Goal: Task Accomplishment & Management: Use online tool/utility

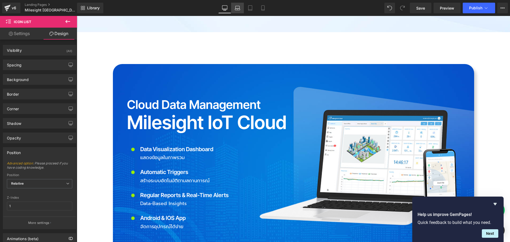
click at [237, 9] on icon at bounding box center [237, 7] width 5 height 5
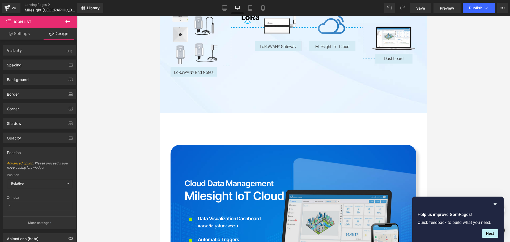
scroll to position [1288, 0]
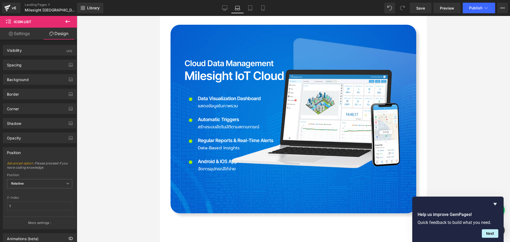
click at [478, 144] on div at bounding box center [293, 129] width 433 height 226
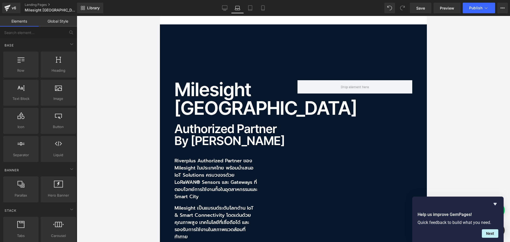
scroll to position [0, 0]
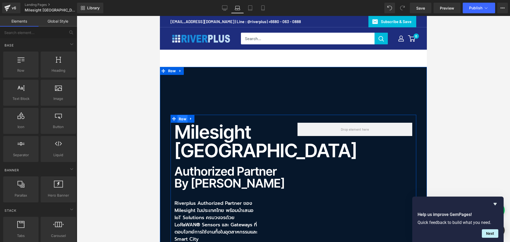
click at [183, 119] on span "Row" at bounding box center [182, 119] width 10 height 8
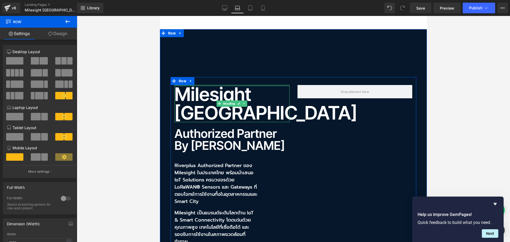
scroll to position [80, 0]
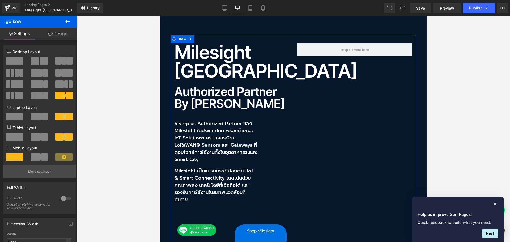
click at [36, 171] on p "More settings" at bounding box center [38, 171] width 21 height 5
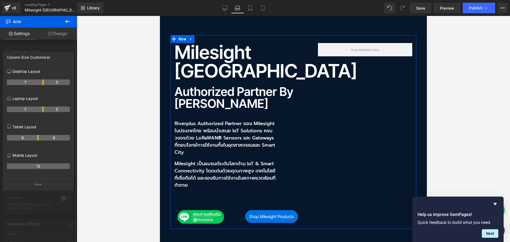
drag, startPoint x: 37, startPoint y: 109, endPoint x: 42, endPoint y: 109, distance: 4.5
click at [42, 109] on th "7" at bounding box center [25, 109] width 37 height 6
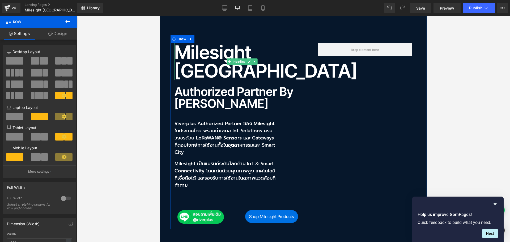
click at [203, 53] on h1 "Milesight [GEOGRAPHIC_DATA]" at bounding box center [241, 61] width 135 height 37
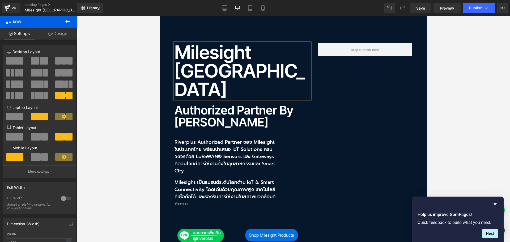
click at [194, 53] on h1 "Milesight [GEOGRAPHIC_DATA]" at bounding box center [241, 71] width 135 height 56
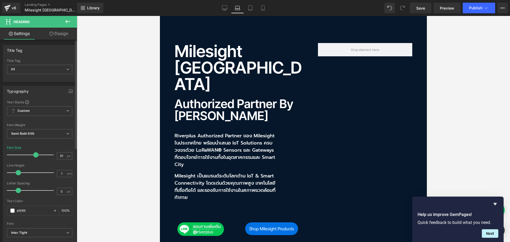
type input "60"
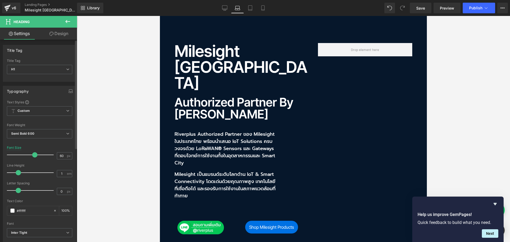
drag, startPoint x: 39, startPoint y: 155, endPoint x: 34, endPoint y: 156, distance: 4.6
click at [34, 156] on span at bounding box center [34, 154] width 5 height 5
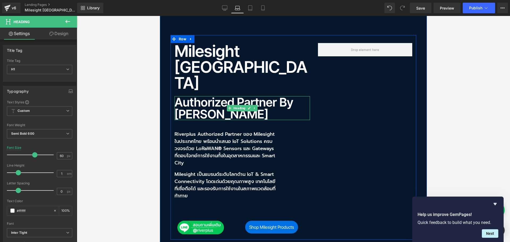
click at [209, 96] on h2 "Authorized Partner by [PERSON_NAME]" at bounding box center [241, 108] width 135 height 24
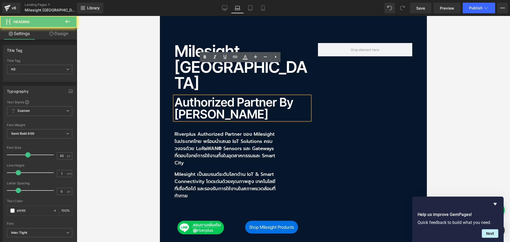
click at [186, 96] on h2 "Authorized Partner by [PERSON_NAME]" at bounding box center [241, 108] width 135 height 24
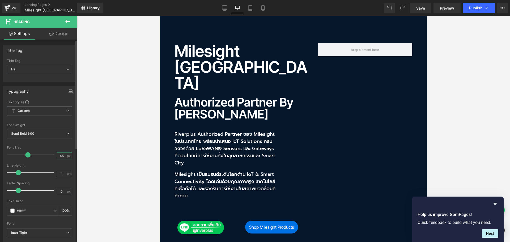
drag, startPoint x: 62, startPoint y: 156, endPoint x: 24, endPoint y: 156, distance: 38.0
click at [24, 156] on div "Font Size 45 px" at bounding box center [39, 155] width 65 height 18
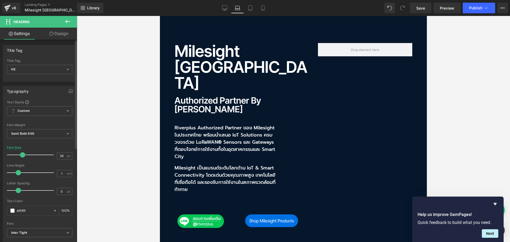
type input "35"
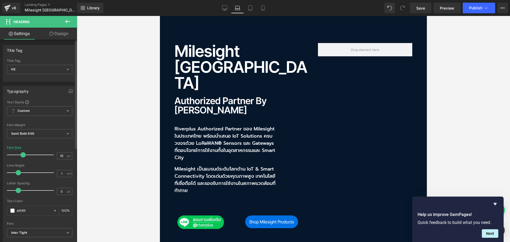
click at [22, 156] on span at bounding box center [22, 154] width 5 height 5
drag, startPoint x: 61, startPoint y: 155, endPoint x: 35, endPoint y: 155, distance: 26.0
click at [35, 155] on div "Font Size 35 px" at bounding box center [39, 155] width 65 height 18
click at [179, 38] on span "Row" at bounding box center [182, 39] width 10 height 8
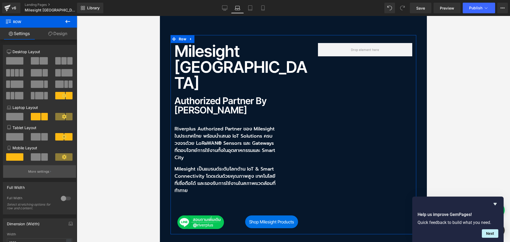
click at [45, 175] on button "More settings" at bounding box center [39, 171] width 73 height 12
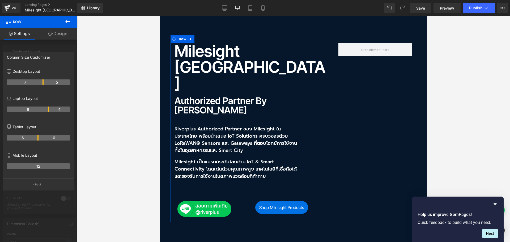
drag, startPoint x: 43, startPoint y: 110, endPoint x: 47, endPoint y: 110, distance: 4.5
click at [47, 110] on th "8" at bounding box center [28, 109] width 42 height 6
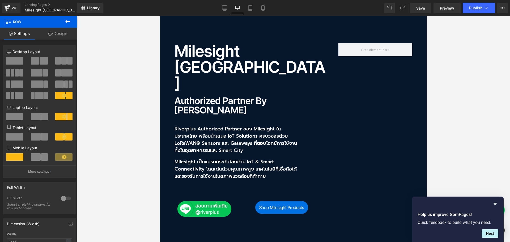
drag, startPoint x: 229, startPoint y: 70, endPoint x: 208, endPoint y: 70, distance: 21.0
click at [227, 96] on h2 "Authorized Partner by [PERSON_NAME]" at bounding box center [252, 105] width 156 height 19
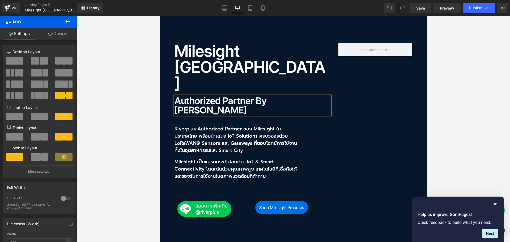
click at [208, 96] on h2 "Authorized Partner by [PERSON_NAME]" at bounding box center [252, 105] width 156 height 19
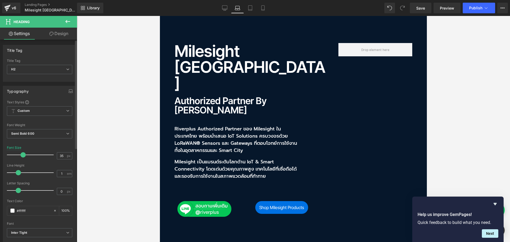
drag, startPoint x: 62, startPoint y: 157, endPoint x: 35, endPoint y: 152, distance: 27.5
click at [35, 154] on div "Font Size 35 px" at bounding box center [39, 155] width 65 height 18
type input "38"
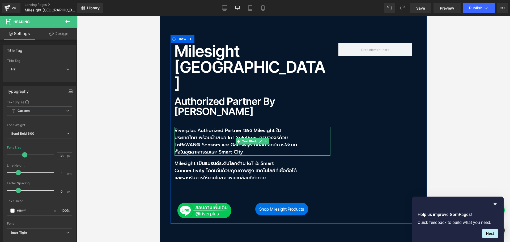
click at [217, 127] on p "Riverplus Authorized Partner ของ Milesight ในประเทศไทย พร้อมนำเสนอ IoT Solution…" at bounding box center [236, 141] width 124 height 29
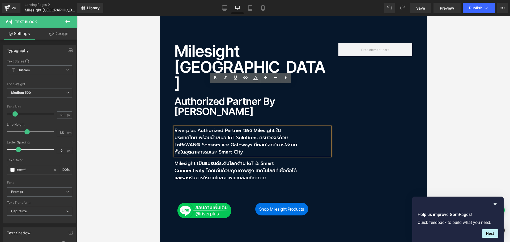
click at [352, 138] on div "Milesight Thailand Heading Authorized Partner by Riverplus Heading Riverplus Au…" at bounding box center [293, 129] width 246 height 189
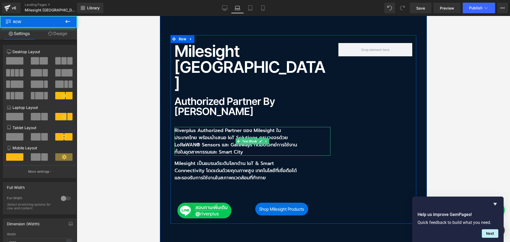
click at [200, 127] on p "Riverplus Authorized Partner ของ Milesight ในประเทศไทย พร้อมนำเสนอ IoT Solution…" at bounding box center [236, 141] width 124 height 29
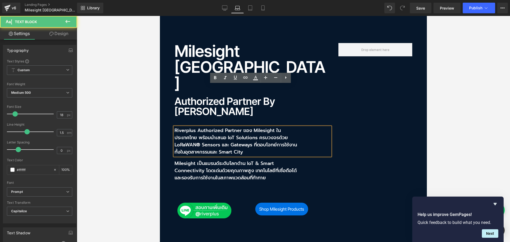
click at [193, 127] on p "Riverplus Authorized Partner ของ Milesight ในประเทศไทย พร้อมนำเสนอ IoT Solution…" at bounding box center [236, 141] width 124 height 29
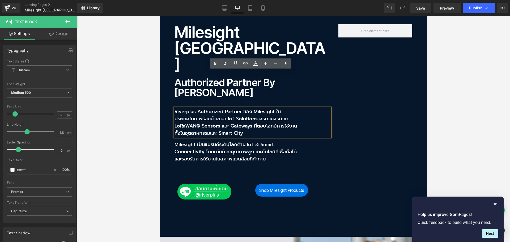
scroll to position [106, 0]
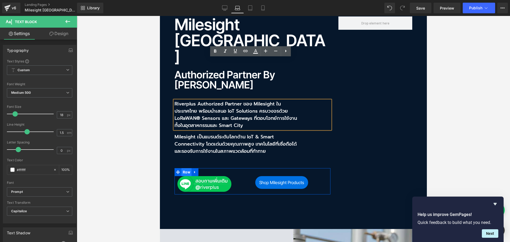
drag, startPoint x: 184, startPoint y: 132, endPoint x: 187, endPoint y: 132, distance: 3.5
click at [184, 168] on span "Row" at bounding box center [186, 172] width 10 height 8
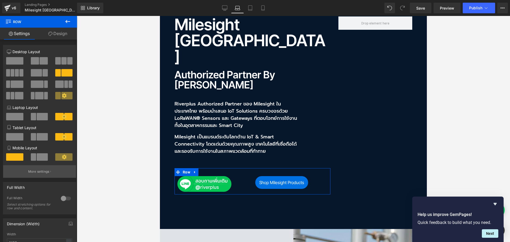
click at [38, 173] on p "More settings" at bounding box center [38, 171] width 21 height 5
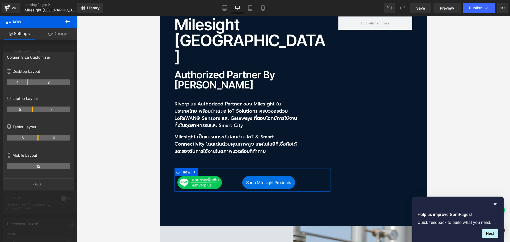
drag, startPoint x: 38, startPoint y: 109, endPoint x: 35, endPoint y: 110, distance: 3.4
click at [35, 110] on tr "5 7" at bounding box center [38, 109] width 63 height 6
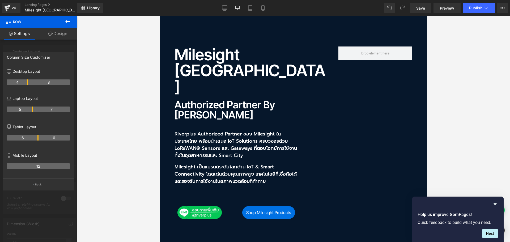
scroll to position [27, 0]
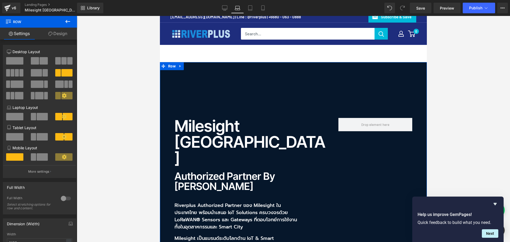
scroll to position [0, 0]
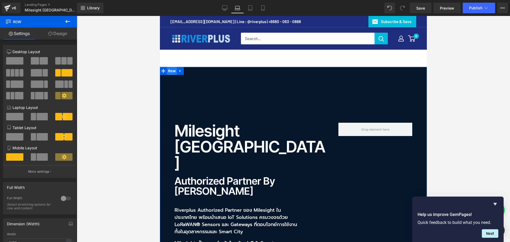
click at [170, 72] on span "Row" at bounding box center [172, 71] width 10 height 8
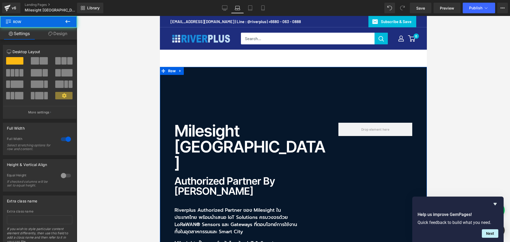
click at [58, 36] on link "Design" at bounding box center [57, 34] width 38 height 12
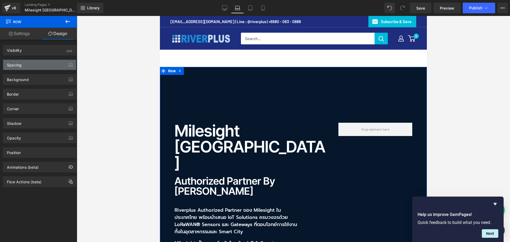
click at [34, 63] on div "Spacing" at bounding box center [39, 65] width 73 height 10
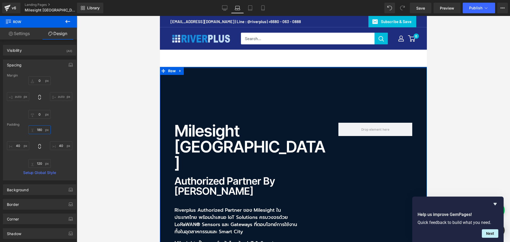
click at [42, 129] on input "180" at bounding box center [39, 129] width 22 height 9
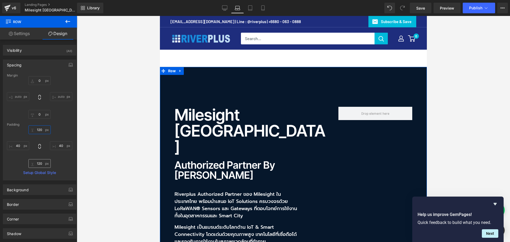
type input "120"
click at [40, 164] on input "120" at bounding box center [39, 163] width 22 height 9
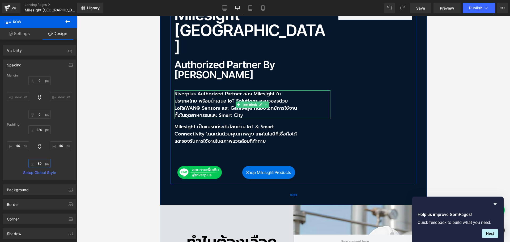
scroll to position [106, 0]
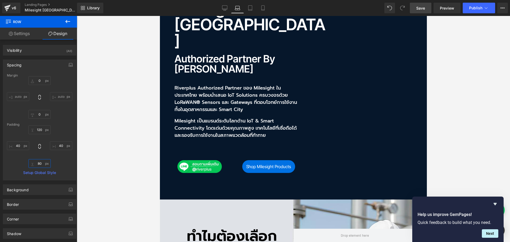
type input "80"
click at [420, 7] on span "Save" at bounding box center [420, 8] width 9 height 6
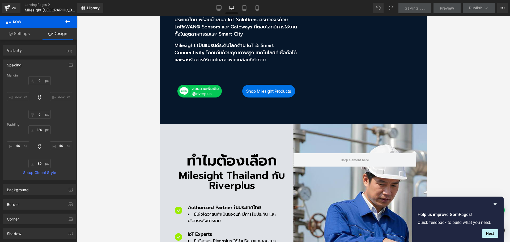
scroll to position [186, 0]
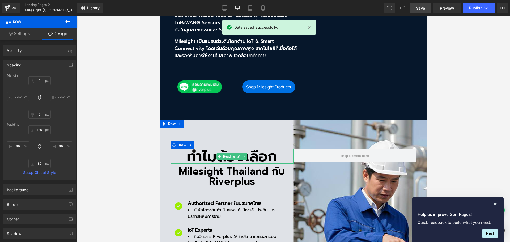
click at [194, 149] on h2 "ทำไมต้องเลือก" at bounding box center [231, 156] width 123 height 15
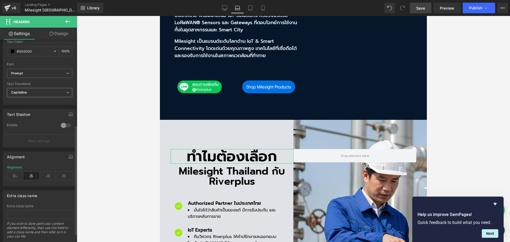
scroll to position [174, 0]
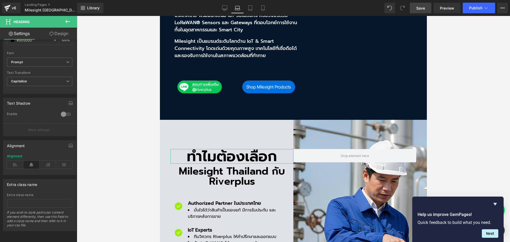
click at [16, 161] on icon at bounding box center [15, 165] width 16 height 8
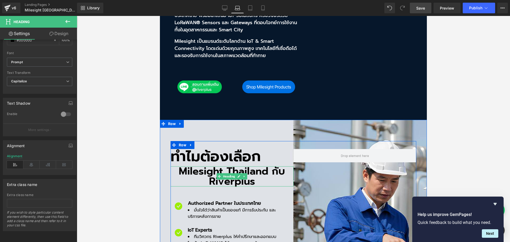
click at [198, 166] on h2 "Milesight Thailand กับ Riverplus" at bounding box center [231, 176] width 123 height 20
click at [182, 166] on h2 "Milesight Thailand กับ Riverplus" at bounding box center [231, 176] width 123 height 20
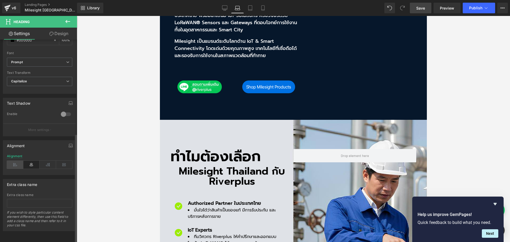
click at [16, 161] on icon at bounding box center [15, 165] width 16 height 8
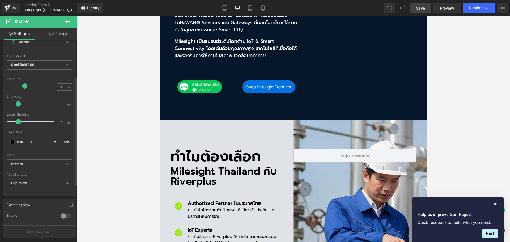
scroll to position [68, 0]
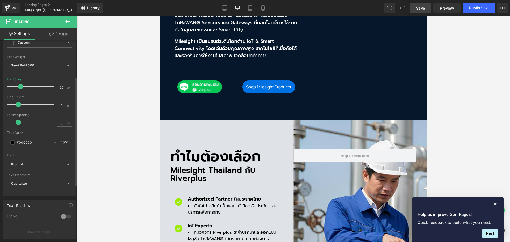
type input "28"
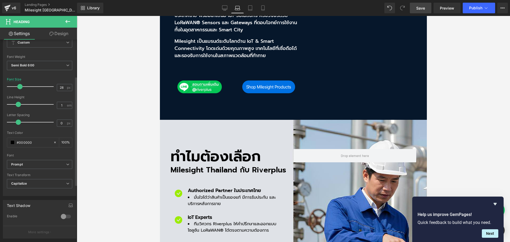
drag, startPoint x: 24, startPoint y: 86, endPoint x: 20, endPoint y: 88, distance: 5.2
click at [20, 88] on span at bounding box center [19, 86] width 5 height 5
click at [179, 149] on h2 "ทำไมต้องเลือก" at bounding box center [231, 156] width 123 height 15
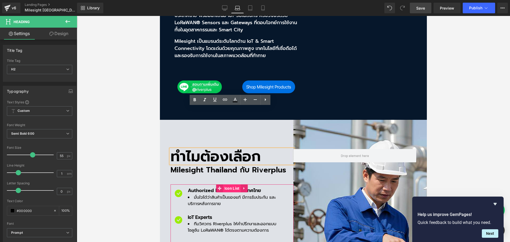
click at [231, 184] on span "Icon List" at bounding box center [232, 188] width 18 height 8
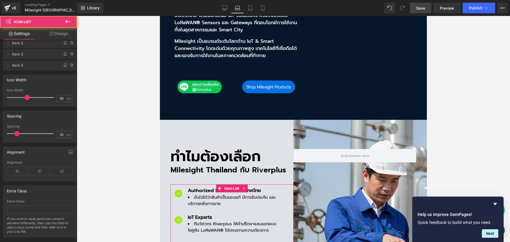
scroll to position [27, 0]
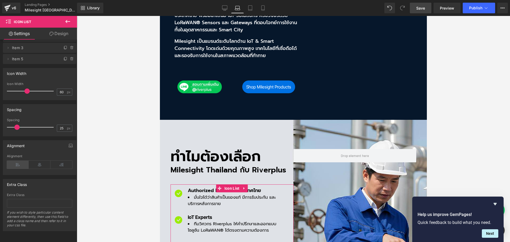
click at [18, 165] on icon at bounding box center [18, 165] width 22 height 8
click at [229, 184] on span "Icon List" at bounding box center [232, 188] width 18 height 8
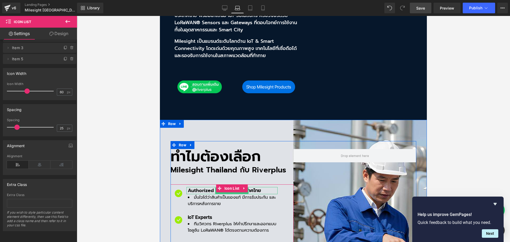
click at [196, 187] on p "Authorized Partner ในประเทศไทย" at bounding box center [233, 190] width 90 height 7
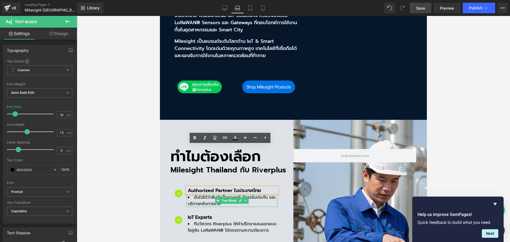
click at [205, 194] on li "มั่นใจได้ว่าสินค้าเป็นของแท้ มีการรับประกัน และบริการหลังการขาย" at bounding box center [233, 200] width 90 height 13
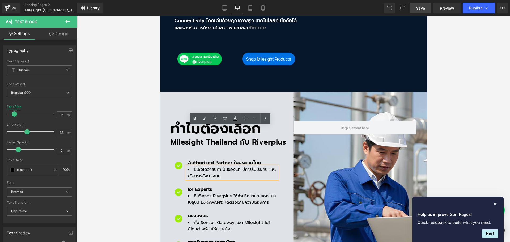
scroll to position [212, 0]
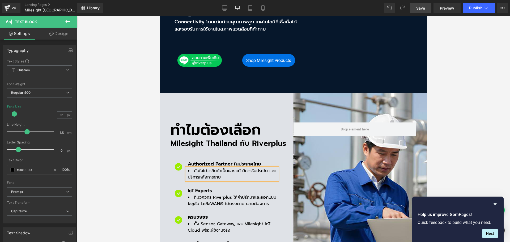
click at [425, 12] on link "Save" at bounding box center [421, 8] width 22 height 11
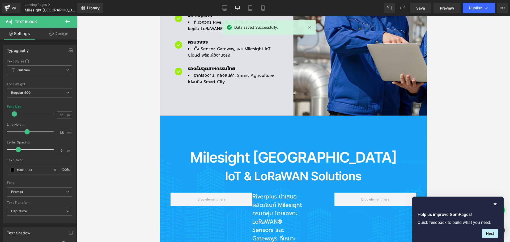
scroll to position [398, 0]
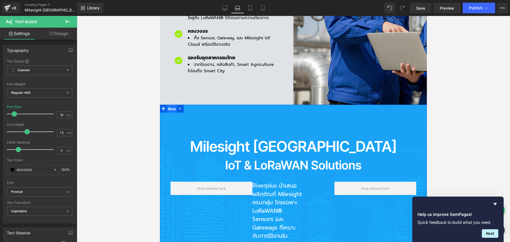
click at [174, 105] on span "Row" at bounding box center [172, 109] width 10 height 8
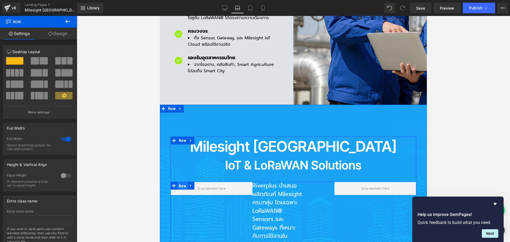
drag, startPoint x: 182, startPoint y: 141, endPoint x: 264, endPoint y: 159, distance: 83.4
click at [182, 182] on span "Row" at bounding box center [182, 186] width 10 height 8
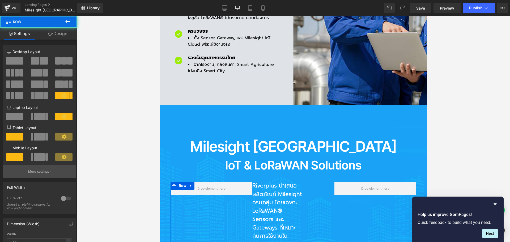
click at [45, 168] on button "More settings" at bounding box center [39, 171] width 73 height 12
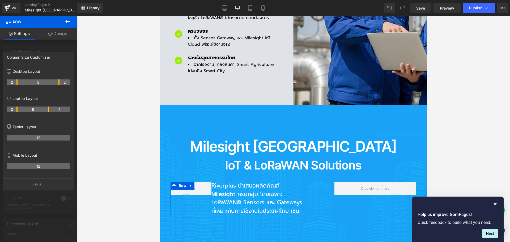
drag, startPoint x: 27, startPoint y: 110, endPoint x: 15, endPoint y: 108, distance: 11.6
click at [15, 108] on th "2" at bounding box center [12, 109] width 11 height 6
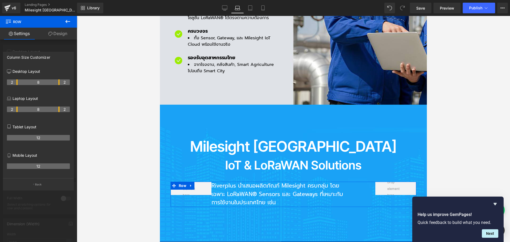
drag, startPoint x: 48, startPoint y: 108, endPoint x: 58, endPoint y: 109, distance: 9.9
click at [58, 109] on th "8" at bounding box center [39, 109] width 42 height 6
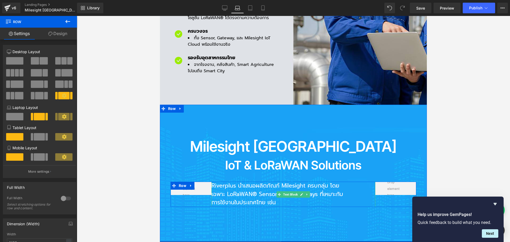
click at [219, 182] on p "Riverplus นำเสนอผลิตภัณฑ์ Milesight ครบกลุ่ม โดยเฉพาะ LoRaWAN® Sensors และ Gate…" at bounding box center [277, 194] width 132 height 25
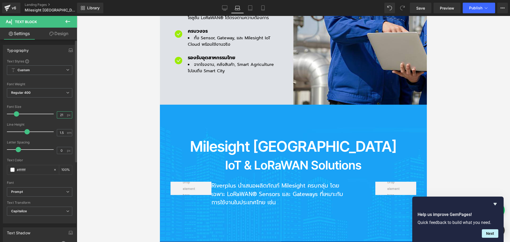
drag, startPoint x: 62, startPoint y: 116, endPoint x: 38, endPoint y: 116, distance: 23.4
click at [38, 116] on div "Font Size 21 px" at bounding box center [39, 114] width 65 height 18
type input "18"
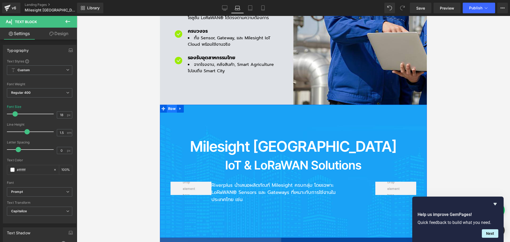
click at [170, 105] on span "Row" at bounding box center [172, 109] width 10 height 8
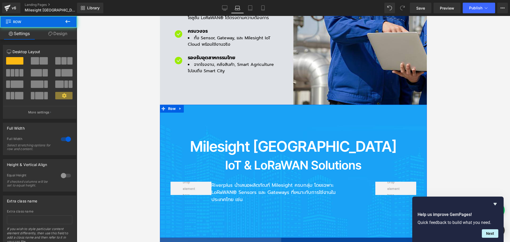
click at [66, 36] on link "Design" at bounding box center [57, 34] width 38 height 12
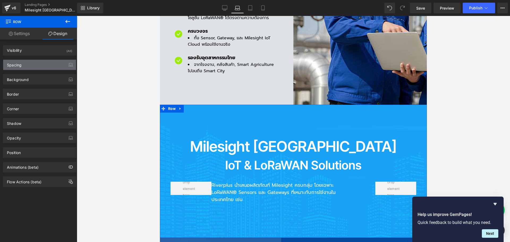
click at [22, 65] on div "Spacing" at bounding box center [39, 65] width 73 height 10
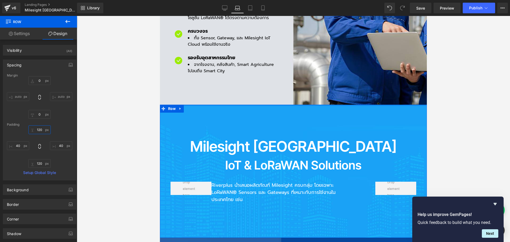
click at [42, 131] on input "120" at bounding box center [39, 129] width 22 height 9
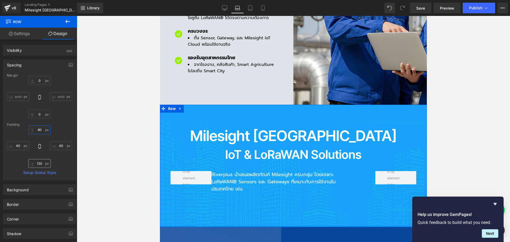
type input "80"
click at [44, 164] on input "120" at bounding box center [39, 163] width 22 height 9
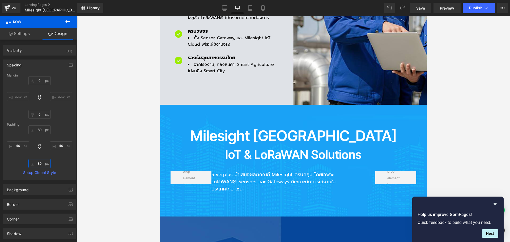
type input "80"
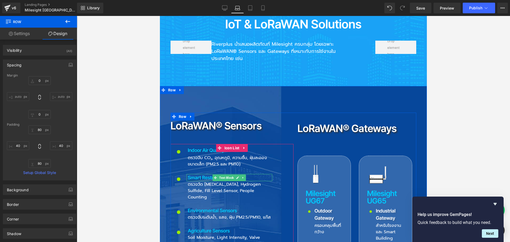
scroll to position [504, 0]
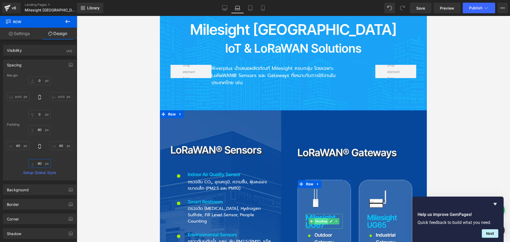
drag, startPoint x: 312, startPoint y: 176, endPoint x: 316, endPoint y: 178, distance: 4.3
click at [314, 218] on span "Heading" at bounding box center [321, 221] width 14 height 6
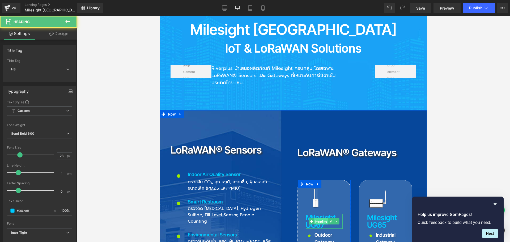
click at [316, 218] on span "Heading" at bounding box center [321, 221] width 14 height 6
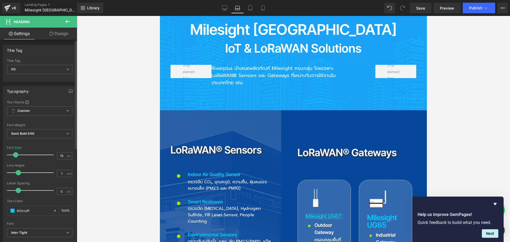
type input "20"
drag, startPoint x: 20, startPoint y: 156, endPoint x: 17, endPoint y: 157, distance: 3.5
click at [17, 157] on span at bounding box center [16, 154] width 5 height 5
click at [367, 214] on div at bounding box center [367, 221] width 1 height 15
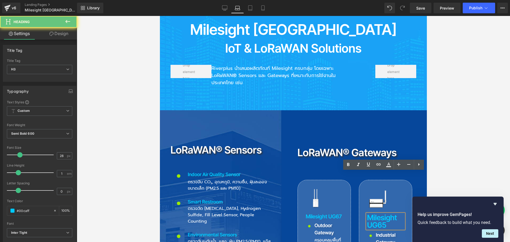
click at [372, 214] on h3 "Milesight UG65" at bounding box center [385, 221] width 37 height 15
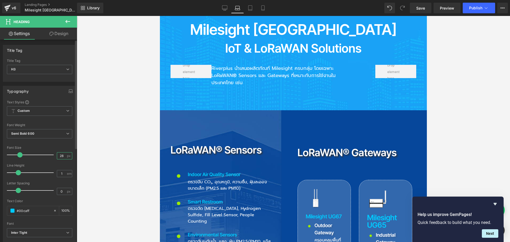
drag, startPoint x: 63, startPoint y: 156, endPoint x: 17, endPoint y: 156, distance: 45.4
click at [17, 156] on div "Font Size 28 px" at bounding box center [39, 155] width 65 height 18
type input "20"
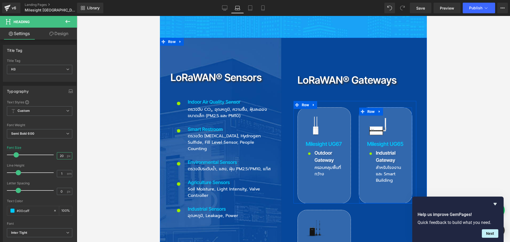
scroll to position [584, 0]
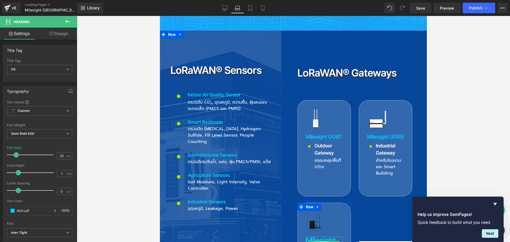
click at [314, 241] on span "Heading" at bounding box center [321, 244] width 14 height 6
drag, startPoint x: 62, startPoint y: 157, endPoint x: 27, endPoint y: 157, distance: 34.8
click at [27, 157] on div "Font Size 28 px" at bounding box center [39, 155] width 65 height 18
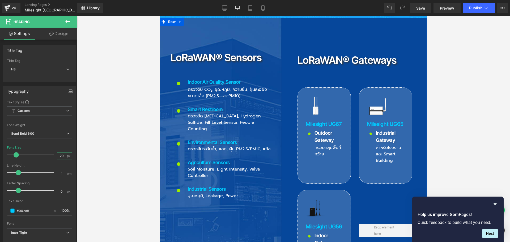
scroll to position [558, 0]
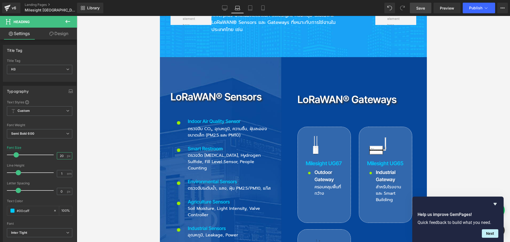
type input "20"
click at [425, 9] on span "Save" at bounding box center [420, 8] width 9 height 6
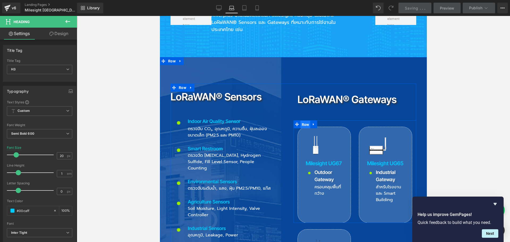
click at [303, 121] on span "Row" at bounding box center [305, 125] width 10 height 8
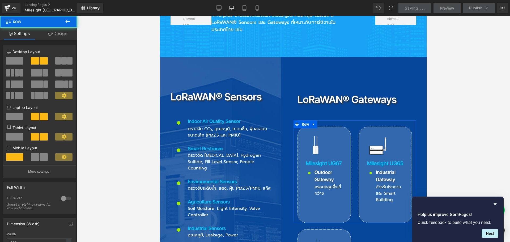
click at [61, 33] on link "Design" at bounding box center [57, 34] width 38 height 12
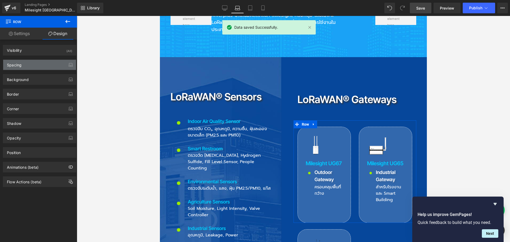
click at [27, 64] on div "Spacing" at bounding box center [39, 65] width 73 height 10
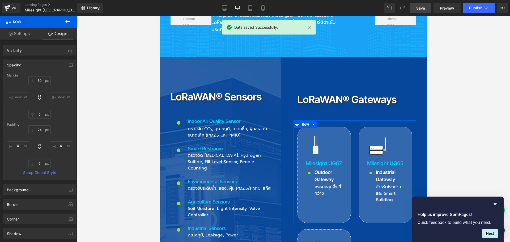
click at [41, 76] on div "Margin" at bounding box center [39, 76] width 65 height 4
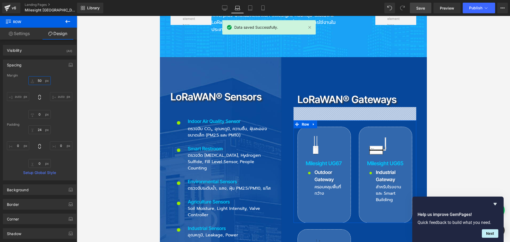
click at [40, 79] on input "50" at bounding box center [39, 80] width 22 height 9
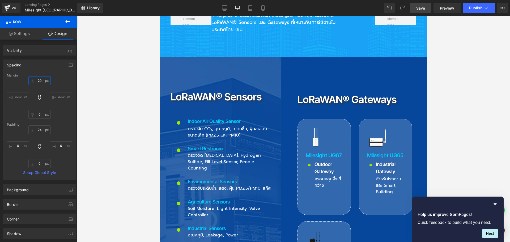
type input "20"
click at [423, 4] on link "Save" at bounding box center [421, 8] width 22 height 11
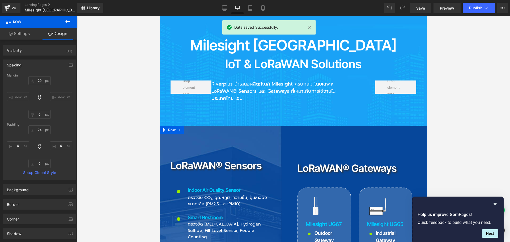
scroll to position [451, 0]
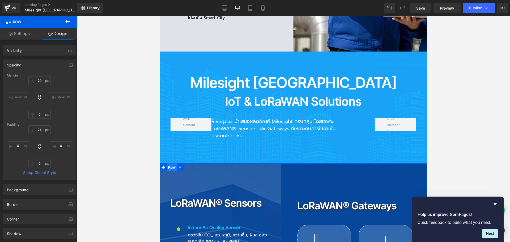
click at [170, 163] on span "Row" at bounding box center [172, 167] width 10 height 8
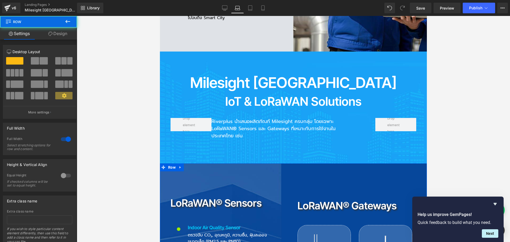
click at [61, 35] on link "Design" at bounding box center [57, 34] width 38 height 12
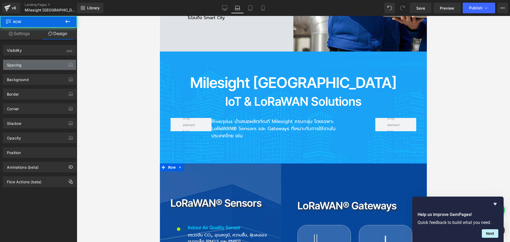
type input "0px"
type input "100px"
type input "40px"
type input "100px"
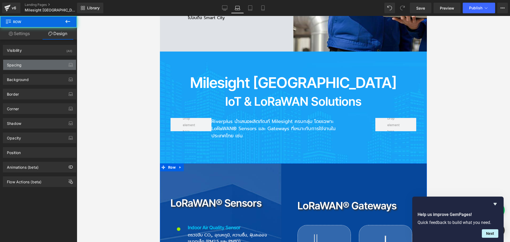
type input "40px"
click at [32, 65] on div "Spacing" at bounding box center [39, 65] width 73 height 10
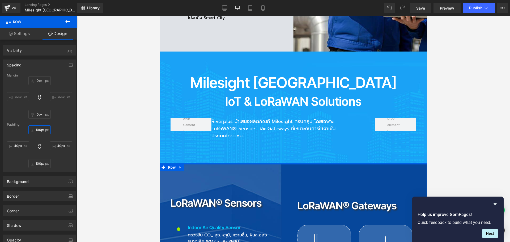
click at [44, 131] on input "100px" at bounding box center [39, 129] width 22 height 9
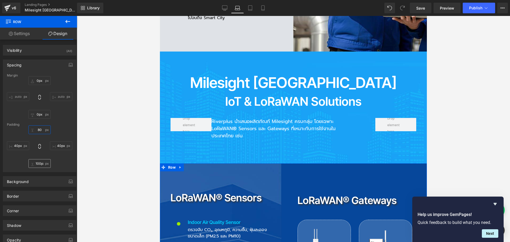
type input "80"
click at [41, 164] on input "100px" at bounding box center [39, 163] width 22 height 9
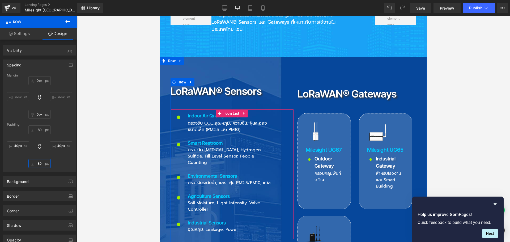
scroll to position [558, 0]
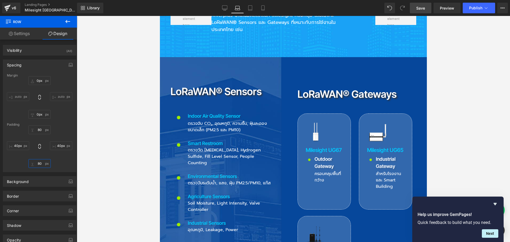
type input "80"
click at [424, 11] on link "Save" at bounding box center [421, 8] width 22 height 11
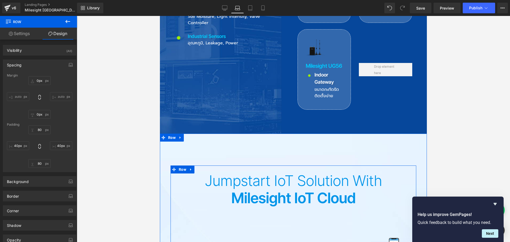
scroll to position [743, 0]
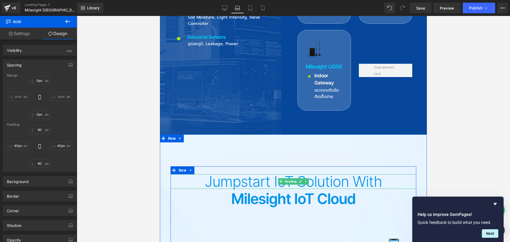
drag, startPoint x: 223, startPoint y: 140, endPoint x: 212, endPoint y: 140, distance: 10.9
click at [223, 174] on h2 "Jumpstart IoT Solution with" at bounding box center [293, 181] width 246 height 15
click at [212, 174] on h2 "Jumpstart IoT Solution with" at bounding box center [293, 181] width 246 height 15
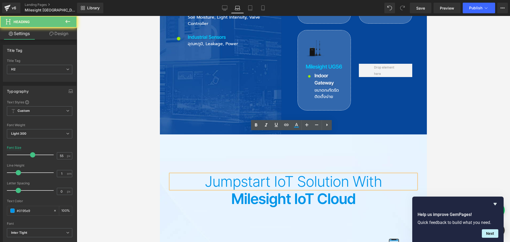
click at [212, 174] on h2 "Jumpstart IoT Solution with" at bounding box center [293, 181] width 246 height 15
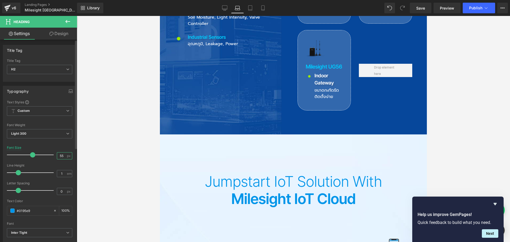
drag, startPoint x: 62, startPoint y: 156, endPoint x: 38, endPoint y: 156, distance: 23.4
click at [38, 156] on div "Font Size 55 px" at bounding box center [39, 155] width 65 height 18
type input "45"
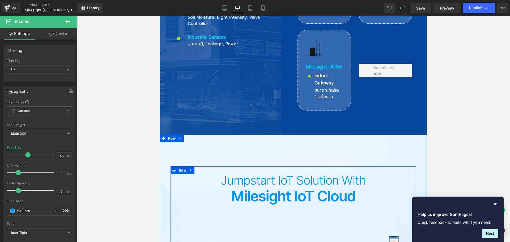
click at [242, 189] on h2 "Milesight IoT Cloud" at bounding box center [293, 196] width 246 height 15
click at [236, 189] on h2 "Milesight IoT Cloud" at bounding box center [293, 196] width 246 height 15
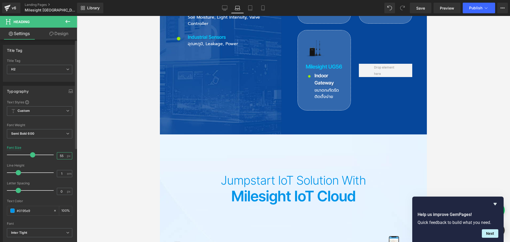
drag, startPoint x: 62, startPoint y: 156, endPoint x: 19, endPoint y: 156, distance: 42.8
click at [19, 156] on div "Font Size 55 px" at bounding box center [39, 155] width 65 height 18
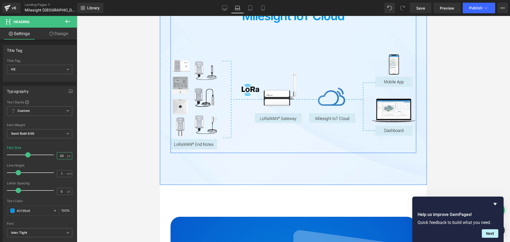
scroll to position [929, 0]
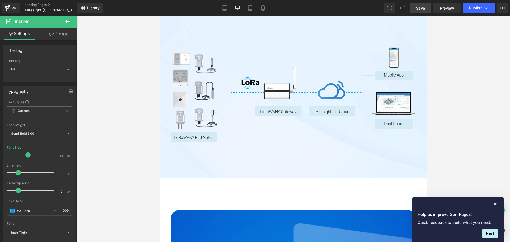
type input "45"
click at [424, 10] on span "Save" at bounding box center [420, 8] width 9 height 6
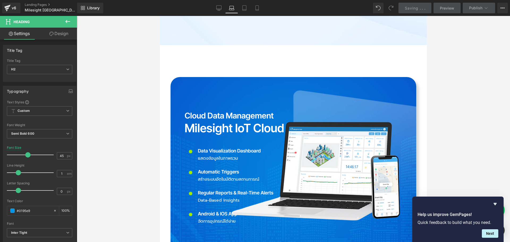
click at [312, 120] on img at bounding box center [315, 171] width 173 height 103
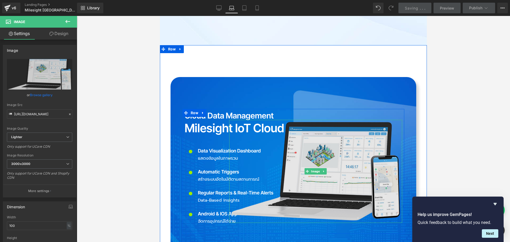
click at [329, 120] on img at bounding box center [315, 171] width 173 height 103
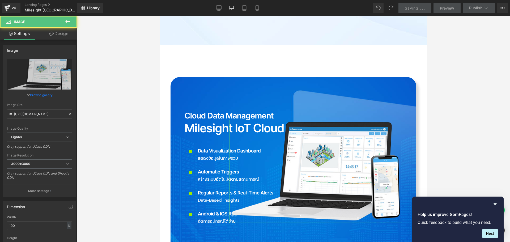
click at [61, 36] on link "Design" at bounding box center [59, 34] width 38 height 12
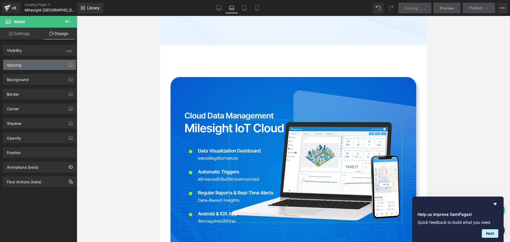
click at [33, 65] on div "Spacing" at bounding box center [39, 65] width 73 height 10
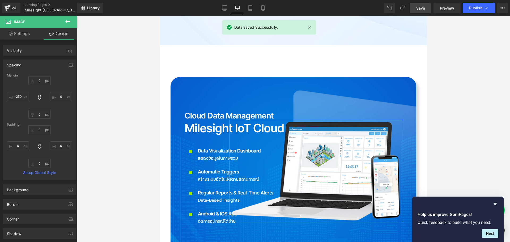
type input "0"
type input "-250"
type input "0"
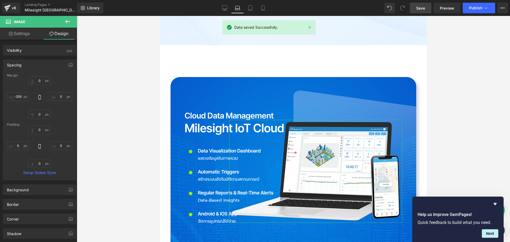
type input "0"
click at [24, 98] on input "-250" at bounding box center [18, 96] width 22 height 9
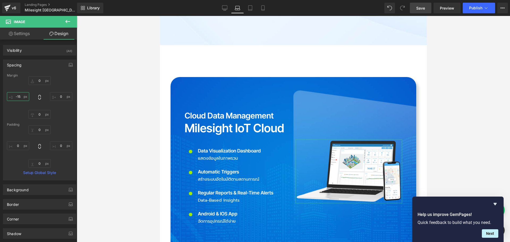
type input "-150"
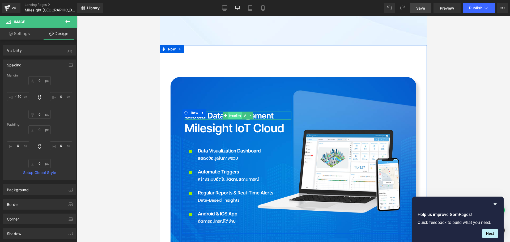
click at [237, 112] on span "Heading" at bounding box center [235, 115] width 14 height 6
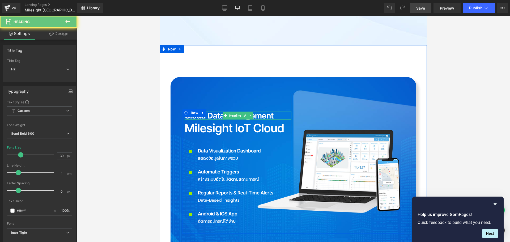
click at [261, 112] on h2 "Cloud Data Management" at bounding box center [238, 116] width 107 height 8
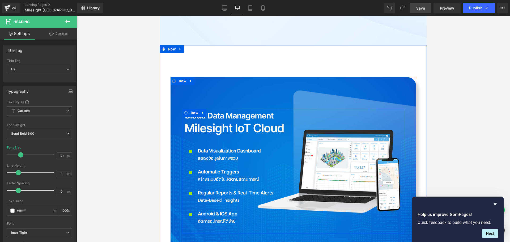
click at [211, 122] on h2 "Milesight IoT Cloud" at bounding box center [238, 128] width 107 height 12
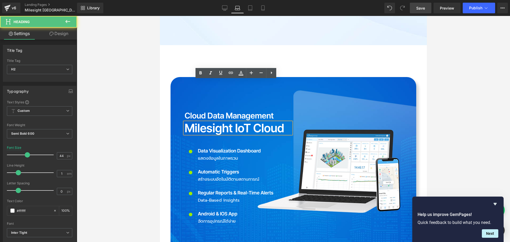
click at [203, 122] on h2 "Milesight IoT Cloud" at bounding box center [238, 128] width 107 height 12
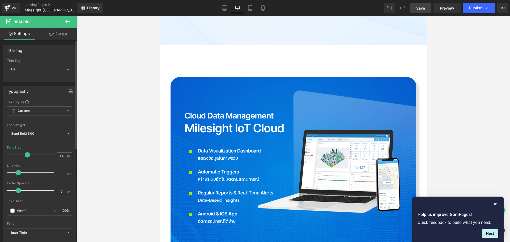
drag, startPoint x: 62, startPoint y: 155, endPoint x: 54, endPoint y: 156, distance: 8.8
click at [54, 156] on div "Font Size 44 px" at bounding box center [39, 155] width 65 height 18
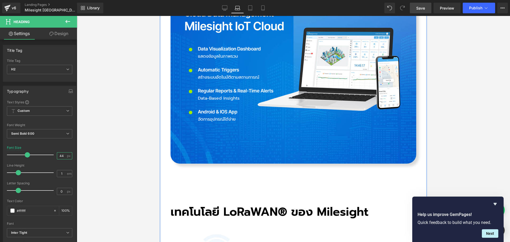
scroll to position [1195, 0]
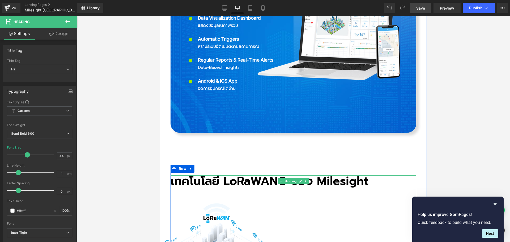
click at [249, 175] on h2 "เทคโนโลยี LoRaWAN® ของ Milesight" at bounding box center [293, 181] width 246 height 12
click at [230, 175] on h2 "เทคโนโลยี LoRaWAN® ของ Milesight" at bounding box center [293, 181] width 246 height 12
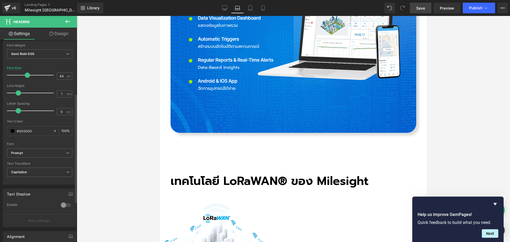
scroll to position [159, 0]
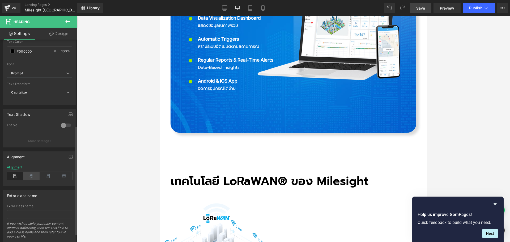
click at [26, 176] on icon at bounding box center [31, 176] width 16 height 8
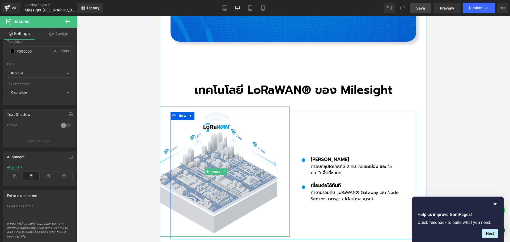
scroll to position [1301, 0]
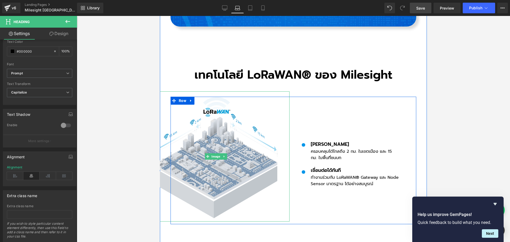
click at [229, 104] on img at bounding box center [216, 156] width 147 height 130
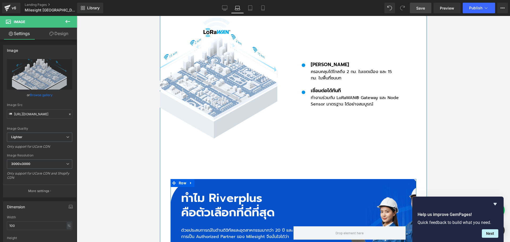
scroll to position [1434, 0]
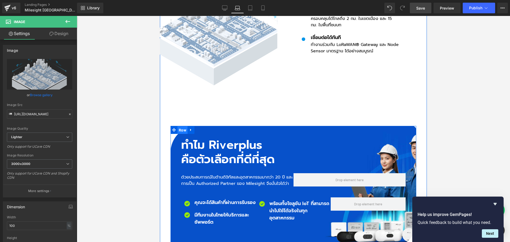
click at [179, 126] on span "Row" at bounding box center [182, 130] width 10 height 8
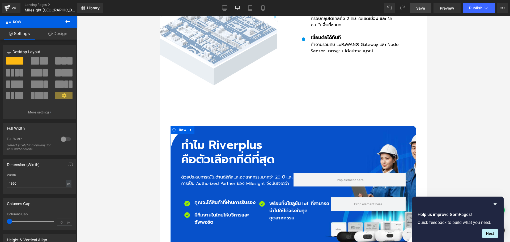
click at [59, 35] on link "Design" at bounding box center [57, 34] width 38 height 12
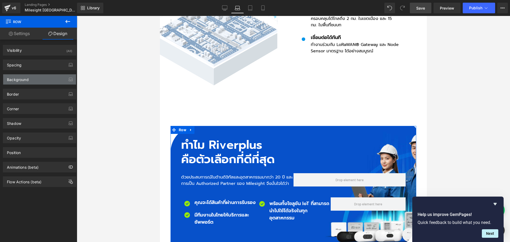
click at [39, 83] on div "Background" at bounding box center [39, 79] width 73 height 10
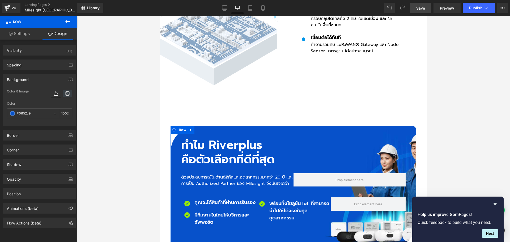
click at [66, 96] on icon at bounding box center [68, 93] width 10 height 7
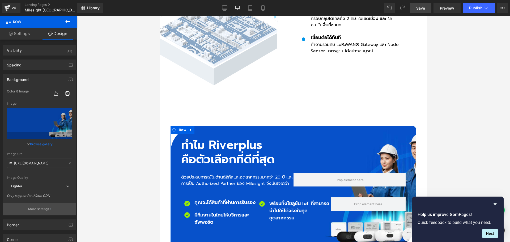
click at [41, 207] on p "More settings" at bounding box center [38, 209] width 21 height 5
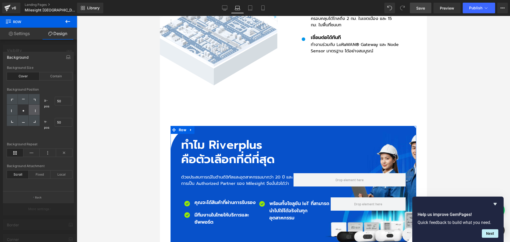
click at [35, 110] on icon at bounding box center [34, 110] width 3 height 3
type input "100"
type input "50"
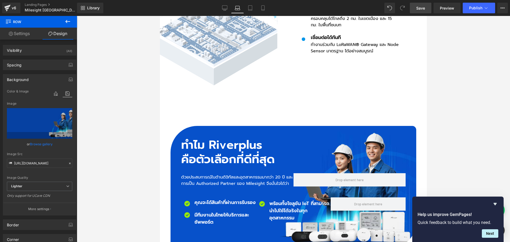
click at [323, 97] on body "Skip to content Close Newsletter ต้องการรับอีเมลจาก River Plus Co., Ltd. พร้อมข…" at bounding box center [293, 164] width 267 height 3165
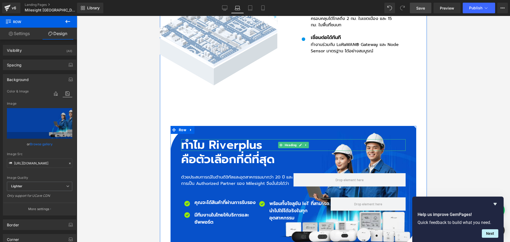
click at [193, 139] on h2 "ทำไม Riverplus" at bounding box center [293, 145] width 224 height 12
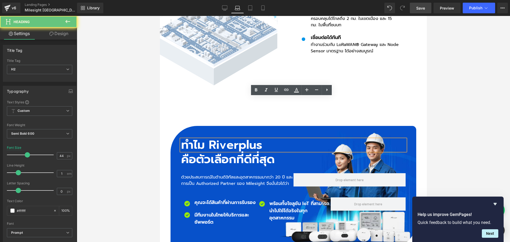
click at [193, 139] on h2 "ทำไม Riverplus" at bounding box center [293, 145] width 224 height 12
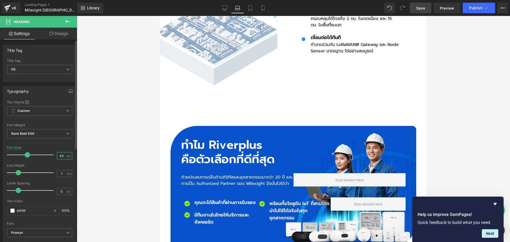
drag, startPoint x: 64, startPoint y: 156, endPoint x: 33, endPoint y: 156, distance: 30.5
click at [33, 156] on div "Font Size 44 px" at bounding box center [39, 155] width 65 height 18
type input "38"
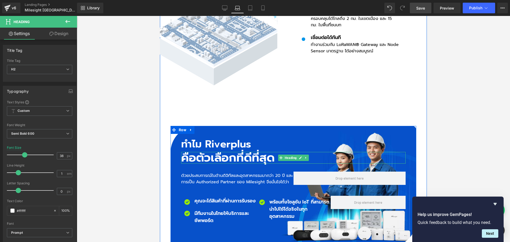
click at [187, 152] on h2 "คือตัวเลือกที่ดีที่สุด" at bounding box center [293, 158] width 224 height 12
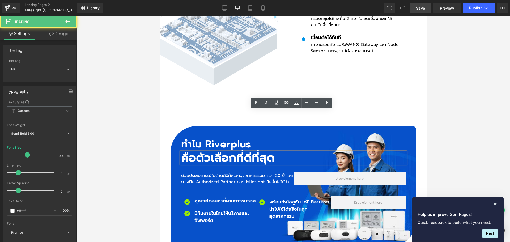
click at [188, 152] on h2 "คือตัวเลือกที่ดีที่สุด" at bounding box center [293, 158] width 224 height 12
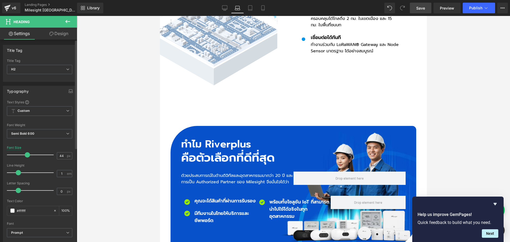
drag, startPoint x: 62, startPoint y: 156, endPoint x: 40, endPoint y: 156, distance: 22.6
click at [40, 156] on div "Font Size 44 px" at bounding box center [39, 155] width 65 height 18
type input "45"
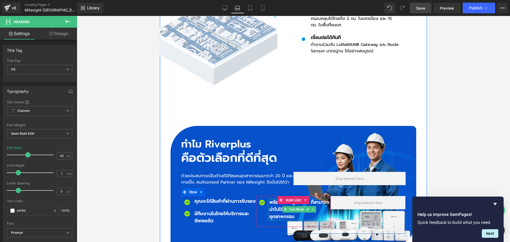
click at [269, 199] on p "พร้อมทั้งโซลูชัน IoT ที่สามารถนำไปใช้ได้จริงในทุกอุตสาหกรรม" at bounding box center [300, 210] width 62 height 22
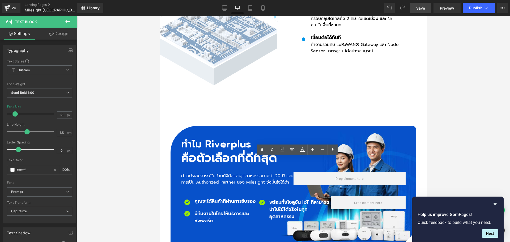
click at [431, 175] on div at bounding box center [293, 129] width 433 height 226
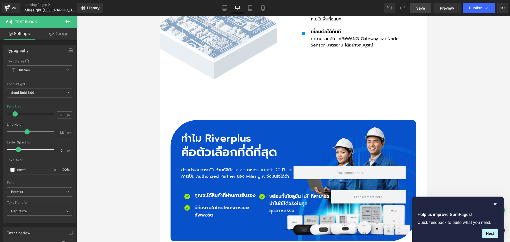
scroll to position [1487, 0]
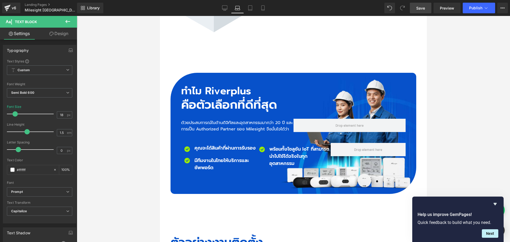
click at [427, 8] on link "Save" at bounding box center [421, 8] width 22 height 11
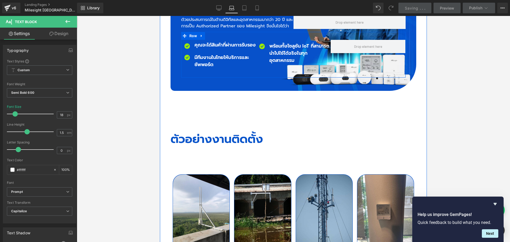
scroll to position [1593, 0]
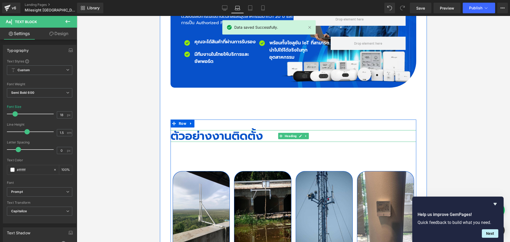
drag, startPoint x: 207, startPoint y: 93, endPoint x: 194, endPoint y: 93, distance: 13.0
click at [207, 130] on h2 "ตัวอย่างงานติดตั้ง" at bounding box center [293, 136] width 246 height 12
click at [194, 130] on h2 "ตัวอย่างงานติดตั้ง" at bounding box center [293, 136] width 246 height 12
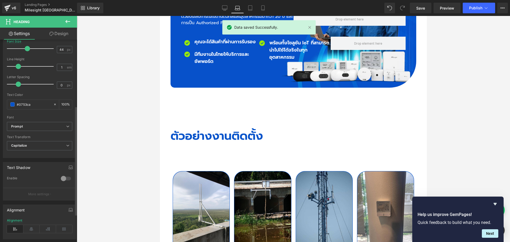
scroll to position [174, 0]
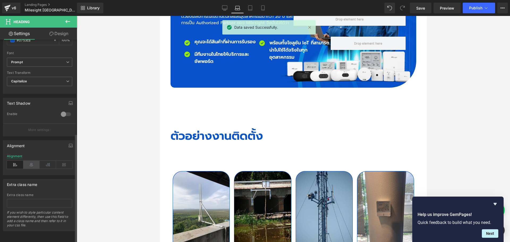
click at [31, 161] on icon at bounding box center [31, 165] width 16 height 8
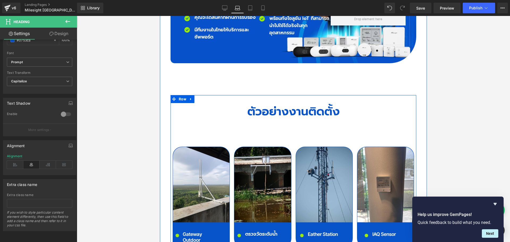
scroll to position [1646, 0]
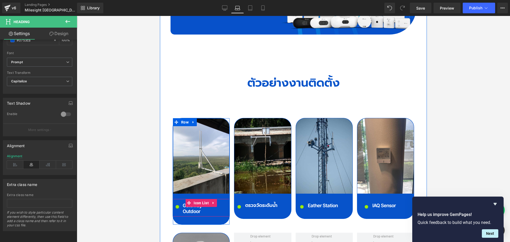
click at [189, 205] on span "Text Block" at bounding box center [196, 208] width 17 height 6
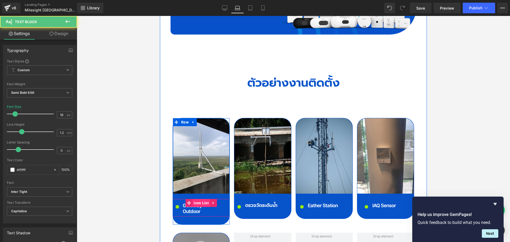
click at [195, 199] on span "Icon List" at bounding box center [201, 203] width 18 height 8
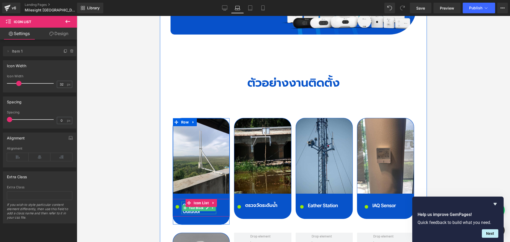
drag, startPoint x: 195, startPoint y: 167, endPoint x: 238, endPoint y: 189, distance: 48.2
click at [195, 205] on span "Text Block" at bounding box center [196, 208] width 17 height 6
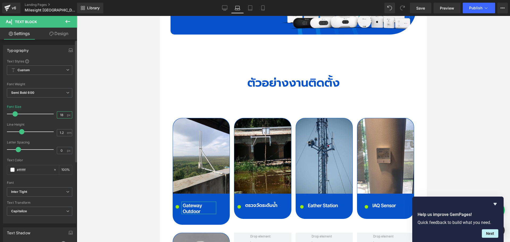
drag, startPoint x: 62, startPoint y: 115, endPoint x: 46, endPoint y: 115, distance: 15.9
click at [46, 115] on div "Font Size 18 px" at bounding box center [39, 114] width 65 height 18
type input "15"
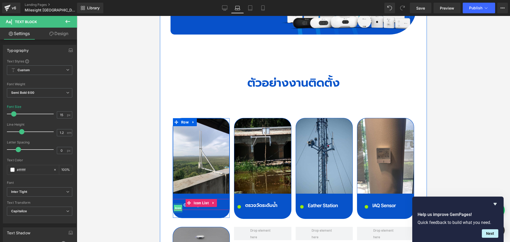
click at [176, 205] on span "Icon" at bounding box center [178, 208] width 8 height 6
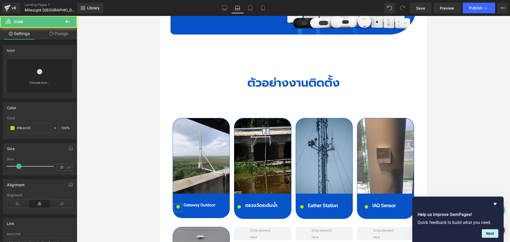
click at [63, 33] on link "Design" at bounding box center [59, 34] width 38 height 12
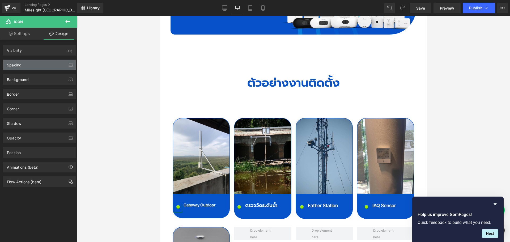
type input "8"
type input "0"
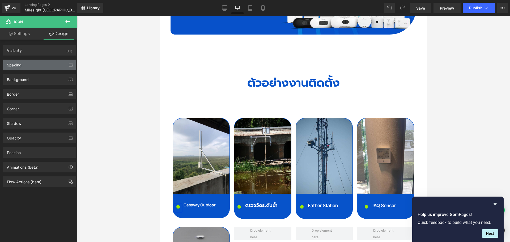
type input "0"
click at [32, 64] on div "Spacing" at bounding box center [39, 65] width 73 height 10
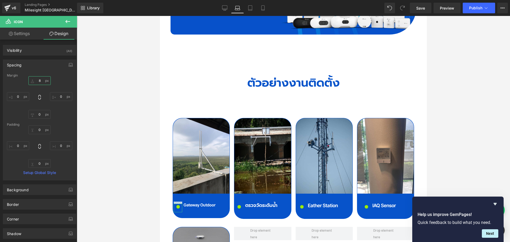
click at [42, 80] on input "8" at bounding box center [39, 80] width 22 height 9
type input "2"
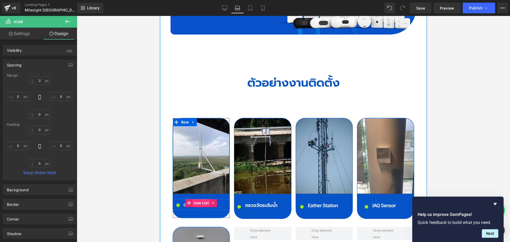
click at [199, 199] on span "Icon List" at bounding box center [201, 203] width 18 height 8
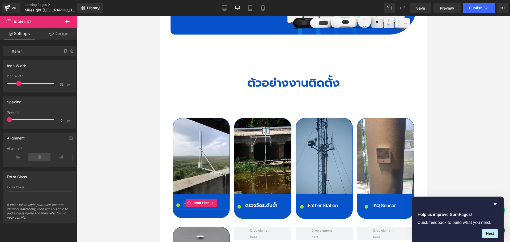
click at [41, 157] on icon at bounding box center [40, 157] width 22 height 8
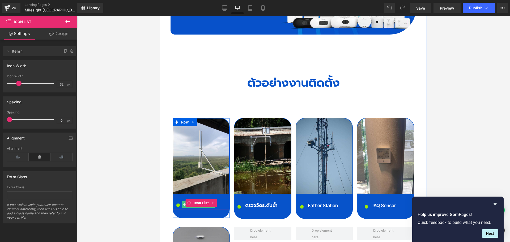
click at [194, 201] on span "Text Block" at bounding box center [195, 204] width 17 height 6
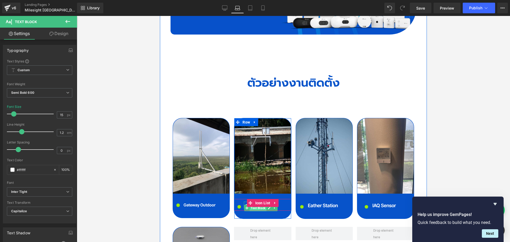
click at [255, 205] on span "Text Block" at bounding box center [258, 208] width 17 height 6
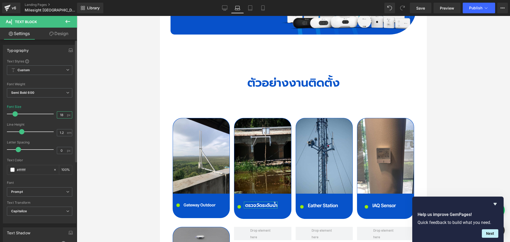
drag, startPoint x: 62, startPoint y: 115, endPoint x: 32, endPoint y: 116, distance: 30.8
click at [32, 116] on div "Font Size 18 px" at bounding box center [39, 114] width 65 height 18
type input "15"
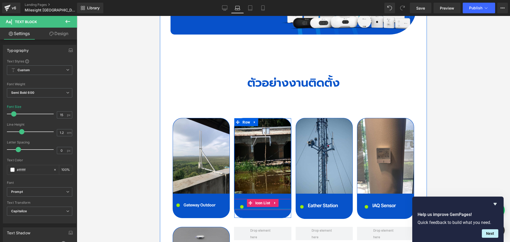
click at [239, 208] on div at bounding box center [262, 208] width 57 height 1
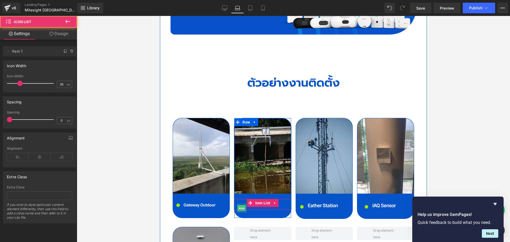
click at [241, 205] on span "Icon" at bounding box center [242, 208] width 8 height 6
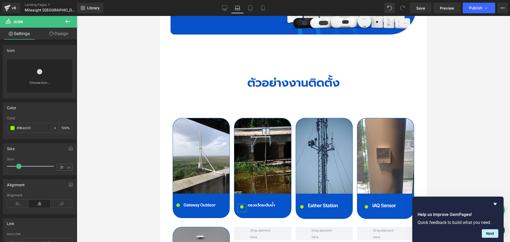
click at [57, 34] on link "Design" at bounding box center [59, 34] width 38 height 12
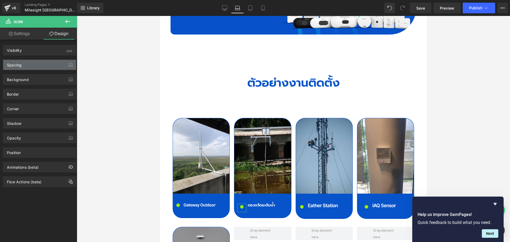
click at [31, 65] on div "Spacing" at bounding box center [39, 65] width 73 height 10
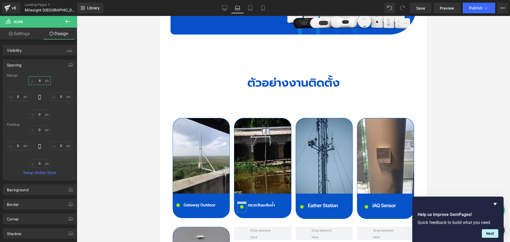
click at [41, 81] on input "8" at bounding box center [39, 80] width 22 height 9
type input "2"
click at [425, 9] on span "Save" at bounding box center [420, 8] width 9 height 6
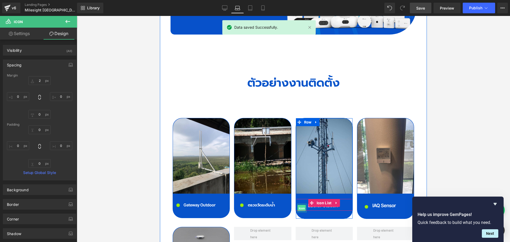
click at [300, 205] on span "Icon" at bounding box center [302, 208] width 8 height 6
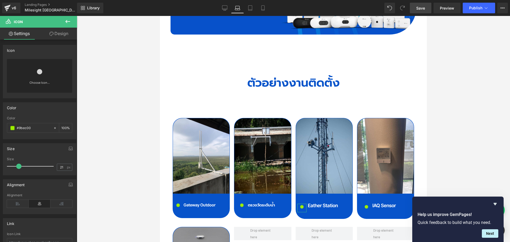
click at [60, 36] on link "Design" at bounding box center [59, 34] width 38 height 12
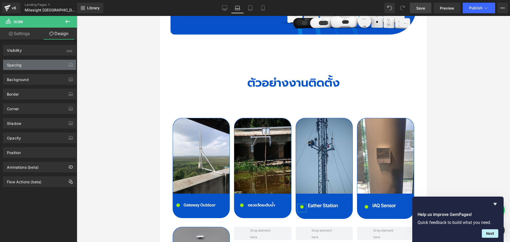
click at [46, 69] on div "Spacing" at bounding box center [39, 65] width 73 height 10
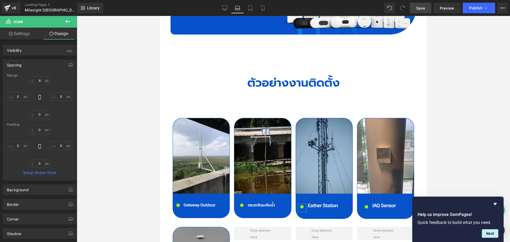
type input "8"
type input "0"
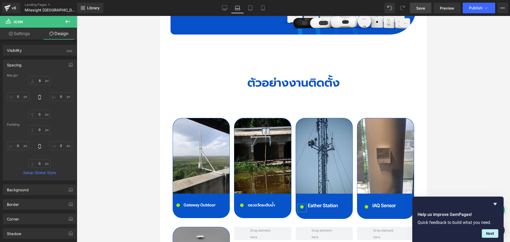
type input "0"
click at [41, 82] on input "8" at bounding box center [39, 80] width 22 height 9
type input "2"
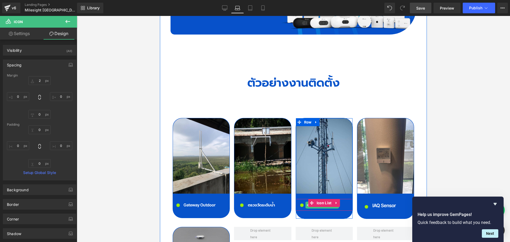
click at [319, 202] on span "Text Block" at bounding box center [319, 205] width 17 height 6
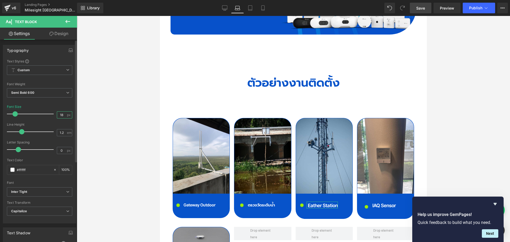
drag, startPoint x: 62, startPoint y: 115, endPoint x: 26, endPoint y: 115, distance: 36.4
click at [26, 115] on div "Font Size 18 px" at bounding box center [39, 114] width 65 height 18
type input "15"
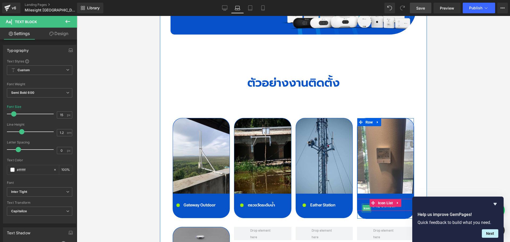
click at [364, 205] on span "Icon" at bounding box center [366, 208] width 8 height 6
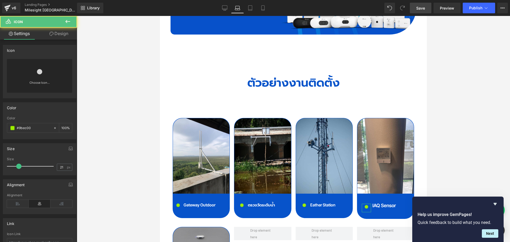
click at [65, 37] on link "Design" at bounding box center [59, 34] width 38 height 12
click at [0, 0] on div "Spacing" at bounding box center [0, 0] width 0 height 0
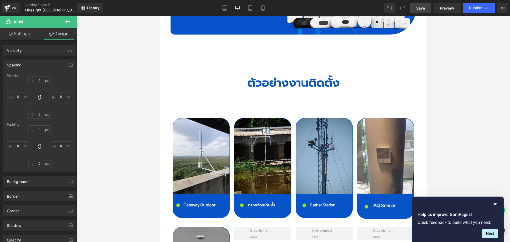
type input "8"
type input "0"
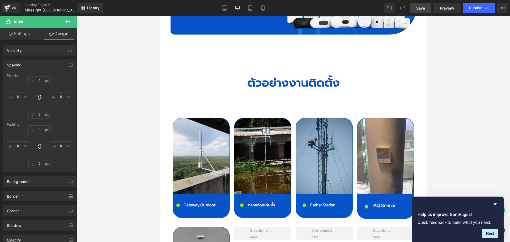
type input "0"
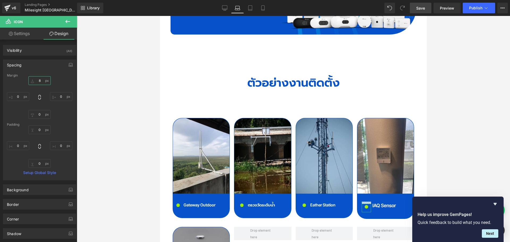
click at [42, 79] on input "8" at bounding box center [39, 80] width 22 height 9
type input "2"
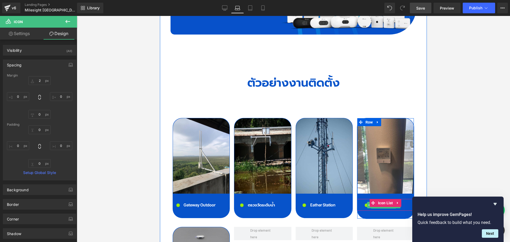
click at [383, 202] on span "Text Block" at bounding box center [380, 205] width 17 height 6
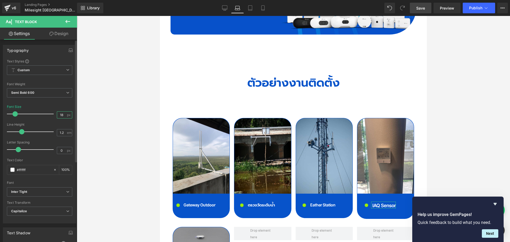
drag, startPoint x: 62, startPoint y: 112, endPoint x: 37, endPoint y: 116, distance: 25.2
click at [37, 116] on div "Font Size 18 px" at bounding box center [39, 114] width 65 height 18
type input "1"
type input "16"
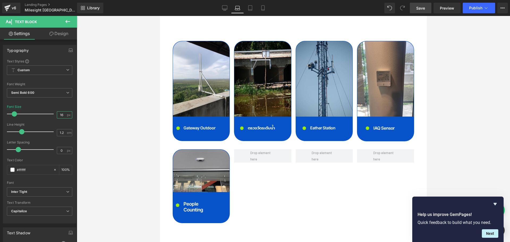
scroll to position [1726, 0]
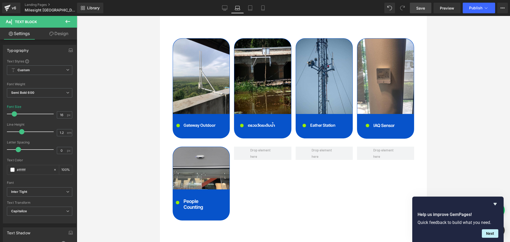
click at [192, 197] on div "People Counting Text Block" at bounding box center [199, 203] width 34 height 12
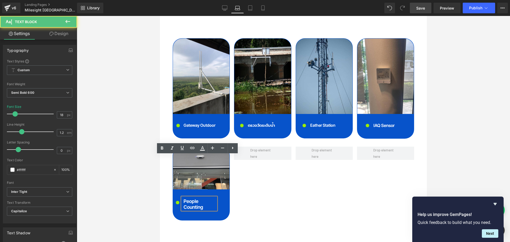
drag, startPoint x: 191, startPoint y: 163, endPoint x: 314, endPoint y: 177, distance: 123.1
click at [191, 198] on p "People Counting" at bounding box center [199, 203] width 33 height 11
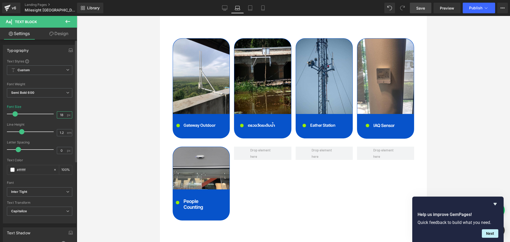
drag, startPoint x: 63, startPoint y: 115, endPoint x: 14, endPoint y: 115, distance: 48.6
click at [14, 115] on div "Font Size 18 px" at bounding box center [39, 114] width 65 height 18
type input "15"
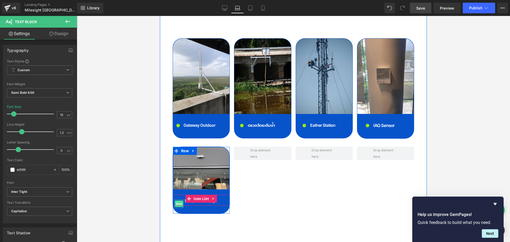
click at [178, 200] on span "Icon" at bounding box center [179, 203] width 8 height 6
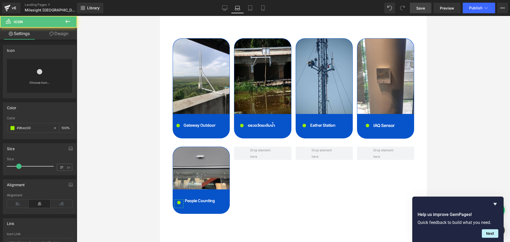
click at [63, 35] on link "Design" at bounding box center [59, 34] width 38 height 12
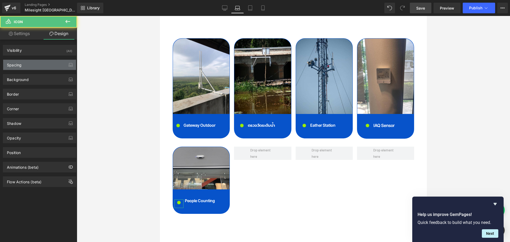
click at [35, 64] on div "Spacing" at bounding box center [39, 65] width 73 height 10
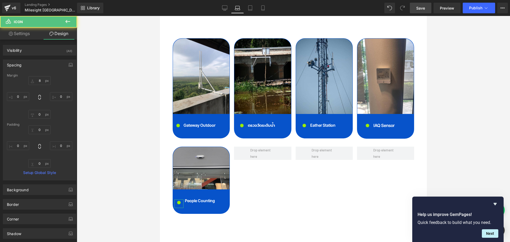
type input "8"
type input "0"
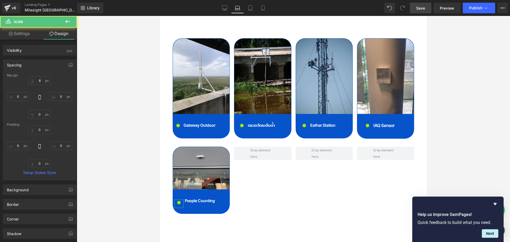
type input "0"
click at [38, 81] on input "8" at bounding box center [39, 80] width 22 height 9
type input "2"
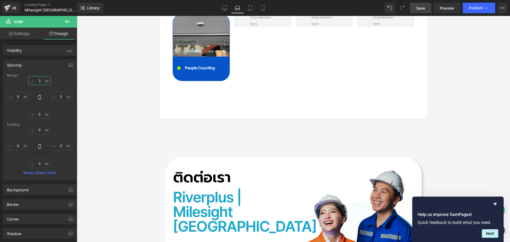
scroll to position [1912, 0]
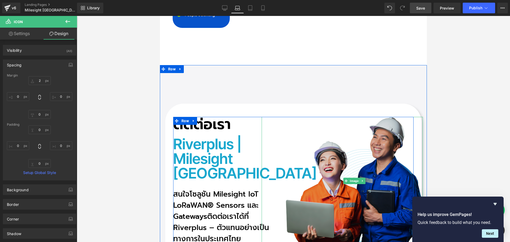
click at [375, 117] on img at bounding box center [354, 181] width 137 height 128
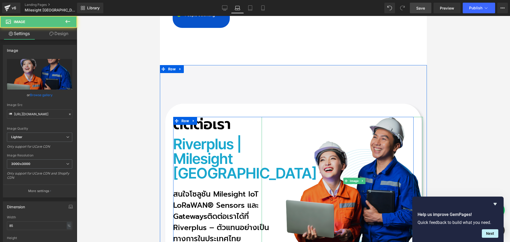
click at [383, 117] on img at bounding box center [354, 181] width 137 height 128
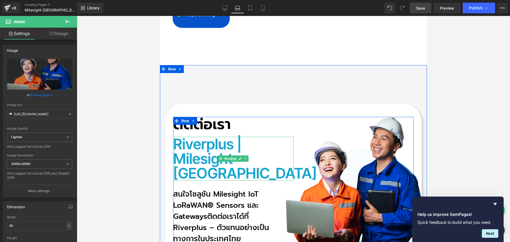
click at [205, 137] on h3 "Riverplus | Milesight [GEOGRAPHIC_DATA]" at bounding box center [233, 159] width 120 height 44
click at [190, 137] on h3 "Riverplus | Milesight [GEOGRAPHIC_DATA]" at bounding box center [233, 159] width 120 height 44
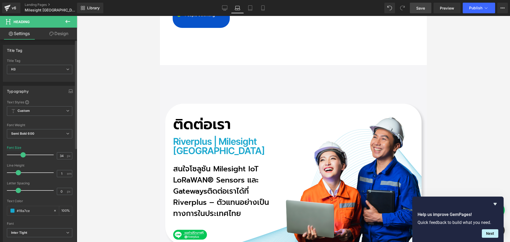
type input "33"
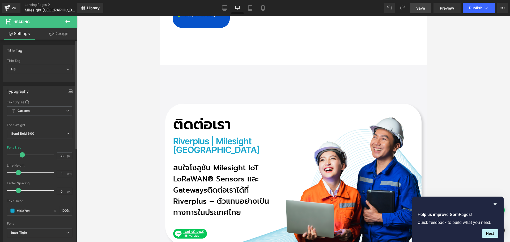
drag, startPoint x: 32, startPoint y: 155, endPoint x: 22, endPoint y: 155, distance: 9.8
click at [22, 155] on span at bounding box center [22, 154] width 5 height 5
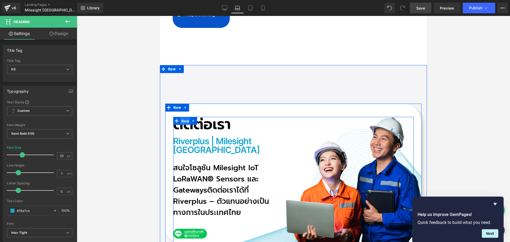
click at [185, 117] on span "Row" at bounding box center [185, 121] width 10 height 8
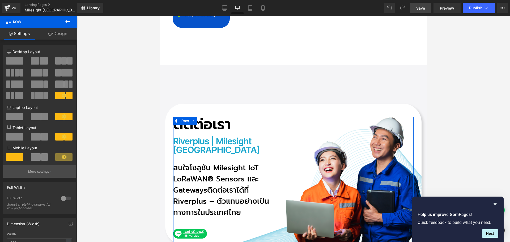
click at [37, 168] on button "More settings" at bounding box center [39, 171] width 73 height 12
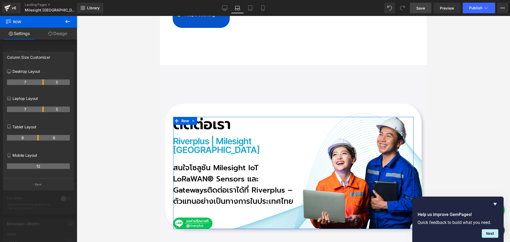
drag, startPoint x: 38, startPoint y: 110, endPoint x: 44, endPoint y: 111, distance: 5.8
click at [44, 111] on tr "7 5" at bounding box center [38, 109] width 63 height 6
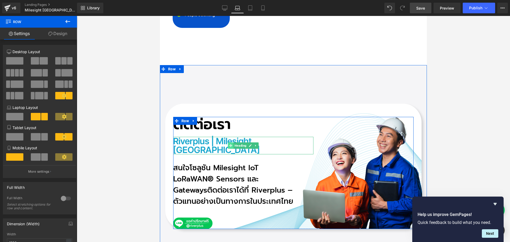
click at [228, 142] on span at bounding box center [231, 145] width 6 height 6
click at [238, 143] on span "Heading" at bounding box center [240, 146] width 14 height 6
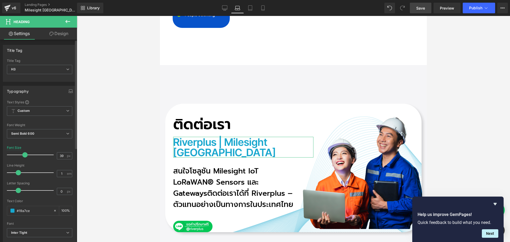
type input "40"
drag, startPoint x: 22, startPoint y: 157, endPoint x: 25, endPoint y: 157, distance: 2.9
click at [25, 157] on span at bounding box center [25, 154] width 5 height 5
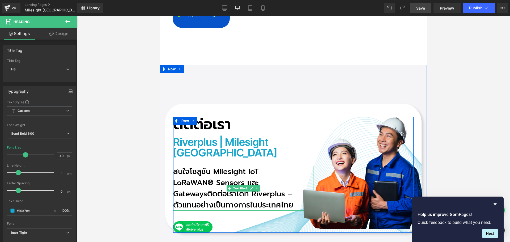
click at [217, 166] on p "สนใจโซลูชัน Milesight IoT LoRaWAN® Sensors และ Gateways ติดต่อเรา[PERSON_NAME] …" at bounding box center [236, 188] width 127 height 45
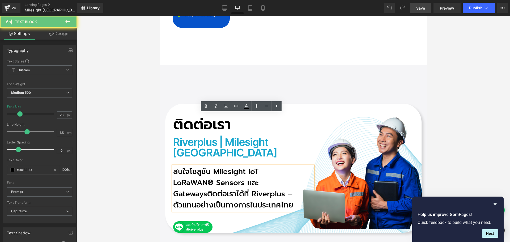
click at [206, 166] on p "สนใจโซลูชัน Milesight IoT LoRaWAN® Sensors และ Gateways ติดต่อเรา[PERSON_NAME] …" at bounding box center [236, 188] width 127 height 45
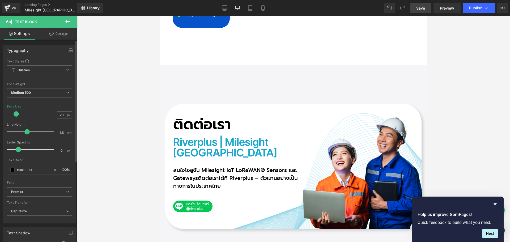
type input "21"
drag, startPoint x: 21, startPoint y: 115, endPoint x: 18, endPoint y: 116, distance: 3.5
click at [18, 116] on div at bounding box center [32, 114] width 44 height 11
click at [419, 8] on span "Save" at bounding box center [420, 8] width 9 height 6
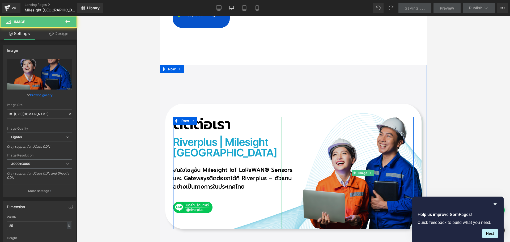
click at [319, 170] on img at bounding box center [363, 173] width 120 height 112
click at [380, 132] on img at bounding box center [363, 173] width 120 height 112
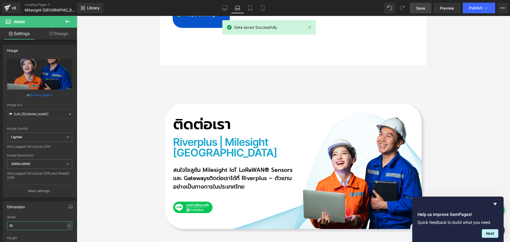
drag, startPoint x: -5, startPoint y: 226, endPoint x: -26, endPoint y: 218, distance: 22.8
click at [0, 218] on html "Heading You are previewing how the will restyle your page. You can not edit Ele…" at bounding box center [255, 121] width 510 height 242
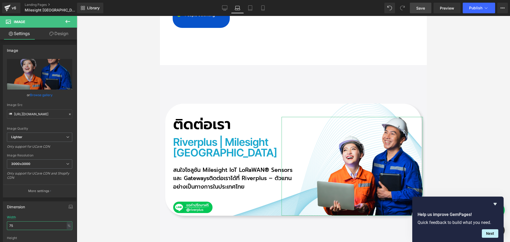
type input "75"
click at [68, 35] on link "Design" at bounding box center [59, 34] width 38 height 12
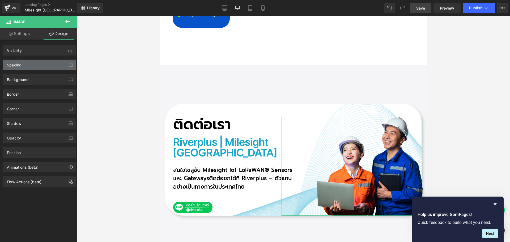
type input "0"
type input "-35"
type input "0"
type input "-120"
type input "0"
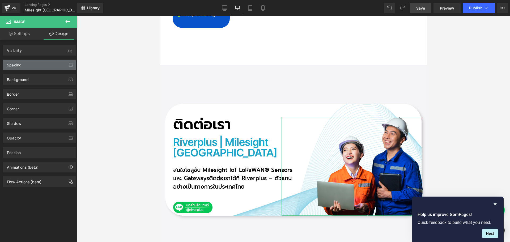
type input "0"
click at [27, 64] on div "Spacing" at bounding box center [39, 65] width 73 height 10
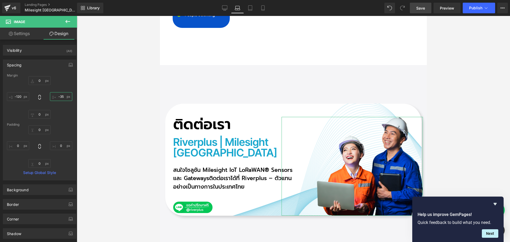
click at [63, 97] on input "-35" at bounding box center [61, 96] width 22 height 9
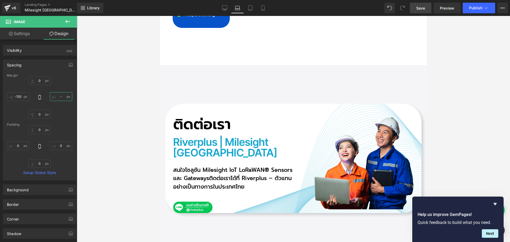
type input "-"
click at [458, 107] on div at bounding box center [293, 129] width 433 height 226
drag, startPoint x: 424, startPoint y: 9, endPoint x: 106, endPoint y: 137, distance: 343.3
click at [424, 9] on span "Save" at bounding box center [420, 8] width 9 height 6
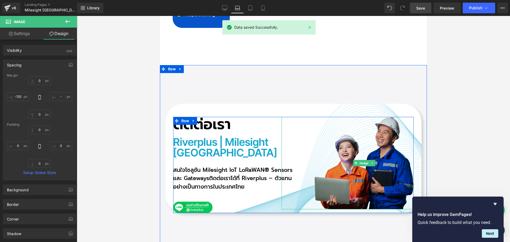
click at [343, 117] on img at bounding box center [363, 163] width 99 height 92
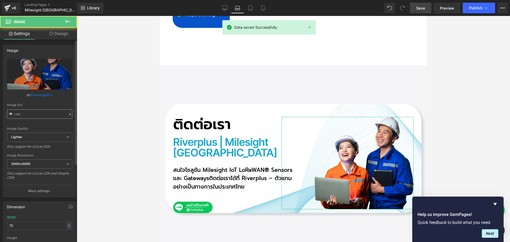
type input "[URL][DOMAIN_NAME]"
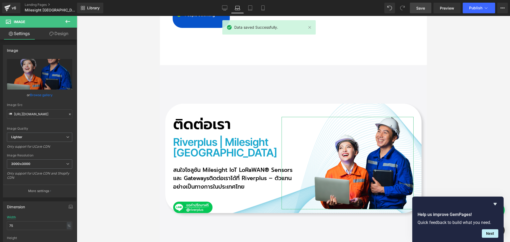
click at [60, 32] on link "Design" at bounding box center [59, 34] width 38 height 12
click at [0, 0] on div "Spacing" at bounding box center [0, 0] width 0 height 0
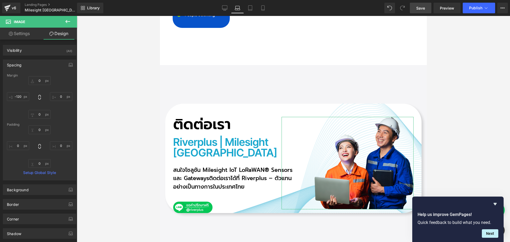
type input "0"
type input "-120"
type input "0"
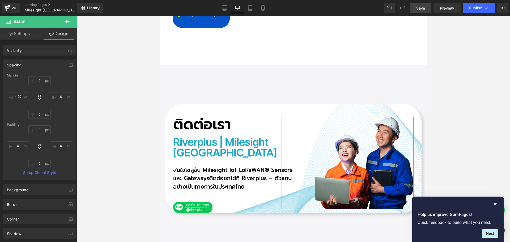
type input "0"
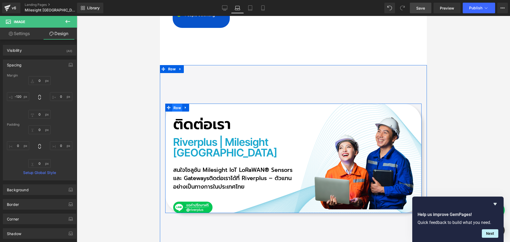
click at [175, 104] on span "Row" at bounding box center [177, 108] width 10 height 8
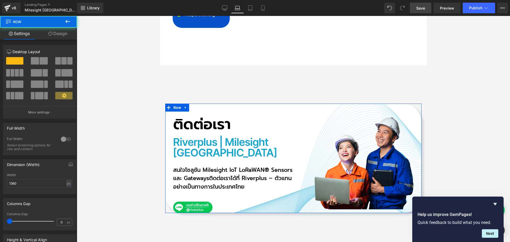
click at [59, 32] on link "Design" at bounding box center [57, 34] width 38 height 12
click at [0, 0] on div "Spacing" at bounding box center [0, 0] width 0 height 0
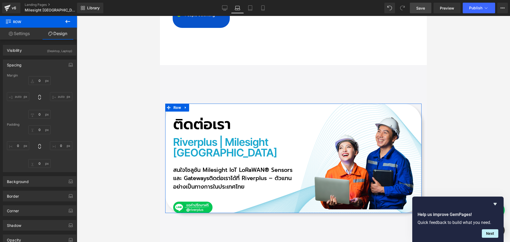
type input "80px"
type input "0px"
type input "50px"
type input "30px"
type input "0px"
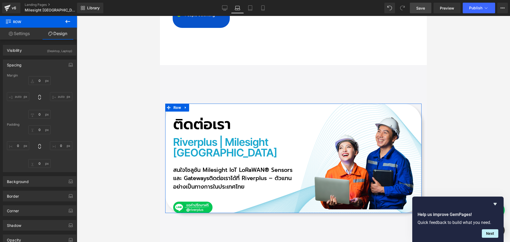
type input "30px"
click at [37, 164] on input "0px" at bounding box center [39, 163] width 22 height 9
type input "50px"
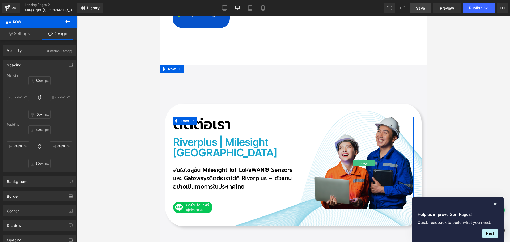
click at [351, 139] on img at bounding box center [363, 163] width 99 height 92
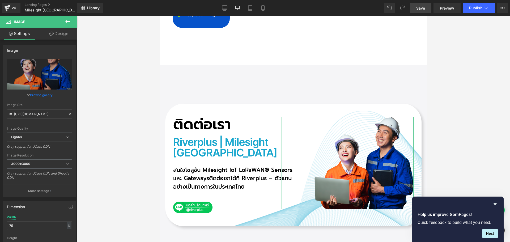
click at [63, 32] on link "Design" at bounding box center [59, 34] width 38 height 12
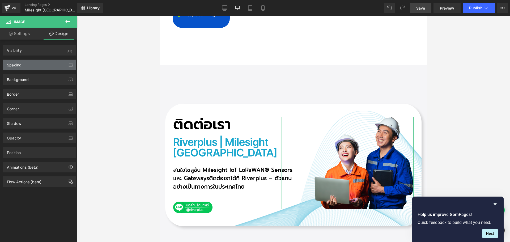
type input "0"
type input "-120"
type input "0"
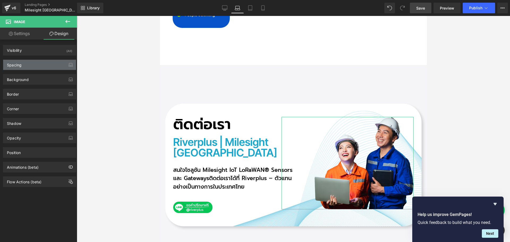
type input "0"
click at [35, 63] on div "Spacing" at bounding box center [39, 65] width 73 height 10
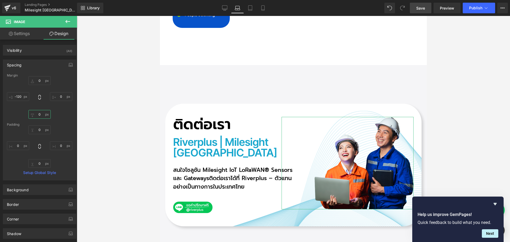
click at [39, 113] on input "0" at bounding box center [39, 114] width 22 height 9
type input "-50"
click at [23, 98] on input "-120" at bounding box center [18, 96] width 22 height 9
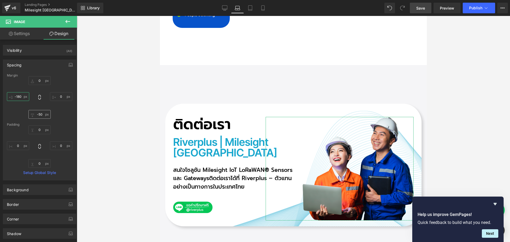
type input "-180"
click at [42, 115] on input "-50" at bounding box center [39, 114] width 22 height 9
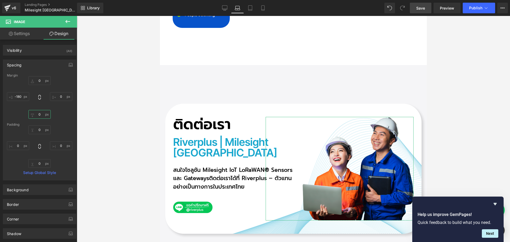
type input "0-"
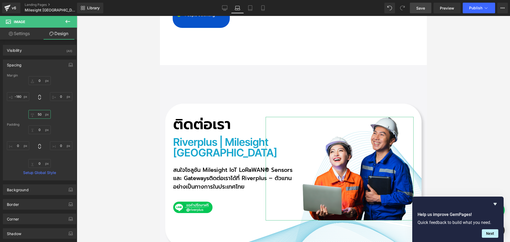
type input "5"
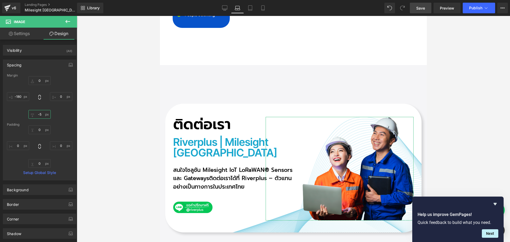
type input "-50"
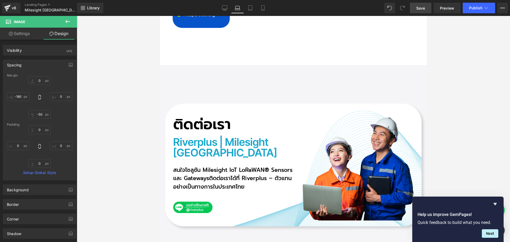
click at [421, 8] on span "Save" at bounding box center [420, 8] width 9 height 6
click at [418, 6] on span "Save" at bounding box center [420, 8] width 9 height 6
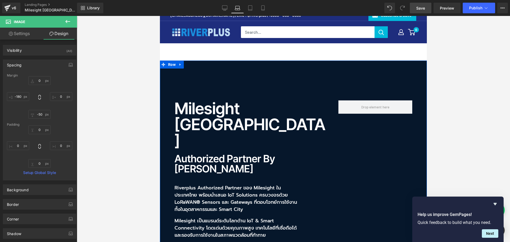
scroll to position [0, 0]
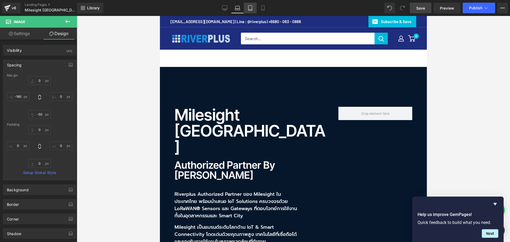
click at [249, 9] on icon at bounding box center [250, 8] width 4 height 5
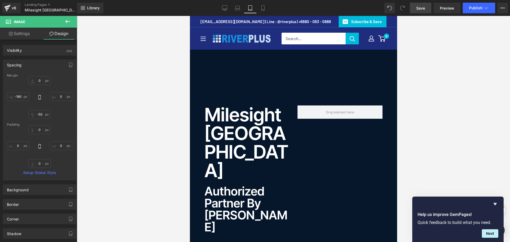
type input "-100"
type input "-35"
type input "-80"
type input "-120"
type input "0"
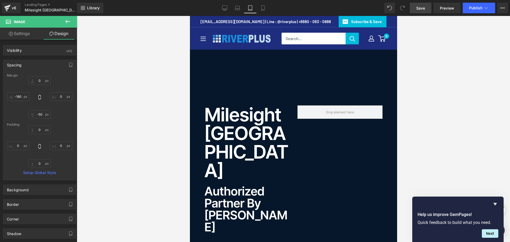
type input "0"
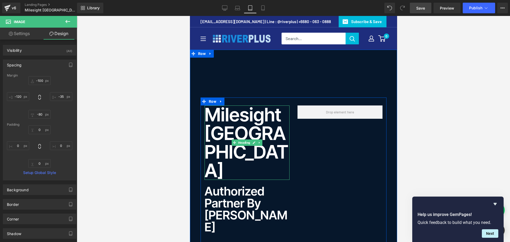
drag, startPoint x: 251, startPoint y: 112, endPoint x: 237, endPoint y: 115, distance: 14.2
click at [251, 112] on h1 "Milesight [GEOGRAPHIC_DATA]" at bounding box center [246, 142] width 85 height 74
click at [237, 115] on h1 "Milesight [GEOGRAPHIC_DATA]" at bounding box center [246, 142] width 85 height 74
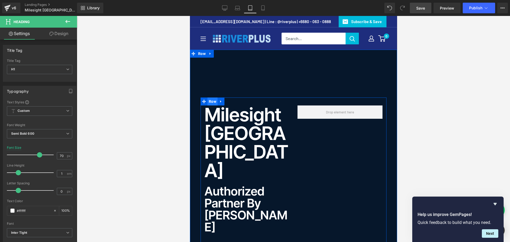
click at [210, 104] on span "Row" at bounding box center [212, 101] width 10 height 8
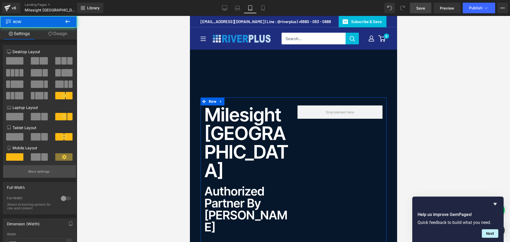
click at [42, 174] on button "More settings" at bounding box center [39, 171] width 73 height 12
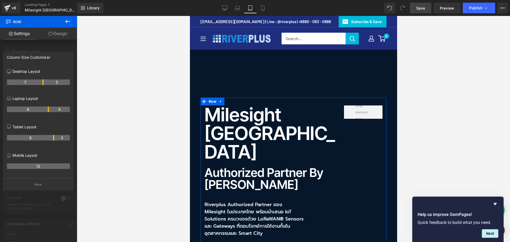
drag, startPoint x: 38, startPoint y: 138, endPoint x: 53, endPoint y: 138, distance: 15.1
click at [53, 138] on th "9" at bounding box center [30, 138] width 47 height 6
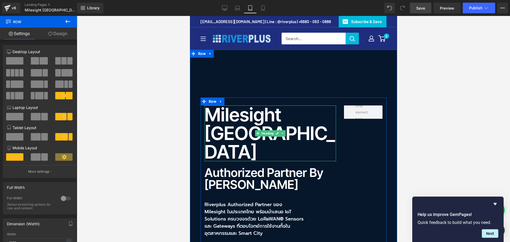
click at [224, 115] on h1 "Milesight [GEOGRAPHIC_DATA]" at bounding box center [269, 133] width 131 height 56
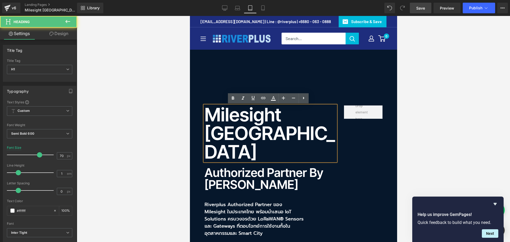
click at [216, 117] on h1 "Milesight [GEOGRAPHIC_DATA]" at bounding box center [269, 133] width 131 height 56
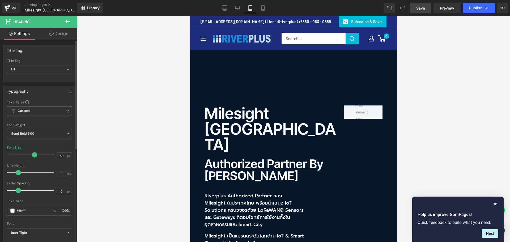
drag, startPoint x: 39, startPoint y: 155, endPoint x: 35, endPoint y: 155, distance: 4.8
click at [35, 155] on span at bounding box center [34, 154] width 5 height 5
drag, startPoint x: 63, startPoint y: 156, endPoint x: 40, endPoint y: 156, distance: 22.8
click at [40, 156] on div "Font Size 59 px" at bounding box center [39, 155] width 65 height 18
type input "55"
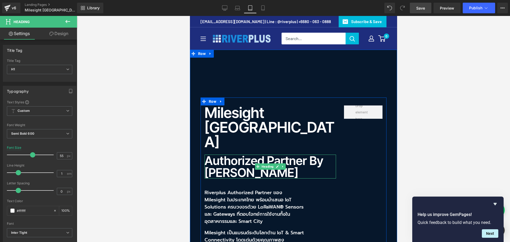
click at [242, 155] on h2 "Authorized Partner by [PERSON_NAME]" at bounding box center [269, 167] width 131 height 24
click at [223, 155] on h2 "Authorized Partner by [PERSON_NAME]" at bounding box center [269, 167] width 131 height 24
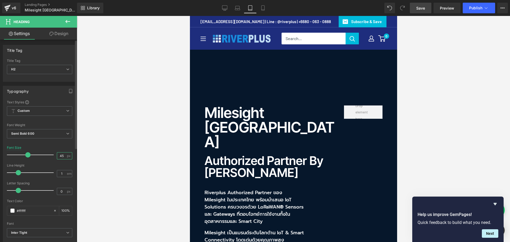
scroll to position [0, 0]
drag, startPoint x: 60, startPoint y: 156, endPoint x: 36, endPoint y: 160, distance: 24.1
click at [36, 160] on div "Font Size 45 px" at bounding box center [39, 155] width 65 height 18
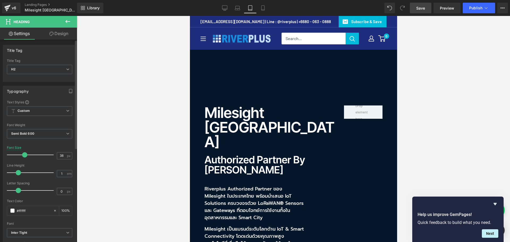
scroll to position [0, 0]
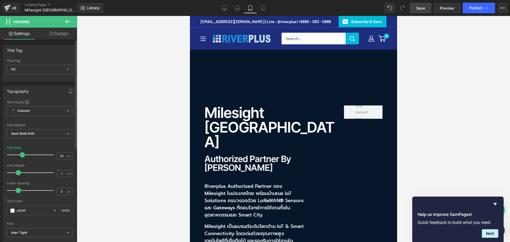
click at [22, 156] on span at bounding box center [22, 154] width 5 height 5
drag, startPoint x: 63, startPoint y: 156, endPoint x: 49, endPoint y: 155, distance: 13.8
click at [49, 155] on div "Font Size 33 px" at bounding box center [39, 155] width 65 height 18
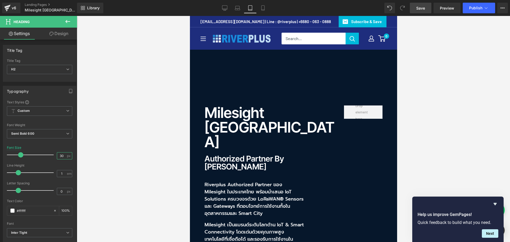
type input "30"
click at [426, 8] on link "Save" at bounding box center [421, 8] width 22 height 11
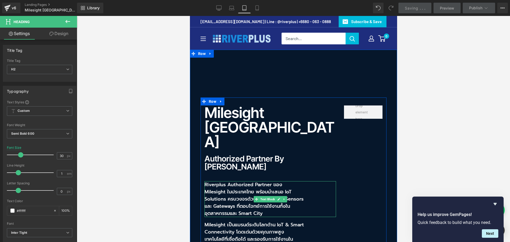
click at [303, 181] on div "Riverplus Authorized Partner ของ Milesight ในประเทศไทย พร้อมนำเสนอ IoT Solution…" at bounding box center [269, 199] width 131 height 36
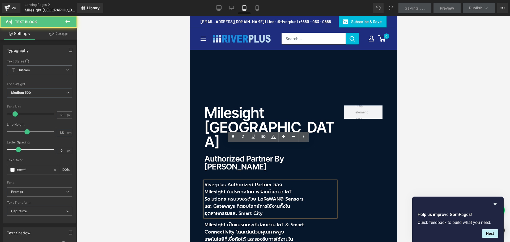
click at [308, 181] on div "Riverplus Authorized Partner ของ Milesight ในประเทศไทย พร้อมนำเสนอ IoT Solution…" at bounding box center [269, 199] width 131 height 36
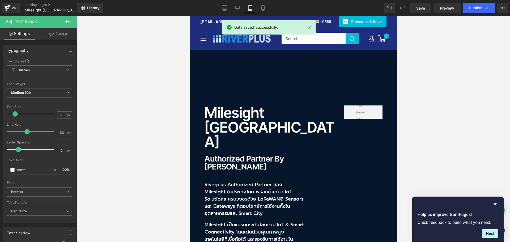
click at [60, 35] on link "Design" at bounding box center [59, 34] width 38 height 12
click at [0, 0] on div "Spacing" at bounding box center [0, 0] width 0 height 0
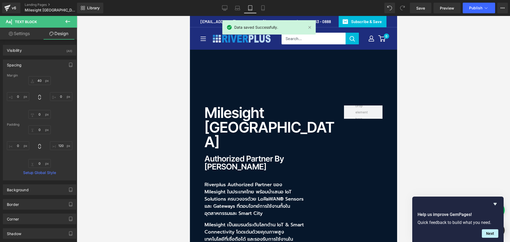
type input "40"
type input "0"
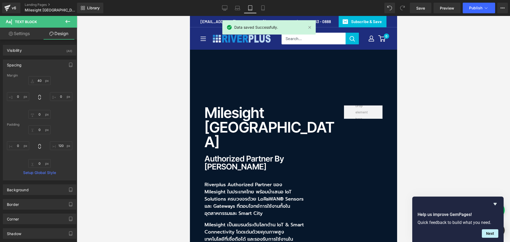
type input "120"
type input "0"
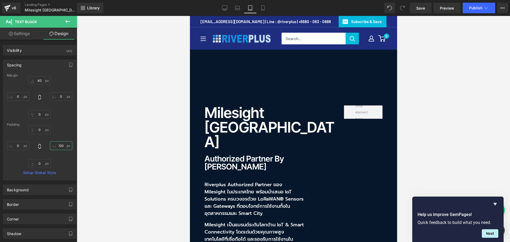
click at [63, 146] on input "120" at bounding box center [61, 145] width 22 height 9
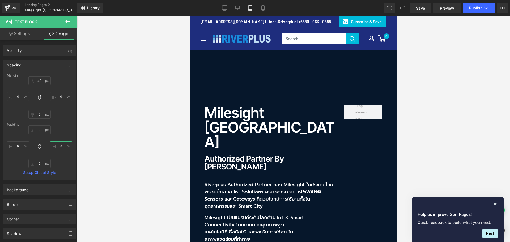
type input "50"
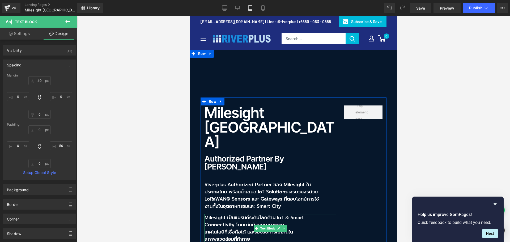
click at [236, 214] on p "Milesight เป็นแบรนด์ระดับโลกด้าน IoT & Smart Connectivity โดดเด่นด้วยคุณภาพสูง …" at bounding box center [254, 228] width 100 height 29
click at [227, 214] on p "Milesight เป็นแบรนด์ระดับโลกด้าน IoT & Smart Connectivity โดดเด่นด้วยคุณภาพสูง …" at bounding box center [254, 228] width 100 height 29
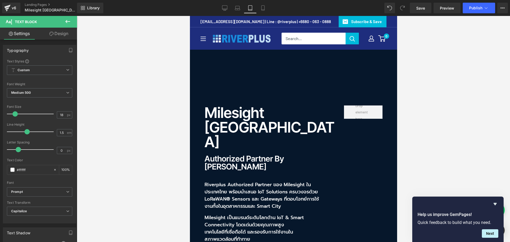
click at [61, 32] on link "Design" at bounding box center [59, 34] width 38 height 12
click at [0, 0] on div "Spacing" at bounding box center [0, 0] width 0 height 0
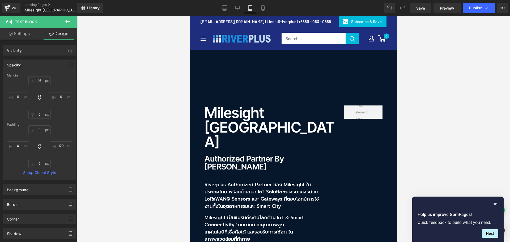
type input "16"
type input "0"
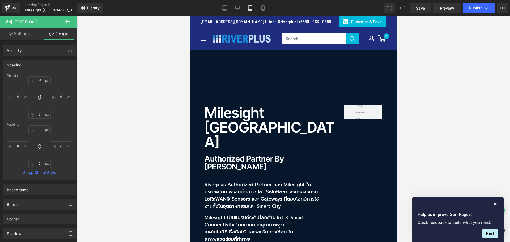
type input "120"
type input "0"
click at [60, 147] on input "120" at bounding box center [61, 145] width 22 height 9
type input "50"
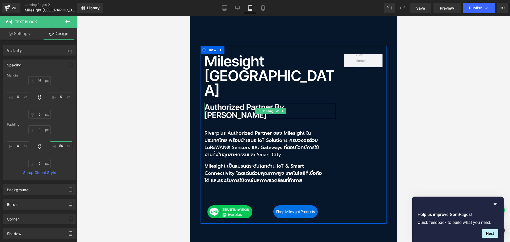
scroll to position [53, 0]
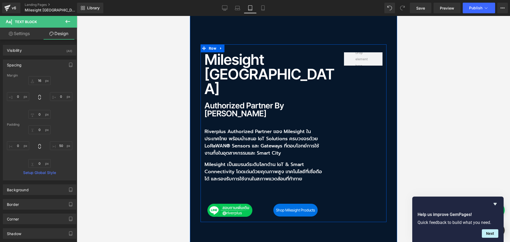
click at [246, 128] on p "Riverplus Authorized Partner ของ Milesight ในประเทศไทย พร้อมนำเสนอ IoT Solution…" at bounding box center [263, 142] width 118 height 29
click at [224, 128] on p "Riverplus Authorized Partner ของ Milesight ในประเทศไทย พร้อมนำเสนอ IoT Solution…" at bounding box center [263, 142] width 118 height 29
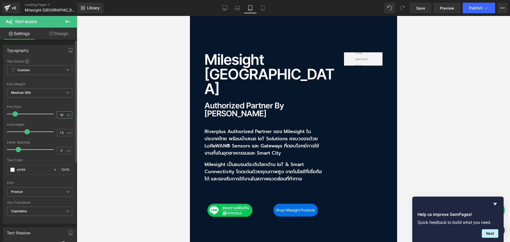
drag, startPoint x: 62, startPoint y: 115, endPoint x: 26, endPoint y: 115, distance: 35.8
click at [26, 115] on div "Font Size 18 px" at bounding box center [39, 114] width 65 height 18
type input "16"
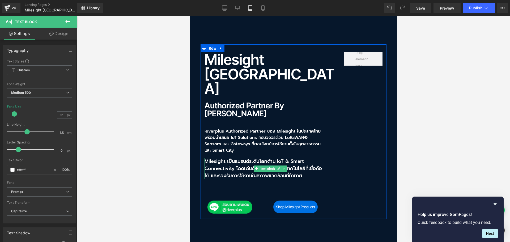
click at [214, 158] on p "Milesight เป็นแบรนด์ระดับโลกด้าน IoT & Smart Connectivity โดดเด่นด้วยคุณภาพสูง …" at bounding box center [263, 169] width 118 height 22
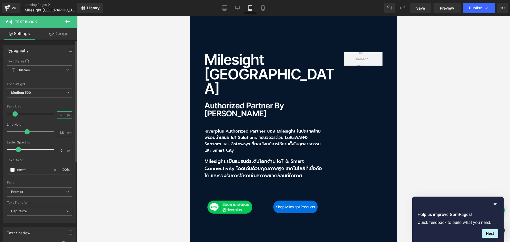
drag, startPoint x: 62, startPoint y: 114, endPoint x: 24, endPoint y: 119, distance: 38.1
click at [24, 119] on div "Font Size 18 px" at bounding box center [39, 114] width 65 height 18
type input "16"
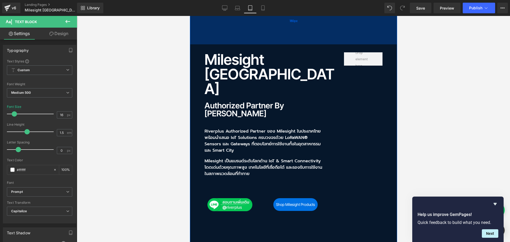
click at [218, 39] on div "180px" at bounding box center [293, 21] width 207 height 48
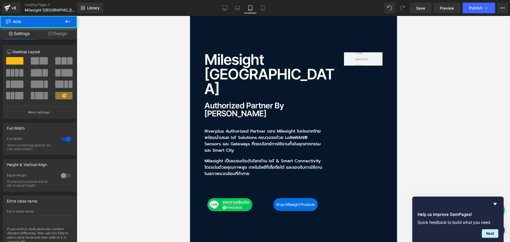
click at [59, 32] on link "Design" at bounding box center [57, 34] width 38 height 12
click at [0, 0] on div "Spacing" at bounding box center [0, 0] width 0 height 0
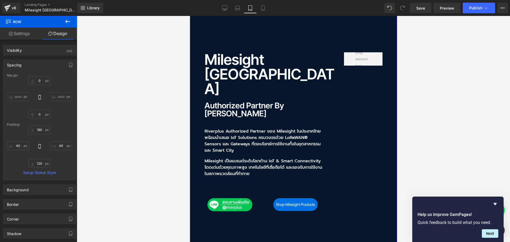
type input "0"
type input "180"
type input "40"
type input "120"
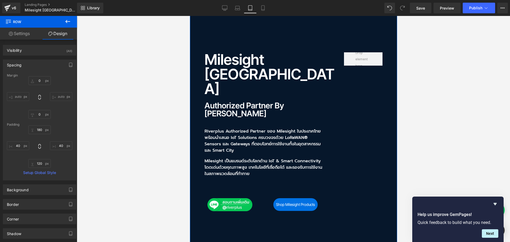
type input "40"
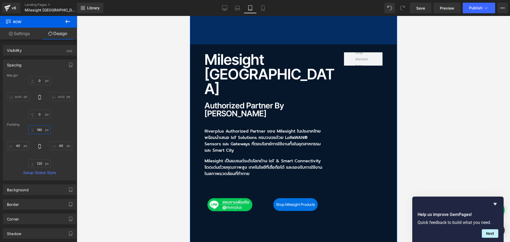
click at [42, 130] on input "180" at bounding box center [39, 129] width 22 height 9
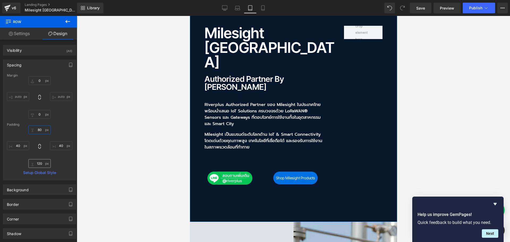
type input "80"
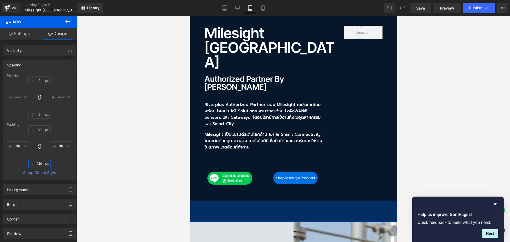
click at [42, 164] on input "120" at bounding box center [39, 163] width 22 height 9
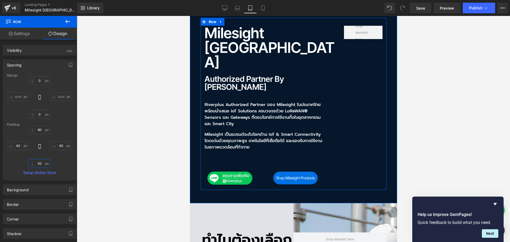
scroll to position [0, 0]
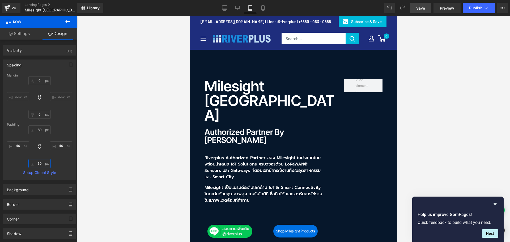
type input "50"
drag, startPoint x: 425, startPoint y: 8, endPoint x: 173, endPoint y: 134, distance: 282.4
click at [425, 8] on span "Save" at bounding box center [420, 8] width 9 height 6
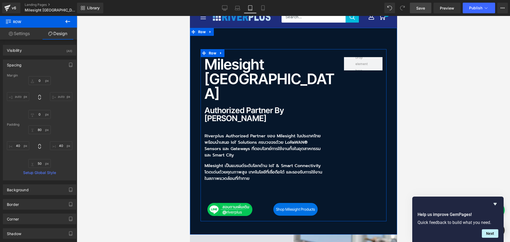
scroll to position [53, 0]
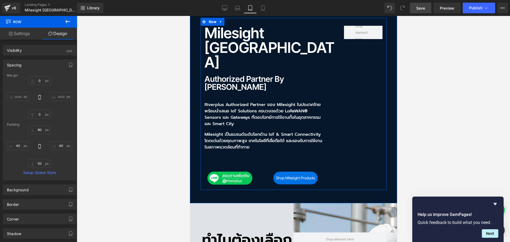
click at [363, 82] on div "Milesight Thailand Heading Authorized Partner by Riverplus Heading Riverplus Au…" at bounding box center [293, 104] width 186 height 172
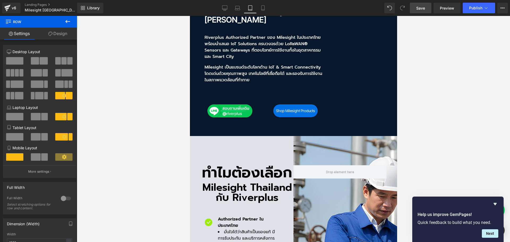
scroll to position [133, 0]
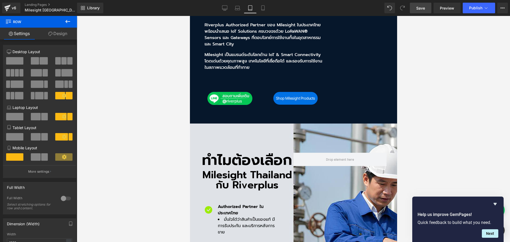
drag, startPoint x: 204, startPoint y: 119, endPoint x: 206, endPoint y: 123, distance: 4.9
click at [204, 153] on h2 "ทำไมต้องเลือก" at bounding box center [246, 160] width 93 height 15
click at [206, 153] on h2 "ทำไมต้องเลือก" at bounding box center [246, 160] width 93 height 15
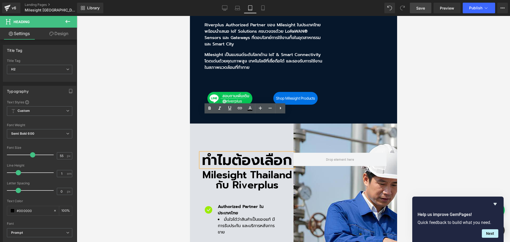
click at [207, 153] on h2 "ทำไมต้องเลือก" at bounding box center [246, 160] width 93 height 15
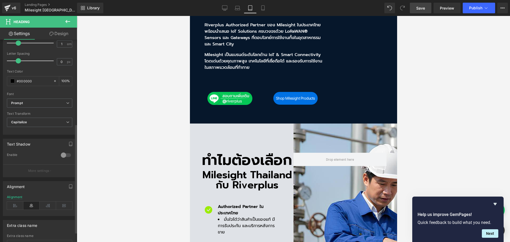
scroll to position [159, 0]
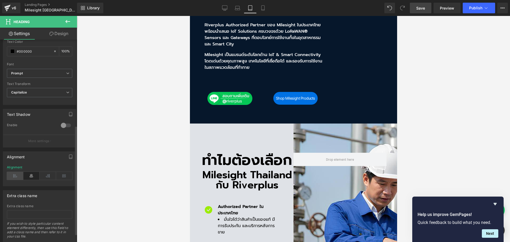
click at [12, 175] on icon at bounding box center [15, 176] width 16 height 8
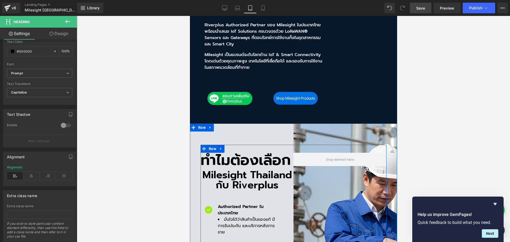
click at [208, 170] on h2 "Milesight Thailand กับ Riverplus" at bounding box center [246, 180] width 93 height 20
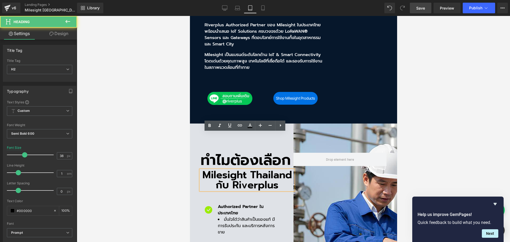
click at [211, 153] on h2 "ทำไมต้องเลือก" at bounding box center [246, 160] width 93 height 15
click at [208, 153] on h2 "ทำไมต้องเลือก" at bounding box center [246, 160] width 93 height 15
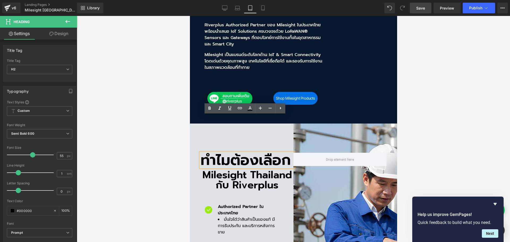
click at [203, 153] on h2 "ทำไมต้องเลือก" at bounding box center [246, 160] width 93 height 15
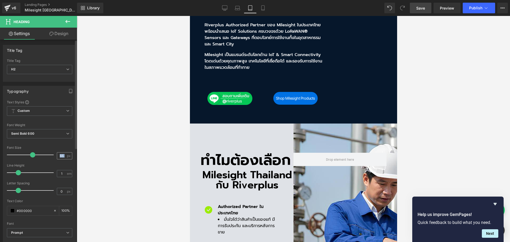
drag, startPoint x: 65, startPoint y: 154, endPoint x: 58, endPoint y: 155, distance: 6.6
click at [58, 155] on div "55 px" at bounding box center [64, 155] width 15 height 7
click at [61, 155] on input "55" at bounding box center [61, 155] width 9 height 7
drag, startPoint x: 60, startPoint y: 155, endPoint x: 47, endPoint y: 157, distance: 13.7
click at [45, 158] on div "Font Size 55 px" at bounding box center [39, 155] width 65 height 18
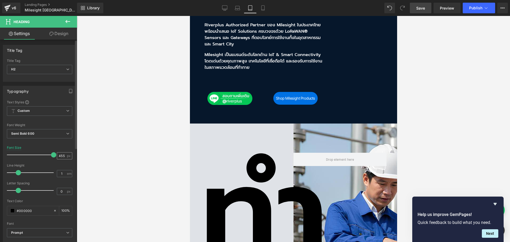
click at [67, 155] on span "px" at bounding box center [69, 155] width 5 height 3
drag, startPoint x: 63, startPoint y: 155, endPoint x: 39, endPoint y: 156, distance: 23.4
click at [39, 156] on div "Font Size 455 px" at bounding box center [39, 155] width 65 height 18
type input "45"
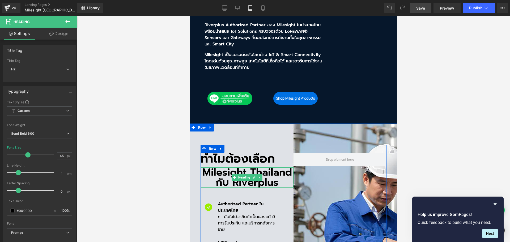
click at [213, 167] on h2 "Milesight Thailand กับ Riverplus" at bounding box center [246, 177] width 93 height 20
click at [207, 167] on h2 "Milesight Thailand กับ Riverplus" at bounding box center [246, 177] width 93 height 20
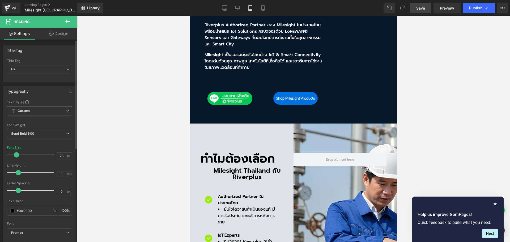
type input "21"
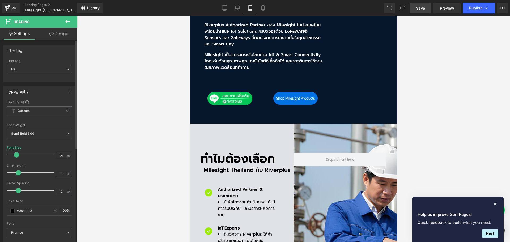
drag, startPoint x: 26, startPoint y: 156, endPoint x: 19, endPoint y: 156, distance: 7.4
click at [19, 156] on span at bounding box center [16, 154] width 5 height 5
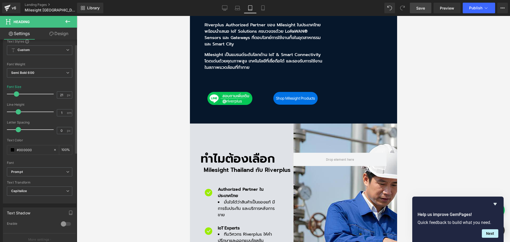
scroll to position [106, 0]
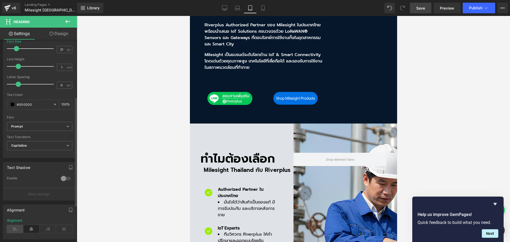
click at [18, 227] on icon at bounding box center [15, 229] width 16 height 8
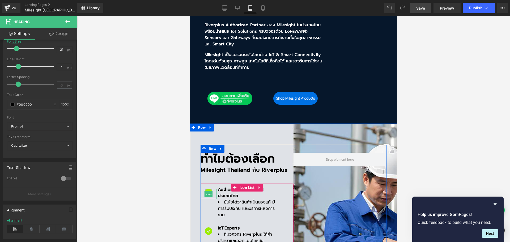
drag, startPoint x: 206, startPoint y: 156, endPoint x: 285, endPoint y: 172, distance: 79.9
click at [206, 191] on span "Icon" at bounding box center [208, 194] width 8 height 6
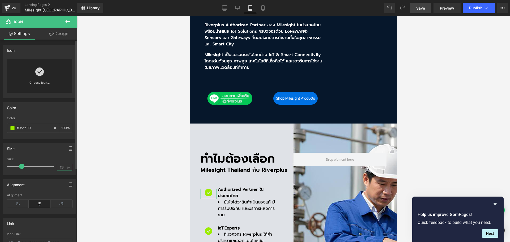
drag, startPoint x: 62, startPoint y: 166, endPoint x: 47, endPoint y: 167, distance: 14.9
click at [47, 167] on div "Size 28 px" at bounding box center [39, 166] width 65 height 18
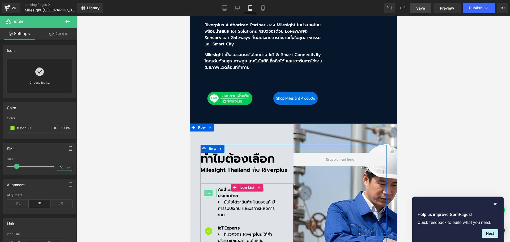
click at [207, 190] on span "Icon" at bounding box center [208, 193] width 8 height 6
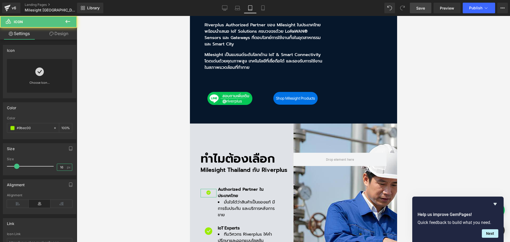
type input "16"
click at [63, 35] on link "Design" at bounding box center [59, 34] width 38 height 12
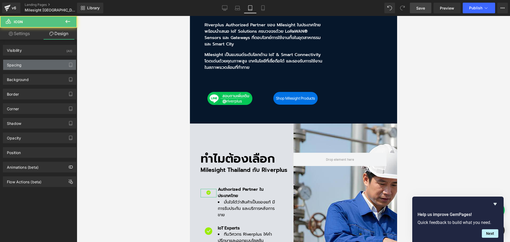
click at [41, 61] on div "Spacing" at bounding box center [39, 65] width 73 height 10
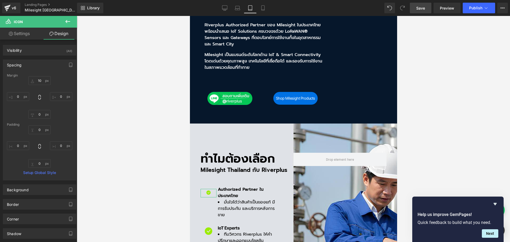
type input "10"
type input "0"
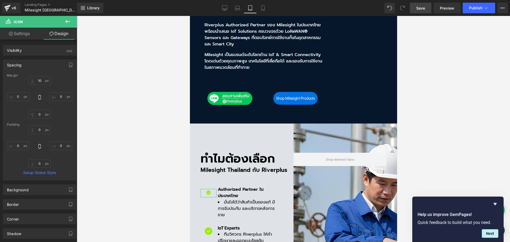
type input "0"
click at [43, 79] on input "10" at bounding box center [39, 80] width 22 height 9
type input "2"
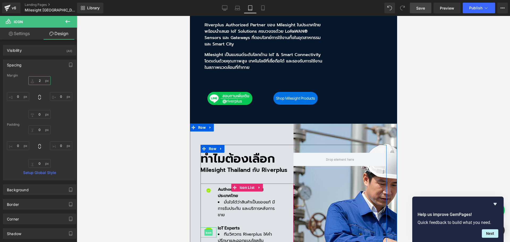
drag, startPoint x: 204, startPoint y: 195, endPoint x: 273, endPoint y: 70, distance: 143.0
click at [204, 229] on span "Icon" at bounding box center [208, 232] width 8 height 6
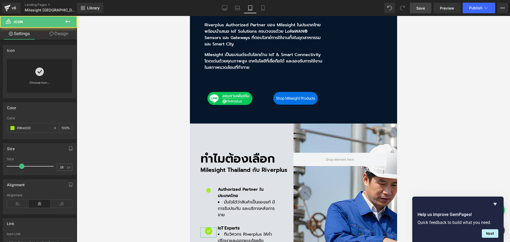
click at [65, 39] on link "Design" at bounding box center [59, 34] width 38 height 12
click at [0, 0] on div "Spacing" at bounding box center [0, 0] width 0 height 0
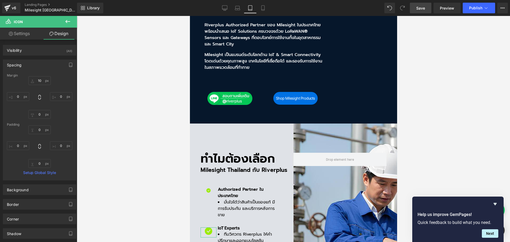
type input "10"
type input "0"
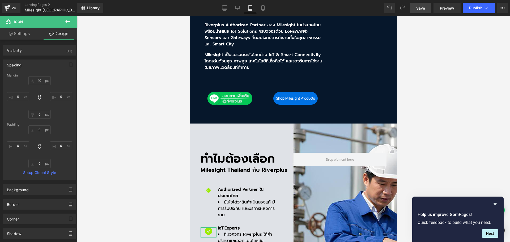
type input "0"
click at [42, 79] on input "10" at bounding box center [39, 80] width 22 height 9
type input "2"
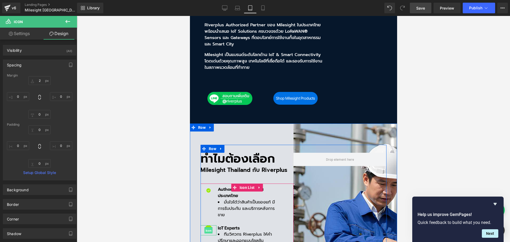
click at [208, 227] on span "Icon" at bounding box center [208, 230] width 8 height 6
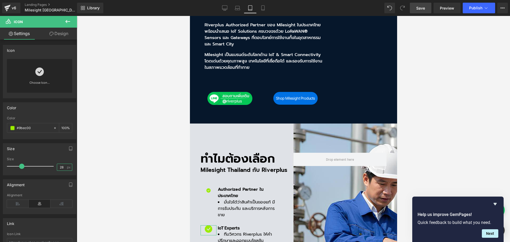
click at [62, 170] on input "28" at bounding box center [61, 167] width 9 height 7
drag, startPoint x: 62, startPoint y: 169, endPoint x: 38, endPoint y: 167, distance: 24.0
click at [38, 167] on div "Size 28 px" at bounding box center [39, 166] width 65 height 18
type input "18"
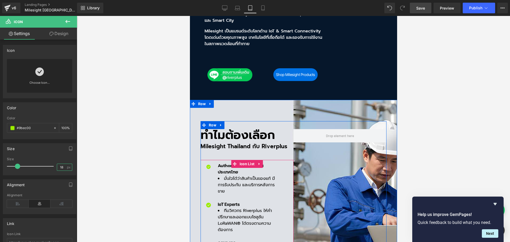
scroll to position [212, 0]
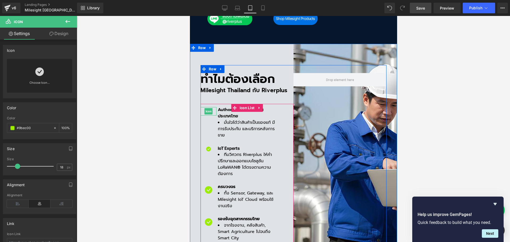
click at [205, 108] on span "Icon" at bounding box center [208, 111] width 8 height 6
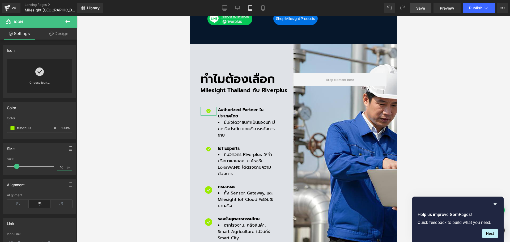
drag, startPoint x: 62, startPoint y: 167, endPoint x: 44, endPoint y: 167, distance: 18.3
click at [44, 167] on div "Size 16 px" at bounding box center [39, 166] width 65 height 18
type input "18"
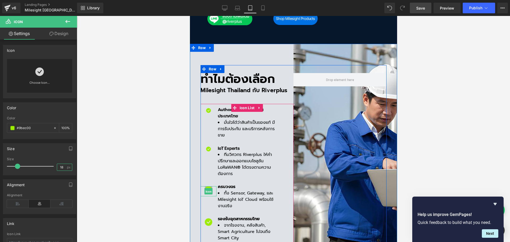
drag, startPoint x: 206, startPoint y: 152, endPoint x: 308, endPoint y: 183, distance: 106.1
click at [206, 188] on span "Icon" at bounding box center [208, 191] width 8 height 6
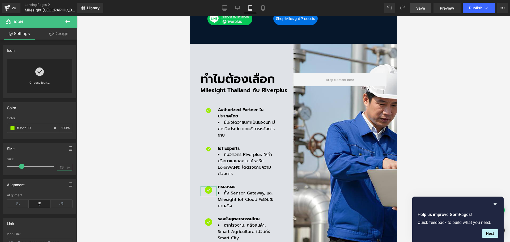
drag, startPoint x: 62, startPoint y: 167, endPoint x: 40, endPoint y: 170, distance: 22.3
click at [40, 170] on div "Size 28 px" at bounding box center [39, 166] width 65 height 18
type input "18"
click at [16, 204] on icon at bounding box center [18, 204] width 22 height 8
click at [37, 202] on icon at bounding box center [40, 204] width 22 height 8
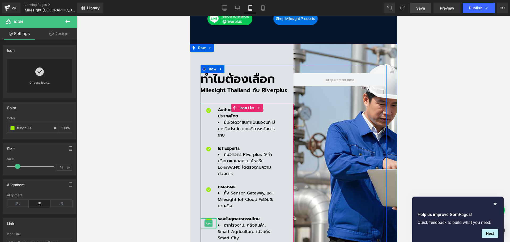
click at [208, 220] on span "Icon" at bounding box center [208, 223] width 8 height 6
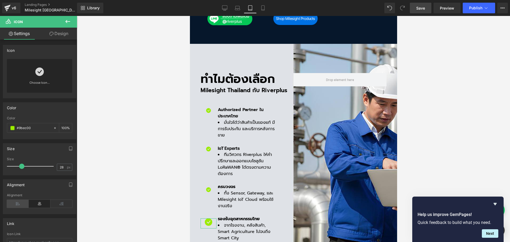
click at [18, 203] on icon at bounding box center [18, 204] width 22 height 8
click at [34, 202] on icon at bounding box center [40, 204] width 22 height 8
click at [62, 169] on input "28" at bounding box center [61, 167] width 9 height 7
type input "2"
type input "18"
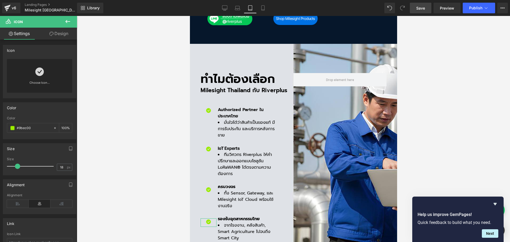
click at [64, 35] on link "Design" at bounding box center [59, 34] width 38 height 12
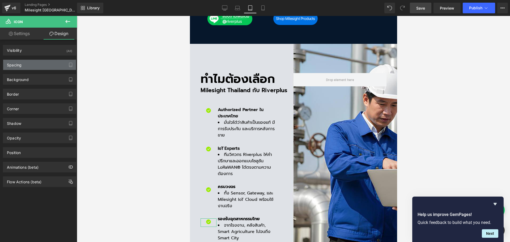
click at [42, 63] on div "Spacing" at bounding box center [39, 65] width 73 height 10
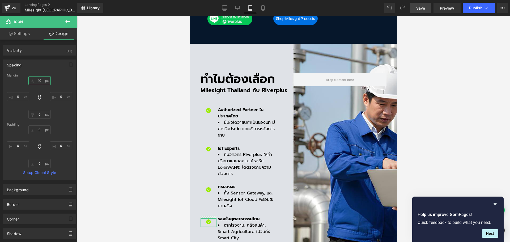
click at [45, 81] on input "10" at bounding box center [39, 80] width 22 height 9
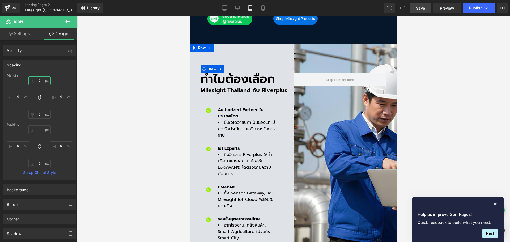
scroll to position [159, 0]
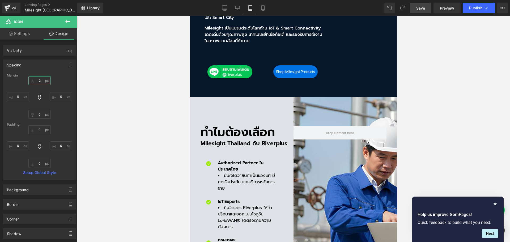
type input "2"
click at [426, 8] on link "Save" at bounding box center [421, 8] width 22 height 11
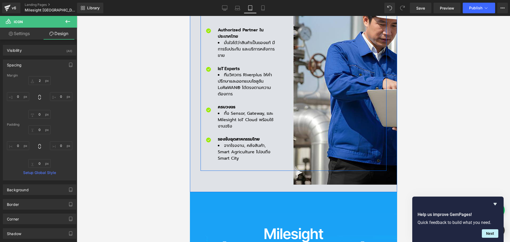
scroll to position [372, 0]
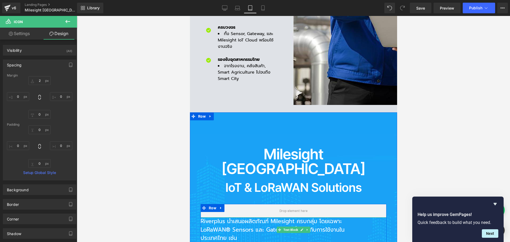
drag, startPoint x: 237, startPoint y: 168, endPoint x: 228, endPoint y: 176, distance: 12.4
click at [237, 217] on p "Riverplus นำเสนอผลิตภัณฑ์ Milesight ครบกลุ่ม โดยเฉพาะ LoRaWAN® Sensors และ Gate…" at bounding box center [277, 229] width 154 height 25
click at [230, 217] on p "Riverplus นำเสนอผลิตภัณฑ์ Milesight ครบกลุ่ม โดยเฉพาะ LoRaWAN® Sensors และ Gate…" at bounding box center [277, 229] width 154 height 25
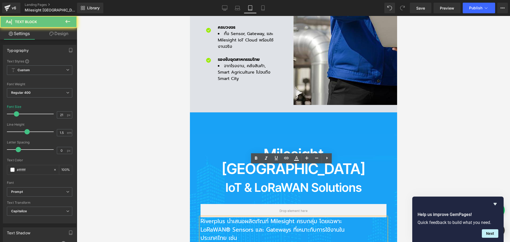
click at [211, 217] on p "Riverplus นำเสนอผลิตภัณฑ์ Milesight ครบกลุ่ม โดยเฉพาะ LoRaWAN® Sensors และ Gate…" at bounding box center [277, 229] width 154 height 25
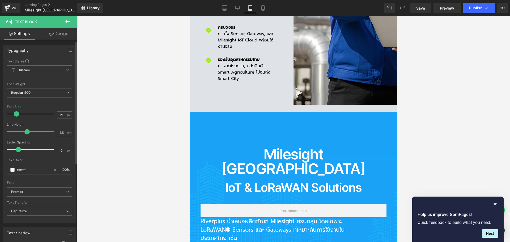
scroll to position [133, 0]
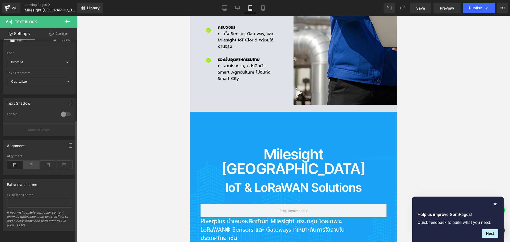
click at [32, 164] on icon at bounding box center [31, 165] width 16 height 8
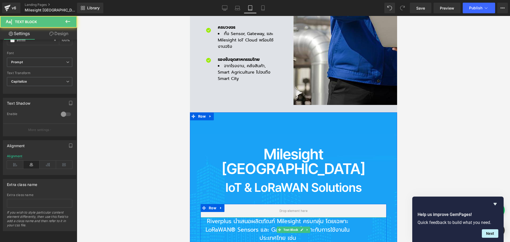
click at [339, 217] on p "Riverplus นำเสนอผลิตภัณฑ์ Milesight ครบกลุ่ม โดยเฉพาะ LoRaWAN® Sensors และ Gate…" at bounding box center [277, 229] width 154 height 25
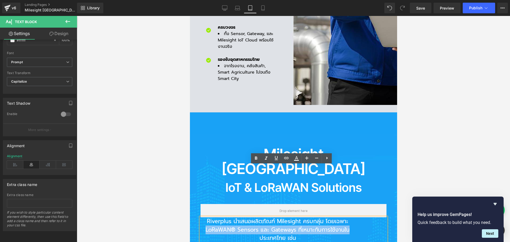
drag, startPoint x: 347, startPoint y: 173, endPoint x: 386, endPoint y: 175, distance: 39.1
click at [386, 175] on div "Milesight Thailand Heading IoT & LoRaWAN Solutions Heading Riverplus นำเสนอผลิต…" at bounding box center [293, 201] width 207 height 178
click at [365, 148] on div "Milesight Thailand Heading IoT & LoRaWAN Solutions Heading Riverplus นำเสนอผลิต…" at bounding box center [293, 201] width 186 height 109
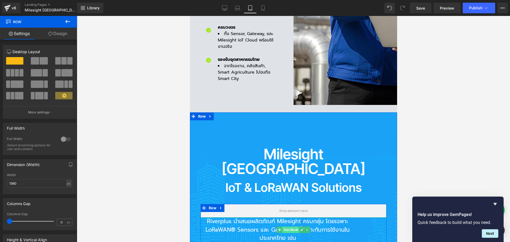
click at [293, 226] on span "Text Block" at bounding box center [290, 229] width 17 height 6
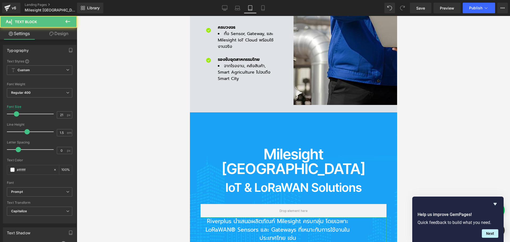
click at [65, 35] on link "Design" at bounding box center [59, 34] width 38 height 12
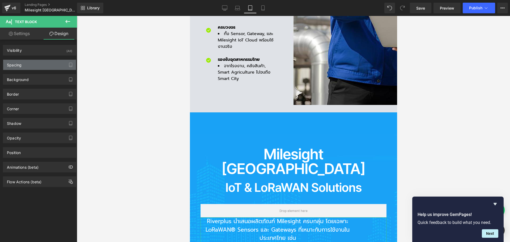
click at [35, 64] on div "Spacing" at bounding box center [39, 65] width 73 height 10
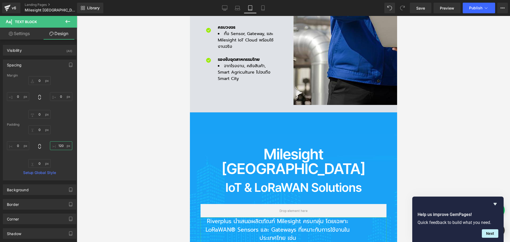
click at [61, 146] on input "120" at bounding box center [61, 145] width 22 height 9
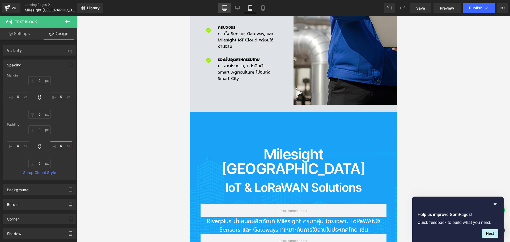
type input "0"
click at [225, 9] on icon at bounding box center [224, 8] width 5 height 4
type input "0"
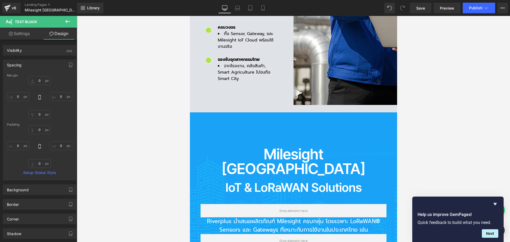
type input "0"
type input "120"
type input "0"
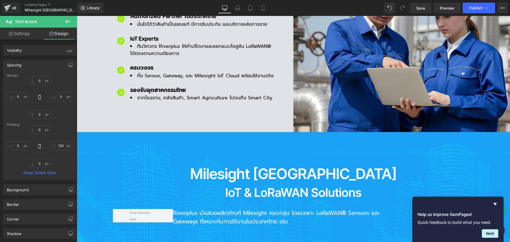
scroll to position [385, 0]
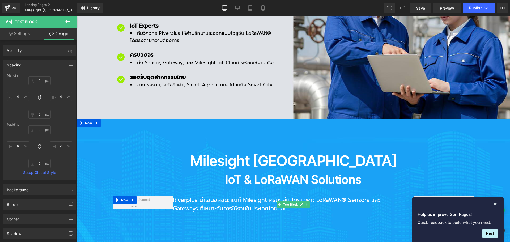
click at [363, 196] on p "Riverplus นำเสนอผลิตภัณฑ์ Milesight ครบกลุ่ม โดยเฉพาะ LoRaWAN® Sensors และ Gate…" at bounding box center [277, 204] width 209 height 17
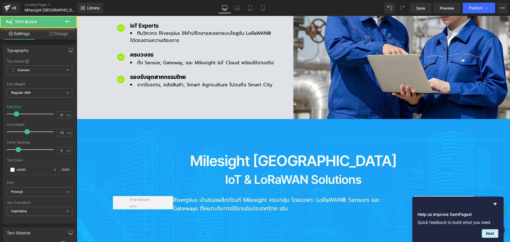
click at [64, 35] on link "Design" at bounding box center [59, 34] width 38 height 12
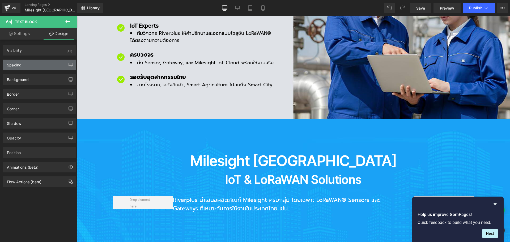
click at [42, 66] on div "Spacing" at bounding box center [39, 65] width 73 height 10
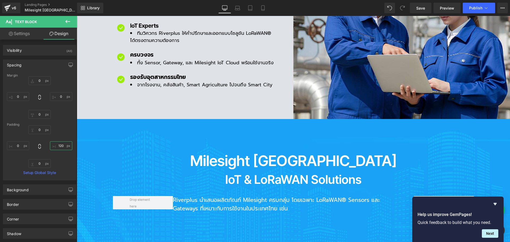
click at [61, 145] on input "120" at bounding box center [61, 145] width 22 height 9
type input "0"
click at [176, 196] on p "Riverplus นำเสนอผลิตภัณฑ์ Milesight ครบกลุ่ม โดยเฉพาะ LoRaWAN® Sensors และ Gate…" at bounding box center [293, 204] width 241 height 17
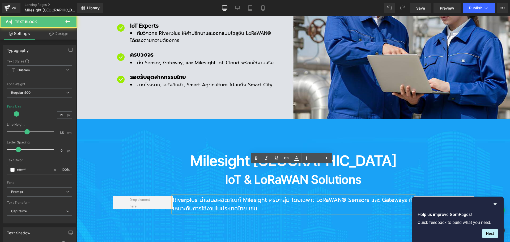
click at [183, 196] on p "Riverplus นำเสนอผลิตภัณฑ์ Milesight ครบกลุ่ม โดยเฉพาะ LoRaWAN® Sensors และ Gate…" at bounding box center [293, 204] width 241 height 17
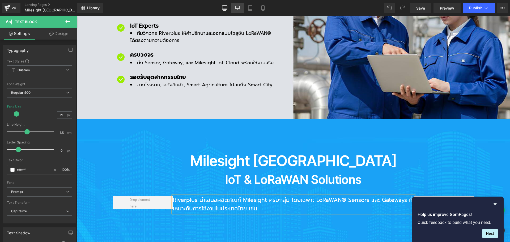
drag, startPoint x: 239, startPoint y: 7, endPoint x: 86, endPoint y: 8, distance: 152.9
click at [239, 7] on icon at bounding box center [237, 7] width 5 height 5
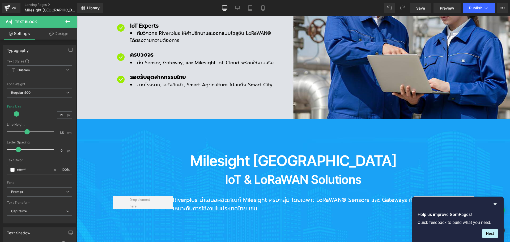
type input "18"
type input "100"
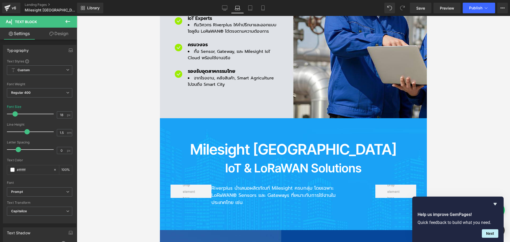
scroll to position [362, 0]
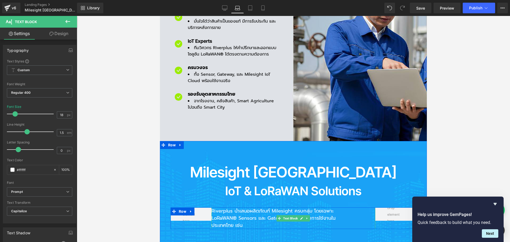
click at [331, 207] on p "Riverplus นำเสนอผลิตภัณฑ์ Milesight ครบกลุ่ม โดยเฉพาะ LoRaWAN® Sensors และ Gate…" at bounding box center [277, 218] width 132 height 22
click at [60, 31] on link "Design" at bounding box center [59, 34] width 38 height 12
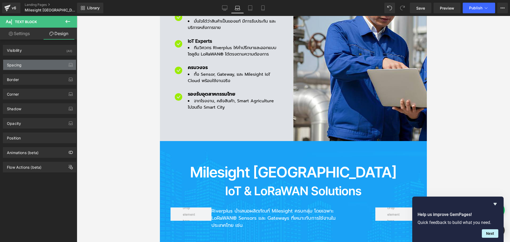
type input "0"
click at [33, 68] on div "Spacing" at bounding box center [39, 65] width 73 height 10
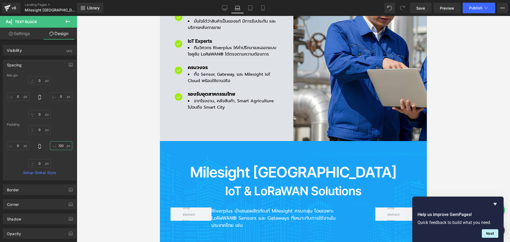
click at [63, 147] on input "120" at bounding box center [61, 145] width 22 height 9
click at [249, 8] on icon at bounding box center [249, 7] width 5 height 5
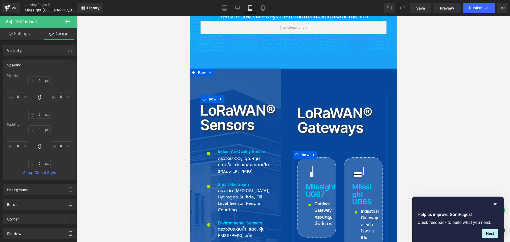
scroll to position [558, 0]
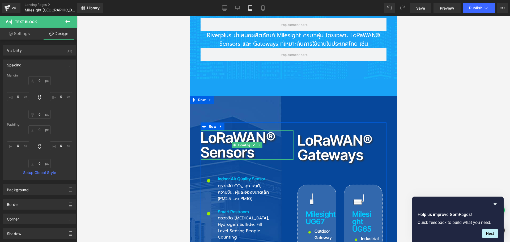
click at [211, 130] on h2 "LoRaWAN® Sensors" at bounding box center [246, 144] width 93 height 29
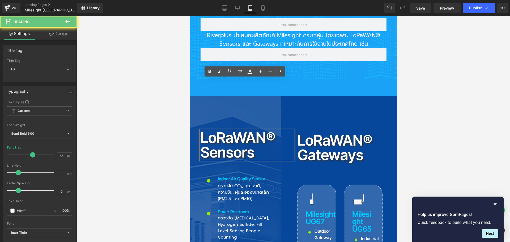
click at [209, 130] on h2 "LoRaWAN® Sensors" at bounding box center [246, 144] width 93 height 29
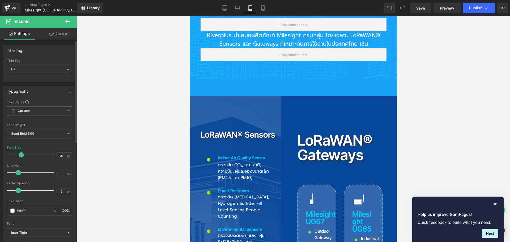
drag, startPoint x: 32, startPoint y: 154, endPoint x: 21, endPoint y: 156, distance: 10.8
click at [21, 156] on span at bounding box center [21, 154] width 5 height 5
drag, startPoint x: 62, startPoint y: 156, endPoint x: 44, endPoint y: 157, distance: 17.8
click at [44, 157] on div "Font Size 31 px" at bounding box center [39, 155] width 65 height 18
click at [315, 133] on h2 "LoRaWAN® Gateways" at bounding box center [339, 147] width 85 height 29
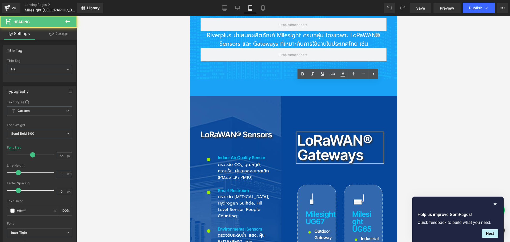
click at [313, 133] on h2 "LoRaWAN® Gateways" at bounding box center [339, 147] width 85 height 29
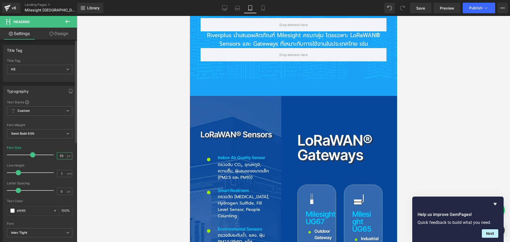
drag, startPoint x: 62, startPoint y: 157, endPoint x: 47, endPoint y: 156, distance: 15.1
click at [47, 156] on div "Font Size 55 px" at bounding box center [39, 155] width 65 height 18
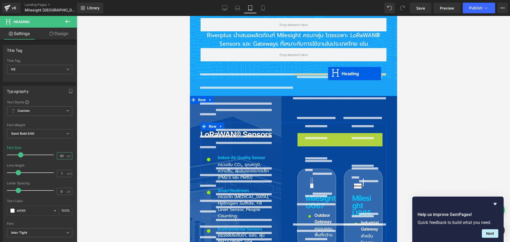
drag, startPoint x: 332, startPoint y: 85, endPoint x: 328, endPoint y: 74, distance: 12.3
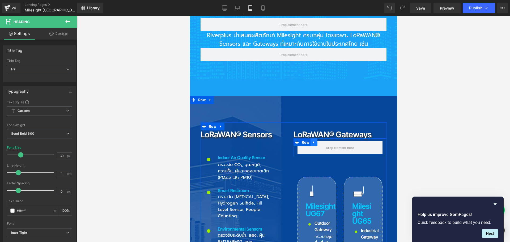
click at [313, 141] on icon at bounding box center [313, 142] width 1 height 2
click at [326, 140] on icon at bounding box center [328, 142] width 4 height 4
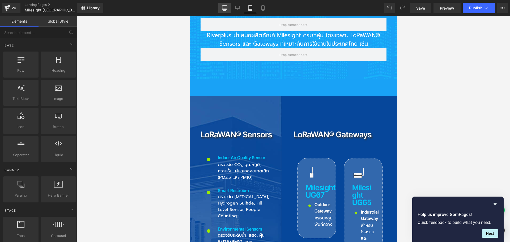
click at [228, 7] on link "Desktop" at bounding box center [224, 8] width 13 height 11
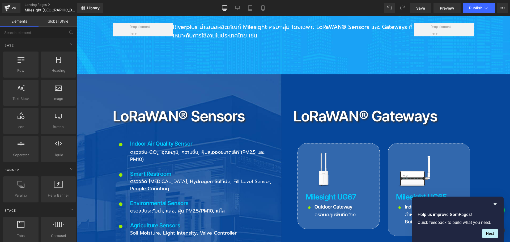
scroll to position [585, 0]
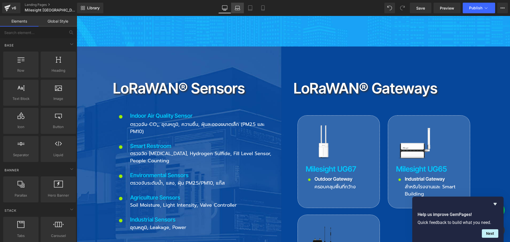
click at [239, 7] on icon at bounding box center [237, 7] width 5 height 5
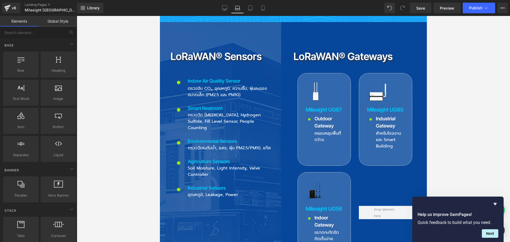
scroll to position [550, 0]
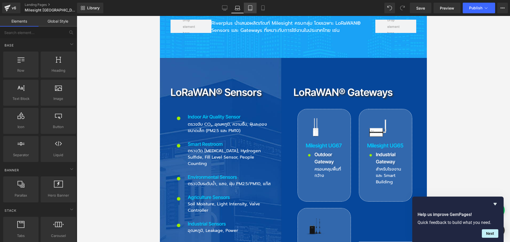
drag, startPoint x: 251, startPoint y: 10, endPoint x: 166, endPoint y: 29, distance: 87.5
click at [251, 10] on icon at bounding box center [250, 8] width 4 height 5
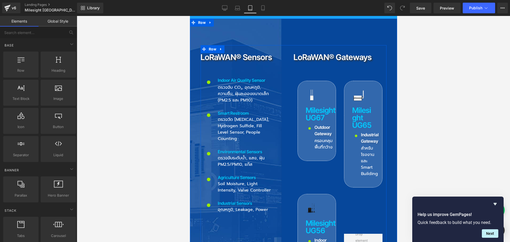
scroll to position [586, 0]
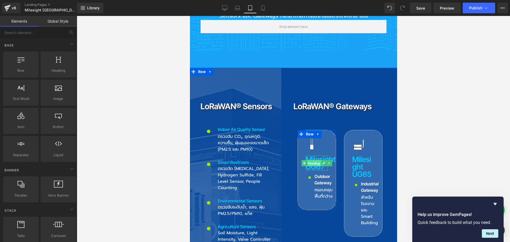
click at [314, 160] on span "Heading" at bounding box center [314, 163] width 14 height 6
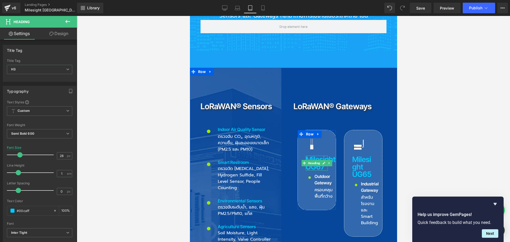
click at [315, 156] on h3 "Milesight UG67" at bounding box center [316, 163] width 22 height 15
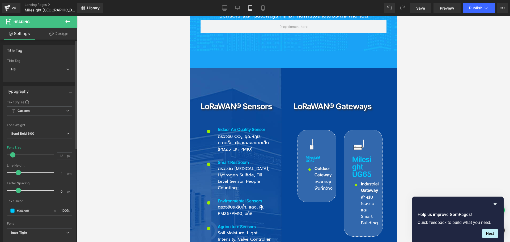
drag, startPoint x: 19, startPoint y: 155, endPoint x: 12, endPoint y: 155, distance: 6.6
click at [12, 155] on span at bounding box center [12, 154] width 5 height 5
click at [308, 130] on span "Row" at bounding box center [309, 134] width 10 height 8
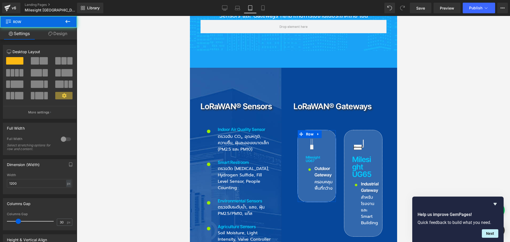
click at [64, 34] on link "Design" at bounding box center [57, 34] width 38 height 12
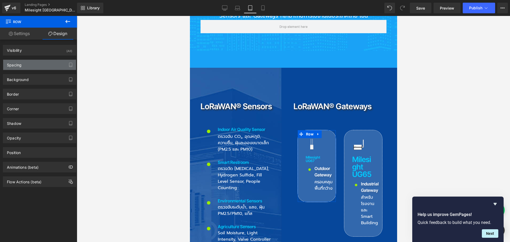
click at [17, 67] on div "Spacing" at bounding box center [14, 63] width 15 height 7
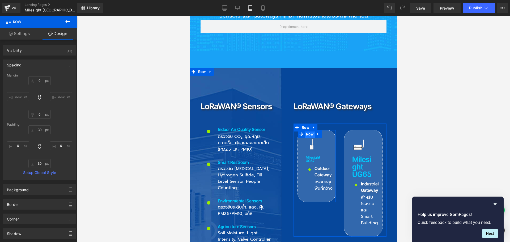
click at [307, 130] on span "Row" at bounding box center [309, 134] width 10 height 8
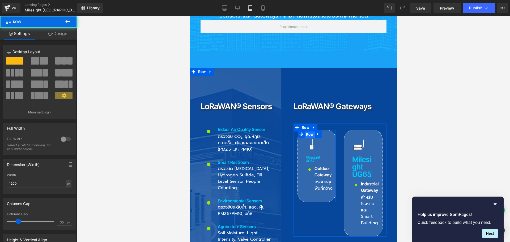
click at [307, 130] on span "Row" at bounding box center [309, 134] width 10 height 8
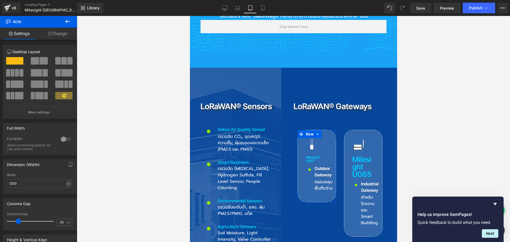
drag, startPoint x: 61, startPoint y: 34, endPoint x: 22, endPoint y: 66, distance: 49.6
click at [61, 34] on link "Design" at bounding box center [57, 34] width 38 height 12
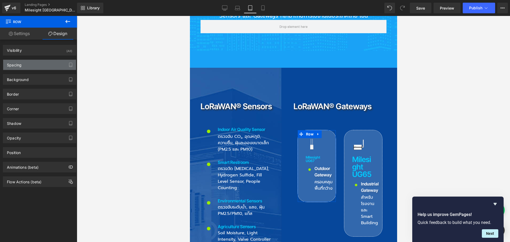
click at [22, 66] on div "Spacing" at bounding box center [39, 65] width 73 height 10
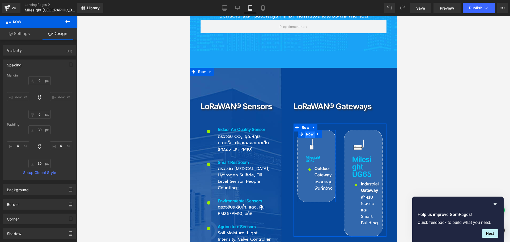
click at [307, 130] on span "Row" at bounding box center [309, 134] width 10 height 8
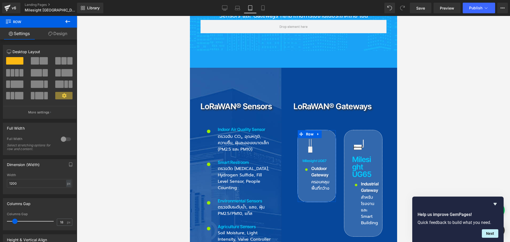
drag, startPoint x: 20, startPoint y: 223, endPoint x: 16, endPoint y: 221, distance: 3.7
click at [16, 221] on span at bounding box center [14, 221] width 5 height 5
drag, startPoint x: 62, startPoint y: 222, endPoint x: 26, endPoint y: 218, distance: 36.0
click at [26, 219] on div "Columns Gap 18 px" at bounding box center [39, 221] width 65 height 18
click at [321, 159] on link at bounding box center [324, 162] width 6 height 6
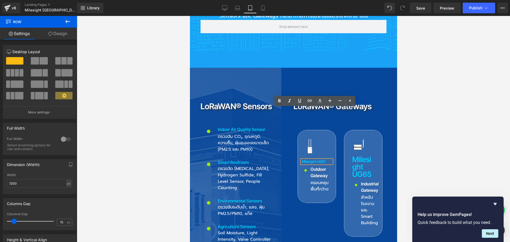
click at [311, 160] on h3 "Milesight UG67" at bounding box center [316, 161] width 30 height 3
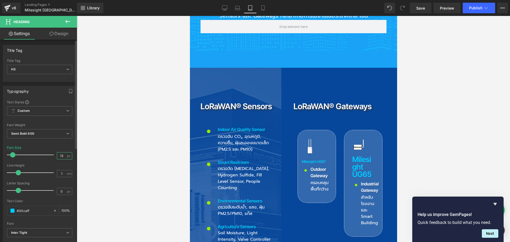
drag, startPoint x: 62, startPoint y: 157, endPoint x: 36, endPoint y: 156, distance: 26.0
click at [36, 156] on div "Font Size 13 px" at bounding box center [39, 155] width 65 height 18
click at [354, 130] on span "Row" at bounding box center [356, 134] width 10 height 8
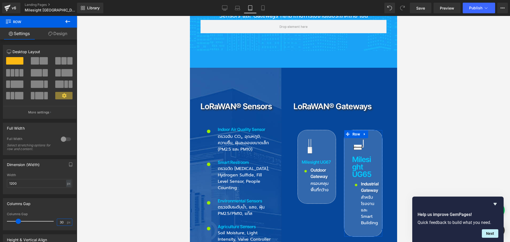
drag, startPoint x: 63, startPoint y: 221, endPoint x: 39, endPoint y: 224, distance: 24.2
click at [39, 224] on div "Columns Gap 30 px" at bounding box center [39, 221] width 65 height 18
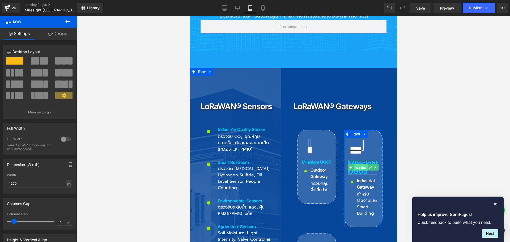
click at [359, 164] on span "Heading" at bounding box center [360, 167] width 14 height 6
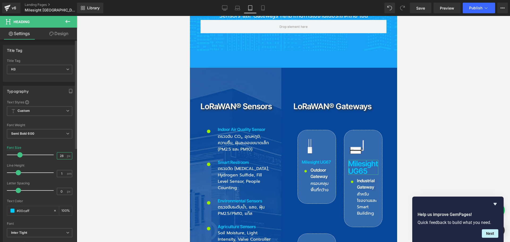
drag, startPoint x: 62, startPoint y: 156, endPoint x: 2, endPoint y: 156, distance: 60.0
click at [2, 156] on div "Typography Text Styles Custom Custom Setup Global Style Custom Setup Global Sty…" at bounding box center [39, 173] width 79 height 182
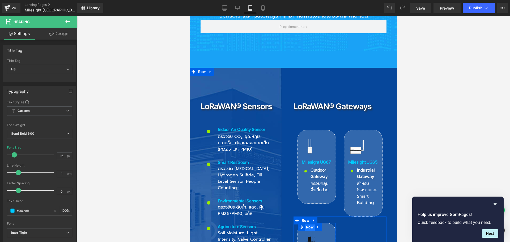
click at [308, 223] on span "Row" at bounding box center [309, 227] width 10 height 8
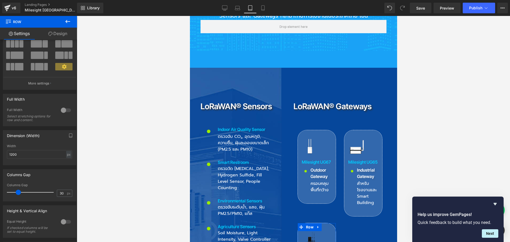
scroll to position [53, 0]
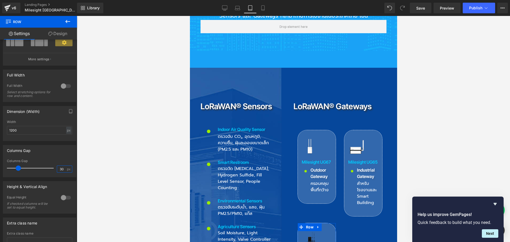
drag, startPoint x: 62, startPoint y: 170, endPoint x: 36, endPoint y: 171, distance: 26.8
click at [36, 171] on div "Columns Gap 30 px" at bounding box center [39, 168] width 65 height 18
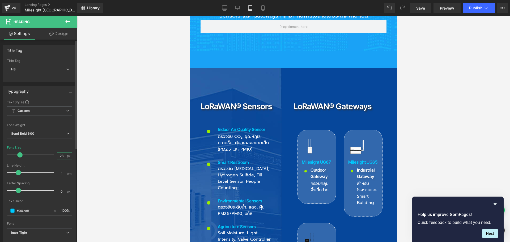
drag, startPoint x: 61, startPoint y: 157, endPoint x: 22, endPoint y: 156, distance: 39.6
click at [22, 156] on div "Font Size 28 px" at bounding box center [39, 155] width 65 height 18
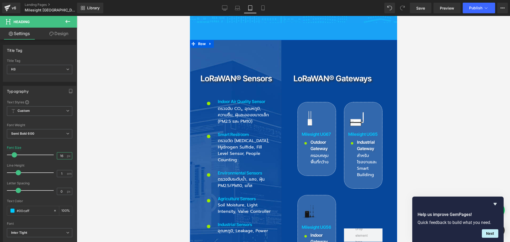
scroll to position [612, 0]
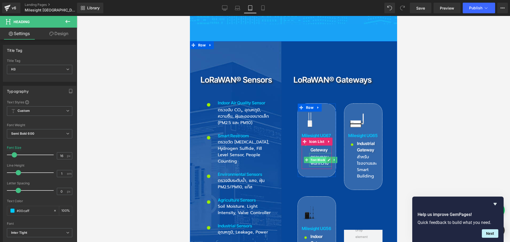
click at [314, 157] on span "Text Block" at bounding box center [317, 160] width 17 height 6
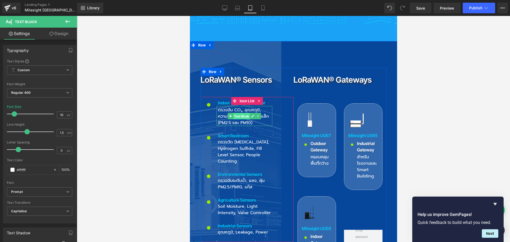
drag, startPoint x: 239, startPoint y: 63, endPoint x: 291, endPoint y: 122, distance: 78.1
click at [239, 113] on span "Text Block" at bounding box center [241, 116] width 17 height 6
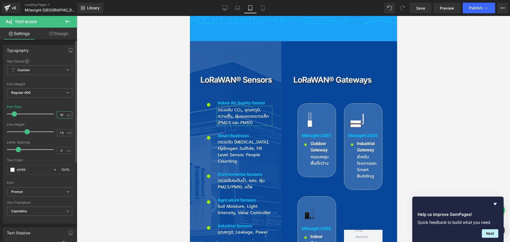
drag, startPoint x: 63, startPoint y: 114, endPoint x: 11, endPoint y: 114, distance: 51.2
click at [11, 114] on div "Font Size 16 px" at bounding box center [39, 114] width 65 height 18
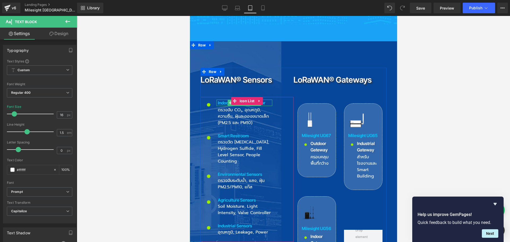
click at [223, 100] on p "Indoor Air Quality Sensor" at bounding box center [244, 103] width 54 height 6
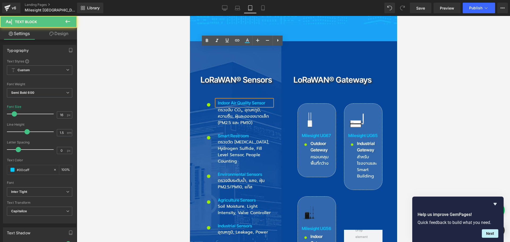
click at [220, 100] on p "Indoor Air Quality Sensor" at bounding box center [244, 103] width 54 height 6
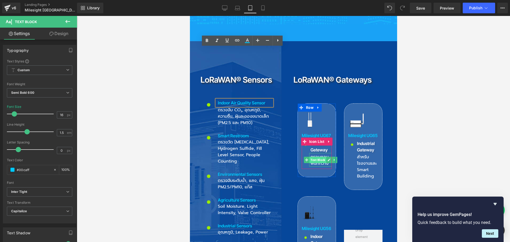
click at [316, 157] on span "Text Block" at bounding box center [317, 160] width 17 height 6
click at [305, 97] on span "Row" at bounding box center [305, 101] width 10 height 8
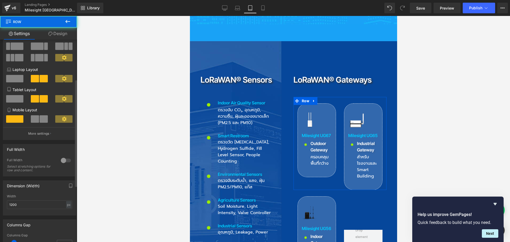
scroll to position [80, 0]
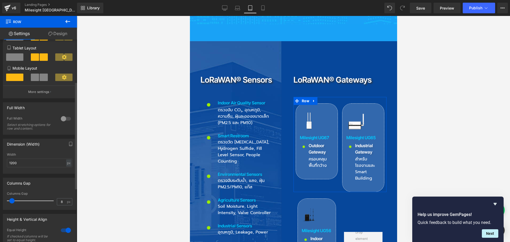
click at [12, 201] on span at bounding box center [11, 200] width 5 height 5
drag, startPoint x: 61, startPoint y: 202, endPoint x: 42, endPoint y: 200, distance: 19.4
click at [42, 200] on div "Columns Gap 8 px" at bounding box center [39, 201] width 65 height 18
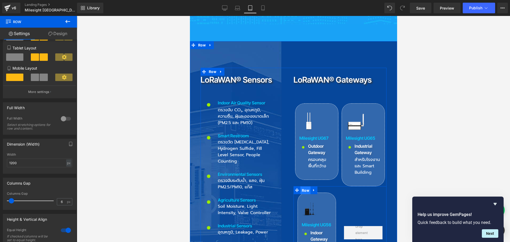
click at [302, 186] on span "Row" at bounding box center [305, 190] width 10 height 8
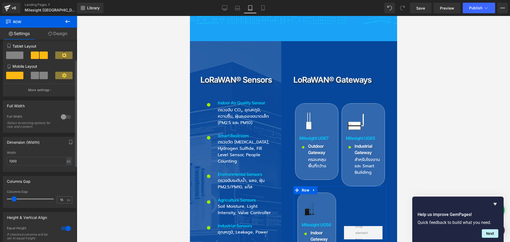
scroll to position [106, 0]
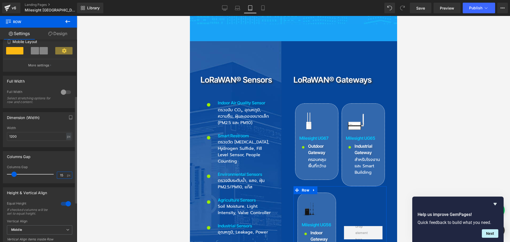
drag, startPoint x: 61, startPoint y: 174, endPoint x: 15, endPoint y: 174, distance: 45.9
click at [15, 174] on div "Columns Gap 15 px" at bounding box center [39, 174] width 65 height 18
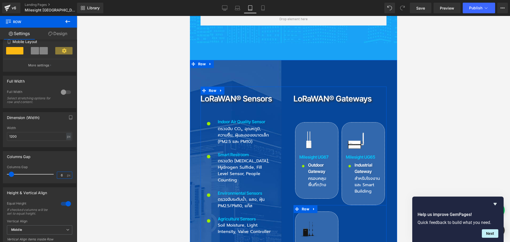
scroll to position [586, 0]
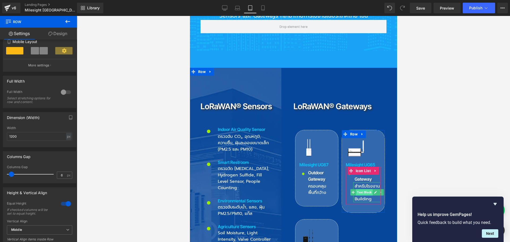
click at [361, 189] on span "Text Block" at bounding box center [364, 192] width 17 height 6
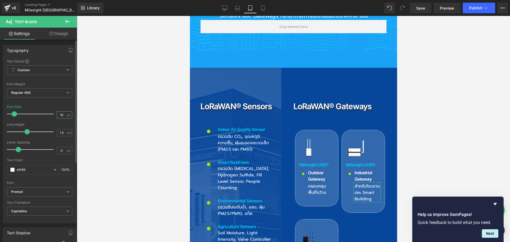
drag, startPoint x: 62, startPoint y: 114, endPoint x: 19, endPoint y: 114, distance: 43.8
click at [19, 114] on div "Font Size 16 px" at bounding box center [39, 114] width 65 height 18
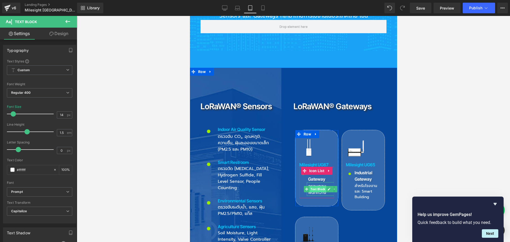
click at [315, 186] on span "Text Block" at bounding box center [317, 189] width 17 height 6
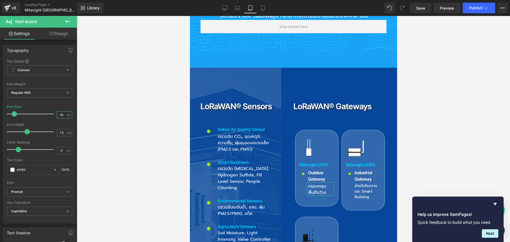
drag, startPoint x: 63, startPoint y: 115, endPoint x: -31, endPoint y: 115, distance: 94.8
click at [0, 115] on html "Text Block You are previewing how the will restyle your page. You can not edit …" at bounding box center [255, 121] width 510 height 242
drag, startPoint x: 61, startPoint y: 114, endPoint x: 19, endPoint y: 115, distance: 41.2
click at [19, 115] on div "Font Size 16 px" at bounding box center [39, 114] width 65 height 18
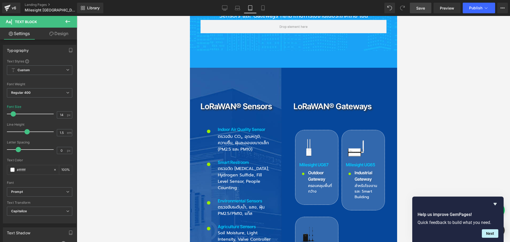
drag, startPoint x: 423, startPoint y: 8, endPoint x: 157, endPoint y: 102, distance: 282.2
click at [423, 8] on span "Save" at bounding box center [420, 8] width 9 height 6
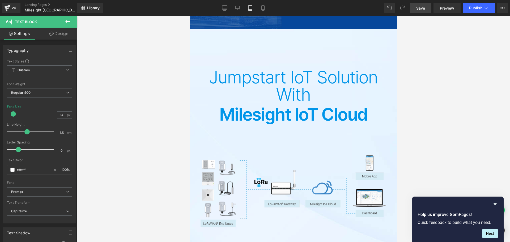
scroll to position [825, 0]
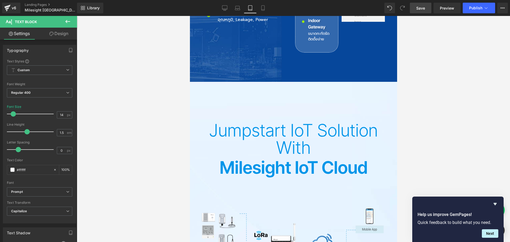
click at [267, 122] on h2 "Jumpstart IoT Solution with" at bounding box center [293, 139] width 186 height 35
click at [236, 122] on h2 "Jumpstart IoT Solution with" at bounding box center [293, 139] width 186 height 35
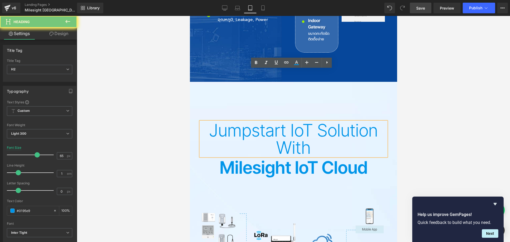
click at [221, 122] on h2 "Jumpstart IoT Solution with" at bounding box center [293, 139] width 186 height 35
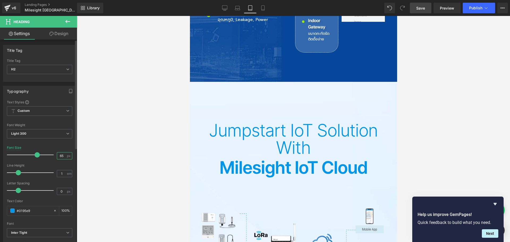
drag, startPoint x: 61, startPoint y: 155, endPoint x: 53, endPoint y: 155, distance: 8.5
click at [53, 155] on div "Font Size 65 px" at bounding box center [39, 155] width 65 height 18
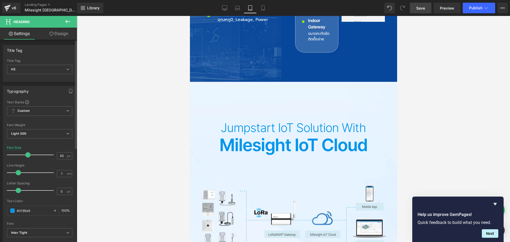
drag, startPoint x: 35, startPoint y: 155, endPoint x: 27, endPoint y: 152, distance: 9.2
click at [27, 152] on span at bounding box center [27, 154] width 5 height 5
drag, startPoint x: 64, startPoint y: 154, endPoint x: 46, endPoint y: 155, distance: 17.3
click at [46, 155] on div "Font Size 45 px" at bounding box center [39, 155] width 65 height 18
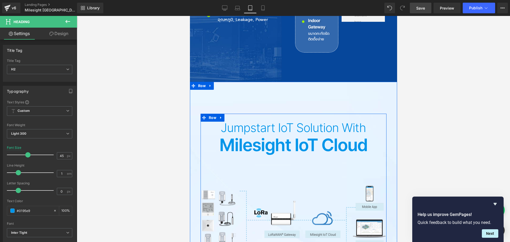
click at [233, 136] on h2 "Milesight IoT Cloud" at bounding box center [293, 144] width 186 height 17
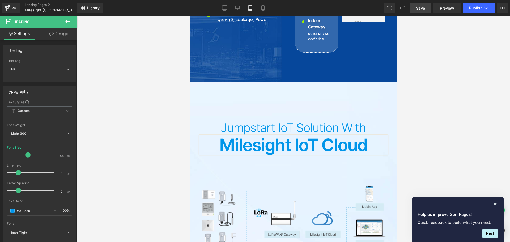
click at [224, 136] on h2 "Milesight IoT Cloud" at bounding box center [293, 144] width 186 height 17
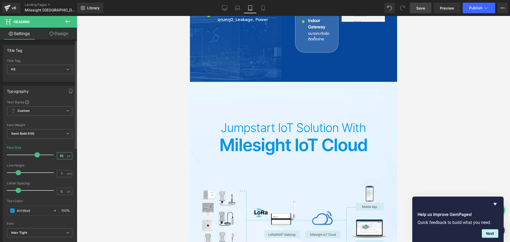
drag, startPoint x: 63, startPoint y: 156, endPoint x: 25, endPoint y: 156, distance: 37.2
click at [25, 156] on div "Font Size 65 px" at bounding box center [39, 155] width 65 height 18
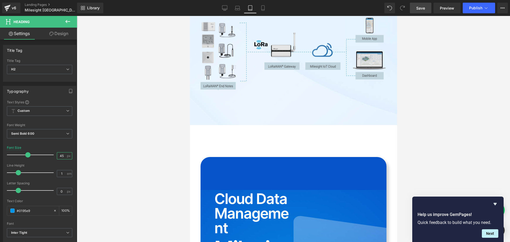
scroll to position [1037, 0]
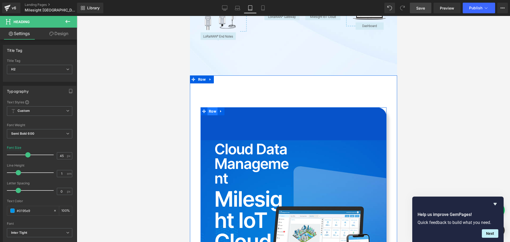
click at [213, 107] on span "Row" at bounding box center [212, 111] width 10 height 8
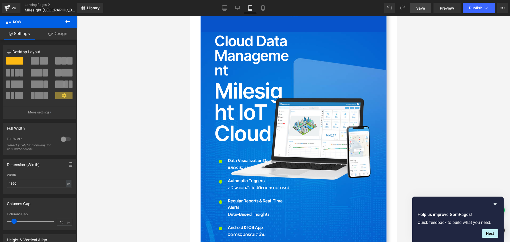
scroll to position [1170, 0]
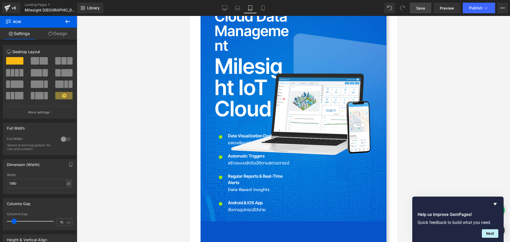
click at [58, 34] on link "Design" at bounding box center [57, 34] width 38 height 12
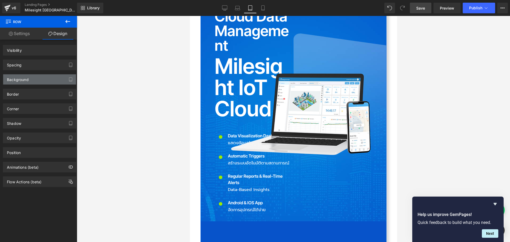
click at [23, 81] on div "Background" at bounding box center [18, 77] width 22 height 7
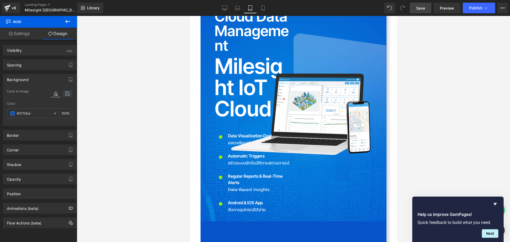
click at [66, 91] on icon at bounding box center [68, 93] width 10 height 7
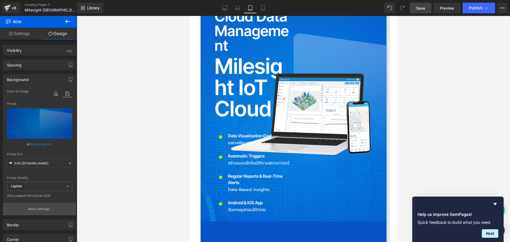
click at [38, 208] on p "More settings" at bounding box center [38, 209] width 21 height 5
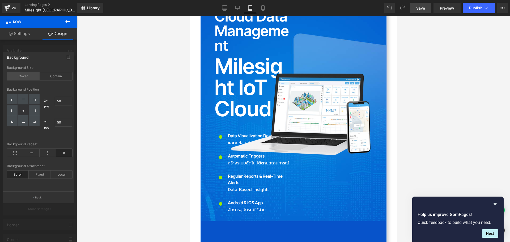
click at [20, 76] on div "Cover" at bounding box center [23, 76] width 33 height 8
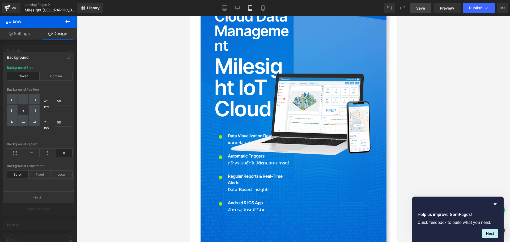
scroll to position [1064, 0]
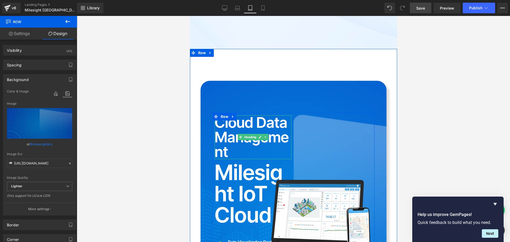
click at [233, 115] on h2 "Cloud Data Management" at bounding box center [252, 137] width 77 height 44
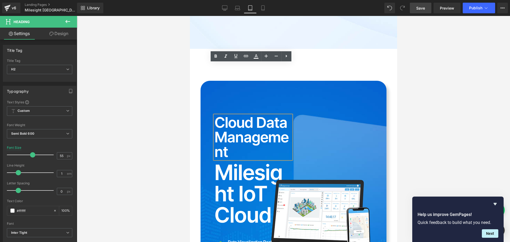
click at [349, 81] on div "Cloud Data Management Heading Milesight IoT Cloud Heading Icon Data Visualizati…" at bounding box center [293, 221] width 186 height 280
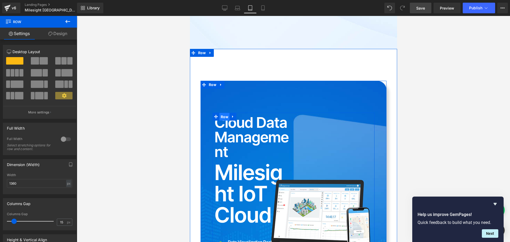
click at [222, 113] on span "Row" at bounding box center [224, 117] width 10 height 8
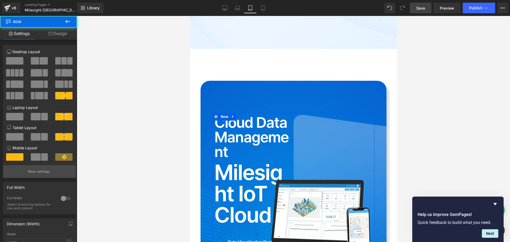
click at [36, 173] on p "More settings" at bounding box center [38, 171] width 21 height 5
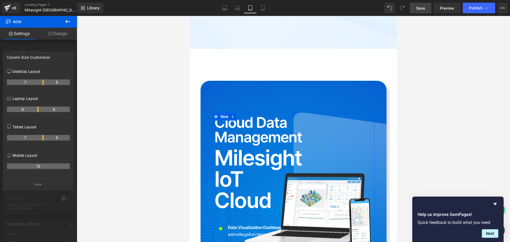
drag, startPoint x: 37, startPoint y: 136, endPoint x: 42, endPoint y: 136, distance: 4.2
click at [42, 136] on th "7" at bounding box center [25, 138] width 37 height 6
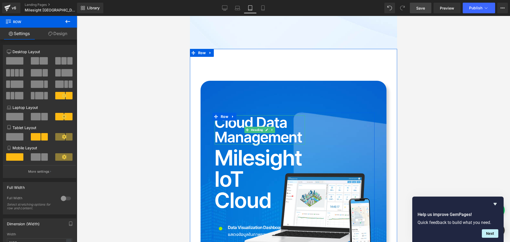
click at [234, 115] on h2 "Cloud Data Management" at bounding box center [259, 129] width 90 height 29
click at [230, 115] on h2 "Cloud Data Management" at bounding box center [259, 129] width 90 height 29
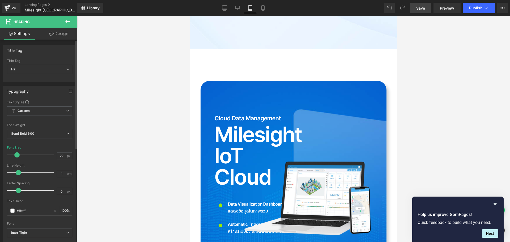
drag, startPoint x: 31, startPoint y: 155, endPoint x: 17, endPoint y: 156, distance: 14.6
click at [17, 156] on span at bounding box center [16, 154] width 5 height 5
drag, startPoint x: 63, startPoint y: 155, endPoint x: 44, endPoint y: 156, distance: 18.9
click at [44, 156] on div "Font Size 22 px" at bounding box center [39, 155] width 65 height 18
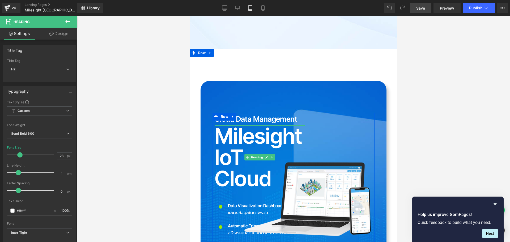
click at [229, 125] on h2 "Milesight IoT Cloud" at bounding box center [259, 157] width 90 height 64
click at [223, 125] on h2 "Milesight IoT Cloud" at bounding box center [259, 157] width 90 height 64
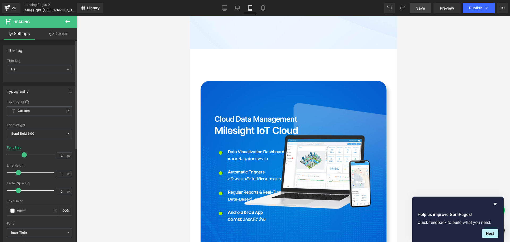
drag, startPoint x: 43, startPoint y: 156, endPoint x: 24, endPoint y: 161, distance: 19.8
click at [24, 161] on div "Font Size 37 px" at bounding box center [39, 155] width 65 height 18
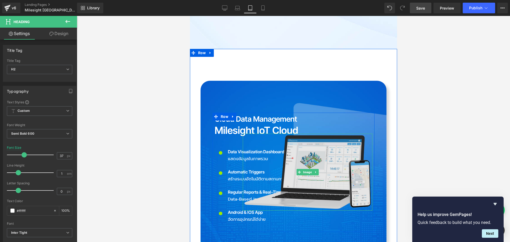
click at [356, 134] on img at bounding box center [307, 172] width 130 height 77
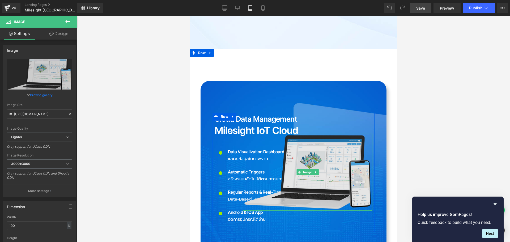
click at [338, 134] on img at bounding box center [307, 172] width 130 height 77
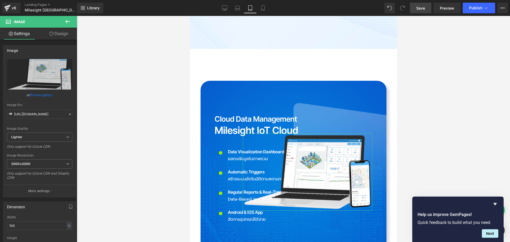
click at [67, 36] on link "Design" at bounding box center [59, 34] width 38 height 12
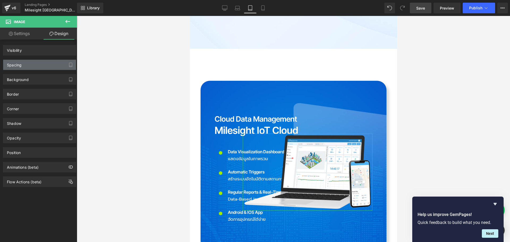
click at [36, 63] on div "Spacing" at bounding box center [39, 65] width 73 height 10
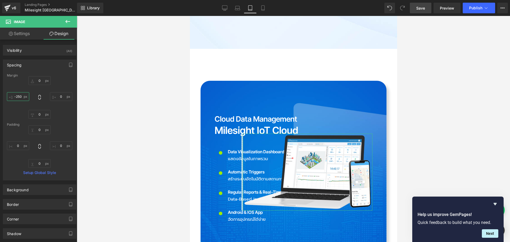
click at [22, 98] on input "-250" at bounding box center [18, 96] width 22 height 9
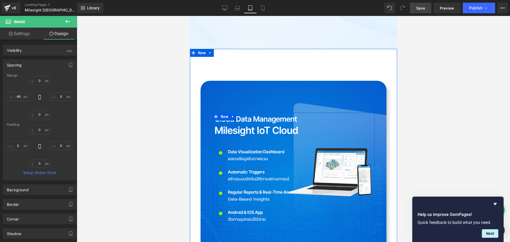
click at [346, 173] on div "Image" at bounding box center [340, 172] width 67 height 114
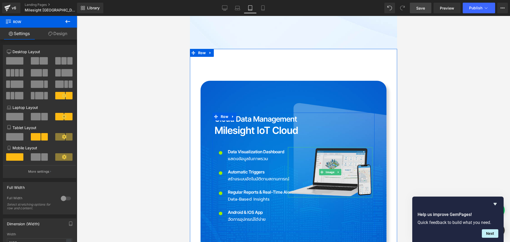
click at [351, 147] on img at bounding box center [330, 172] width 84 height 50
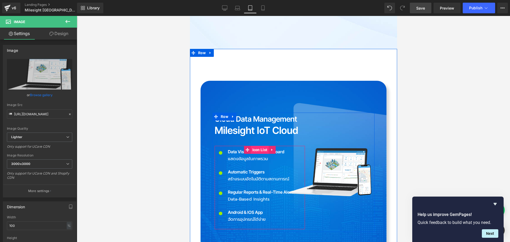
click at [256, 146] on span "Icon List" at bounding box center [260, 150] width 18 height 8
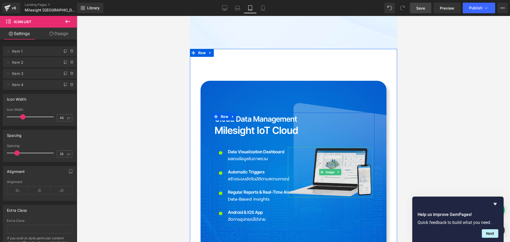
click at [356, 147] on img at bounding box center [330, 172] width 84 height 50
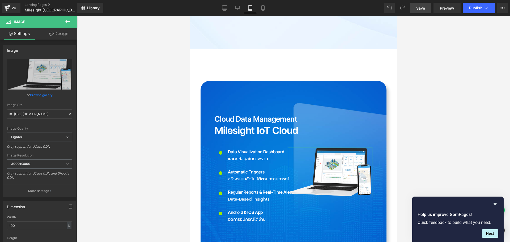
click at [65, 35] on link "Design" at bounding box center [59, 34] width 38 height 12
click at [0, 0] on div "Spacing" at bounding box center [0, 0] width 0 height 0
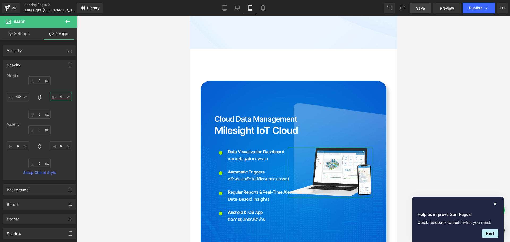
click at [62, 96] on input "0" at bounding box center [61, 96] width 22 height 9
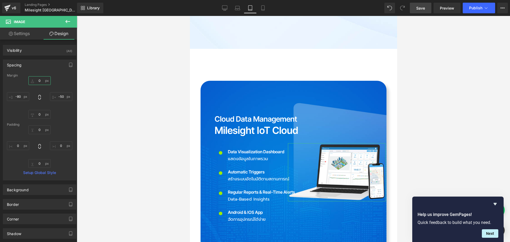
click at [41, 81] on input "0" at bounding box center [39, 80] width 22 height 9
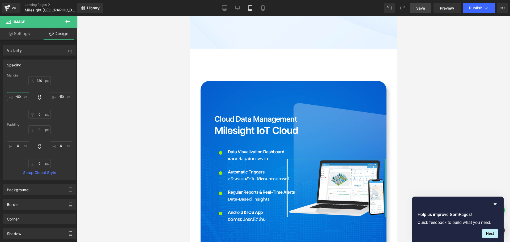
click at [22, 97] on input "-80" at bounding box center [18, 96] width 22 height 9
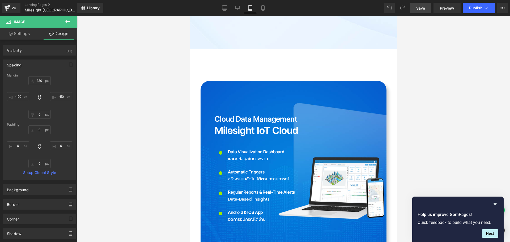
click at [423, 8] on span "Save" at bounding box center [420, 8] width 9 height 6
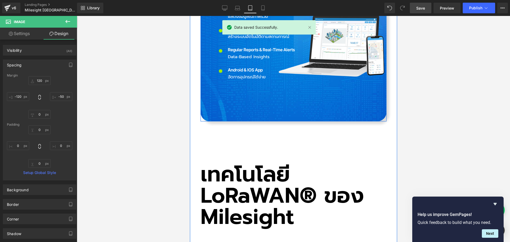
scroll to position [1249, 0]
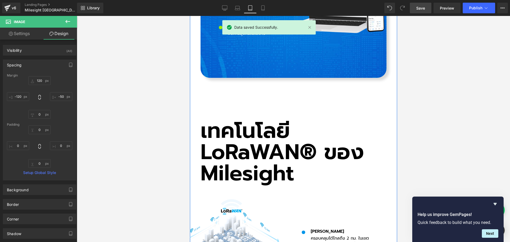
click at [227, 120] on h2 "เทคโนโลยี LoRaWAN® ของ Milesight" at bounding box center [293, 152] width 186 height 64
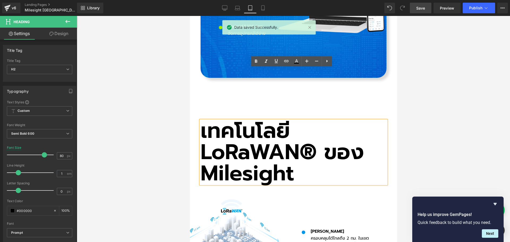
click at [218, 120] on h2 "เทคโนโลยี LoRaWAN® ของ Milesight" at bounding box center [293, 152] width 186 height 64
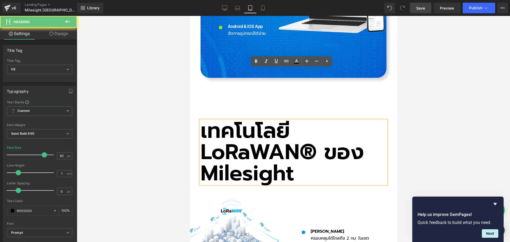
click at [219, 120] on h2 "เทคโนโลยี LoRaWAN® ของ Milesight" at bounding box center [293, 152] width 186 height 64
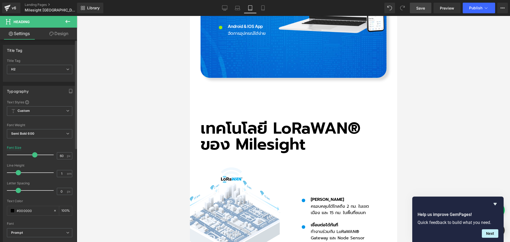
drag, startPoint x: 42, startPoint y: 153, endPoint x: 33, endPoint y: 157, distance: 9.7
click at [33, 157] on span at bounding box center [34, 154] width 5 height 5
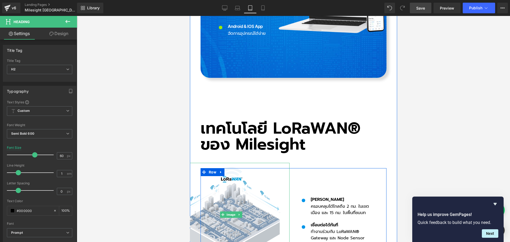
click at [237, 163] on img at bounding box center [230, 215] width 117 height 104
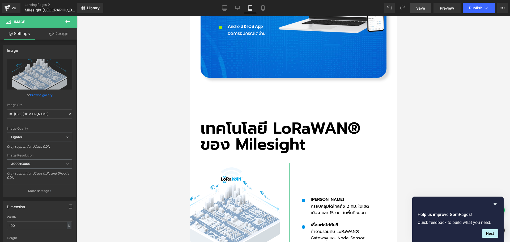
click at [61, 33] on link "Design" at bounding box center [59, 34] width 38 height 12
click at [0, 0] on div "Spacing" at bounding box center [0, 0] width 0 height 0
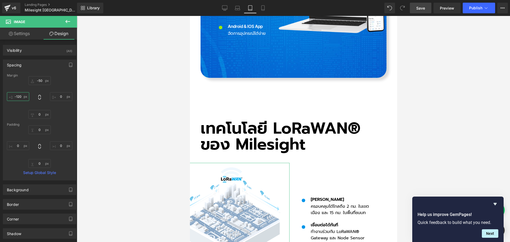
click at [21, 95] on input "-120" at bounding box center [18, 96] width 22 height 9
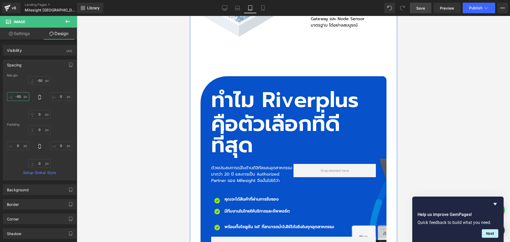
scroll to position [1462, 0]
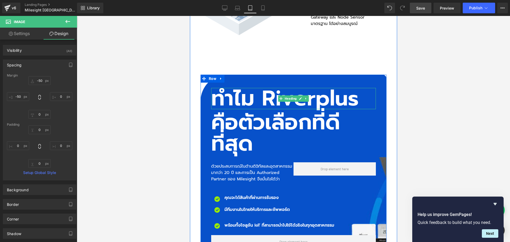
click at [268, 88] on h2 "ทำไม Riverplus" at bounding box center [293, 98] width 165 height 21
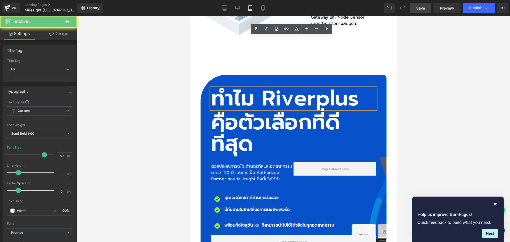
click at [241, 88] on h2 "ทำไม Riverplus" at bounding box center [293, 98] width 165 height 21
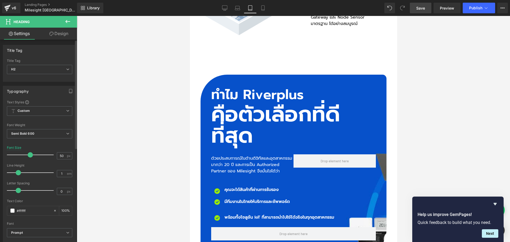
drag, startPoint x: 42, startPoint y: 154, endPoint x: 29, endPoint y: 153, distance: 13.4
click at [29, 153] on span at bounding box center [30, 154] width 5 height 5
drag, startPoint x: 62, startPoint y: 155, endPoint x: 36, endPoint y: 158, distance: 27.1
click at [36, 158] on div "Font Size 50 px" at bounding box center [39, 155] width 65 height 18
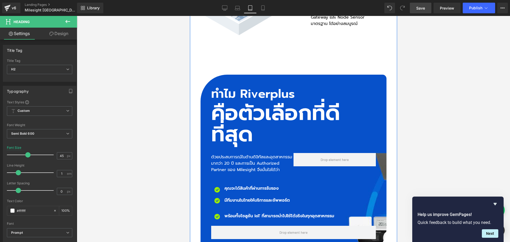
click at [230, 102] on h2 "คือตัวเลือกที่ดีที่สุด" at bounding box center [293, 123] width 165 height 42
click at [224, 102] on h2 "คือตัวเลือกที่ดีที่สุด" at bounding box center [293, 123] width 165 height 42
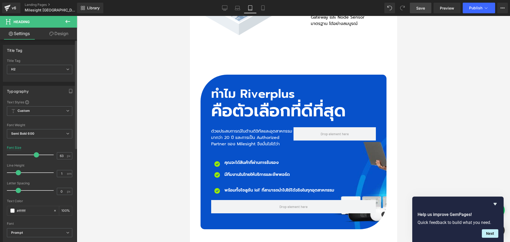
drag, startPoint x: 42, startPoint y: 157, endPoint x: 34, endPoint y: 157, distance: 7.7
click at [34, 157] on span at bounding box center [36, 154] width 5 height 5
drag, startPoint x: 63, startPoint y: 155, endPoint x: 31, endPoint y: 161, distance: 32.6
click at [31, 161] on div "Font Size 63 px" at bounding box center [39, 155] width 65 height 18
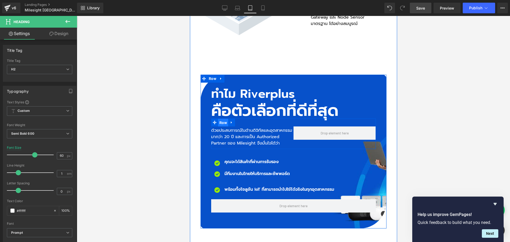
click at [221, 119] on span "Row" at bounding box center [223, 123] width 10 height 8
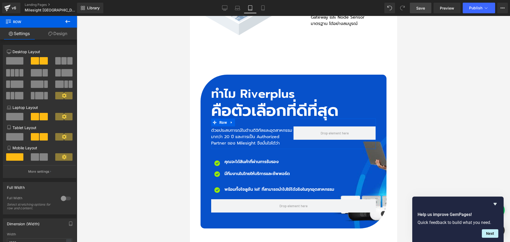
drag, startPoint x: 36, startPoint y: 172, endPoint x: 47, endPoint y: 152, distance: 22.8
click at [36, 172] on p "More settings" at bounding box center [38, 171] width 21 height 5
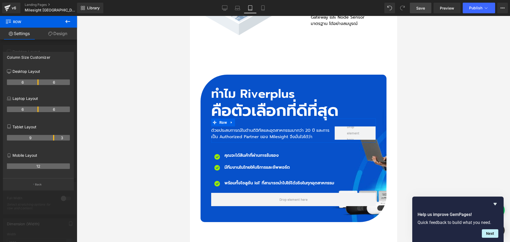
drag, startPoint x: 37, startPoint y: 139, endPoint x: 53, endPoint y: 137, distance: 16.3
click at [53, 137] on th "9" at bounding box center [30, 138] width 47 height 6
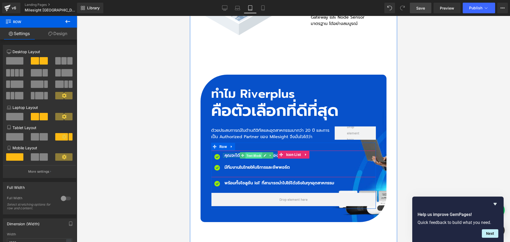
click at [245, 152] on span "Text Block" at bounding box center [253, 155] width 17 height 6
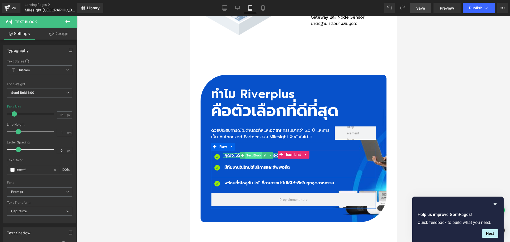
click at [254, 152] on span "Text Block" at bounding box center [253, 155] width 17 height 6
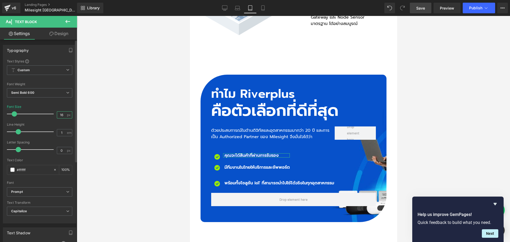
drag, startPoint x: 62, startPoint y: 114, endPoint x: 26, endPoint y: 116, distance: 36.2
click at [26, 115] on div "Font Size 16 px" at bounding box center [39, 114] width 65 height 18
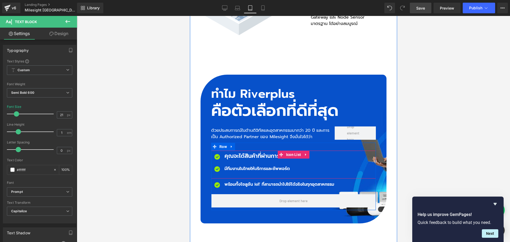
click at [229, 165] on p "มีทีมงานในไทยให้บริการและซัพพอร์ต" at bounding box center [260, 168] width 72 height 6
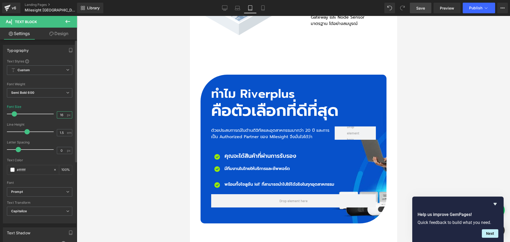
click at [60, 116] on input "16" at bounding box center [61, 115] width 9 height 7
drag, startPoint x: 61, startPoint y: 115, endPoint x: 52, endPoint y: 115, distance: 9.3
click at [52, 115] on div "Font Size 16 px" at bounding box center [39, 114] width 65 height 18
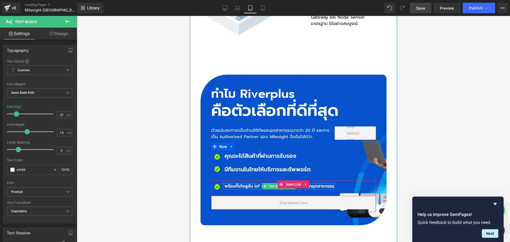
click at [228, 183] on p "พร้อมทั้งโซลูชัน IoT ที่สามารถนำไปใช้ได้จริงในทุกอุตสาหกรรม" at bounding box center [279, 186] width 110 height 6
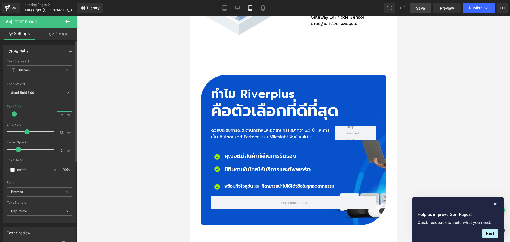
drag, startPoint x: 62, startPoint y: 115, endPoint x: 40, endPoint y: 117, distance: 21.3
click at [40, 117] on div "Font Size 16 px" at bounding box center [39, 114] width 65 height 18
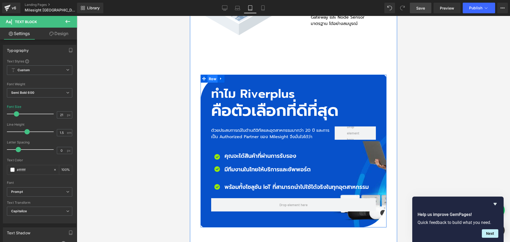
click at [209, 75] on span "Row" at bounding box center [212, 79] width 10 height 8
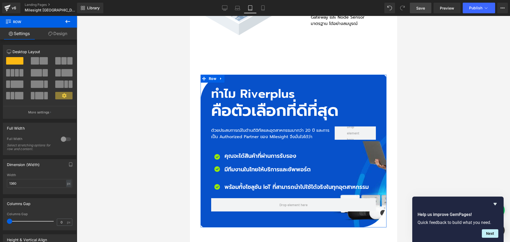
drag, startPoint x: 60, startPoint y: 34, endPoint x: 57, endPoint y: 37, distance: 4.1
click at [60, 34] on link "Design" at bounding box center [57, 34] width 38 height 12
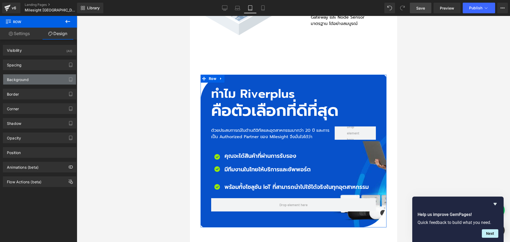
click at [28, 79] on div "Background" at bounding box center [18, 77] width 22 height 7
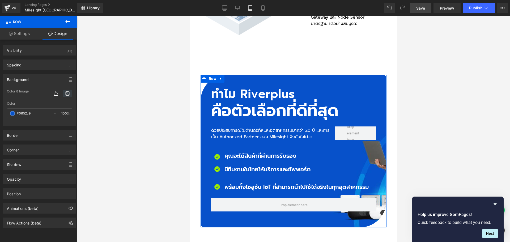
click at [65, 92] on icon at bounding box center [68, 93] width 10 height 7
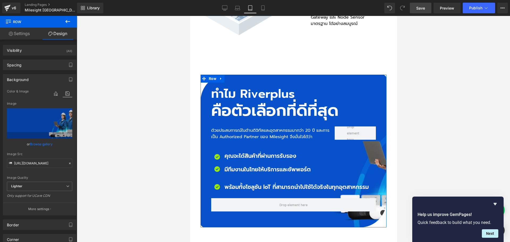
click at [41, 216] on div "Border Border Style Custom Custom Setup Global Style Custom Setup Global Style …" at bounding box center [39, 222] width 79 height 15
click at [44, 210] on p "More settings" at bounding box center [38, 209] width 21 height 5
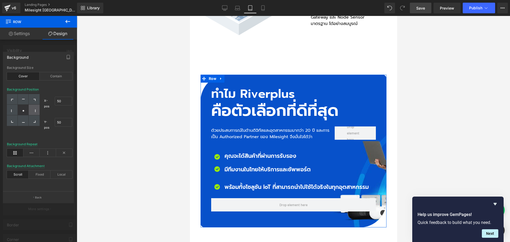
click at [36, 108] on div at bounding box center [34, 110] width 11 height 11
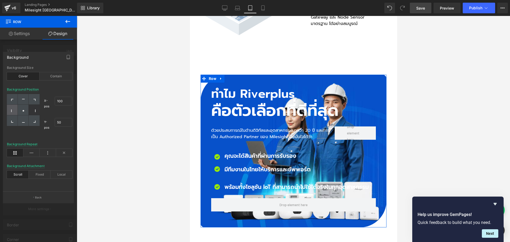
click at [12, 109] on icon at bounding box center [12, 110] width 3 height 3
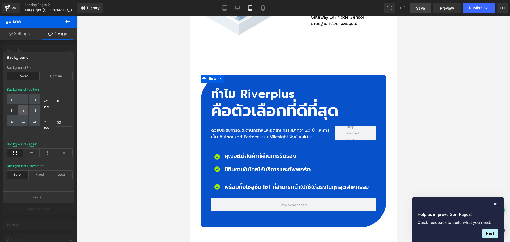
click at [28, 110] on div at bounding box center [23, 110] width 11 height 11
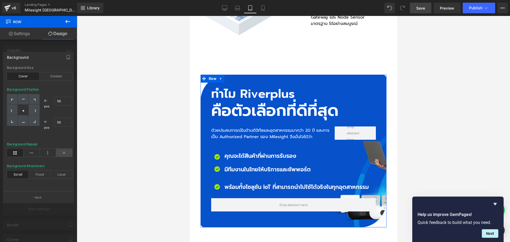
click at [63, 151] on icon at bounding box center [64, 153] width 16 height 8
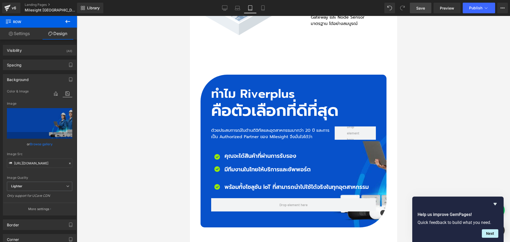
click at [64, 93] on icon at bounding box center [68, 93] width 10 height 7
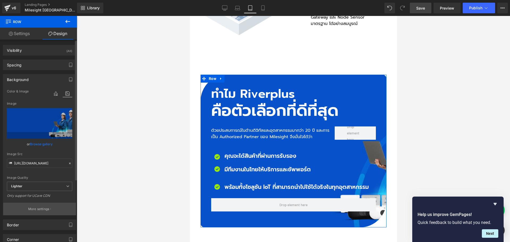
click at [39, 208] on p "More settings" at bounding box center [38, 209] width 21 height 5
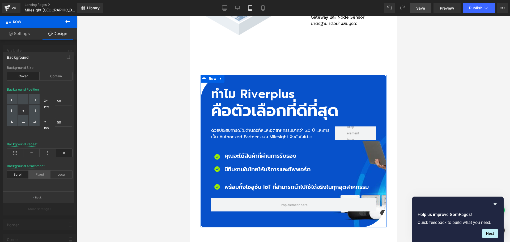
click at [44, 176] on div "Fixed" at bounding box center [40, 174] width 22 height 8
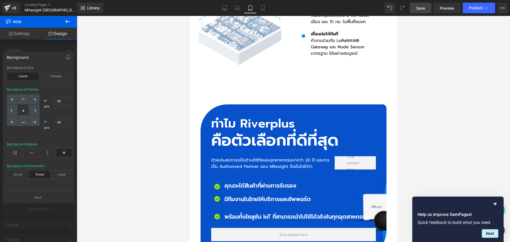
scroll to position [1462, 0]
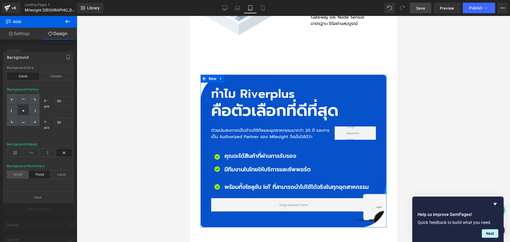
click at [18, 175] on div "Scroll" at bounding box center [18, 174] width 22 height 8
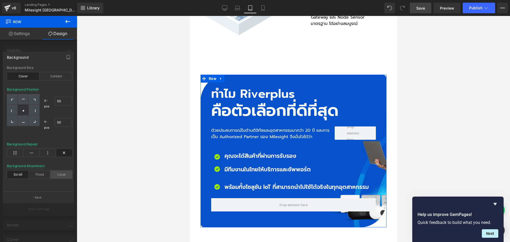
click at [63, 175] on div "Local" at bounding box center [61, 174] width 22 height 8
click at [17, 175] on div "Scroll" at bounding box center [18, 174] width 22 height 8
click at [424, 9] on span "Save" at bounding box center [420, 8] width 9 height 6
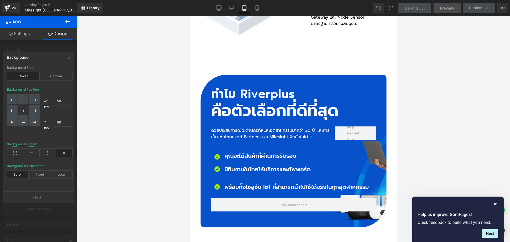
click at [243, 117] on div at bounding box center [293, 129] width 207 height 226
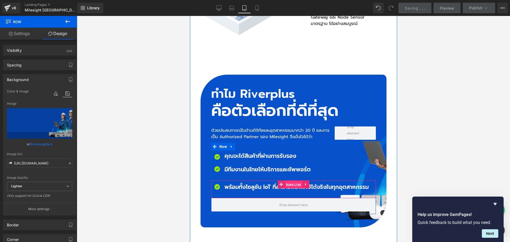
click at [291, 181] on span "Icon List" at bounding box center [293, 185] width 18 height 8
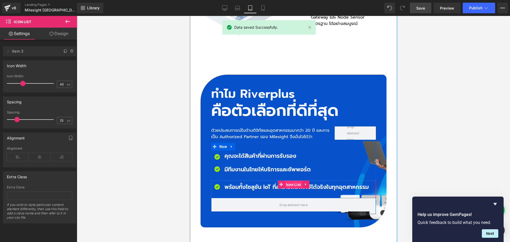
click at [286, 181] on span "Icon List" at bounding box center [293, 185] width 18 height 8
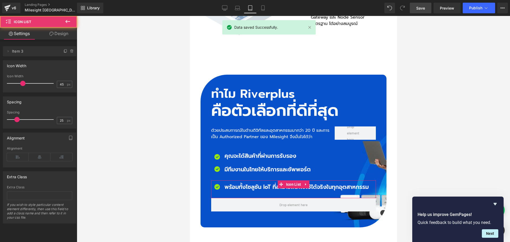
click at [59, 34] on link "Design" at bounding box center [59, 34] width 38 height 12
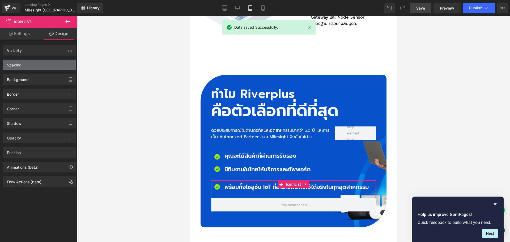
click at [41, 63] on div "Spacing" at bounding box center [39, 65] width 73 height 10
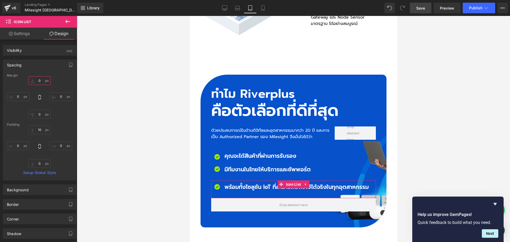
click at [41, 79] on input "0" at bounding box center [39, 80] width 22 height 9
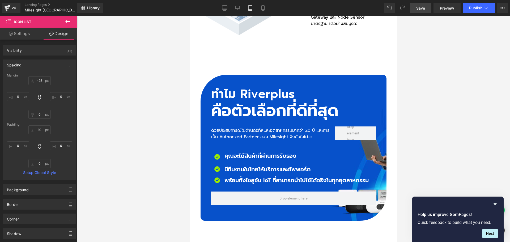
click at [428, 10] on link "Save" at bounding box center [421, 8] width 22 height 11
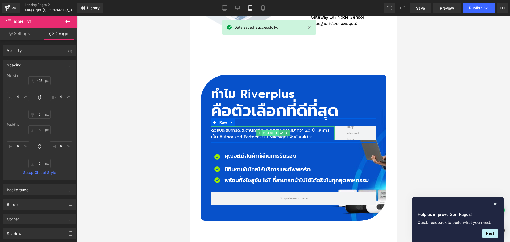
click at [266, 130] on span "Text Block" at bounding box center [270, 133] width 17 height 6
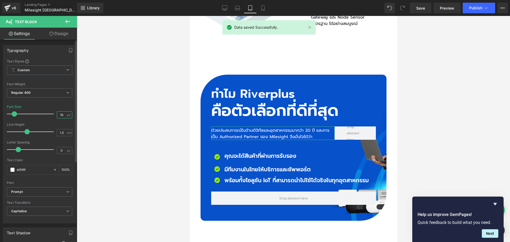
drag, startPoint x: 62, startPoint y: 116, endPoint x: 33, endPoint y: 116, distance: 28.9
click at [33, 116] on div "Font Size 16 px" at bounding box center [39, 114] width 65 height 18
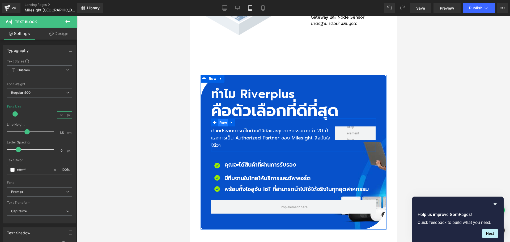
drag, startPoint x: 216, startPoint y: 72, endPoint x: 282, endPoint y: 127, distance: 85.0
click at [218, 119] on span "Row" at bounding box center [223, 123] width 10 height 8
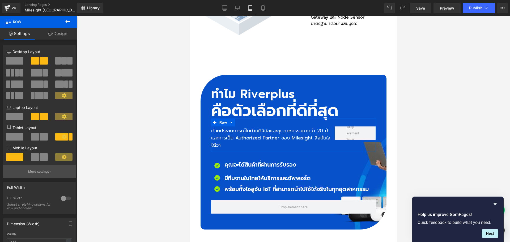
click at [42, 172] on p "More settings" at bounding box center [38, 171] width 21 height 5
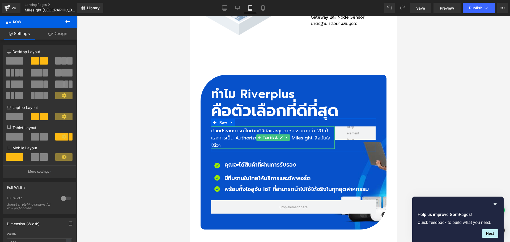
click at [252, 126] on div "ด้วยประสบการณ์ในด้านดิจิทัลและอุตสาหกรรมมากว่า 20 ปี และการเป็น Authorized Part…" at bounding box center [272, 137] width 123 height 22
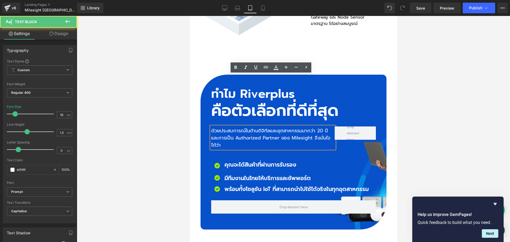
click at [264, 126] on div "ด้วยประสบการณ์ในด้านดิจิทัลและอุตสาหกรรมมากว่า 20 ปี และการเป็น Authorized Part…" at bounding box center [272, 137] width 123 height 22
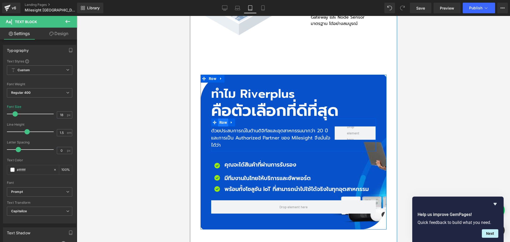
click at [219, 118] on span "Row" at bounding box center [223, 122] width 10 height 8
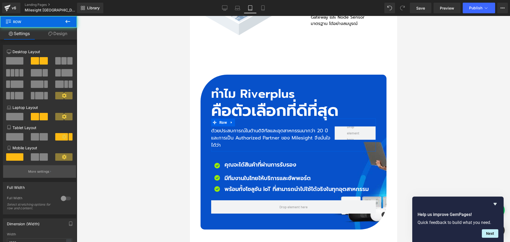
click at [32, 171] on p "More settings" at bounding box center [38, 171] width 21 height 5
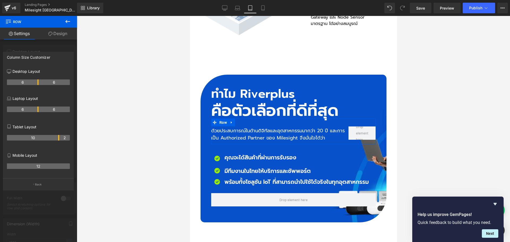
drag, startPoint x: 53, startPoint y: 137, endPoint x: 57, endPoint y: 138, distance: 3.2
click at [57, 138] on th "10" at bounding box center [33, 138] width 52 height 6
click at [422, 8] on span "Save" at bounding box center [420, 8] width 9 height 6
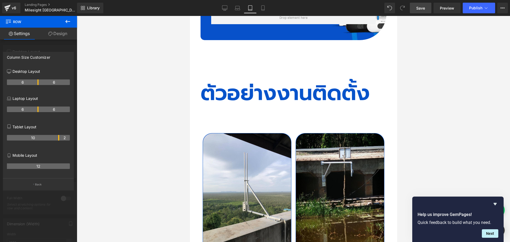
scroll to position [1648, 0]
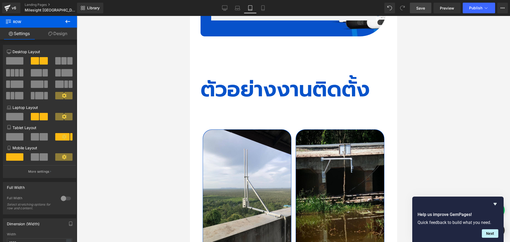
click at [238, 79] on h2 "ตัวอย่างงานติดตั้ง" at bounding box center [293, 89] width 186 height 21
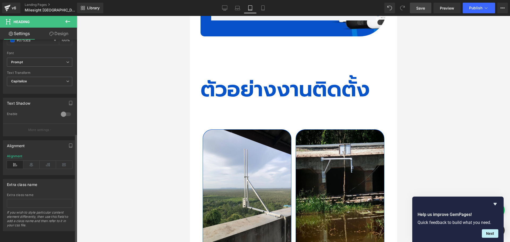
scroll to position [174, 0]
click at [34, 164] on icon at bounding box center [31, 165] width 16 height 8
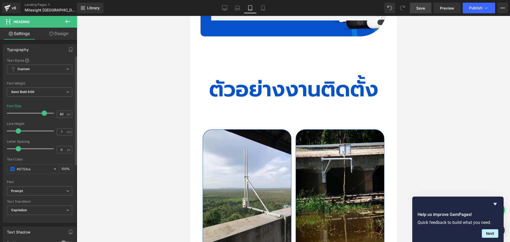
scroll to position [0, 0]
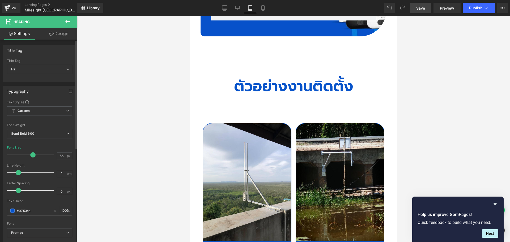
drag, startPoint x: 44, startPoint y: 156, endPoint x: 34, endPoint y: 154, distance: 10.8
click at [34, 154] on span at bounding box center [32, 154] width 5 height 5
drag, startPoint x: 61, startPoint y: 155, endPoint x: 53, endPoint y: 156, distance: 8.6
click at [53, 156] on div "Font Size 56 px" at bounding box center [39, 155] width 65 height 18
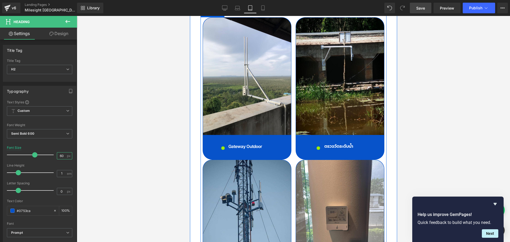
scroll to position [1754, 0]
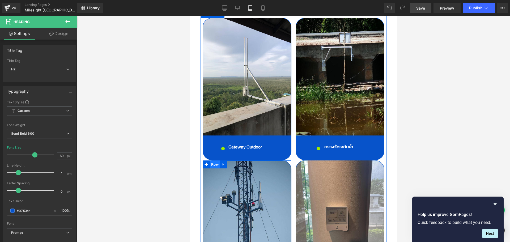
click at [213, 160] on span "Row" at bounding box center [214, 164] width 10 height 8
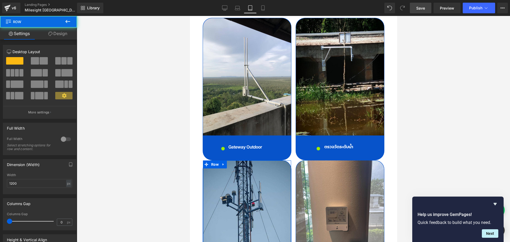
click at [65, 34] on link "Design" at bounding box center [57, 34] width 38 height 12
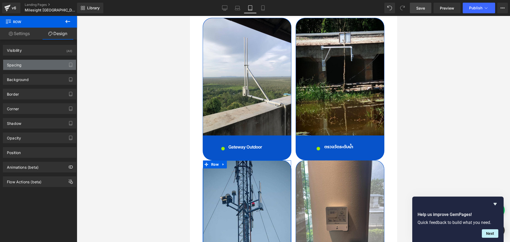
click at [37, 64] on div "Spacing" at bounding box center [39, 65] width 73 height 10
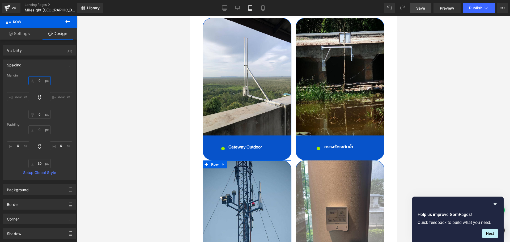
click at [42, 79] on input "0" at bounding box center [39, 80] width 22 height 9
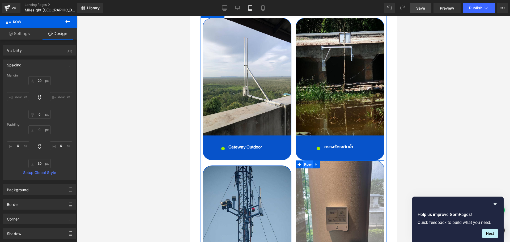
click at [303, 160] on span "Row" at bounding box center [307, 164] width 10 height 8
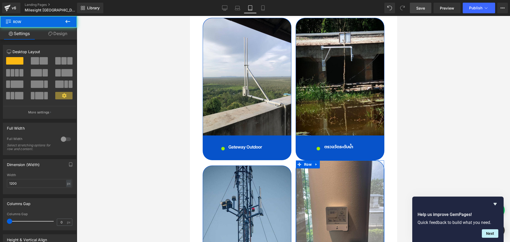
click at [58, 37] on link "Design" at bounding box center [57, 34] width 38 height 12
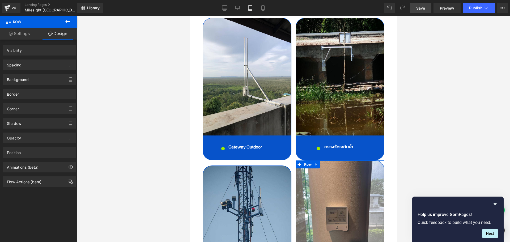
click at [35, 66] on div "Spacing" at bounding box center [39, 65] width 73 height 10
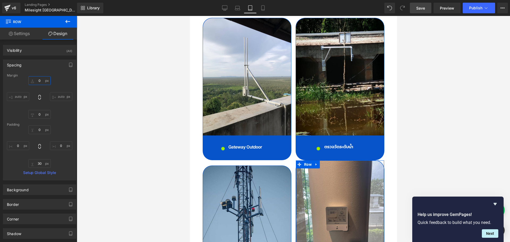
click at [41, 82] on input "0" at bounding box center [39, 80] width 22 height 9
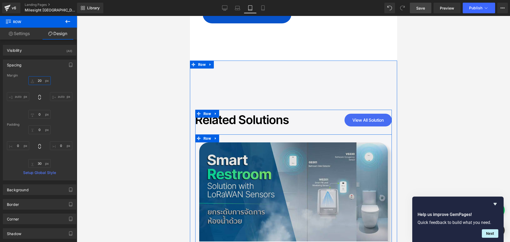
scroll to position [2179, 0]
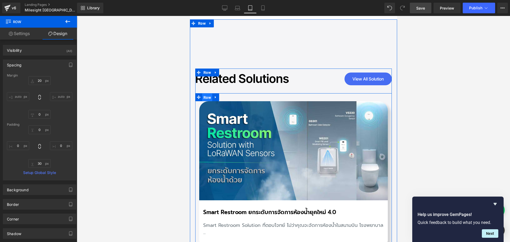
click at [206, 93] on span "Row" at bounding box center [207, 97] width 10 height 8
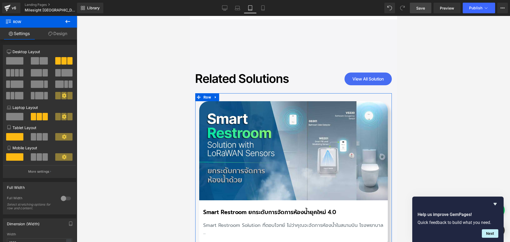
click at [37, 138] on span at bounding box center [39, 136] width 5 height 7
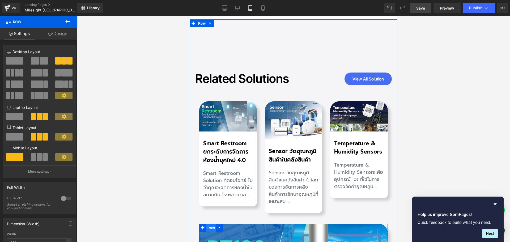
click at [209, 224] on span "Row" at bounding box center [211, 228] width 10 height 8
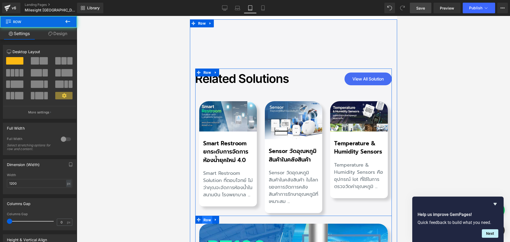
click at [205, 216] on span "Row" at bounding box center [207, 220] width 10 height 8
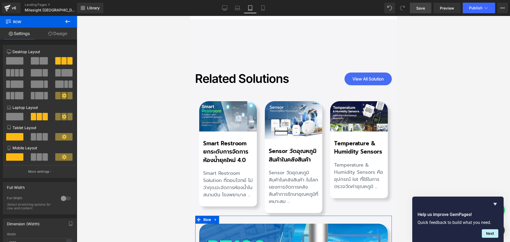
click at [37, 139] on span at bounding box center [39, 136] width 5 height 7
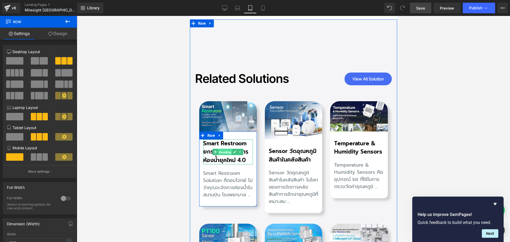
drag, startPoint x: 224, startPoint y: 100, endPoint x: 349, endPoint y: 131, distance: 128.6
click at [224, 149] on span "Heading" at bounding box center [225, 152] width 14 height 6
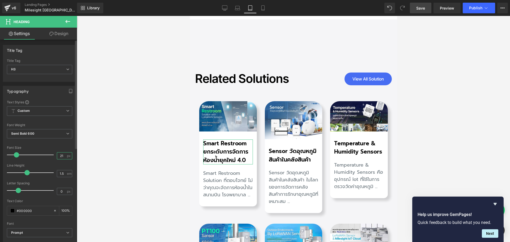
drag, startPoint x: 61, startPoint y: 155, endPoint x: 23, endPoint y: 158, distance: 38.3
click at [23, 158] on div "Font Size 21 px" at bounding box center [39, 155] width 65 height 18
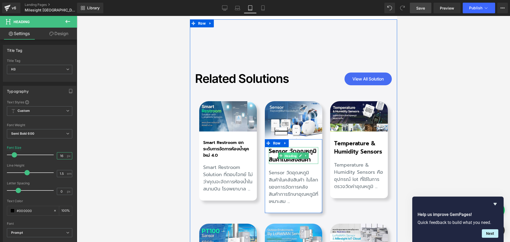
drag, startPoint x: 288, startPoint y: 104, endPoint x: 276, endPoint y: 158, distance: 54.9
click at [288, 153] on span "Heading" at bounding box center [290, 156] width 14 height 6
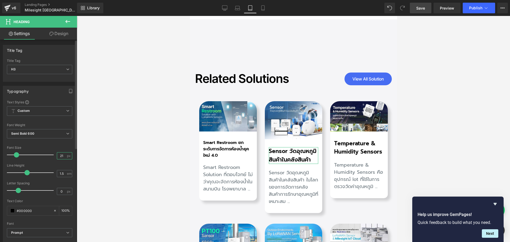
drag, startPoint x: 62, startPoint y: 155, endPoint x: 6, endPoint y: 158, distance: 56.1
click at [6, 158] on div "Text Styles Custom Custom Setup Global Style Custom Setup Global Style Thin 100…" at bounding box center [39, 182] width 73 height 164
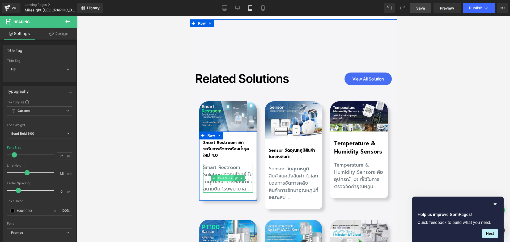
click at [221, 175] on span "Text Block" at bounding box center [224, 178] width 17 height 6
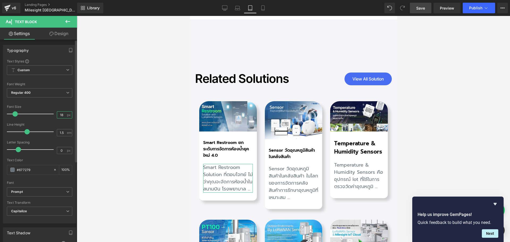
drag, startPoint x: 63, startPoint y: 116, endPoint x: 18, endPoint y: 116, distance: 45.1
click at [18, 116] on div "Font Size 18 px" at bounding box center [39, 114] width 65 height 18
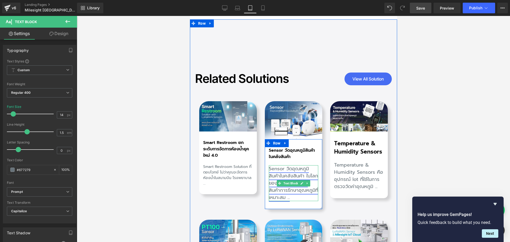
click at [281, 165] on link "Sensor วัดอุณหภูมิสินค้าในคลังสินค้า ในโลกของการจัดการคลังสินค้าการรักษาอุณหภูม…" at bounding box center [292, 183] width 49 height 36
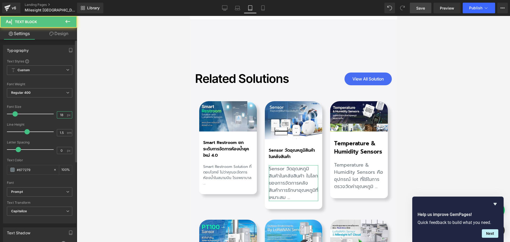
click at [61, 115] on input "18" at bounding box center [61, 115] width 9 height 7
drag, startPoint x: 61, startPoint y: 115, endPoint x: 42, endPoint y: 114, distance: 19.1
click at [42, 114] on div "Font Size 18 px" at bounding box center [39, 114] width 65 height 18
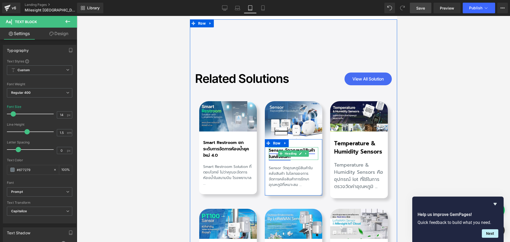
click at [268, 147] on link "Sensor วัดอุณหภูมิสินค้าในคลังสินค้า" at bounding box center [291, 153] width 46 height 13
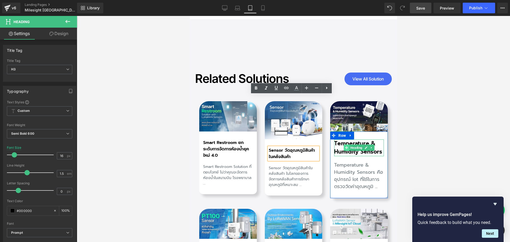
click at [345, 144] on span at bounding box center [346, 147] width 6 height 6
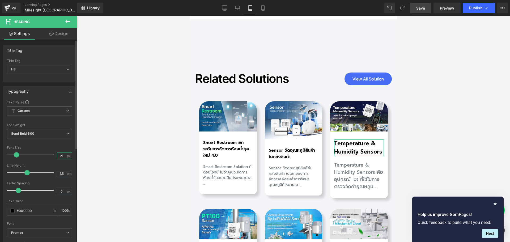
drag, startPoint x: 63, startPoint y: 156, endPoint x: 37, endPoint y: 156, distance: 26.5
click at [37, 156] on div "Font Size 21 px" at bounding box center [39, 155] width 65 height 18
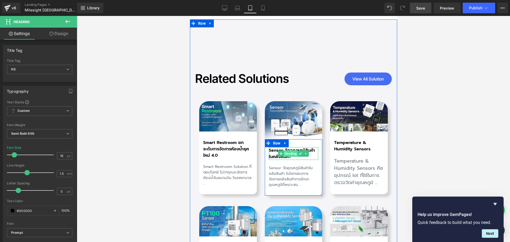
click at [284, 150] on span "Heading" at bounding box center [290, 153] width 14 height 6
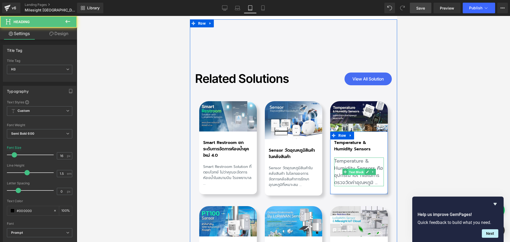
drag, startPoint x: 351, startPoint y: 121, endPoint x: 268, endPoint y: 166, distance: 94.0
click at [351, 169] on span "Text Block" at bounding box center [356, 172] width 17 height 6
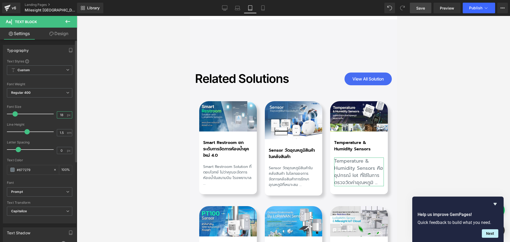
drag, startPoint x: 62, startPoint y: 114, endPoint x: 12, endPoint y: 113, distance: 50.2
click at [12, 113] on div "Font Size 18 px" at bounding box center [39, 114] width 65 height 18
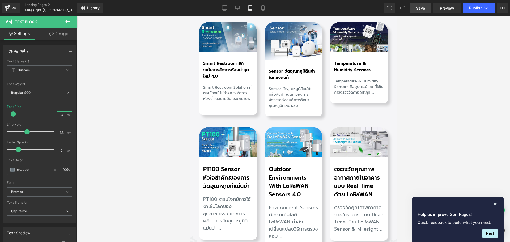
scroll to position [2258, 0]
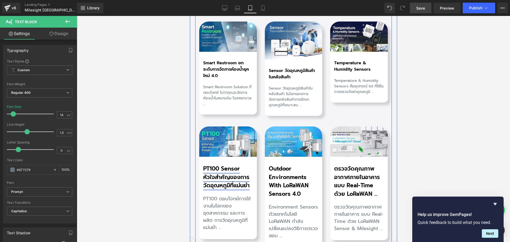
click at [228, 164] on link "PT100 Sensor หัวใจสำคัญของการวัดอุณหภูมิที่แม่นยำ" at bounding box center [226, 176] width 46 height 25
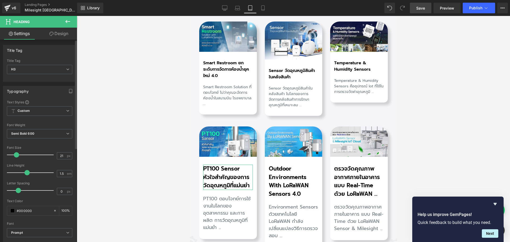
drag, startPoint x: 61, startPoint y: 157, endPoint x: 42, endPoint y: 157, distance: 19.6
click at [42, 157] on div "Font Size 21 px" at bounding box center [39, 155] width 65 height 18
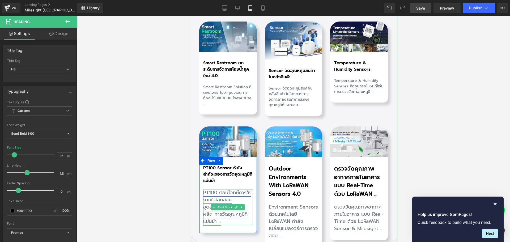
click at [208, 189] on link "pT100 ตอบโจทย์การใช้งานในโลกของอุตสาหกรรม และการผลิต การวัดอุณหภูมิที่แม่นยำ ..." at bounding box center [227, 207] width 48 height 36
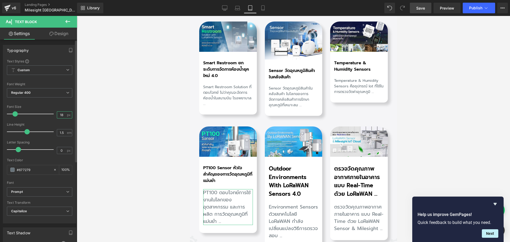
click at [62, 112] on input "18" at bounding box center [61, 115] width 9 height 7
drag, startPoint x: 62, startPoint y: 115, endPoint x: 25, endPoint y: 116, distance: 37.7
click at [25, 116] on div "Font Size 18 px" at bounding box center [39, 114] width 65 height 18
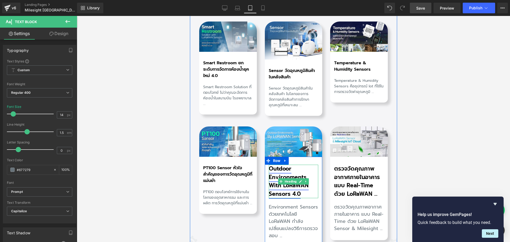
click at [285, 164] on link "Outdoor Environments with LoRaWAN Sensors 4.0" at bounding box center [288, 181] width 40 height 34
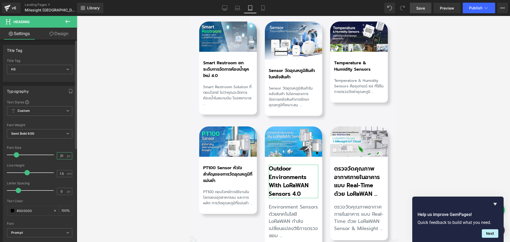
scroll to position [0, 0]
drag, startPoint x: 61, startPoint y: 154, endPoint x: 31, endPoint y: 160, distance: 30.7
click at [31, 160] on div "Font Size 21 px" at bounding box center [39, 155] width 65 height 18
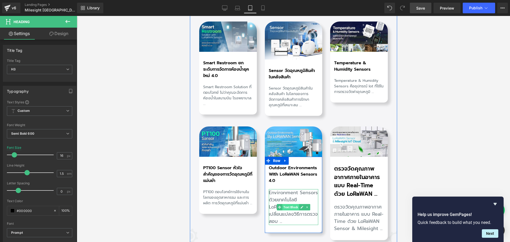
click at [286, 204] on span "Text Block" at bounding box center [290, 207] width 17 height 6
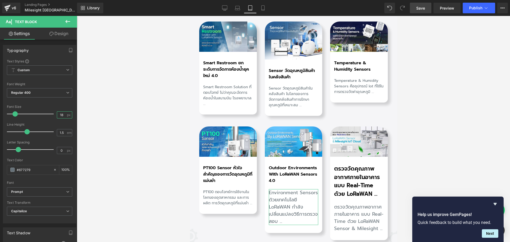
drag, startPoint x: 62, startPoint y: 115, endPoint x: -5, endPoint y: 115, distance: 67.7
click at [0, 115] on html "Text Block You are previewing how the will restyle your page. You can not edit …" at bounding box center [255, 121] width 510 height 242
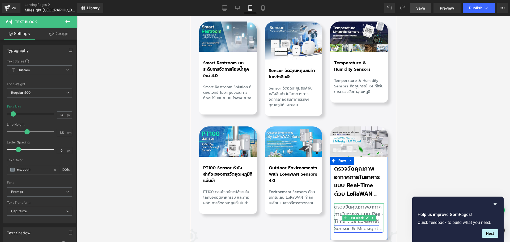
click at [345, 203] on link "ตรวจวัดคุณภาพอากาศภายในอาคาร แบบ Real-time ด้วย LoRaWAN Sensor & Milesight ..." at bounding box center [358, 217] width 49 height 29
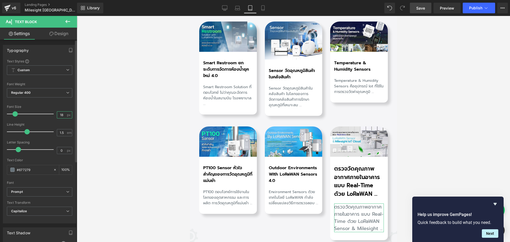
click at [60, 114] on input "18" at bounding box center [61, 115] width 9 height 7
drag, startPoint x: 62, startPoint y: 114, endPoint x: 12, endPoint y: 114, distance: 50.2
click at [12, 114] on div "Font Size 18 px" at bounding box center [39, 114] width 65 height 18
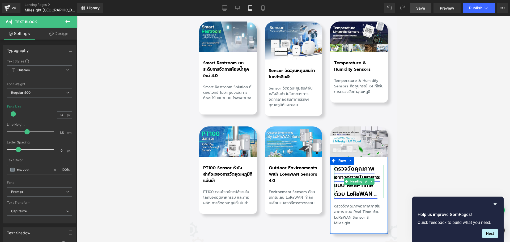
click at [340, 164] on link "ตรวจวัดคุณภาพอากาศภายในอาคารแบบ Real-time ด้วย LoRaWAN ..." at bounding box center [357, 181] width 46 height 34
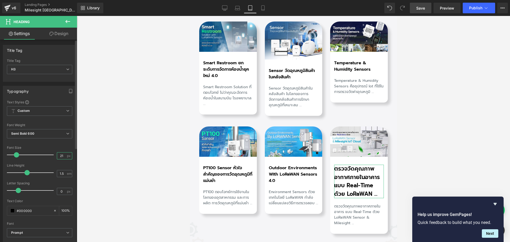
drag, startPoint x: 62, startPoint y: 156, endPoint x: 22, endPoint y: 153, distance: 40.5
click at [22, 154] on div "Font Size 21 px" at bounding box center [39, 155] width 65 height 18
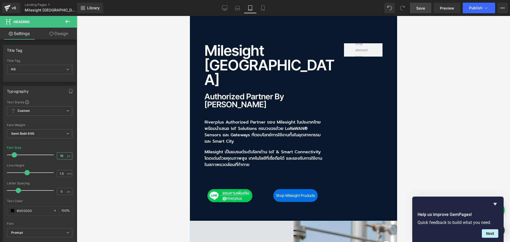
scroll to position [0, 0]
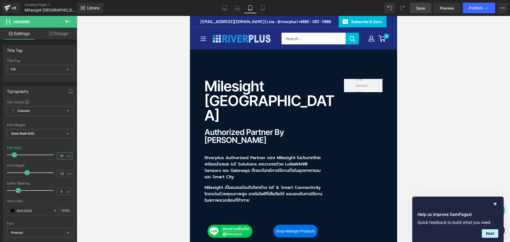
drag, startPoint x: 395, startPoint y: 169, endPoint x: 611, endPoint y: 36, distance: 253.4
click at [422, 8] on span "Save" at bounding box center [420, 8] width 9 height 6
drag, startPoint x: 433, startPoint y: 76, endPoint x: 434, endPoint y: 70, distance: 6.2
click at [434, 70] on div at bounding box center [293, 129] width 433 height 226
click at [267, 9] on link "Mobile" at bounding box center [262, 8] width 13 height 11
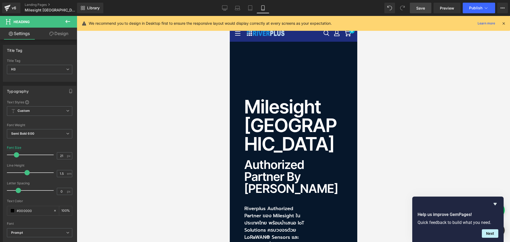
drag, startPoint x: 355, startPoint y: 109, endPoint x: 576, endPoint y: 46, distance: 229.9
click at [290, 122] on span "Heading" at bounding box center [290, 125] width 14 height 6
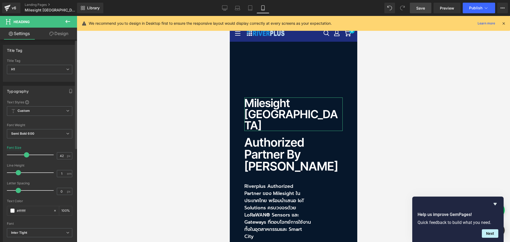
drag, startPoint x: 41, startPoint y: 155, endPoint x: 28, endPoint y: 155, distance: 12.5
click at [28, 155] on span at bounding box center [26, 154] width 5 height 5
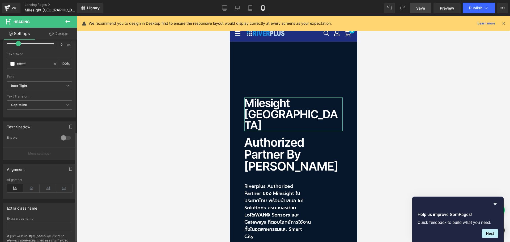
scroll to position [174, 0]
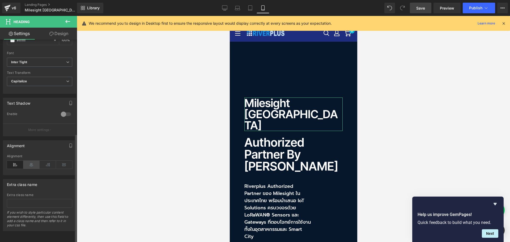
click at [30, 161] on icon at bounding box center [31, 165] width 16 height 8
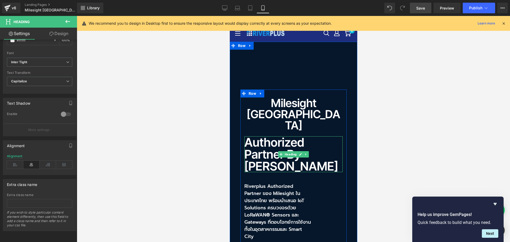
click at [249, 136] on h2 "Authorized Partner by [PERSON_NAME]" at bounding box center [293, 154] width 98 height 36
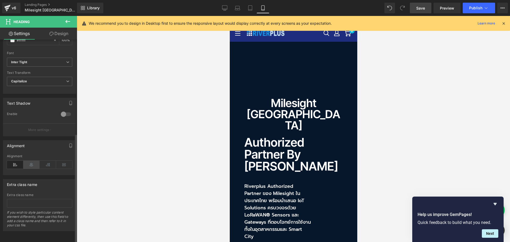
click at [30, 163] on icon at bounding box center [31, 165] width 16 height 8
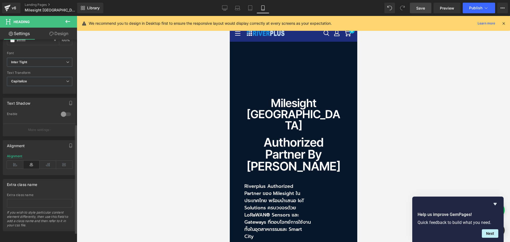
scroll to position [95, 0]
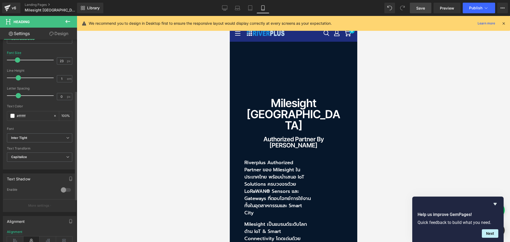
drag, startPoint x: 28, startPoint y: 61, endPoint x: 19, endPoint y: 61, distance: 9.8
click at [19, 61] on span at bounding box center [17, 59] width 5 height 5
click at [279, 159] on p "Riverplus Authorized Partner ของ Milesight ในประเทศไทย พร้อมนำเสนอ IoT Solution…" at bounding box center [277, 187] width 66 height 57
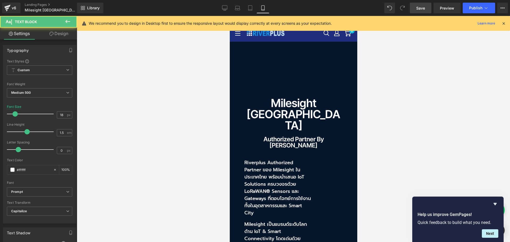
click at [64, 37] on link "Design" at bounding box center [59, 34] width 38 height 12
click at [0, 0] on div "Spacing" at bounding box center [0, 0] width 0 height 0
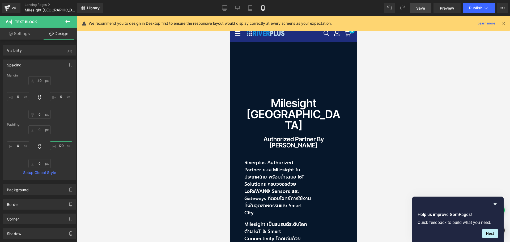
click at [62, 143] on input "120" at bounding box center [61, 145] width 22 height 9
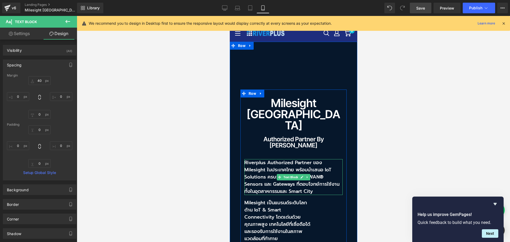
click at [252, 159] on p "Riverplus Authorized Partner ของ Milesight ในประเทศไทย พร้อมนำเสนอ IoT Solution…" at bounding box center [293, 177] width 98 height 36
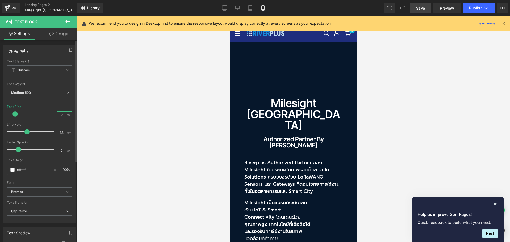
drag, startPoint x: 62, startPoint y: 114, endPoint x: 47, endPoint y: 115, distance: 14.4
click at [47, 115] on div "Font Size 18 px" at bounding box center [39, 114] width 65 height 18
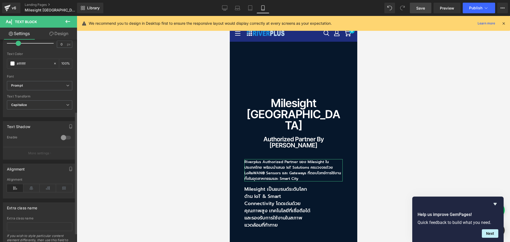
scroll to position [134, 0]
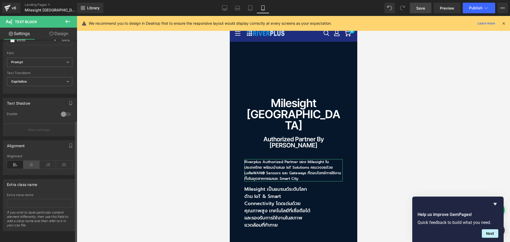
click at [33, 162] on icon at bounding box center [31, 165] width 16 height 8
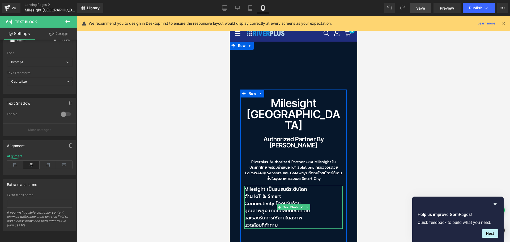
click at [264, 186] on p "Milesight เป็นแบรนด์ระดับโลกด้าน IoT & Smart Connectivity โดดเด่นด้วยคุณภาพสูง …" at bounding box center [277, 207] width 66 height 43
click at [251, 186] on p "Milesight เป็นแบรนด์ระดับโลกด้าน IoT & Smart Connectivity โดดเด่นด้วยคุณภาพสูง …" at bounding box center [277, 207] width 66 height 43
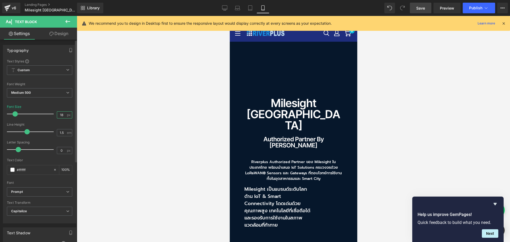
drag, startPoint x: 62, startPoint y: 115, endPoint x: 34, endPoint y: 115, distance: 28.1
click at [34, 115] on div "Font Size 18 px" at bounding box center [39, 114] width 65 height 18
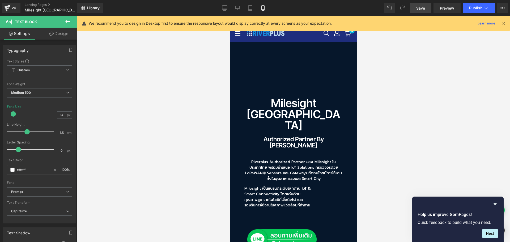
click at [59, 38] on link "Design" at bounding box center [59, 34] width 38 height 12
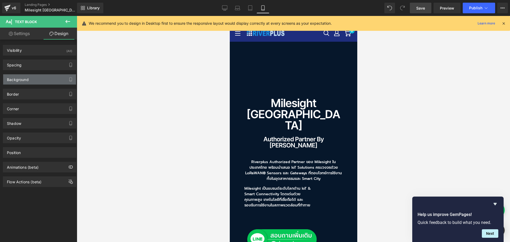
click at [32, 80] on div "Background" at bounding box center [39, 79] width 73 height 10
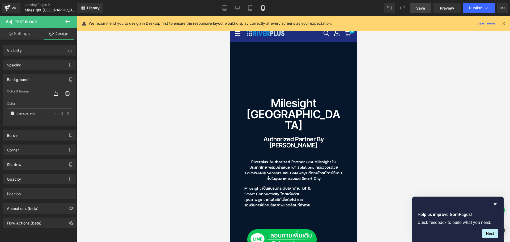
click at [32, 78] on div "Background" at bounding box center [39, 79] width 73 height 10
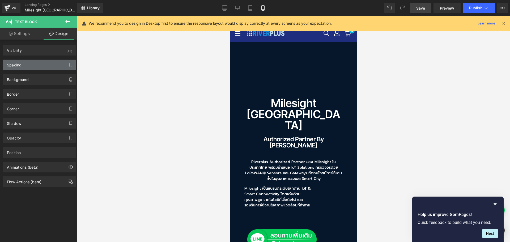
click at [30, 64] on div "Spacing" at bounding box center [39, 65] width 73 height 10
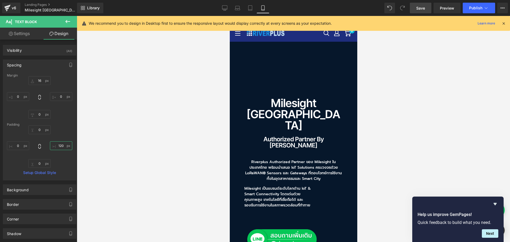
click at [62, 146] on input "120" at bounding box center [61, 145] width 22 height 9
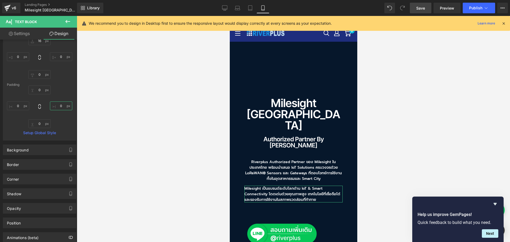
scroll to position [70, 0]
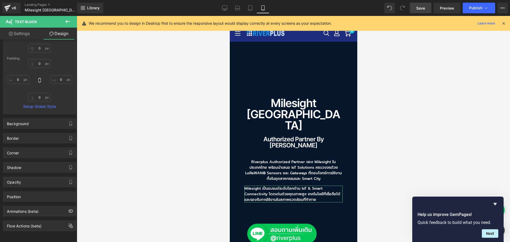
click at [20, 32] on link "Settings" at bounding box center [19, 34] width 38 height 12
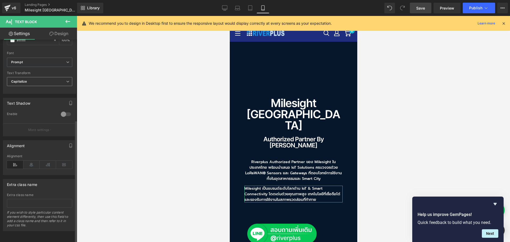
scroll to position [134, 0]
click at [30, 161] on icon at bounding box center [31, 165] width 16 height 8
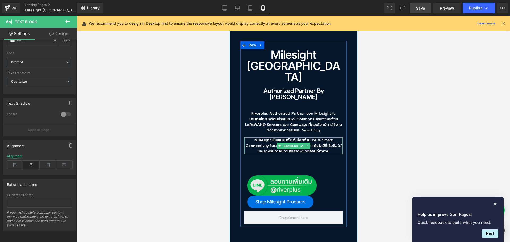
scroll to position [53, 0]
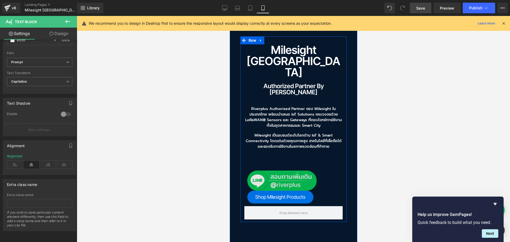
click at [285, 170] on div "Image" at bounding box center [293, 180] width 92 height 20
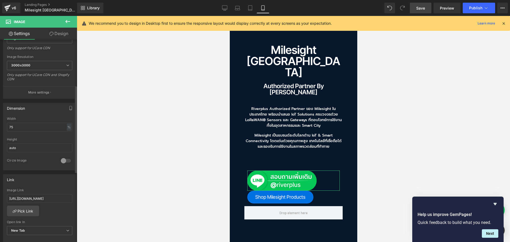
scroll to position [106, 0]
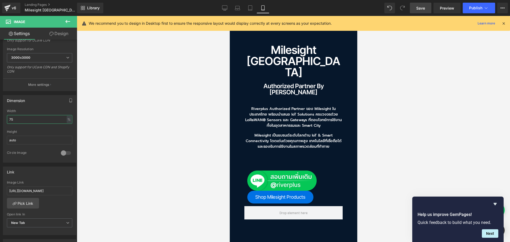
drag, startPoint x: 15, startPoint y: 118, endPoint x: -21, endPoint y: 119, distance: 36.1
click at [0, 119] on html "Heading You are previewing how the will restyle your page. You can not edit Ele…" at bounding box center [255, 121] width 510 height 242
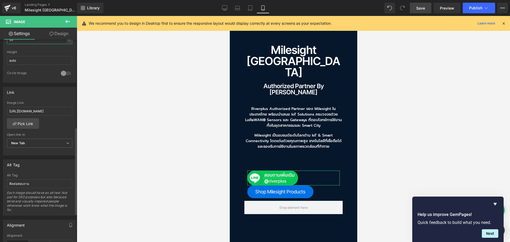
scroll to position [265, 0]
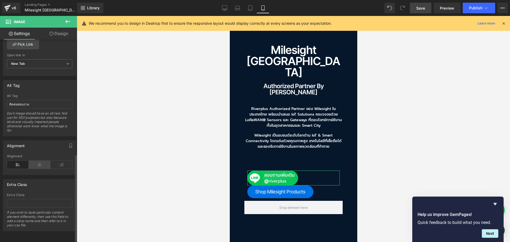
click at [34, 162] on icon at bounding box center [40, 165] width 22 height 8
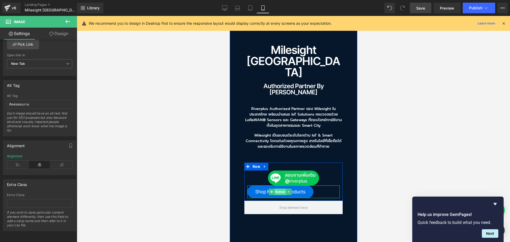
click at [277, 189] on span "Button" at bounding box center [280, 192] width 12 height 6
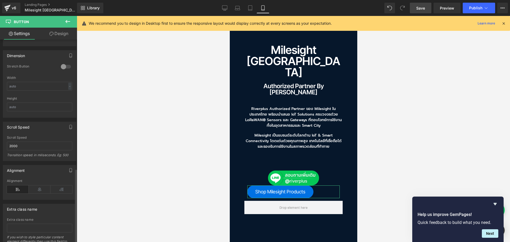
scroll to position [353, 0]
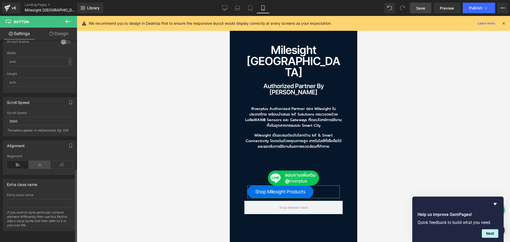
click at [38, 161] on icon at bounding box center [40, 165] width 22 height 8
click at [63, 36] on link "Design" at bounding box center [59, 34] width 38 height 12
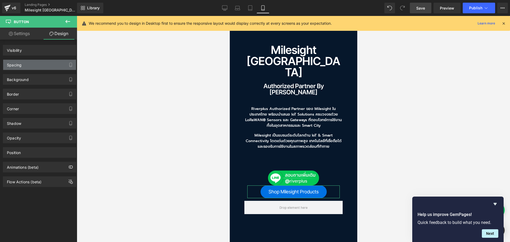
click at [34, 63] on div "Spacing" at bounding box center [39, 65] width 73 height 10
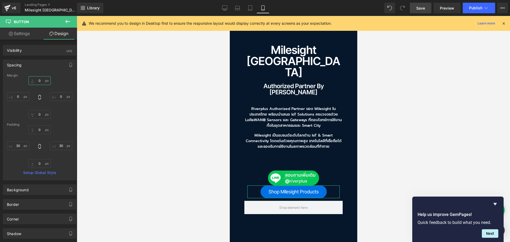
click at [40, 83] on input "0" at bounding box center [39, 80] width 22 height 9
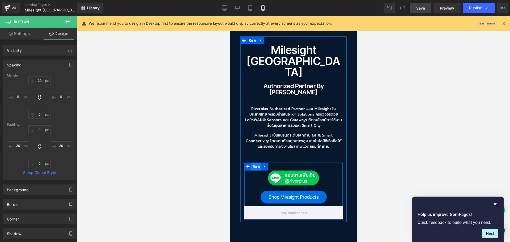
click at [256, 162] on span "Row" at bounding box center [256, 166] width 10 height 8
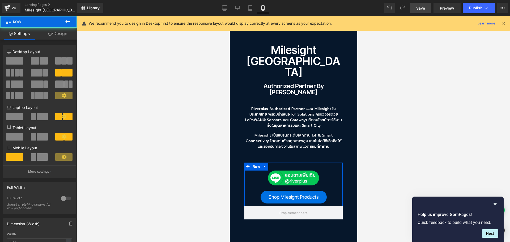
click at [64, 37] on link "Design" at bounding box center [57, 34] width 38 height 12
click at [0, 0] on div "Spacing" at bounding box center [0, 0] width 0 height 0
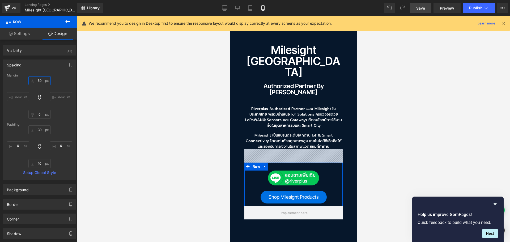
click at [42, 82] on input "50" at bounding box center [39, 80] width 22 height 9
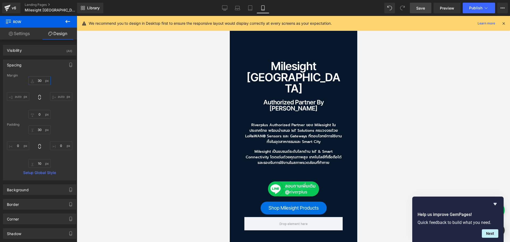
scroll to position [0, 0]
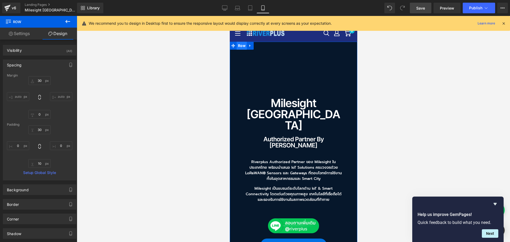
click at [239, 46] on span "Row" at bounding box center [241, 46] width 10 height 8
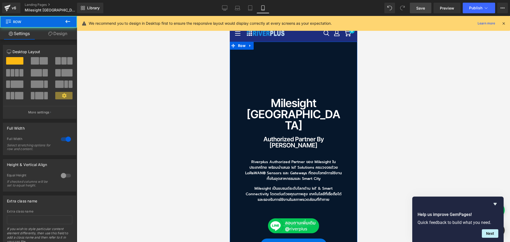
click at [63, 32] on link "Design" at bounding box center [57, 34] width 38 height 12
click at [0, 0] on div "Spacing" at bounding box center [0, 0] width 0 height 0
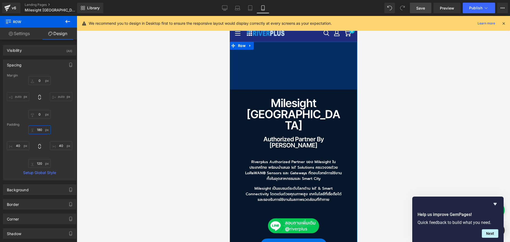
click at [42, 127] on input "180" at bounding box center [39, 129] width 22 height 9
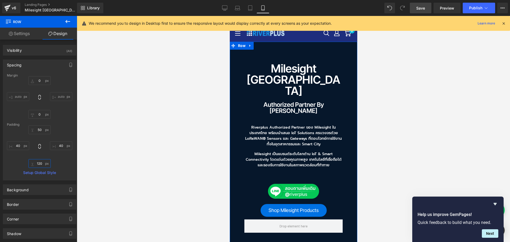
click at [40, 162] on input "120" at bounding box center [39, 163] width 22 height 9
click at [423, 8] on span "Save" at bounding box center [420, 8] width 9 height 6
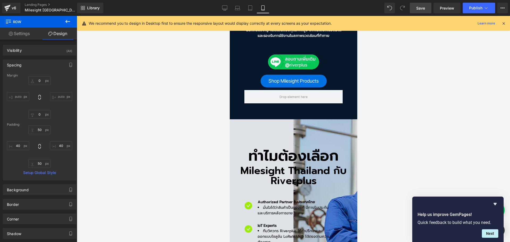
scroll to position [159, 0]
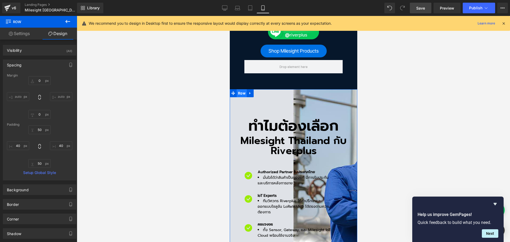
click at [239, 89] on span "Row" at bounding box center [241, 93] width 10 height 8
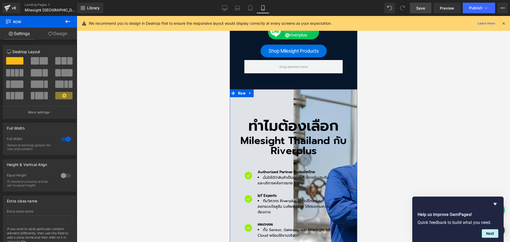
click at [60, 36] on link "Design" at bounding box center [57, 34] width 38 height 12
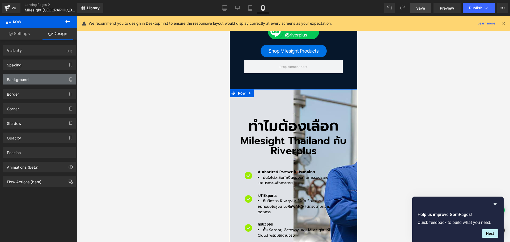
click at [28, 81] on div "Background" at bounding box center [18, 77] width 22 height 7
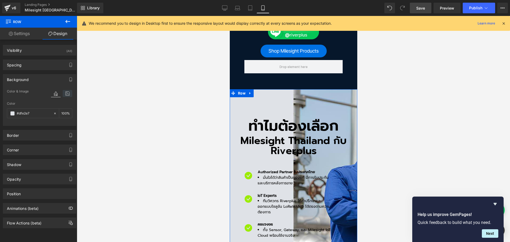
click at [65, 94] on icon at bounding box center [68, 93] width 10 height 7
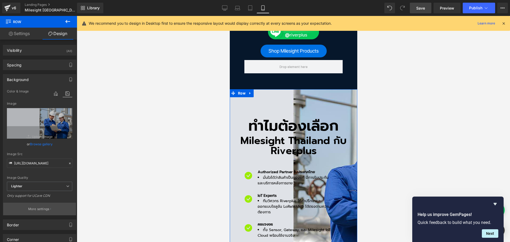
click at [45, 205] on button "More settings" at bounding box center [39, 209] width 73 height 12
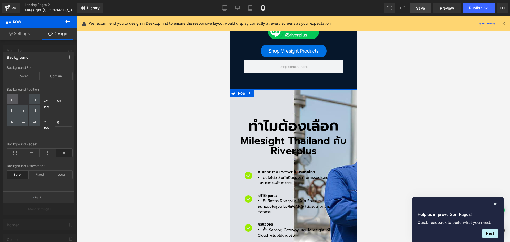
click at [13, 100] on icon at bounding box center [12, 100] width 3 height 3
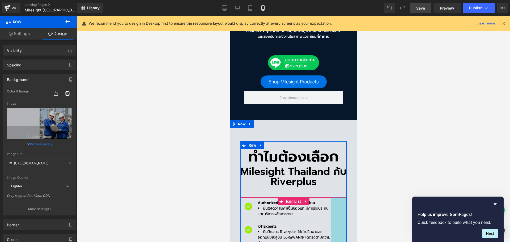
scroll to position [80, 0]
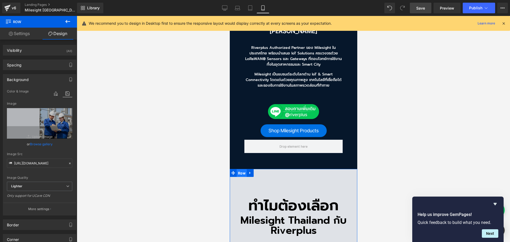
click at [240, 169] on span "Row" at bounding box center [241, 173] width 10 height 8
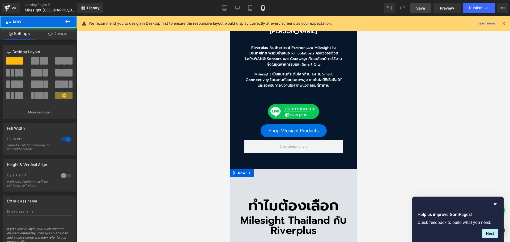
click at [64, 34] on link "Design" at bounding box center [57, 34] width 38 height 12
click at [0, 0] on div "Spacing" at bounding box center [0, 0] width 0 height 0
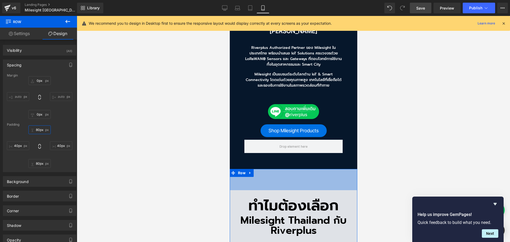
click at [43, 129] on input "80px" at bounding box center [39, 129] width 22 height 9
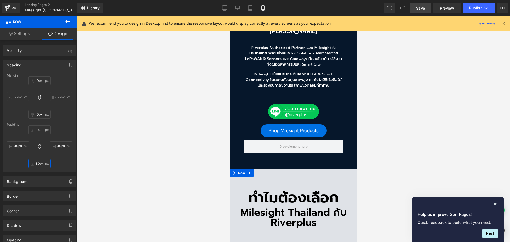
click at [42, 161] on input "80px" at bounding box center [39, 163] width 22 height 9
click at [260, 207] on h2 "Milesight Thailand กับ Riverplus" at bounding box center [293, 217] width 106 height 20
click at [257, 207] on h2 "Milesight Thailand กับ Riverplus" at bounding box center [293, 217] width 106 height 20
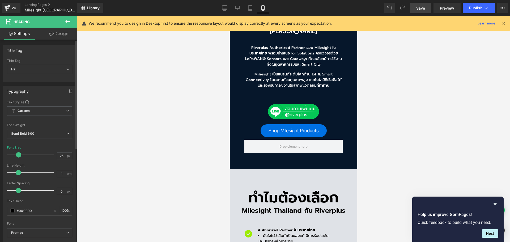
drag, startPoint x: 23, startPoint y: 155, endPoint x: 20, endPoint y: 156, distance: 3.3
click at [20, 156] on span at bounding box center [18, 154] width 5 height 5
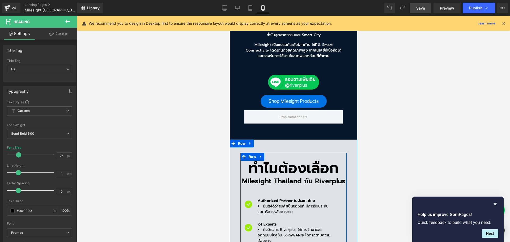
scroll to position [159, 0]
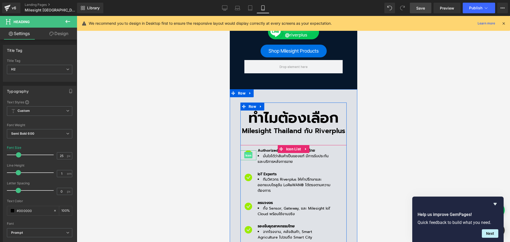
click at [247, 152] on span "Icon" at bounding box center [248, 155] width 8 height 6
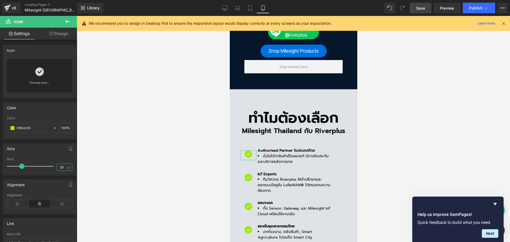
drag, startPoint x: 61, startPoint y: 166, endPoint x: 52, endPoint y: 168, distance: 9.7
click at [52, 168] on div "Size 28 px" at bounding box center [39, 166] width 65 height 18
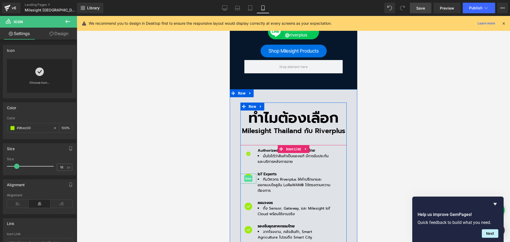
click at [247, 175] on span "Icon" at bounding box center [248, 178] width 8 height 6
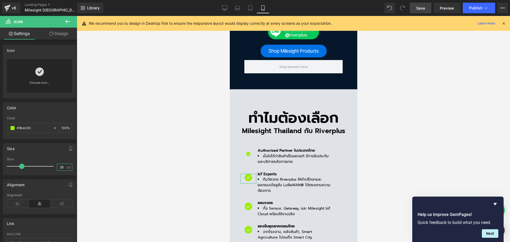
drag, startPoint x: 61, startPoint y: 166, endPoint x: 25, endPoint y: 169, distance: 36.5
click at [25, 169] on div "Size 28 px" at bounding box center [39, 166] width 65 height 18
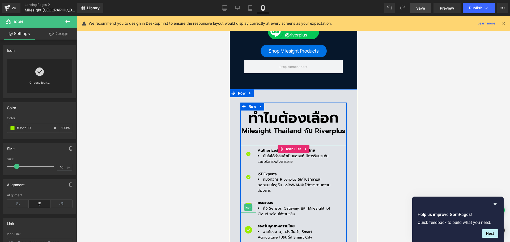
click at [247, 204] on span "Icon" at bounding box center [248, 207] width 8 height 6
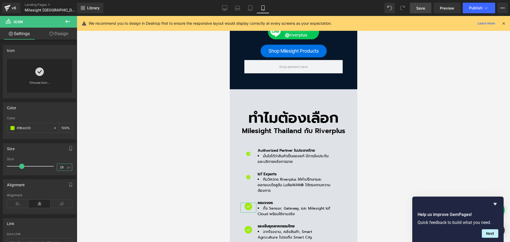
drag, startPoint x: 61, startPoint y: 166, endPoint x: 29, endPoint y: 168, distance: 31.6
click at [29, 168] on div "Size 28 px" at bounding box center [39, 166] width 65 height 18
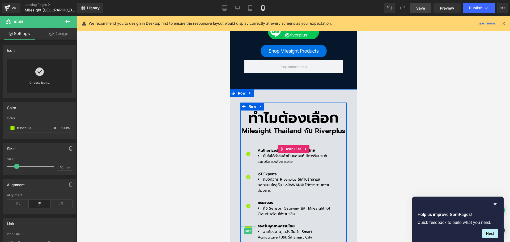
click at [245, 226] on div at bounding box center [248, 226] width 16 height 1
click at [247, 228] on span "Icon" at bounding box center [248, 231] width 8 height 6
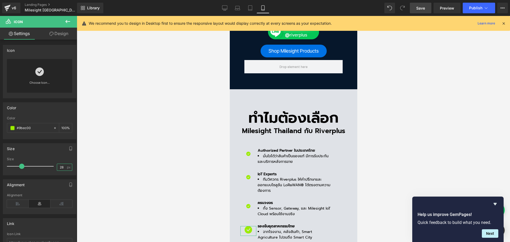
drag, startPoint x: 63, startPoint y: 167, endPoint x: 40, endPoint y: 167, distance: 22.8
click at [40, 167] on div "Size 28 px" at bounding box center [39, 166] width 65 height 18
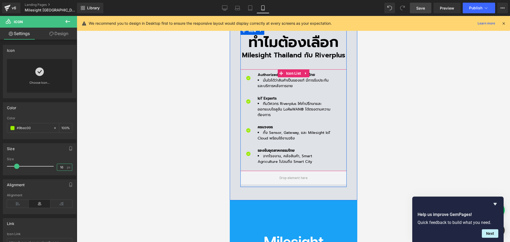
scroll to position [239, 0]
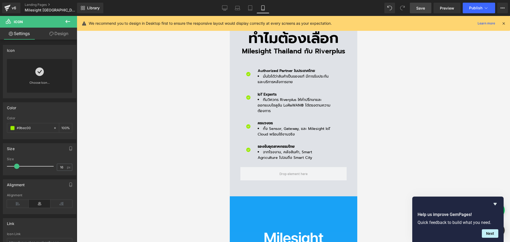
click at [425, 7] on span "Save" at bounding box center [420, 8] width 9 height 6
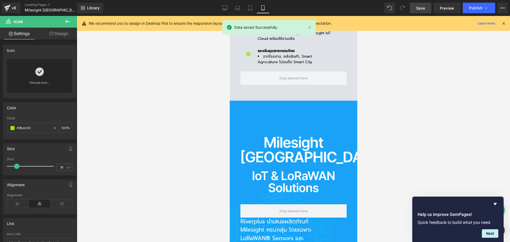
scroll to position [345, 0]
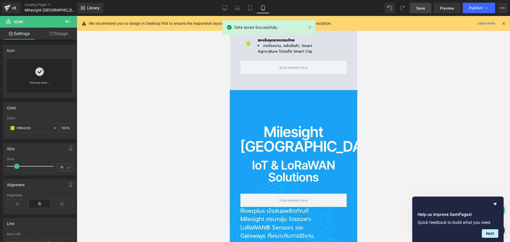
click at [267, 125] on h2 "Milesight [GEOGRAPHIC_DATA]" at bounding box center [293, 139] width 106 height 29
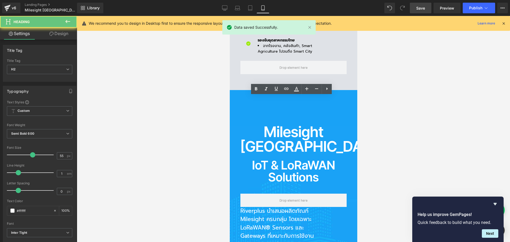
click at [273, 125] on h2 "Milesight [GEOGRAPHIC_DATA]" at bounding box center [293, 139] width 106 height 29
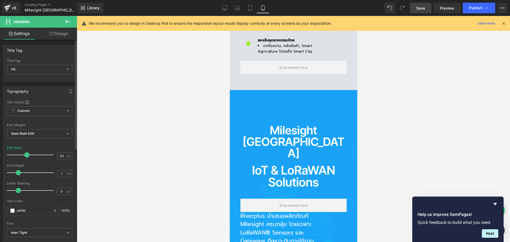
drag, startPoint x: 32, startPoint y: 155, endPoint x: 27, endPoint y: 155, distance: 5.3
click at [27, 155] on span at bounding box center [26, 154] width 5 height 5
drag, startPoint x: 61, startPoint y: 155, endPoint x: 28, endPoint y: 157, distance: 33.8
click at [28, 157] on div "Font Size 43 px" at bounding box center [39, 155] width 65 height 18
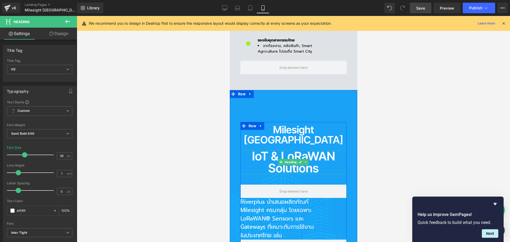
click at [275, 150] on h2 "IoT & LoRaWAN Solutions" at bounding box center [293, 162] width 106 height 24
drag, startPoint x: 62, startPoint y: 156, endPoint x: 38, endPoint y: 156, distance: 23.9
click at [38, 156] on div "Font Size 45 px" at bounding box center [39, 155] width 65 height 18
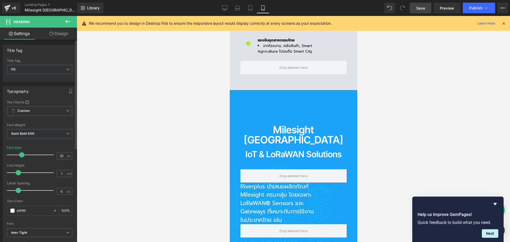
drag, startPoint x: 25, startPoint y: 155, endPoint x: 22, endPoint y: 155, distance: 2.7
click at [22, 155] on span at bounding box center [21, 154] width 5 height 5
drag, startPoint x: 62, startPoint y: 156, endPoint x: 42, endPoint y: 156, distance: 20.7
click at [42, 156] on div "Font Size 32 px" at bounding box center [39, 155] width 65 height 18
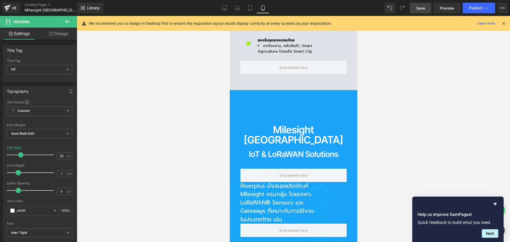
click at [250, 182] on p "Riverplus นำเสนอผลิตภัณฑ์ Milesight ครบกลุ่ม โดยเฉพาะ LoRaWAN® Sensors และ Gate…" at bounding box center [277, 203] width 74 height 42
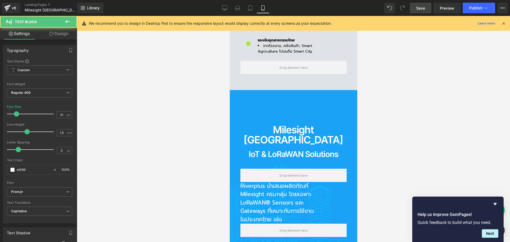
drag, startPoint x: 59, startPoint y: 35, endPoint x: 56, endPoint y: 38, distance: 4.5
click at [59, 35] on link "Design" at bounding box center [59, 34] width 38 height 12
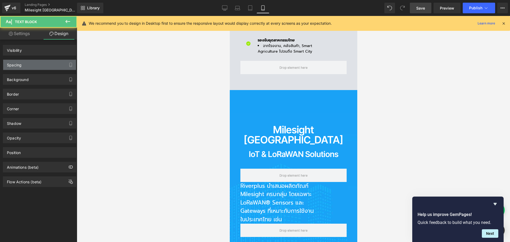
click at [25, 68] on div "Spacing" at bounding box center [39, 65] width 73 height 10
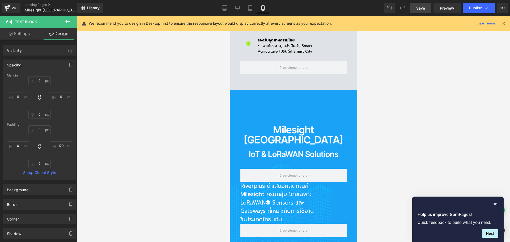
click at [27, 68] on div "Spacing" at bounding box center [39, 65] width 73 height 10
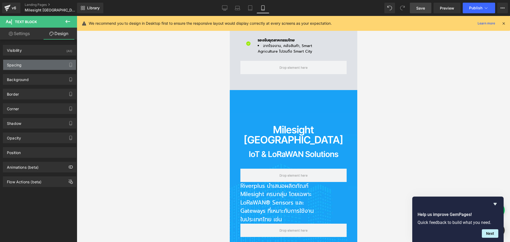
click at [27, 68] on div "Spacing" at bounding box center [39, 65] width 73 height 10
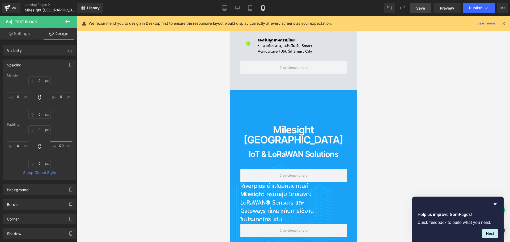
click at [59, 146] on input "120" at bounding box center [61, 145] width 22 height 9
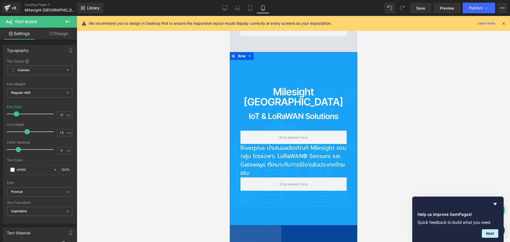
scroll to position [372, 0]
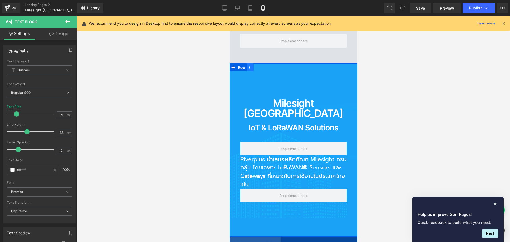
drag, startPoint x: 241, startPoint y: 39, endPoint x: 249, endPoint y: 41, distance: 8.8
click at [241, 63] on span "Row" at bounding box center [241, 67] width 10 height 8
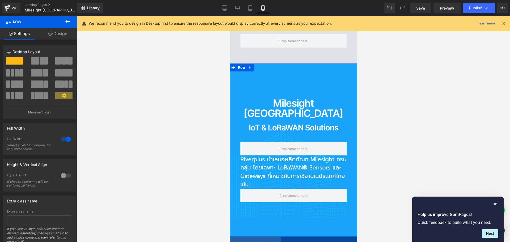
click at [61, 34] on link "Design" at bounding box center [57, 34] width 38 height 12
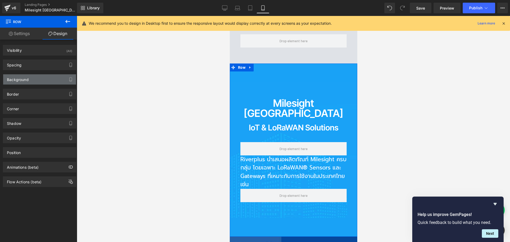
click at [24, 78] on div "Background" at bounding box center [18, 77] width 22 height 7
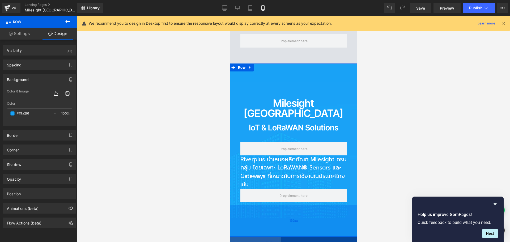
click at [275, 205] on div "120px" at bounding box center [292, 221] width 127 height 32
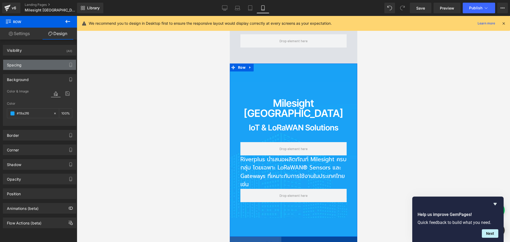
click at [25, 62] on div "Spacing" at bounding box center [39, 65] width 73 height 10
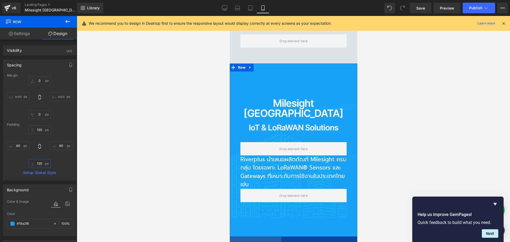
click at [42, 162] on input "120" at bounding box center [39, 163] width 22 height 9
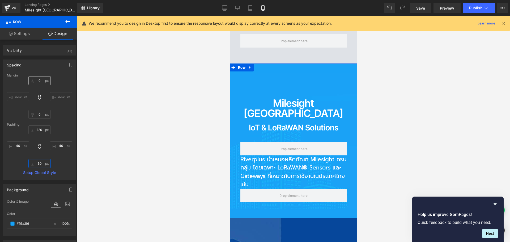
type input "50"
click at [41, 80] on input "0" at bounding box center [39, 80] width 22 height 9
click at [40, 128] on input "120" at bounding box center [39, 129] width 22 height 9
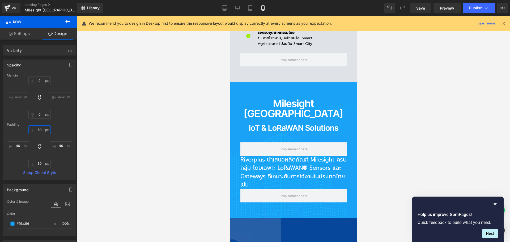
scroll to position [345, 0]
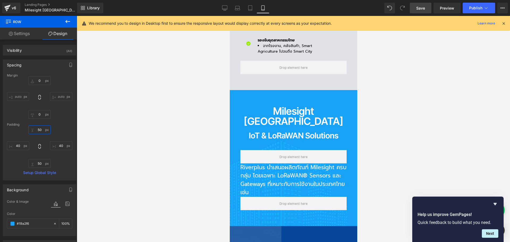
type input "50"
drag, startPoint x: 425, startPoint y: 7, endPoint x: 376, endPoint y: 70, distance: 80.0
click at [425, 7] on link "Save" at bounding box center [421, 8] width 22 height 11
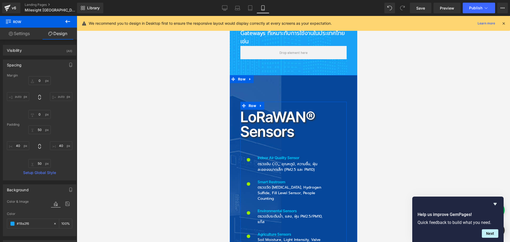
scroll to position [425, 0]
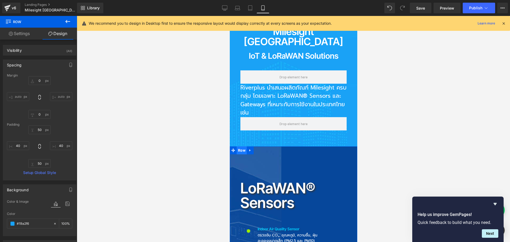
click at [241, 146] on span "Row" at bounding box center [241, 150] width 10 height 8
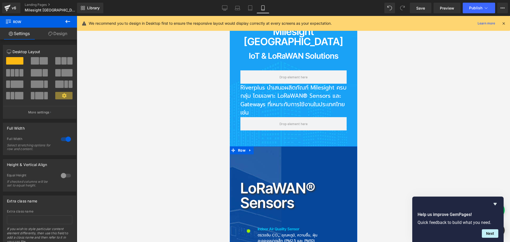
click at [62, 34] on link "Design" at bounding box center [57, 34] width 38 height 12
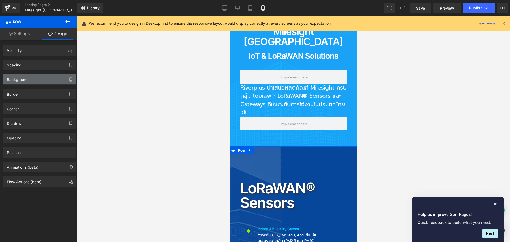
type input "#074799"
type input "100"
click at [22, 82] on div "Background" at bounding box center [39, 79] width 73 height 10
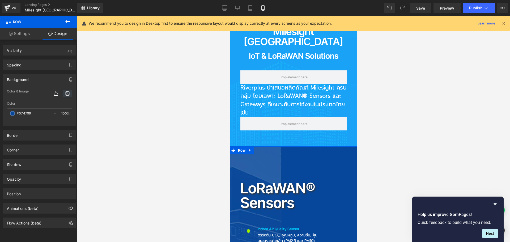
click at [66, 96] on icon at bounding box center [68, 93] width 10 height 7
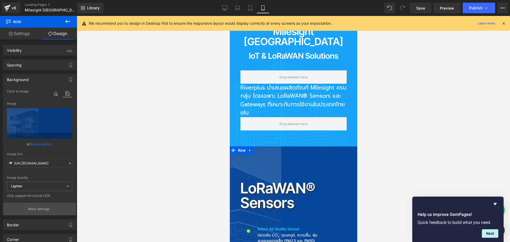
click at [44, 212] on button "More settings" at bounding box center [39, 209] width 73 height 12
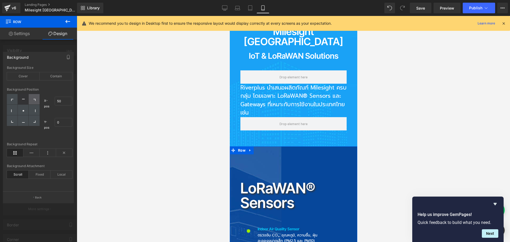
click at [35, 102] on div at bounding box center [34, 99] width 11 height 11
type input "100"
type input "0"
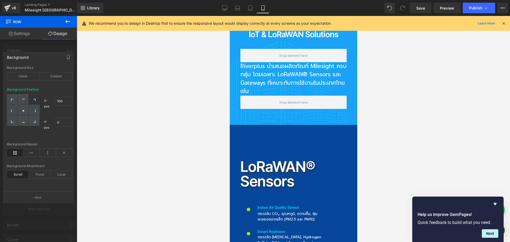
scroll to position [478, 0]
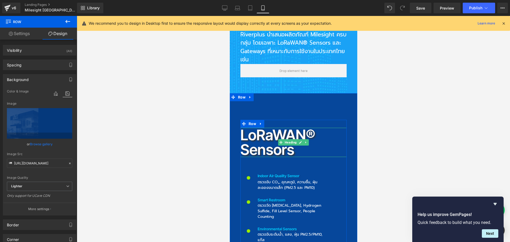
click at [247, 128] on h2 "LoRaWAN® Sensors" at bounding box center [293, 142] width 106 height 29
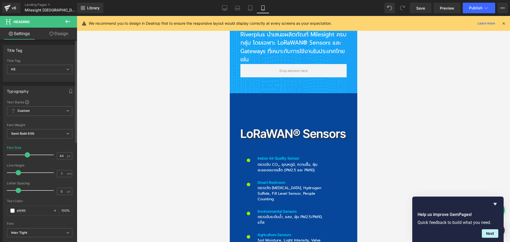
drag, startPoint x: 34, startPoint y: 155, endPoint x: 29, endPoint y: 157, distance: 5.5
click at [29, 157] on div at bounding box center [32, 154] width 44 height 11
drag, startPoint x: 63, startPoint y: 155, endPoint x: 28, endPoint y: 157, distance: 34.8
click at [28, 157] on div "Font Size 44 px" at bounding box center [39, 155] width 65 height 18
type input "40"
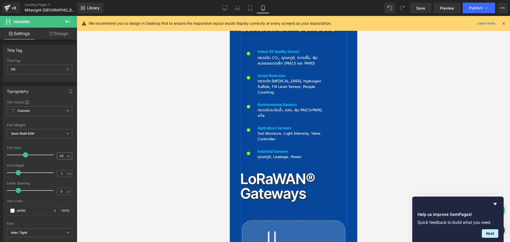
scroll to position [584, 0]
click at [263, 171] on h2 "LoRaWAN® Gateways" at bounding box center [293, 185] width 106 height 29
click at [255, 171] on h2 "LoRaWAN® Gateways" at bounding box center [293, 185] width 106 height 29
drag, startPoint x: 63, startPoint y: 157, endPoint x: 38, endPoint y: 157, distance: 25.0
click at [38, 157] on div "Font Size 55 px" at bounding box center [39, 155] width 65 height 18
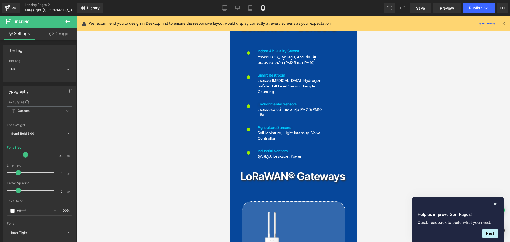
type input "40"
drag, startPoint x: 59, startPoint y: 33, endPoint x: 55, endPoint y: 36, distance: 4.0
click at [59, 33] on link "Design" at bounding box center [59, 34] width 38 height 12
click at [0, 0] on div "Spacing" at bounding box center [0, 0] width 0 height 0
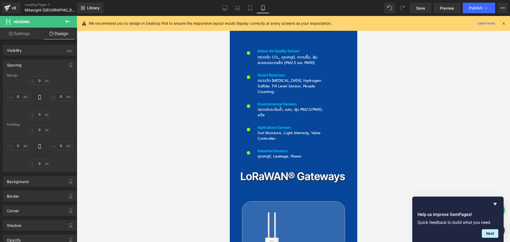
type input "20"
type input "0"
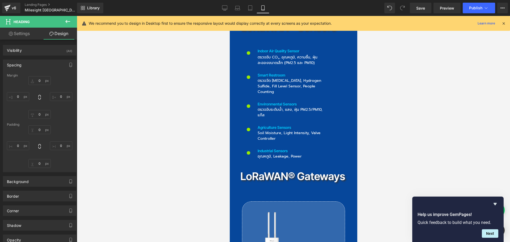
type input "0"
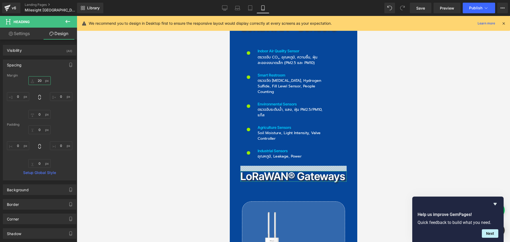
click at [41, 81] on input "20" at bounding box center [39, 80] width 22 height 9
type input "80"
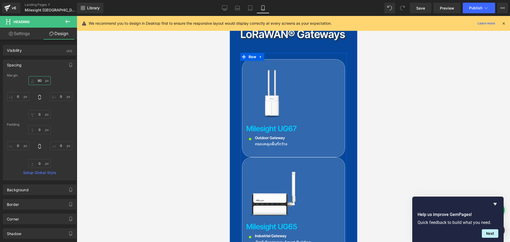
scroll to position [743, 0]
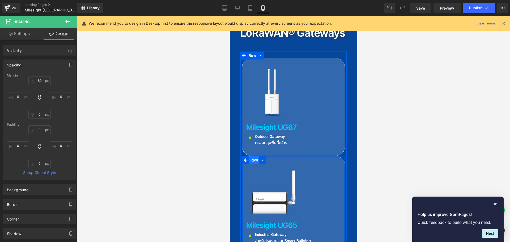
click at [251, 156] on span "Row" at bounding box center [254, 160] width 10 height 8
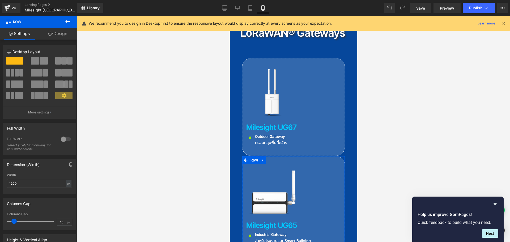
click at [61, 35] on link "Design" at bounding box center [57, 34] width 38 height 12
click at [0, 0] on div "Spacing" at bounding box center [0, 0] width 0 height 0
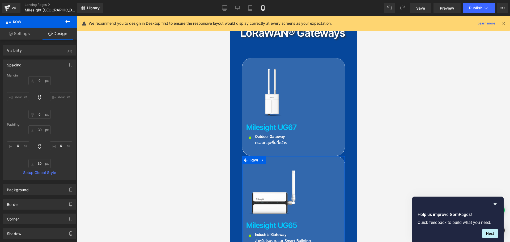
type input "0"
type input "30"
type input "0"
type input "30"
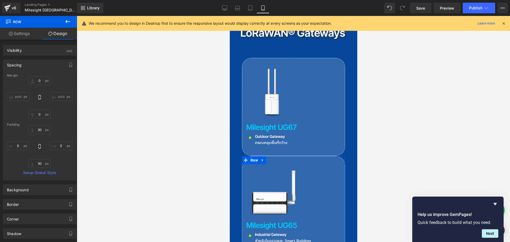
type input "0"
click at [44, 80] on input "0" at bounding box center [39, 80] width 22 height 9
type input "20"
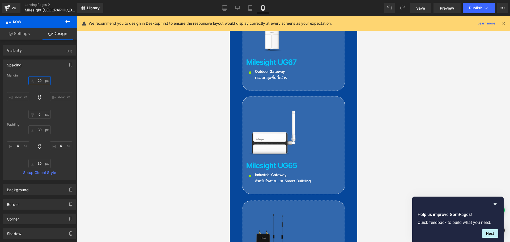
scroll to position [850, 0]
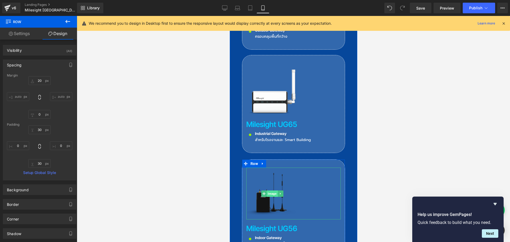
click at [270, 190] on span "Image" at bounding box center [271, 193] width 11 height 6
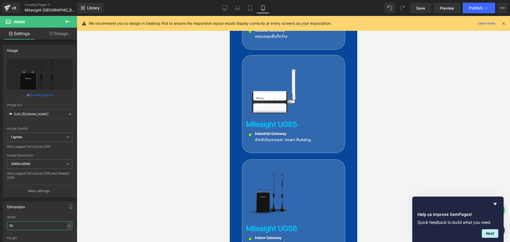
drag, startPoint x: 20, startPoint y: 224, endPoint x: -17, endPoint y: 224, distance: 37.2
click at [0, 224] on html "Image You are previewing how the will restyle your page. You can not edit Eleme…" at bounding box center [255, 121] width 510 height 242
type input "70"
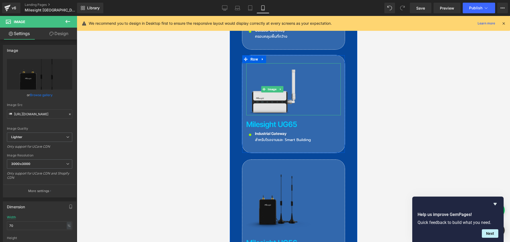
click at [278, 63] on img at bounding box center [272, 89] width 52 height 52
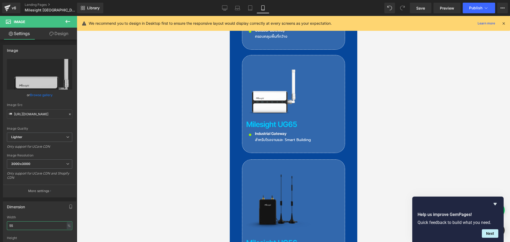
drag, startPoint x: 21, startPoint y: 225, endPoint x: -23, endPoint y: 226, distance: 44.1
click at [0, 226] on html "Image You are previewing how the will restyle your page. You can not edit Eleme…" at bounding box center [255, 121] width 510 height 242
type input "70"
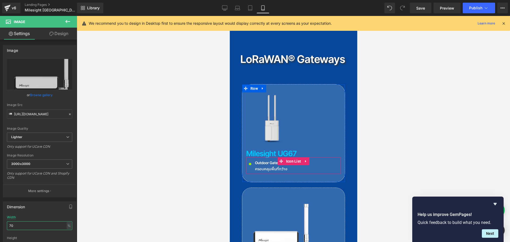
scroll to position [717, 0]
click at [273, 93] on img at bounding box center [272, 119] width 52 height 52
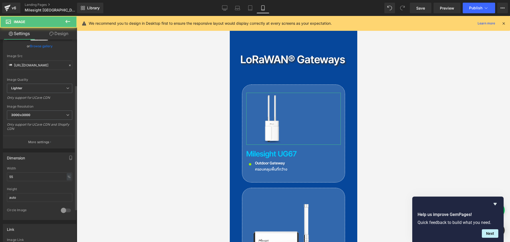
scroll to position [133, 0]
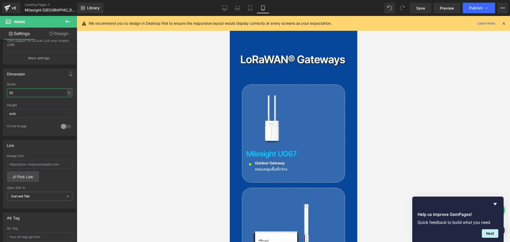
drag, startPoint x: 22, startPoint y: 93, endPoint x: -28, endPoint y: 93, distance: 49.4
click at [0, 93] on html "Image You are previewing how the will restyle your page. You can not edit Eleme…" at bounding box center [255, 121] width 510 height 242
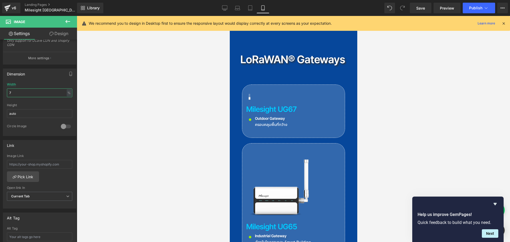
type input "70"
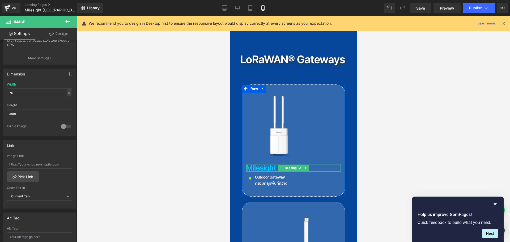
click at [272, 164] on h3 "Milesight UG67" at bounding box center [293, 167] width 95 height 7
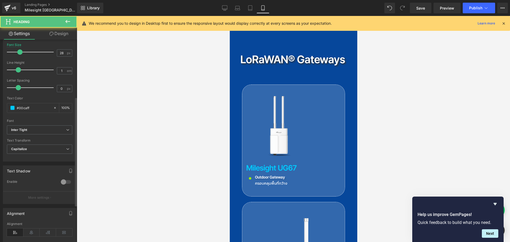
scroll to position [106, 0]
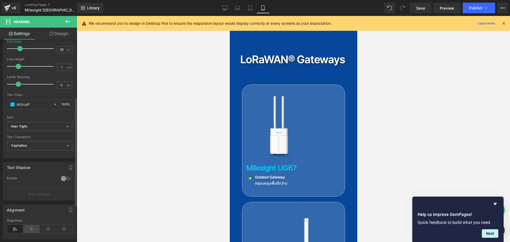
click at [29, 232] on icon at bounding box center [31, 229] width 16 height 8
click at [279, 123] on span "Image" at bounding box center [278, 126] width 11 height 6
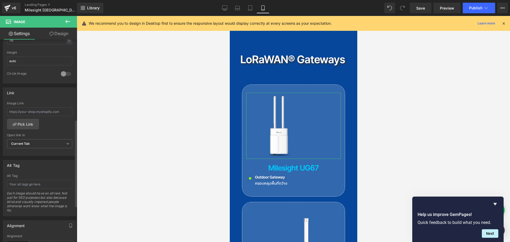
scroll to position [212, 0]
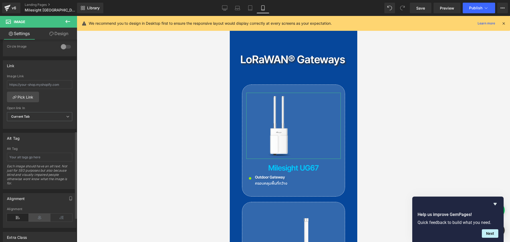
click at [38, 216] on icon at bounding box center [40, 217] width 22 height 8
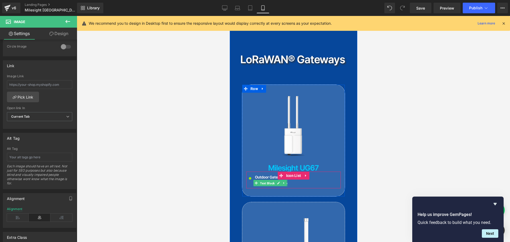
click at [271, 180] on span "Text Block" at bounding box center [267, 183] width 17 height 6
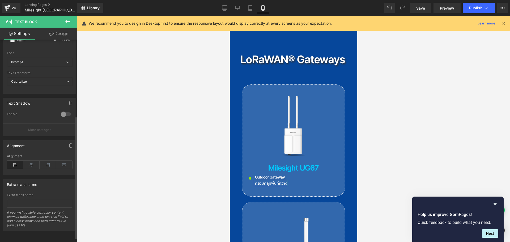
scroll to position [134, 0]
click at [30, 161] on icon at bounding box center [31, 165] width 16 height 8
click at [294, 172] on span "Icon List" at bounding box center [293, 176] width 18 height 8
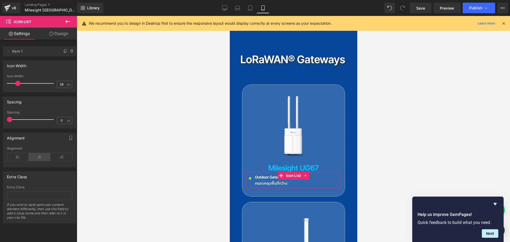
click at [43, 157] on icon at bounding box center [40, 157] width 22 height 8
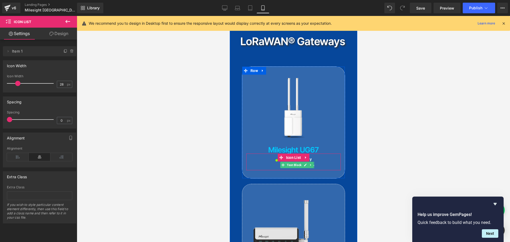
scroll to position [770, 0]
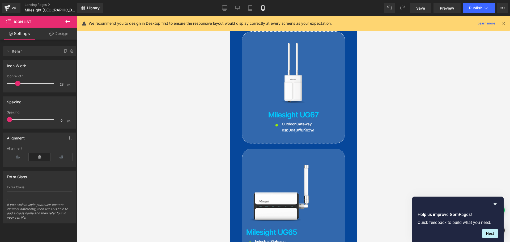
click at [281, 157] on img at bounding box center [279, 190] width 66 height 66
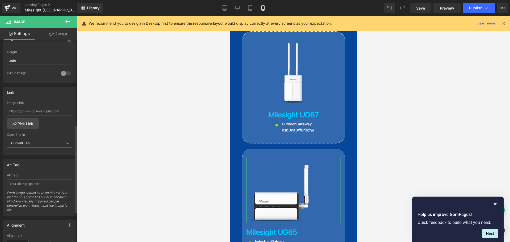
scroll to position [265, 0]
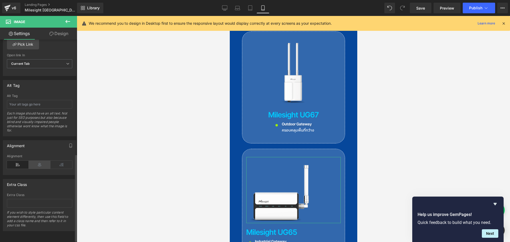
click at [41, 161] on icon at bounding box center [40, 165] width 22 height 8
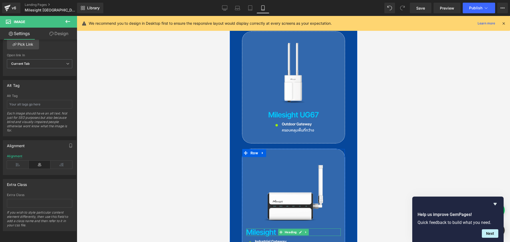
click at [250, 228] on h3 "Milesight UG65" at bounding box center [293, 231] width 95 height 7
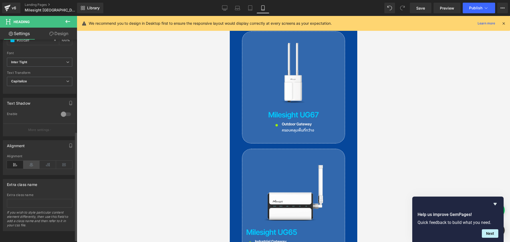
scroll to position [174, 0]
drag, startPoint x: 33, startPoint y: 160, endPoint x: 207, endPoint y: 168, distance: 174.4
click at [38, 161] on div at bounding box center [39, 165] width 65 height 8
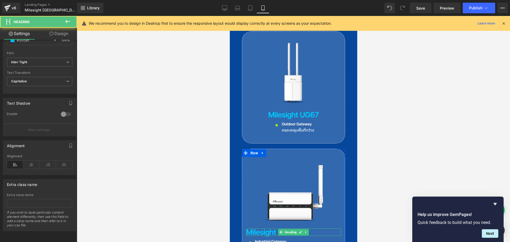
click at [264, 228] on h3 "Milesight UG65" at bounding box center [293, 231] width 95 height 7
click at [35, 163] on icon at bounding box center [31, 165] width 16 height 8
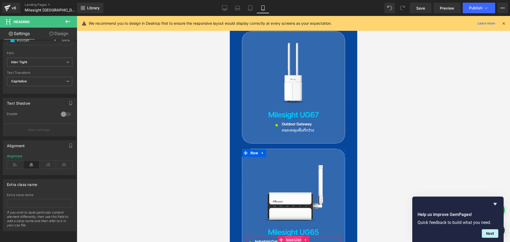
click at [292, 236] on span "Icon List" at bounding box center [293, 240] width 18 height 8
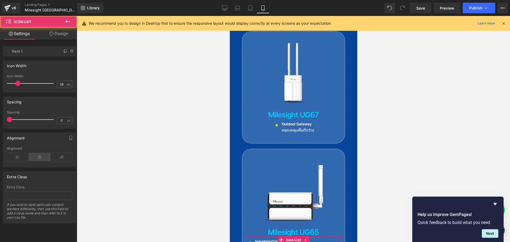
click at [44, 157] on icon at bounding box center [40, 157] width 22 height 8
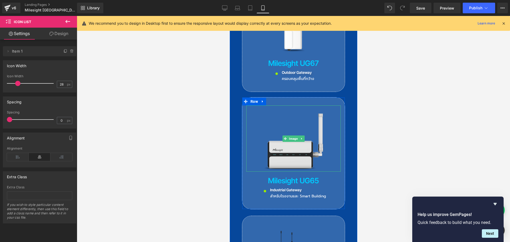
scroll to position [850, 0]
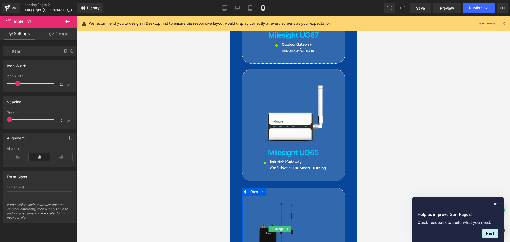
click at [278, 196] on img at bounding box center [279, 229] width 66 height 66
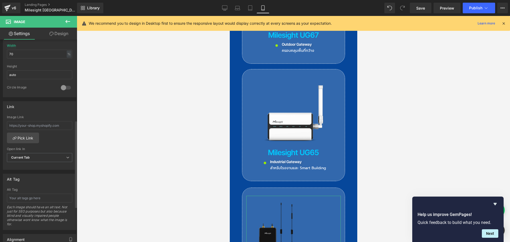
scroll to position [212, 0]
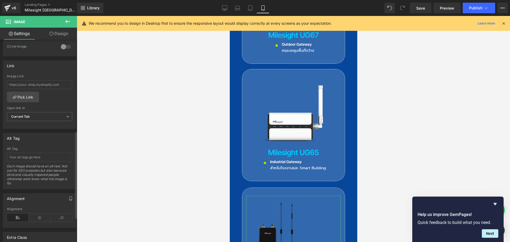
drag, startPoint x: 42, startPoint y: 216, endPoint x: 72, endPoint y: 203, distance: 32.4
click at [42, 216] on icon at bounding box center [40, 217] width 22 height 8
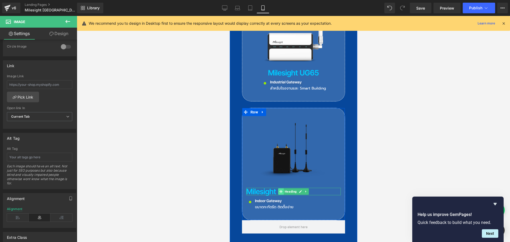
click at [279, 190] on icon at bounding box center [280, 191] width 3 height 3
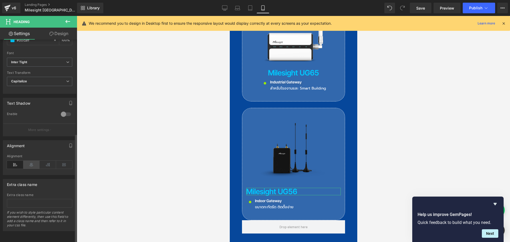
scroll to position [174, 0]
drag, startPoint x: 34, startPoint y: 160, endPoint x: 209, endPoint y: 160, distance: 175.8
click at [35, 161] on icon at bounding box center [31, 165] width 16 height 8
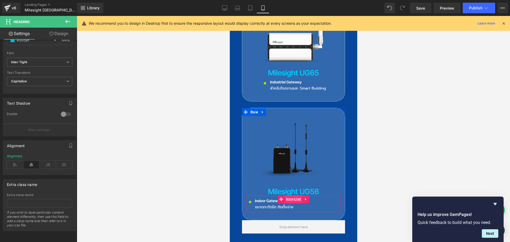
click at [290, 195] on span "Icon List" at bounding box center [293, 199] width 18 height 8
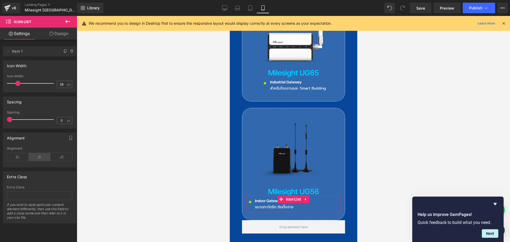
click at [42, 157] on icon at bounding box center [40, 157] width 22 height 8
click at [426, 11] on link "Save" at bounding box center [421, 8] width 22 height 11
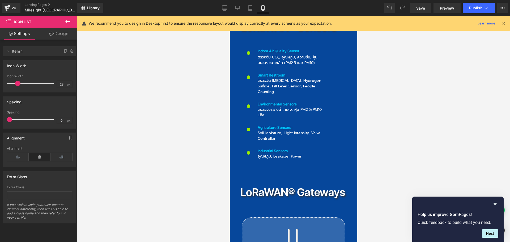
scroll to position [451, 0]
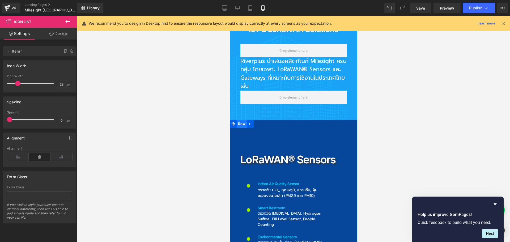
click at [239, 120] on span "Row" at bounding box center [241, 124] width 10 height 8
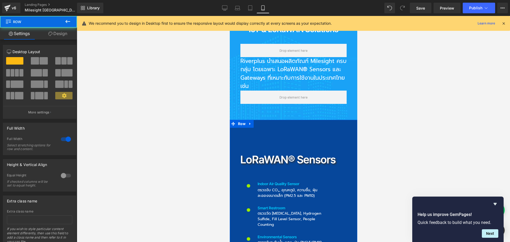
click at [63, 33] on link "Design" at bounding box center [57, 34] width 38 height 12
click at [0, 0] on div "Spacing" at bounding box center [0, 0] width 0 height 0
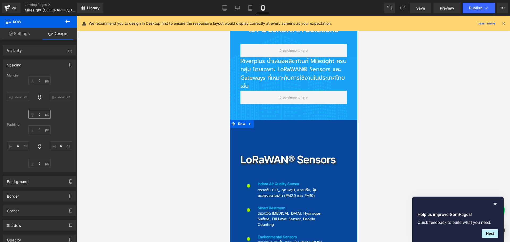
type input "0px"
type input "100px"
type input "40px"
type input "100px"
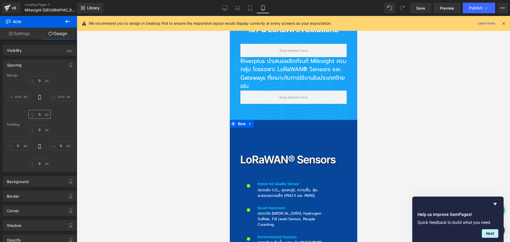
type input "40px"
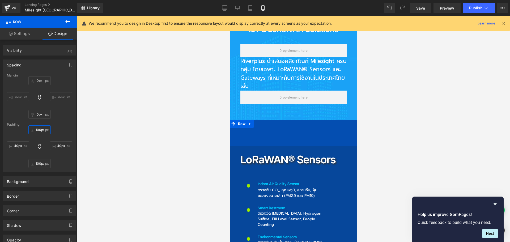
click at [44, 130] on input "100px" at bounding box center [39, 129] width 22 height 9
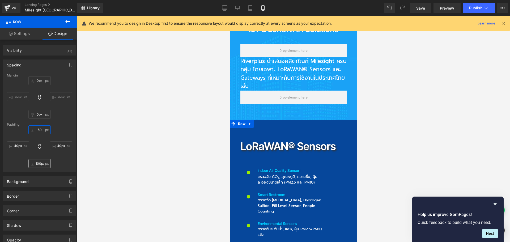
type input "50"
click at [43, 164] on input "100px" at bounding box center [39, 163] width 22 height 9
type input "50"
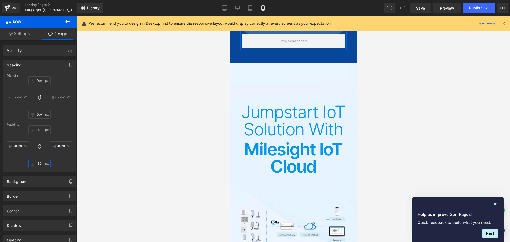
scroll to position [1035, 0]
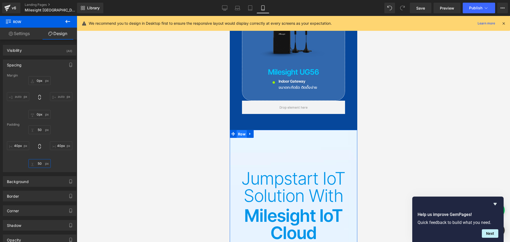
drag, startPoint x: 236, startPoint y: 87, endPoint x: 313, endPoint y: 91, distance: 77.7
click at [236, 130] on span "Row" at bounding box center [241, 134] width 10 height 8
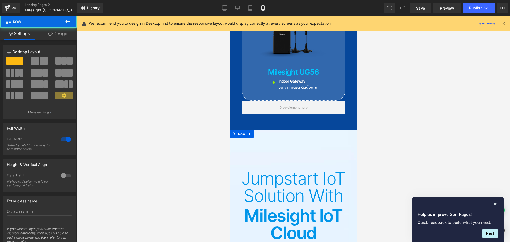
click at [52, 33] on link "Design" at bounding box center [57, 34] width 38 height 12
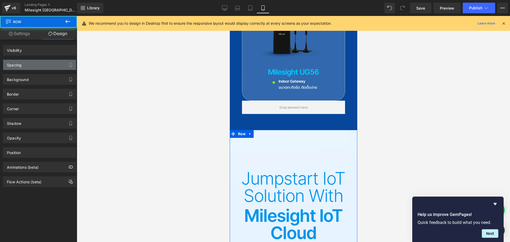
click at [40, 62] on div "Spacing" at bounding box center [39, 65] width 73 height 10
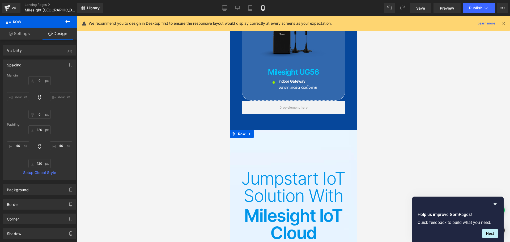
type input "0"
type input "120"
type input "40"
type input "120"
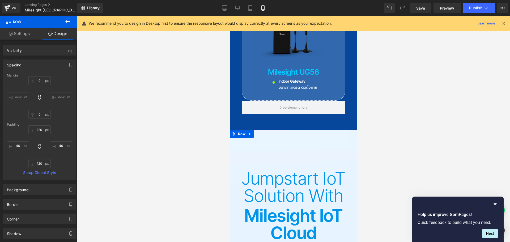
type input "40"
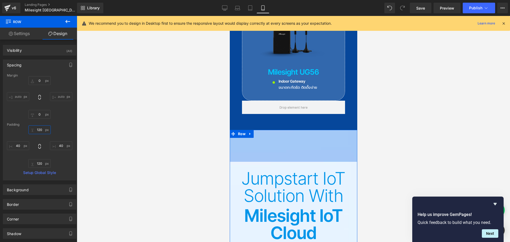
click at [44, 130] on input "120" at bounding box center [39, 129] width 22 height 9
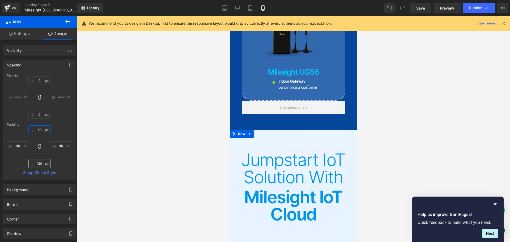
type input "50"
click at [42, 166] on input "120" at bounding box center [39, 163] width 22 height 9
type input "50"
click at [266, 151] on h2 "Jumpstart IoT Solution with" at bounding box center [293, 168] width 106 height 35
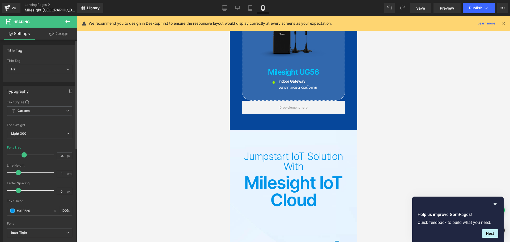
type input "33"
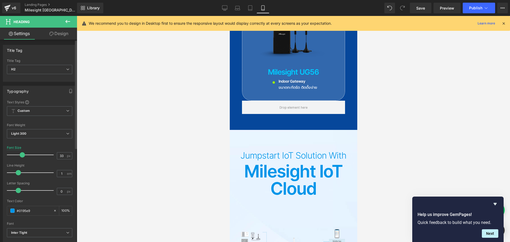
drag, startPoint x: 36, startPoint y: 155, endPoint x: 23, endPoint y: 156, distance: 13.9
click at [23, 156] on span at bounding box center [22, 154] width 5 height 5
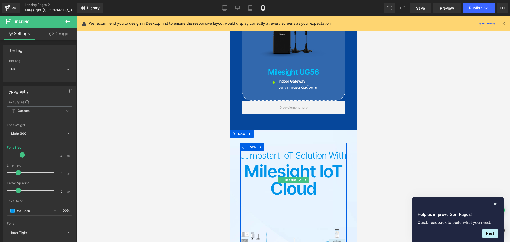
click at [251, 162] on h2 "Milesight IoT Cloud" at bounding box center [293, 179] width 106 height 35
click at [252, 162] on h2 "Milesight IoT Cloud" at bounding box center [293, 179] width 106 height 35
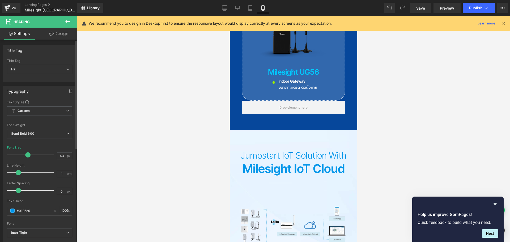
type input "42"
drag, startPoint x: 38, startPoint y: 156, endPoint x: 27, endPoint y: 158, distance: 10.5
click at [27, 158] on div at bounding box center [32, 154] width 44 height 11
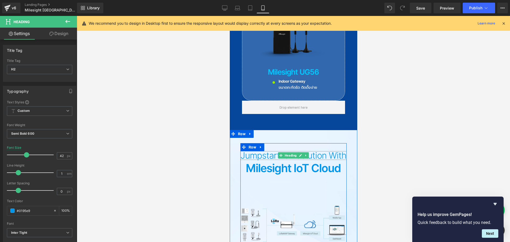
click at [247, 151] on h2 "Jumpstart IoT Solution with" at bounding box center [293, 155] width 106 height 9
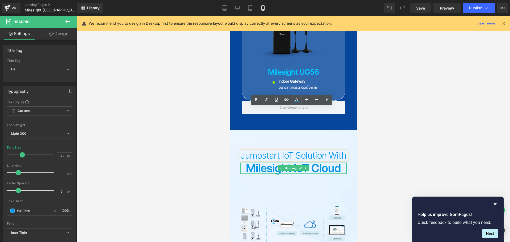
click at [254, 162] on h2 "Milesight IoT Cloud" at bounding box center [293, 167] width 106 height 11
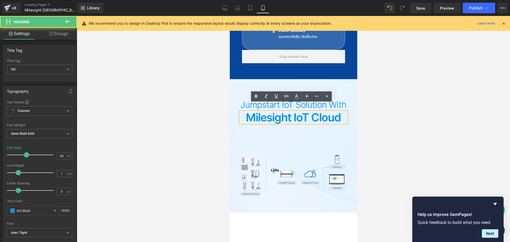
scroll to position [1089, 0]
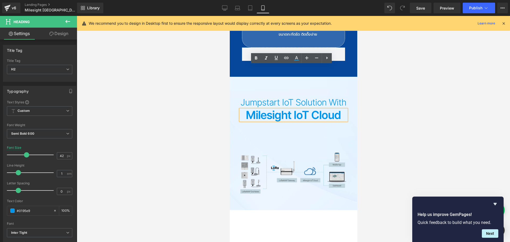
click at [280, 152] on img at bounding box center [293, 173] width 106 height 42
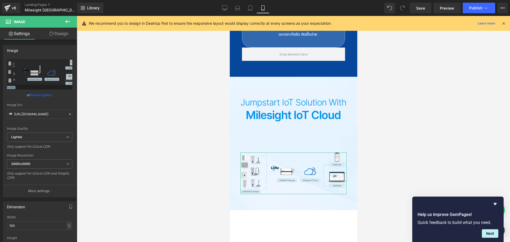
drag, startPoint x: 62, startPoint y: 34, endPoint x: 37, endPoint y: 64, distance: 38.3
click at [62, 34] on link "Design" at bounding box center [59, 34] width 38 height 12
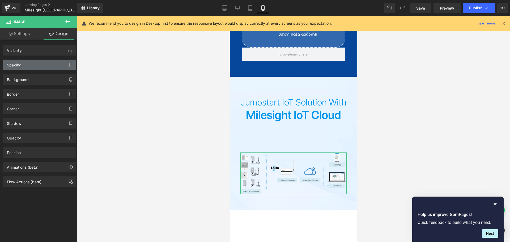
click at [37, 64] on div "Spacing" at bounding box center [39, 65] width 73 height 10
type input "120"
type input "0"
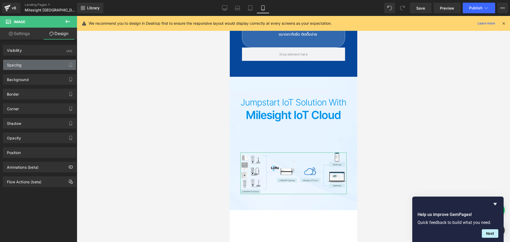
type input "0"
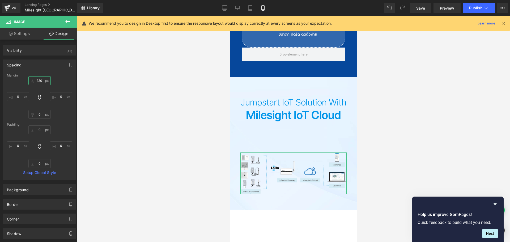
click at [43, 81] on input "120" at bounding box center [39, 80] width 22 height 9
type input "50"
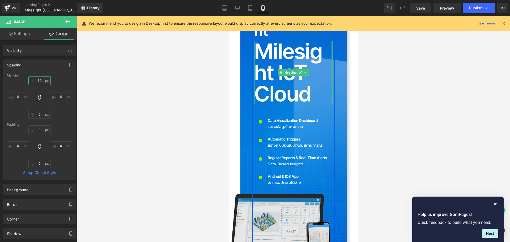
scroll to position [1381, 0]
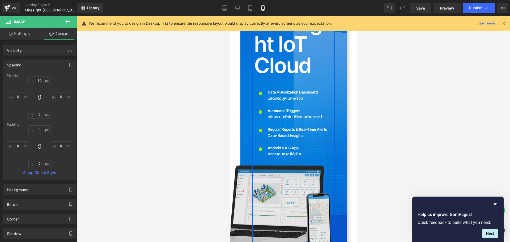
click at [304, 164] on img at bounding box center [260, 207] width 144 height 86
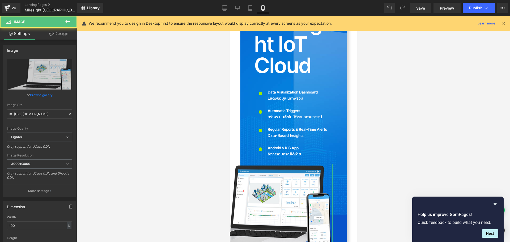
click at [62, 35] on link "Design" at bounding box center [59, 34] width 38 height 12
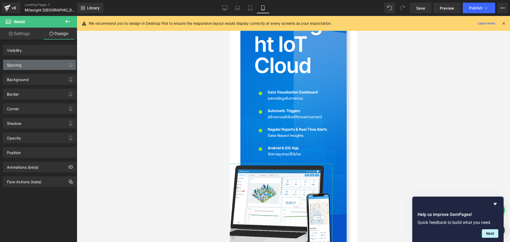
click at [29, 62] on div "Spacing" at bounding box center [39, 65] width 73 height 10
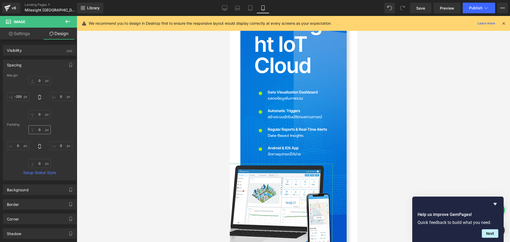
type input "0"
type input "-250"
type input "0"
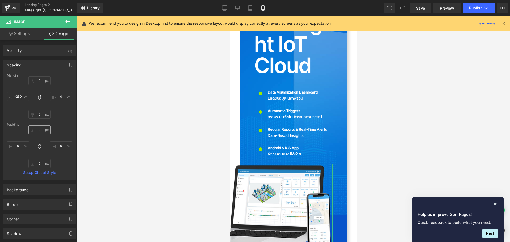
type input "0"
click at [21, 95] on input "-250" at bounding box center [18, 96] width 22 height 9
type input "0"
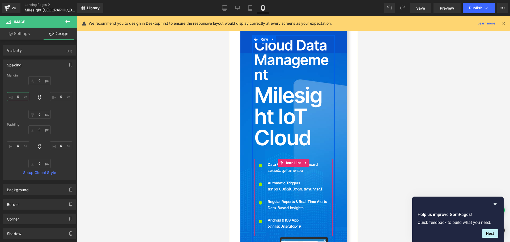
scroll to position [1274, 0]
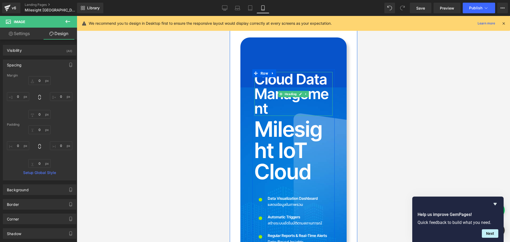
click at [277, 72] on h2 "Cloud Data Management" at bounding box center [293, 94] width 78 height 44
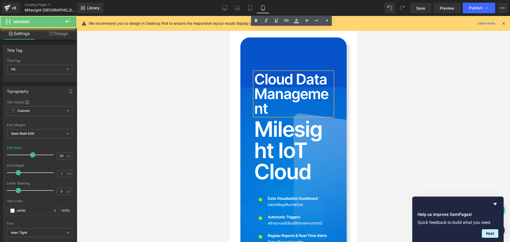
click at [275, 72] on h2 "Cloud Data Management" at bounding box center [293, 94] width 78 height 44
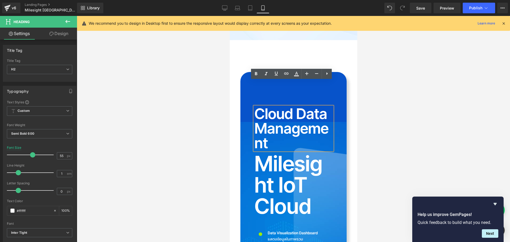
scroll to position [1221, 0]
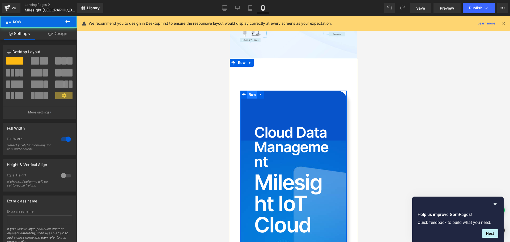
click at [247, 91] on span "Row" at bounding box center [252, 95] width 10 height 8
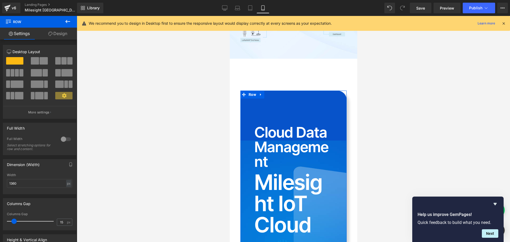
click at [57, 35] on link "Design" at bounding box center [57, 34] width 38 height 12
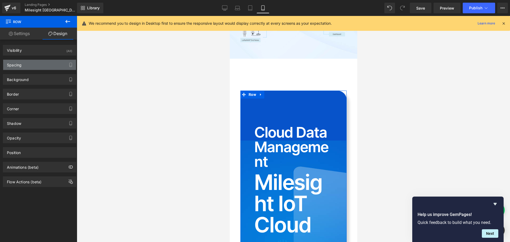
click at [21, 66] on div "Spacing" at bounding box center [14, 63] width 15 height 7
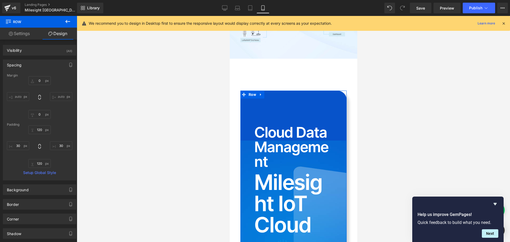
click at [21, 66] on div "Spacing" at bounding box center [14, 63] width 15 height 7
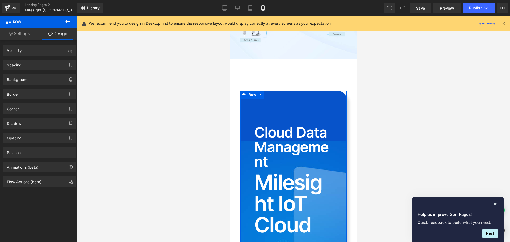
drag, startPoint x: 25, startPoint y: 78, endPoint x: 45, endPoint y: 86, distance: 22.0
click at [25, 78] on div "Background" at bounding box center [18, 77] width 22 height 7
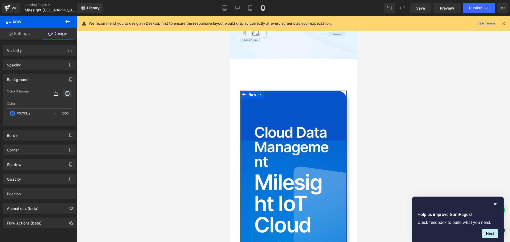
click at [65, 94] on icon at bounding box center [68, 93] width 10 height 7
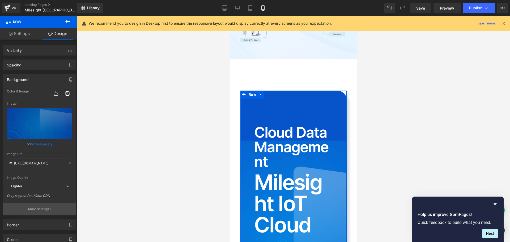
click at [45, 213] on button "More settings" at bounding box center [39, 209] width 73 height 12
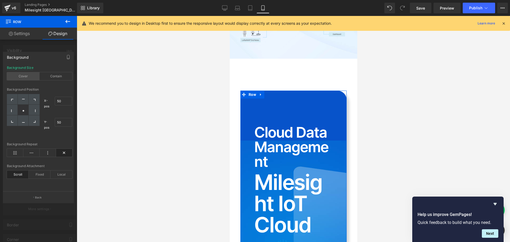
click at [30, 76] on div "Cover" at bounding box center [23, 76] width 33 height 8
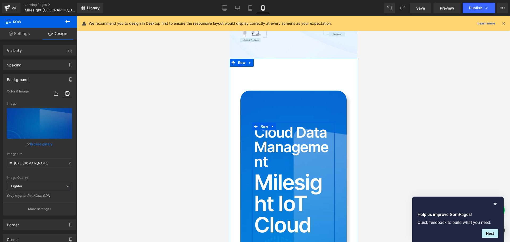
click at [259, 125] on h2 "Cloud Data Management" at bounding box center [293, 147] width 78 height 44
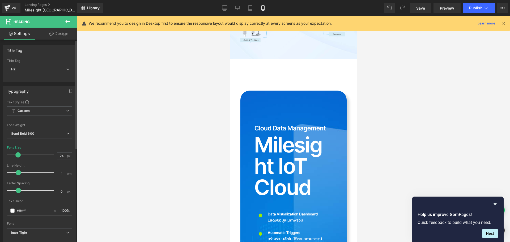
type input "22"
drag, startPoint x: 32, startPoint y: 155, endPoint x: 17, endPoint y: 159, distance: 15.4
click at [17, 159] on div at bounding box center [32, 154] width 44 height 11
click at [252, 122] on div "Cloud Data Management Heading Milesight IoT Cloud Heading Icon Data Visualizati…" at bounding box center [293, 228] width 82 height 212
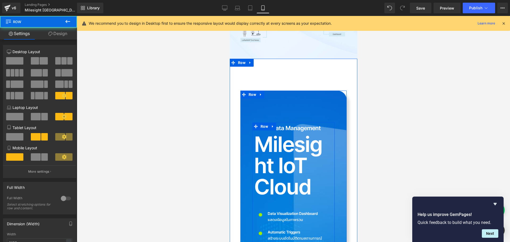
click at [268, 134] on h2 "Milesight IoT Cloud" at bounding box center [293, 166] width 78 height 64
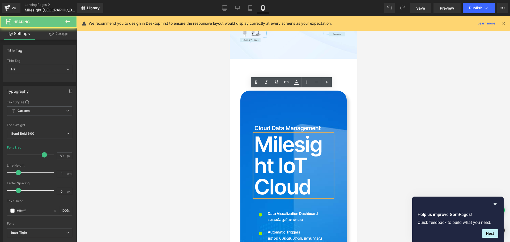
click at [257, 134] on h2 "Milesight IoT Cloud" at bounding box center [293, 166] width 78 height 64
click at [258, 134] on h2 "Milesight IoT Cloud" at bounding box center [293, 166] width 78 height 64
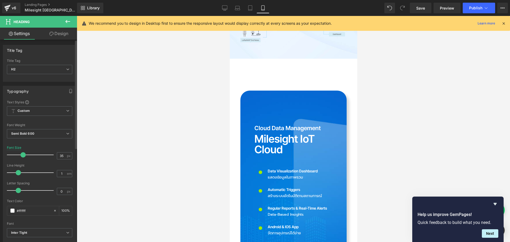
type input "34"
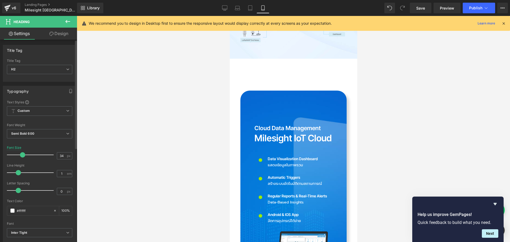
drag, startPoint x: 42, startPoint y: 157, endPoint x: 22, endPoint y: 159, distance: 20.6
click at [22, 159] on div at bounding box center [32, 154] width 44 height 11
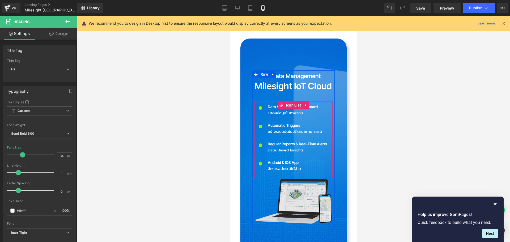
scroll to position [1274, 0]
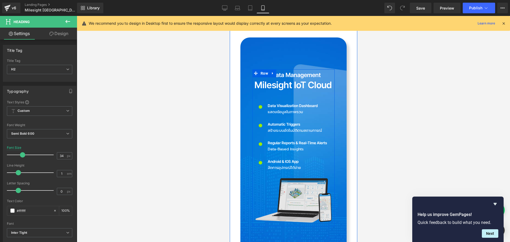
click at [296, 177] on img at bounding box center [293, 200] width 78 height 46
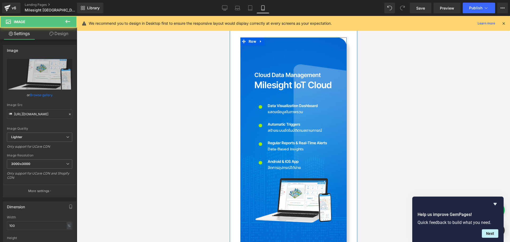
click at [299, 193] on div "Cloud Data Management Heading Milesight IoT Cloud Heading Icon Data Visualizati…" at bounding box center [293, 147] width 106 height 221
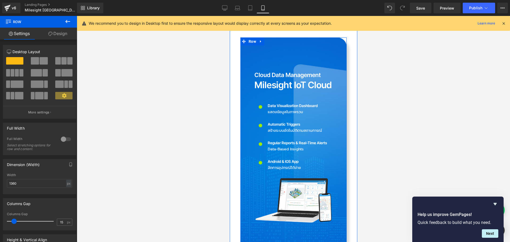
scroll to position [1221, 0]
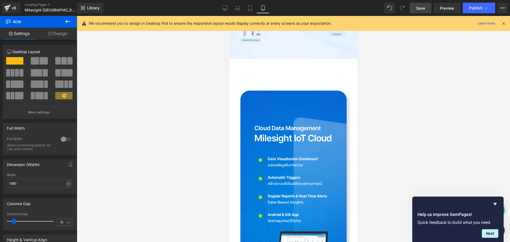
drag, startPoint x: 423, startPoint y: 6, endPoint x: 44, endPoint y: 116, distance: 394.2
click at [423, 6] on span "Save" at bounding box center [420, 8] width 9 height 6
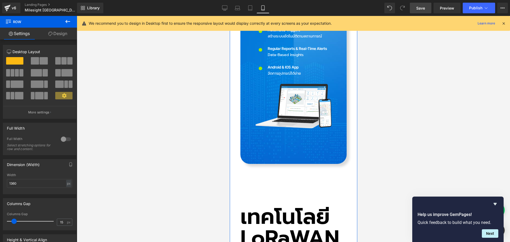
scroll to position [1434, 0]
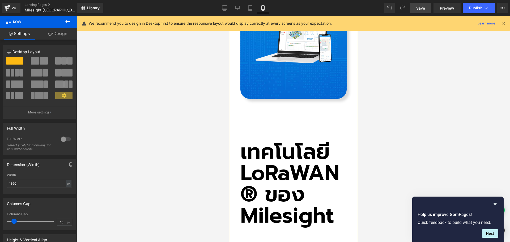
click at [263, 141] on h2 "เทคโนโลยี LoRaWAN® ของ Milesight" at bounding box center [293, 183] width 106 height 85
click at [250, 141] on h2 "เทคโนโลยี LoRaWAN® ของ Milesight" at bounding box center [293, 183] width 106 height 85
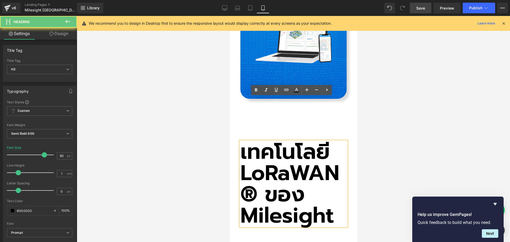
click at [250, 141] on h2 "เทคโนโลยี LoRaWAN® ของ Milesight" at bounding box center [293, 183] width 106 height 85
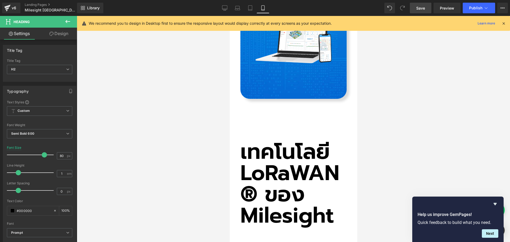
click at [64, 32] on link "Design" at bounding box center [59, 34] width 38 height 12
click at [0, 0] on div "Spacing" at bounding box center [0, 0] width 0 height 0
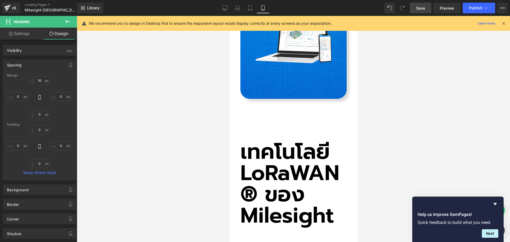
type input "10"
type input "0"
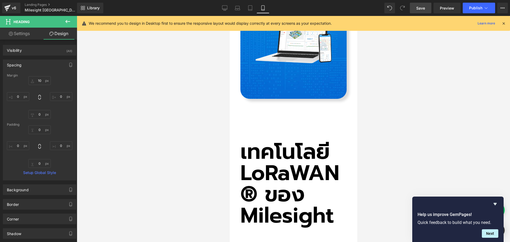
type input "0"
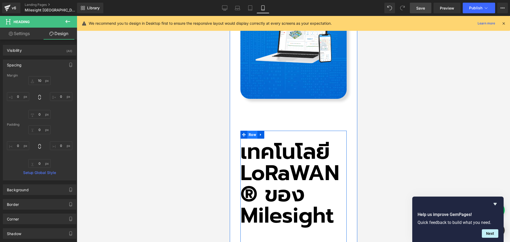
click at [251, 131] on span "Row" at bounding box center [252, 135] width 10 height 8
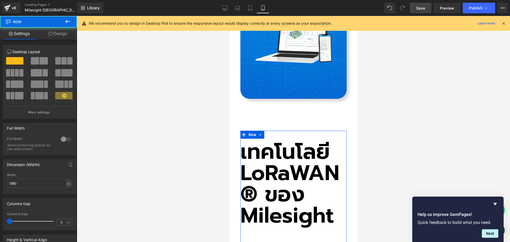
click at [65, 31] on link "Design" at bounding box center [57, 34] width 38 height 12
click at [0, 0] on div "Spacing" at bounding box center [0, 0] width 0 height 0
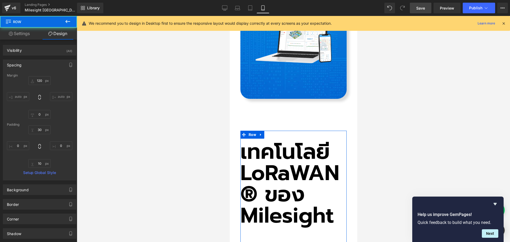
type input "120"
type input "0"
type input "30"
type input "0"
type input "10"
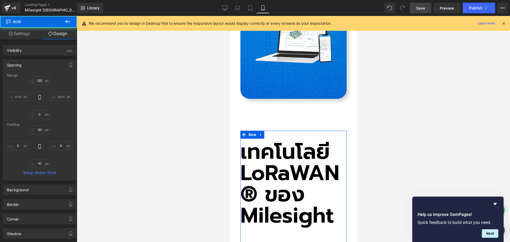
type input "0"
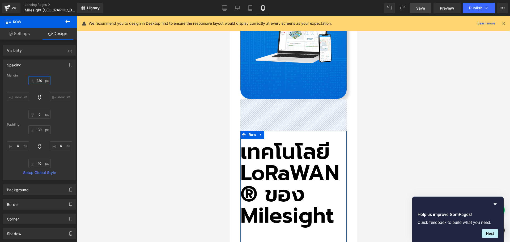
click at [43, 80] on input "120" at bounding box center [39, 80] width 22 height 9
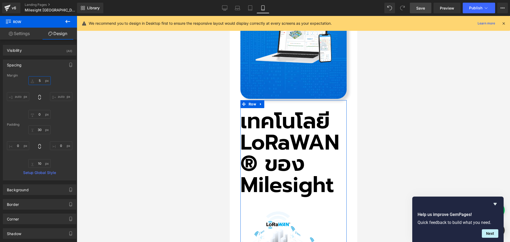
type input "50"
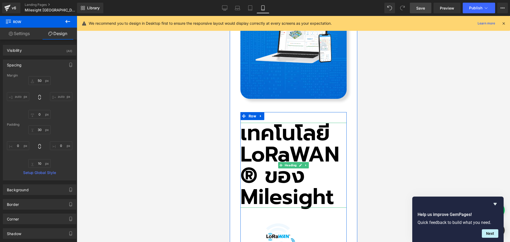
click at [260, 123] on h2 "เทคโนโลยี LoRaWAN® ของ Milesight" at bounding box center [293, 165] width 106 height 85
click at [250, 123] on h2 "เทคโนโลยี LoRaWAN® ของ Milesight" at bounding box center [293, 165] width 106 height 85
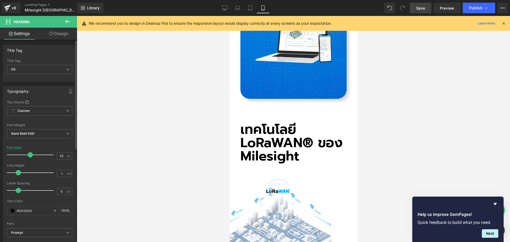
type input "53"
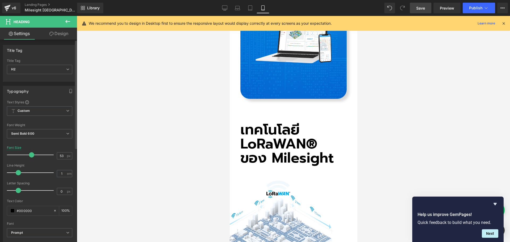
drag, startPoint x: 43, startPoint y: 155, endPoint x: 31, endPoint y: 160, distance: 13.3
click at [31, 160] on div "Font Size 53 px" at bounding box center [39, 155] width 65 height 18
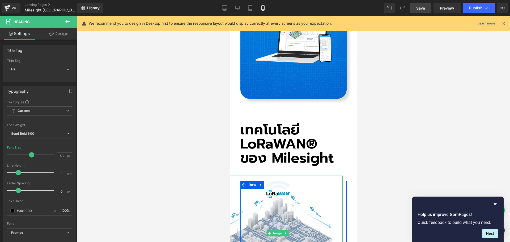
click at [273, 175] on img at bounding box center [277, 232] width 130 height 115
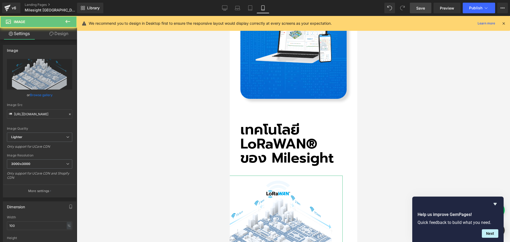
click at [58, 35] on link "Design" at bounding box center [59, 34] width 38 height 12
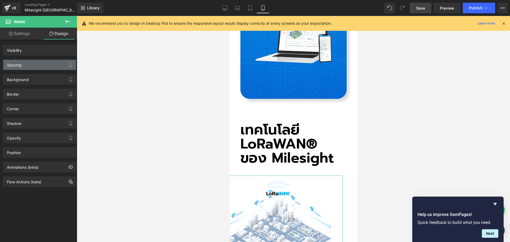
click at [27, 65] on div "Spacing" at bounding box center [39, 65] width 73 height 10
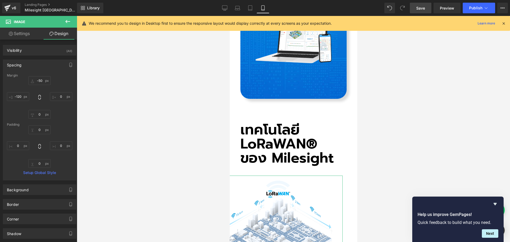
type input "-50"
type input "0"
type input "-120"
type input "0"
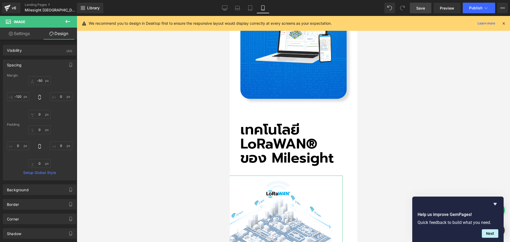
type input "0"
click at [22, 96] on input "-120" at bounding box center [18, 96] width 22 height 9
type input "0"
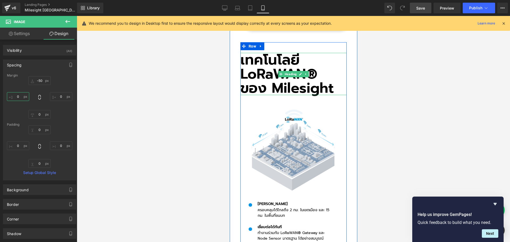
scroll to position [1513, 0]
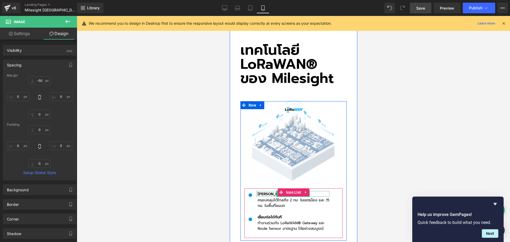
click at [268, 192] on p "[PERSON_NAME]" at bounding box center [293, 194] width 72 height 5
click at [262, 192] on p "[PERSON_NAME]" at bounding box center [293, 194] width 72 height 5
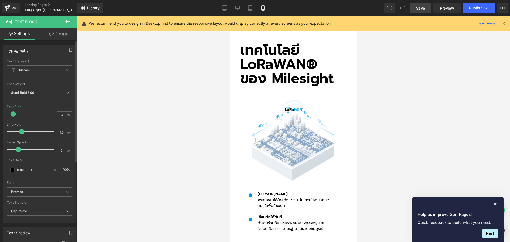
drag, startPoint x: 62, startPoint y: 115, endPoint x: 32, endPoint y: 119, distance: 30.5
click at [29, 114] on div "Font Size 14 px" at bounding box center [39, 114] width 65 height 18
type input "18"
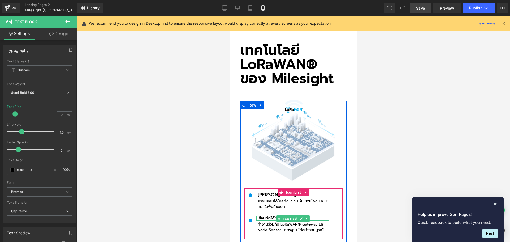
click at [259, 216] on p "เชื่อมต่อได้ทันที" at bounding box center [293, 218] width 72 height 5
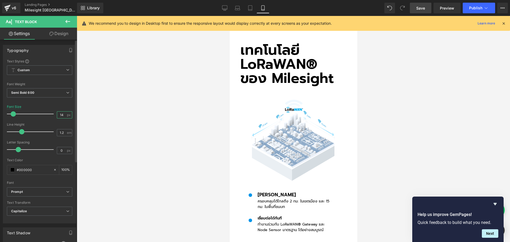
drag, startPoint x: 63, startPoint y: 114, endPoint x: 52, endPoint y: 111, distance: 11.5
click at [46, 113] on div "Font Size 14 px" at bounding box center [39, 114] width 65 height 18
type input "18"
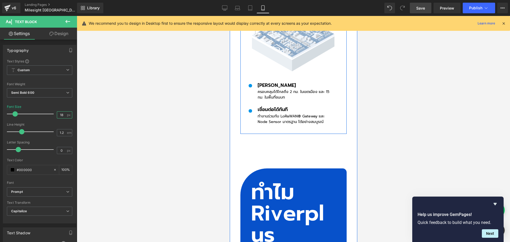
scroll to position [1673, 0]
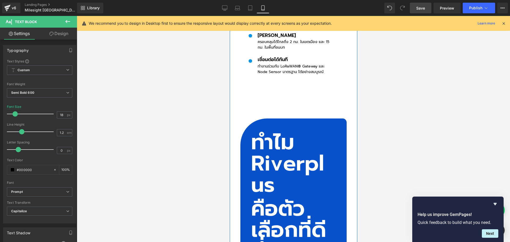
click at [268, 132] on h2 "ทำไม Riverplus" at bounding box center [293, 164] width 85 height 64
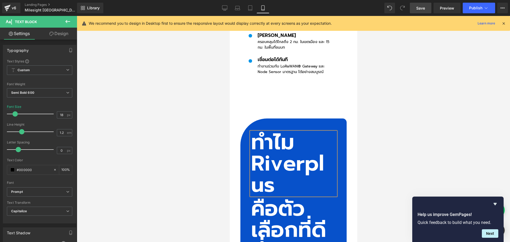
click at [262, 132] on h2 "ทำไม Riverplus" at bounding box center [293, 164] width 85 height 64
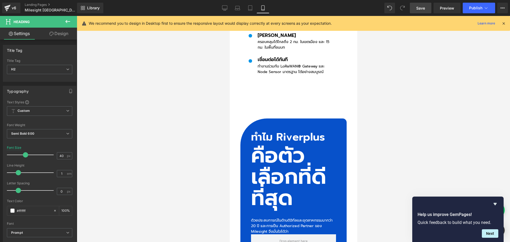
drag, startPoint x: 44, startPoint y: 155, endPoint x: 218, endPoint y: 156, distance: 173.6
click at [26, 155] on span at bounding box center [25, 154] width 5 height 5
type input "39"
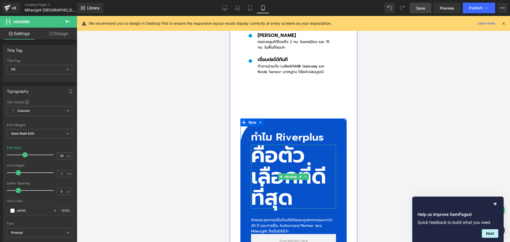
click at [274, 145] on h2 "คือตัวเลือกที่ดีที่สุด" at bounding box center [293, 177] width 85 height 64
click at [251, 145] on h2 "คือตัวเลือกที่ดีที่สุด" at bounding box center [293, 177] width 85 height 64
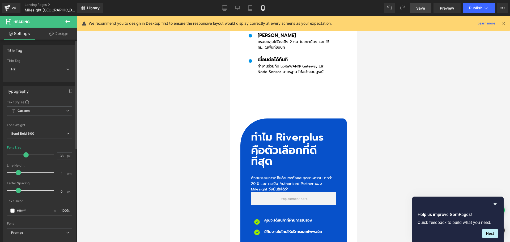
type input "37"
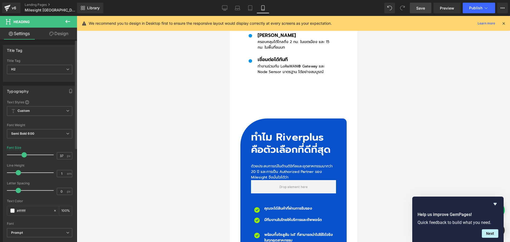
drag, startPoint x: 42, startPoint y: 156, endPoint x: 23, endPoint y: 156, distance: 19.4
click at [23, 156] on span at bounding box center [24, 154] width 5 height 5
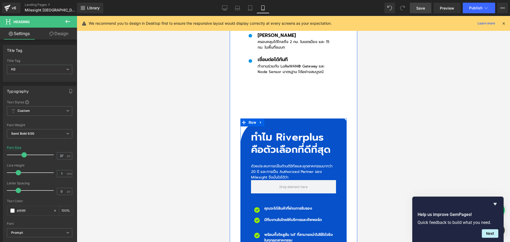
click at [269, 132] on h2 "ทำไม Riverplus" at bounding box center [293, 137] width 85 height 10
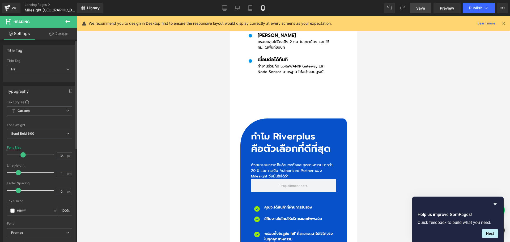
type input "34"
click at [23, 156] on span at bounding box center [22, 154] width 5 height 5
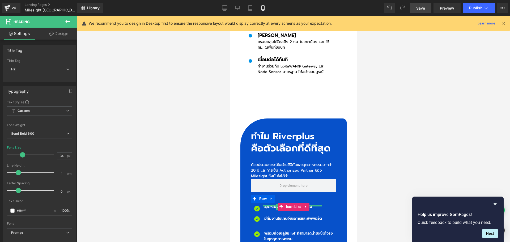
click at [267, 205] on div at bounding box center [292, 205] width 59 height 1
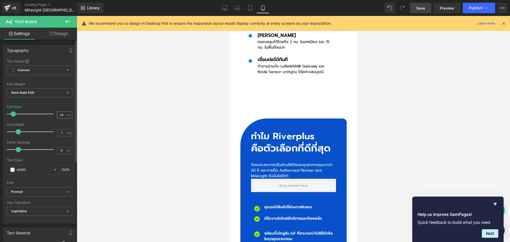
drag, startPoint x: 63, startPoint y: 117, endPoint x: 42, endPoint y: 117, distance: 21.0
click at [42, 117] on div "Font Size 14 px" at bounding box center [39, 114] width 65 height 18
type input "18"
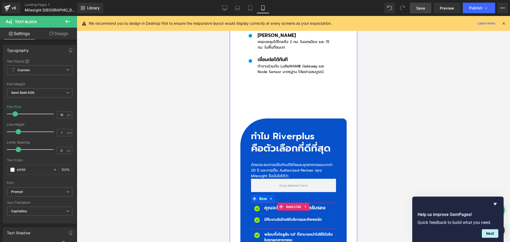
click at [265, 205] on ul "Icon คุณจะได้สินค้าที่ผ่านการรับรอง Text Block Icon มีทีมงานในไทยให้บริการและซั…" at bounding box center [288, 217] width 75 height 24
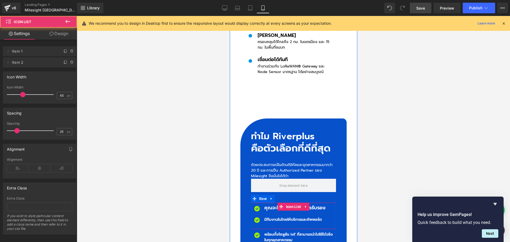
click at [265, 217] on p "มีทีมงานในไทยให้บริการและซัพพอร์ต" at bounding box center [294, 220] width 61 height 6
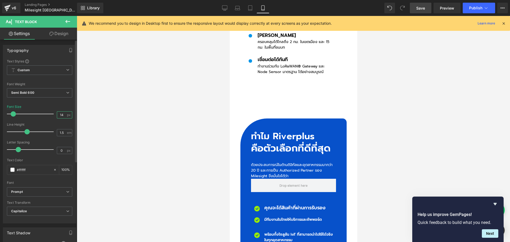
drag, startPoint x: 62, startPoint y: 114, endPoint x: 37, endPoint y: 114, distance: 25.0
click at [37, 114] on div "Font Size 14 px" at bounding box center [39, 114] width 65 height 18
type input "18"
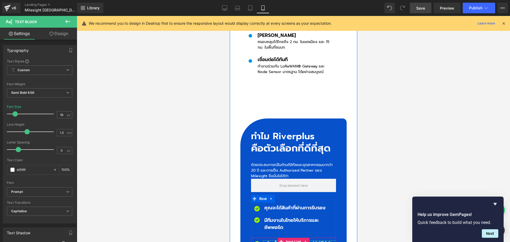
click at [272, 240] on p "พร้อมทั้งโซลูชัน IoT ที่สามารถนำไปใช้ได้จริงในทุกอุตสาหกรรม" at bounding box center [300, 245] width 72 height 11
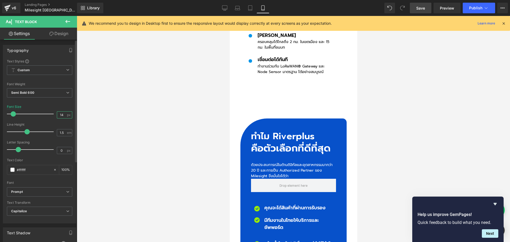
drag, startPoint x: 62, startPoint y: 114, endPoint x: 30, endPoint y: 117, distance: 31.4
click at [30, 117] on div "Font Size 14 px" at bounding box center [39, 114] width 65 height 18
type input "18"
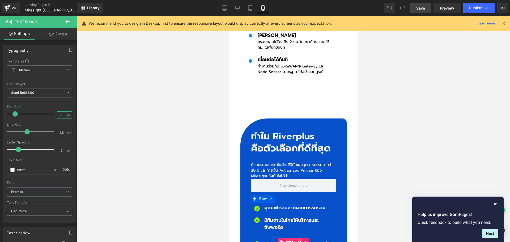
drag, startPoint x: 290, startPoint y: 197, endPoint x: 315, endPoint y: 85, distance: 114.8
click at [290, 238] on span "Icon List" at bounding box center [293, 242] width 18 height 8
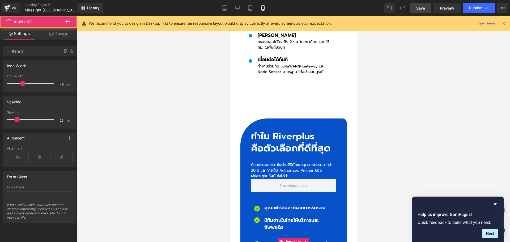
drag, startPoint x: 54, startPoint y: 32, endPoint x: 34, endPoint y: 65, distance: 37.9
click at [54, 32] on link "Design" at bounding box center [59, 34] width 38 height 12
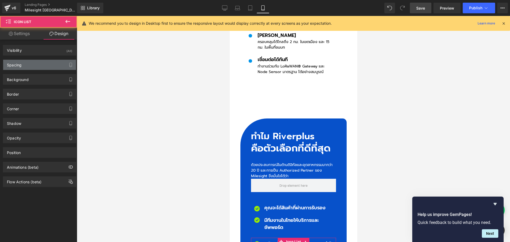
click at [34, 65] on div "Spacing" at bounding box center [39, 65] width 73 height 10
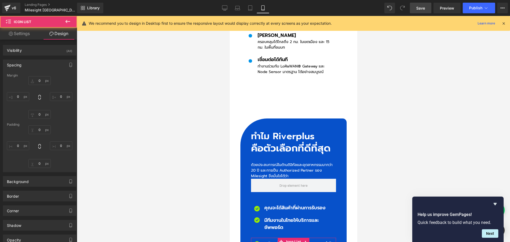
type input "0"
type input "10"
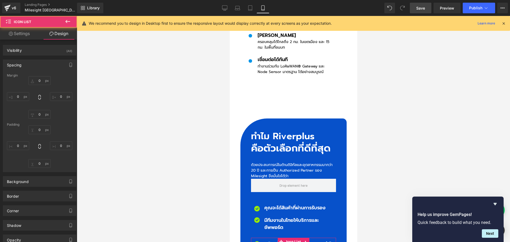
type input "0"
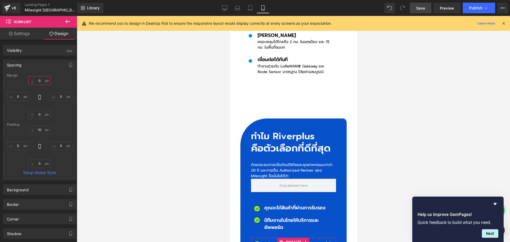
click at [42, 82] on input "0" at bounding box center [39, 80] width 22 height 9
type input "-20"
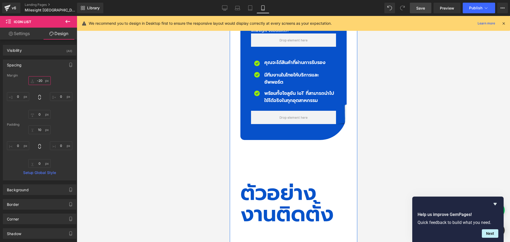
scroll to position [1858, 0]
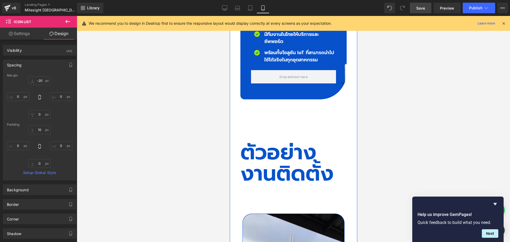
drag, startPoint x: 271, startPoint y: 109, endPoint x: 260, endPoint y: 110, distance: 11.3
click at [271, 142] on h2 "ตัวอย่างงานติดตั้ง" at bounding box center [293, 163] width 106 height 42
click at [260, 142] on h2 "ตัวอย่างงานติดตั้ง" at bounding box center [293, 163] width 106 height 42
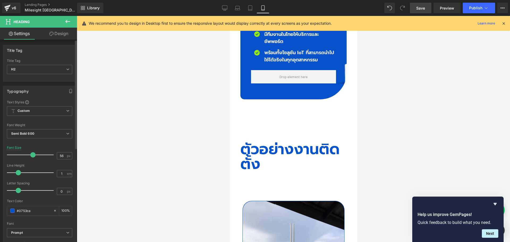
drag, startPoint x: 44, startPoint y: 155, endPoint x: 33, endPoint y: 156, distance: 10.9
click at [33, 156] on span at bounding box center [32, 154] width 5 height 5
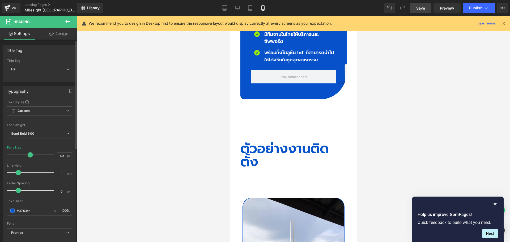
type input "48"
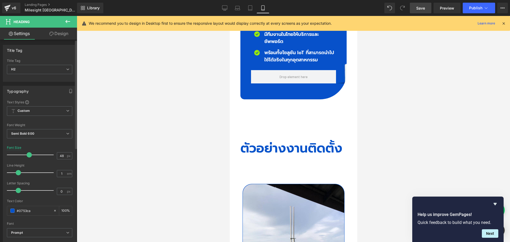
drag, startPoint x: 33, startPoint y: 156, endPoint x: 29, endPoint y: 156, distance: 3.8
click at [29, 156] on span at bounding box center [29, 154] width 5 height 5
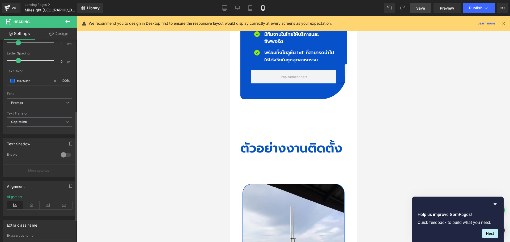
scroll to position [133, 0]
click at [34, 202] on icon at bounding box center [31, 202] width 16 height 8
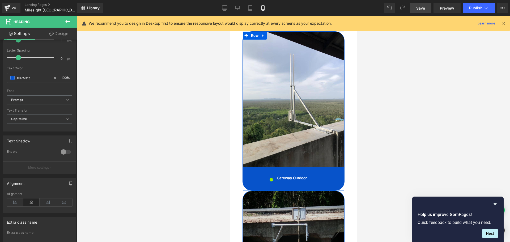
scroll to position [2044, 0]
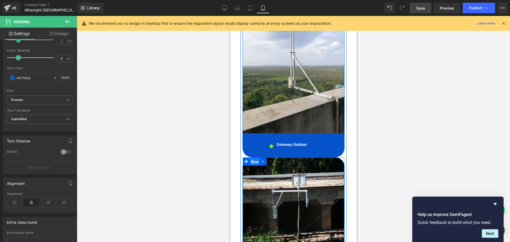
click at [252, 158] on span "Row" at bounding box center [254, 162] width 10 height 8
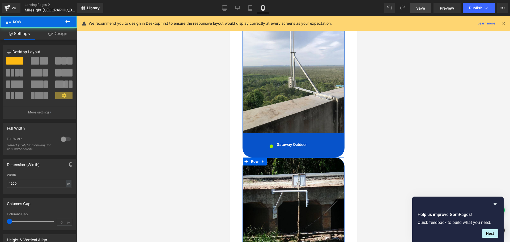
click at [62, 33] on link "Design" at bounding box center [57, 34] width 38 height 12
click at [0, 0] on div "Spacing" at bounding box center [0, 0] width 0 height 0
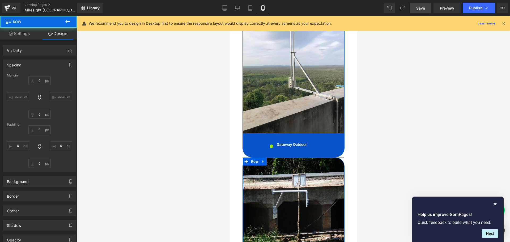
type input "0"
type input "30"
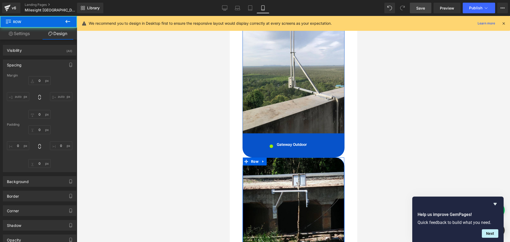
type input "0"
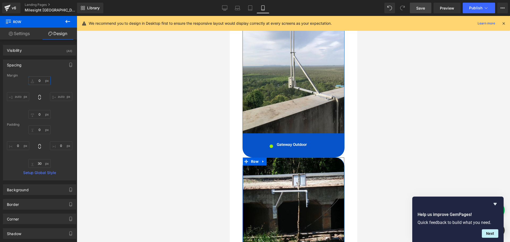
click at [39, 80] on input "0" at bounding box center [39, 80] width 22 height 9
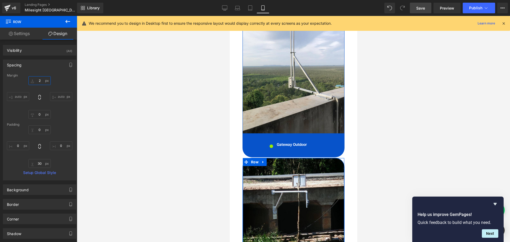
type input "20"
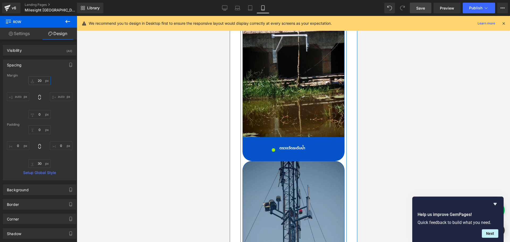
scroll to position [2283, 0]
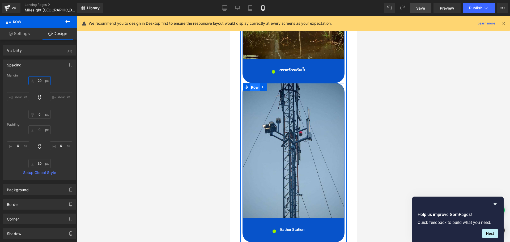
drag, startPoint x: 253, startPoint y: 44, endPoint x: 334, endPoint y: 55, distance: 81.1
click at [253, 83] on span "Row" at bounding box center [254, 87] width 10 height 8
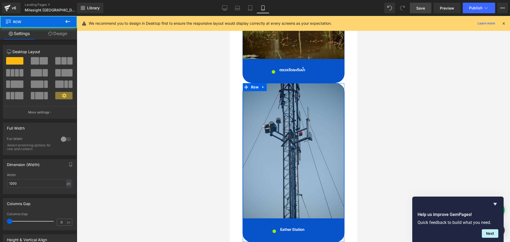
click at [63, 36] on link "Design" at bounding box center [57, 34] width 38 height 12
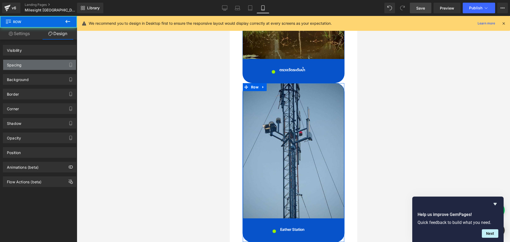
click at [24, 65] on div "Spacing" at bounding box center [39, 65] width 73 height 10
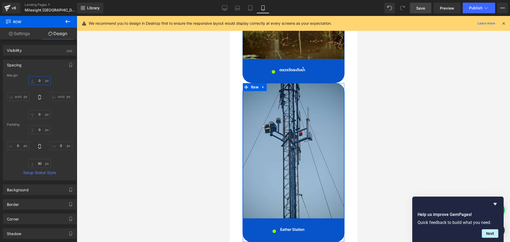
click at [41, 80] on input "0" at bounding box center [39, 80] width 22 height 9
type input "20"
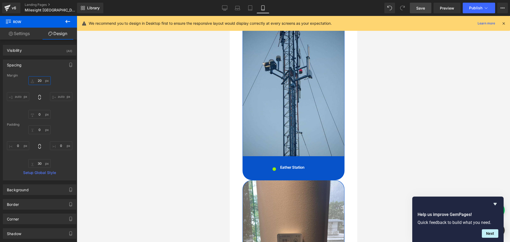
scroll to position [2389, 0]
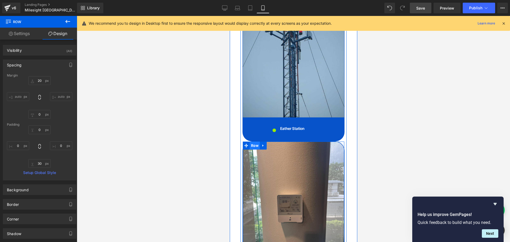
click at [254, 142] on span "Row" at bounding box center [254, 146] width 10 height 8
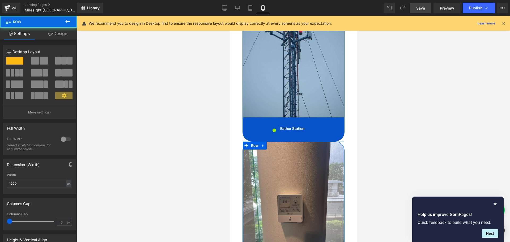
click at [63, 35] on link "Design" at bounding box center [57, 34] width 38 height 12
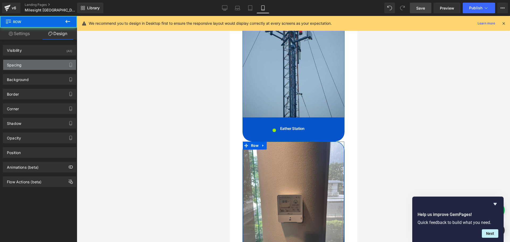
click at [33, 65] on div "Spacing" at bounding box center [39, 65] width 73 height 10
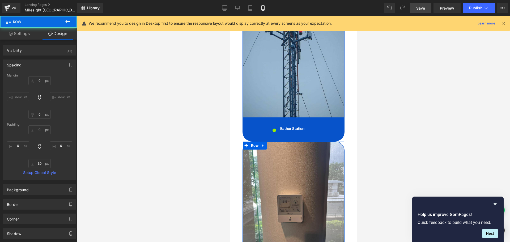
type input "0"
type input "30"
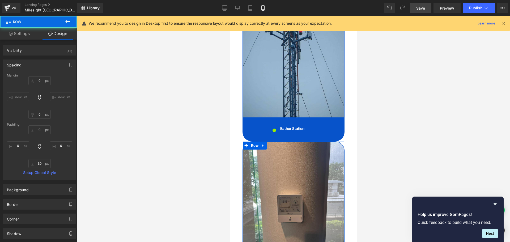
type input "0"
click at [42, 82] on input "0" at bounding box center [39, 80] width 22 height 9
type input "20"
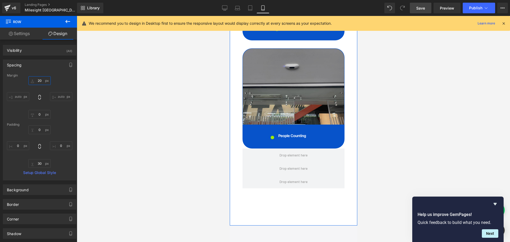
scroll to position [2761, 0]
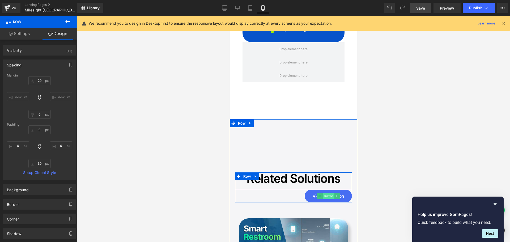
click at [326, 193] on span "Button" at bounding box center [328, 196] width 12 height 6
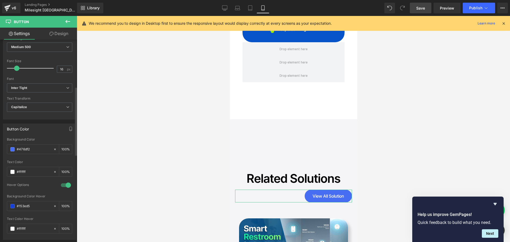
scroll to position [239, 0]
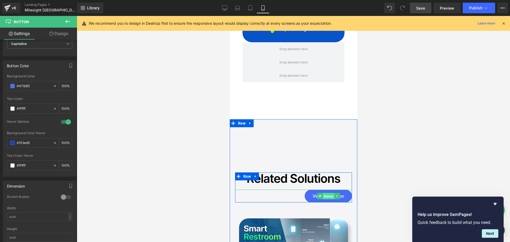
click at [326, 193] on span "Button" at bounding box center [328, 196] width 12 height 6
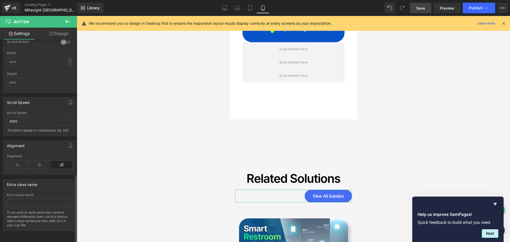
scroll to position [398, 0]
click at [40, 161] on icon at bounding box center [40, 165] width 22 height 8
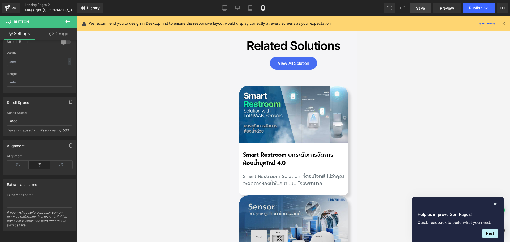
scroll to position [2920, 0]
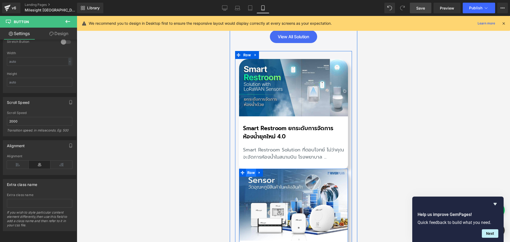
click at [251, 169] on span "Row" at bounding box center [251, 173] width 10 height 8
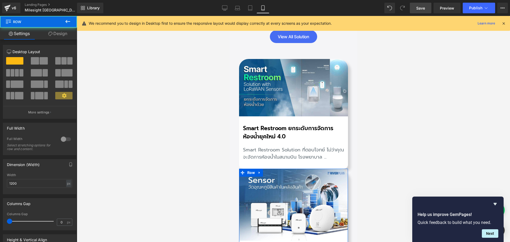
click at [69, 33] on link "Design" at bounding box center [57, 34] width 38 height 12
click at [0, 0] on div "Spacing" at bounding box center [0, 0] width 0 height 0
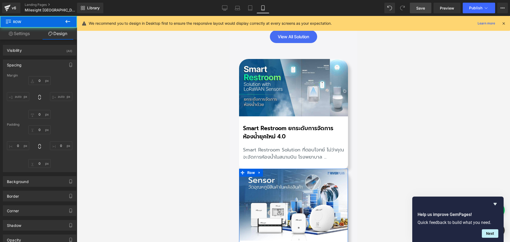
type input "0"
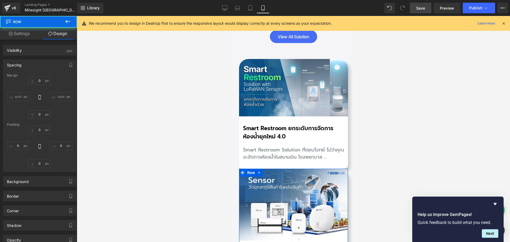
type input "0"
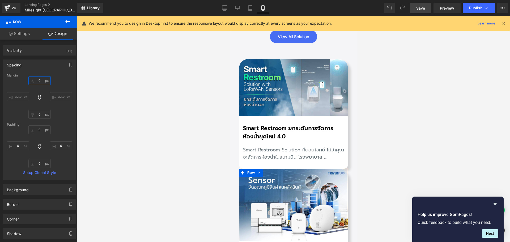
click at [39, 82] on input "0" at bounding box center [39, 80] width 22 height 9
type input "20"
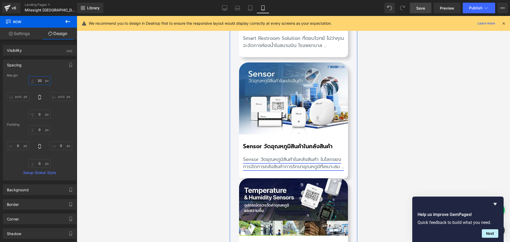
scroll to position [3053, 0]
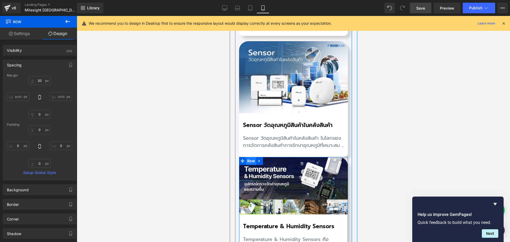
click at [249, 157] on span "Row" at bounding box center [251, 161] width 10 height 8
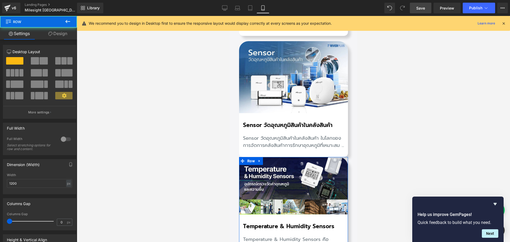
click at [65, 36] on link "Design" at bounding box center [57, 34] width 38 height 12
click at [0, 0] on div "Spacing" at bounding box center [0, 0] width 0 height 0
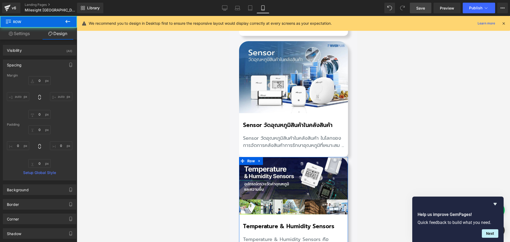
type input "0"
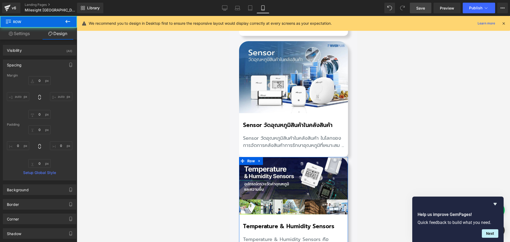
type input "0"
click at [42, 78] on input "0" at bounding box center [39, 80] width 22 height 9
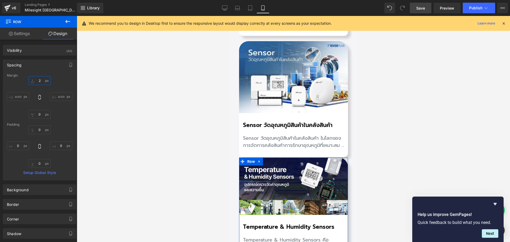
type input "20"
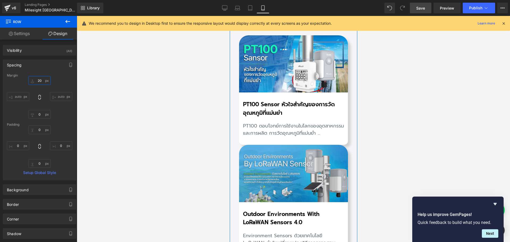
scroll to position [3292, 0]
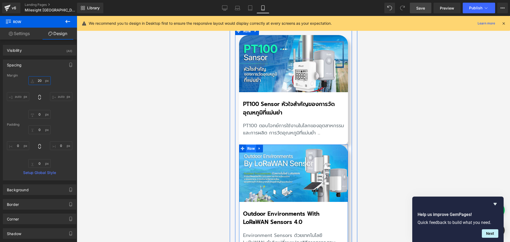
drag, startPoint x: 245, startPoint y: 102, endPoint x: 379, endPoint y: 94, distance: 134.1
click at [246, 144] on span "Row" at bounding box center [251, 148] width 10 height 8
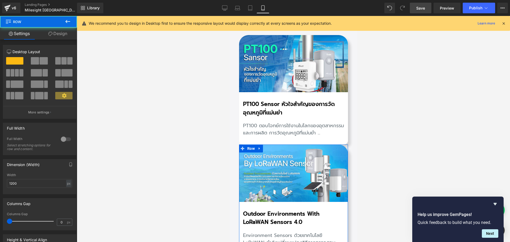
click at [61, 33] on link "Design" at bounding box center [57, 34] width 38 height 12
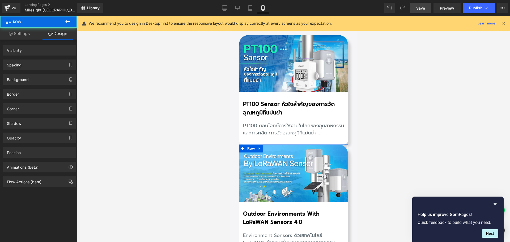
click at [29, 64] on div "Spacing" at bounding box center [39, 65] width 73 height 10
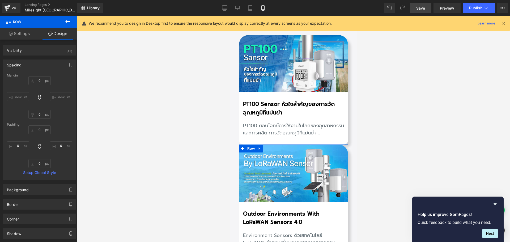
type input "0"
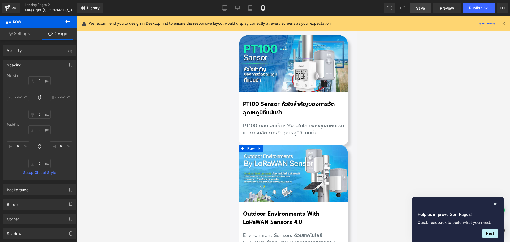
type input "0"
click at [44, 80] on input "0" at bounding box center [39, 80] width 22 height 9
type input "20"
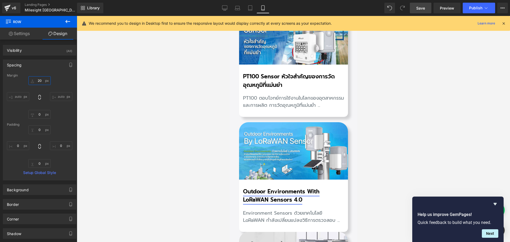
scroll to position [3398, 0]
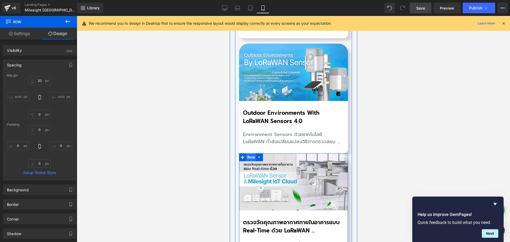
click at [252, 153] on span "Row" at bounding box center [251, 157] width 10 height 8
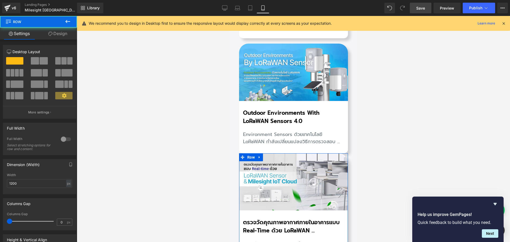
click at [64, 38] on link "Design" at bounding box center [57, 34] width 38 height 12
click at [0, 0] on div "Spacing" at bounding box center [0, 0] width 0 height 0
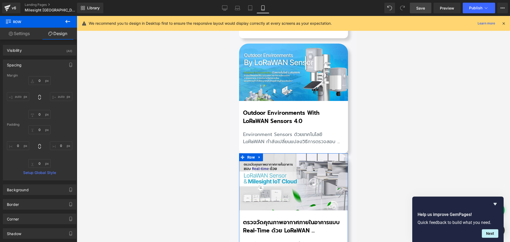
type input "0"
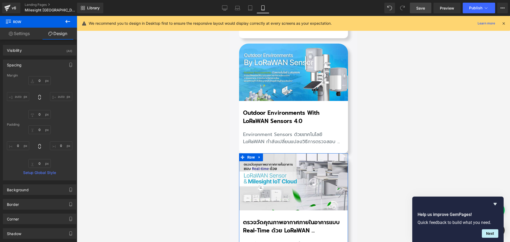
type input "0"
click at [43, 81] on input "0" at bounding box center [39, 80] width 22 height 9
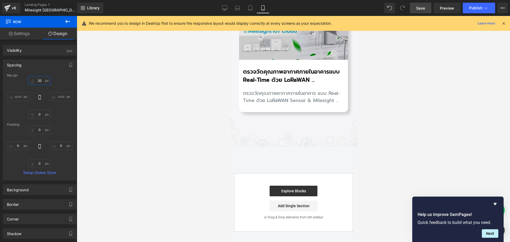
scroll to position [3584, 0]
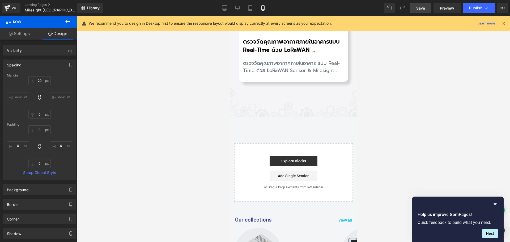
click at [426, 10] on link "Save" at bounding box center [421, 8] width 22 height 11
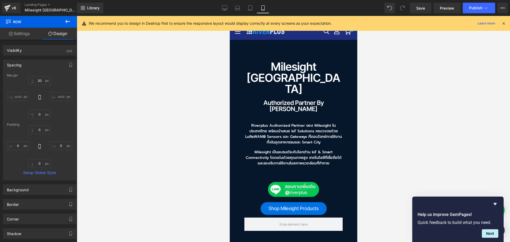
scroll to position [0, 0]
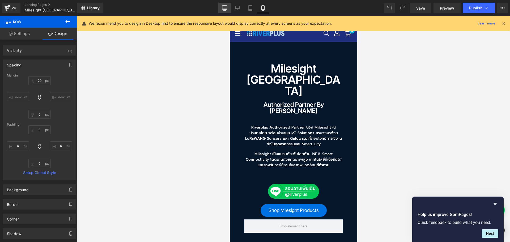
click at [228, 7] on link "Desktop" at bounding box center [224, 8] width 13 height 11
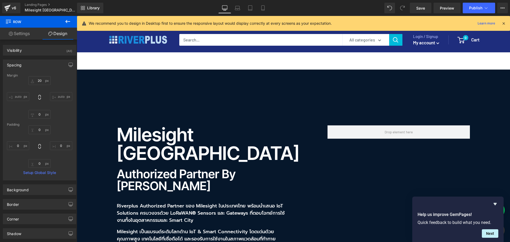
type input "0"
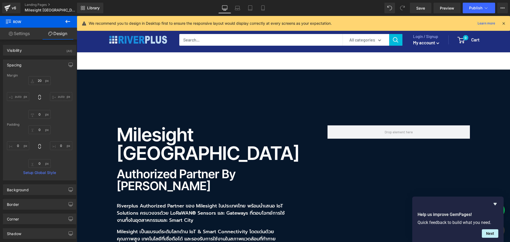
type input "0"
click at [503, 22] on icon at bounding box center [503, 23] width 5 height 5
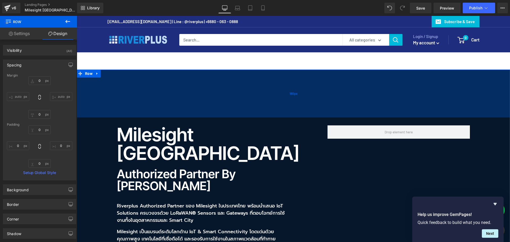
click at [300, 110] on div "180px" at bounding box center [293, 94] width 433 height 48
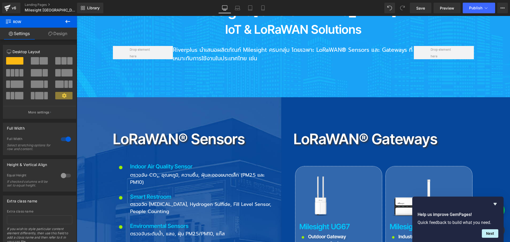
scroll to position [584, 0]
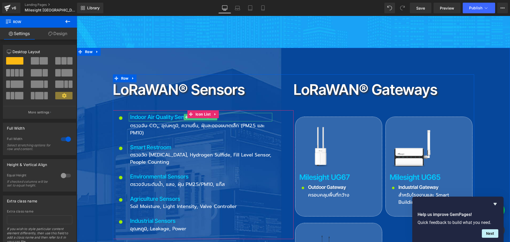
click at [161, 113] on p "Indoor Air Quality Sensor" at bounding box center [201, 117] width 142 height 8
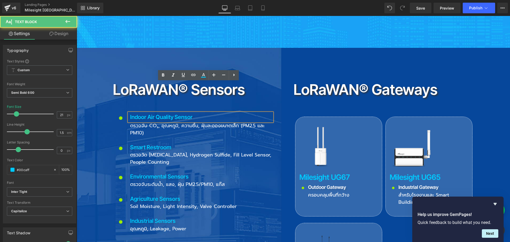
click at [157, 113] on p "Indoor Air Quality Sensor" at bounding box center [201, 117] width 142 height 8
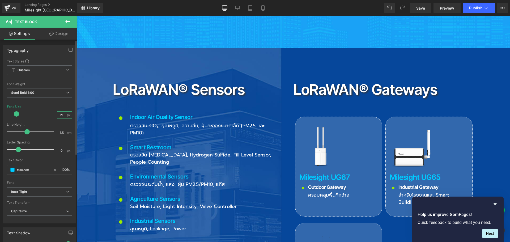
drag, startPoint x: 63, startPoint y: 116, endPoint x: 40, endPoint y: 114, distance: 23.2
click at [40, 114] on div "Font Size 21 px" at bounding box center [39, 114] width 65 height 18
type input "25"
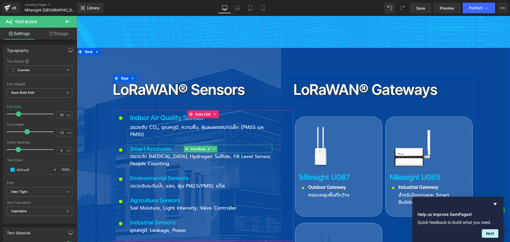
click at [132, 145] on p "Smart Restroom" at bounding box center [201, 149] width 142 height 8
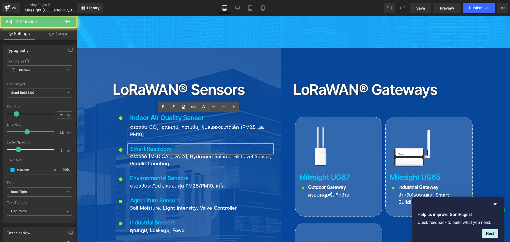
click at [134, 145] on p "Smart Restroom" at bounding box center [201, 149] width 142 height 8
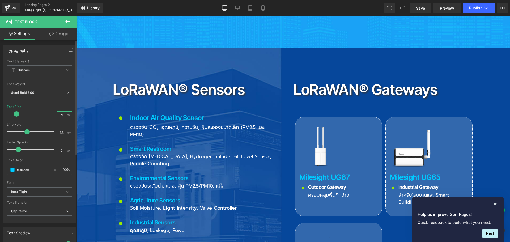
drag, startPoint x: 62, startPoint y: 114, endPoint x: 21, endPoint y: 114, distance: 41.4
click at [21, 114] on div "Font Size 21 px" at bounding box center [39, 114] width 65 height 18
type input "25"
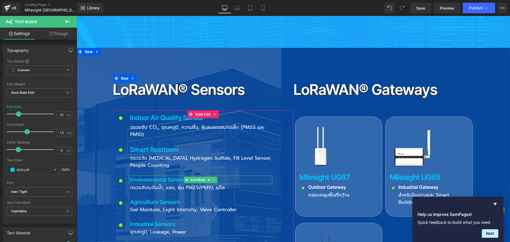
click at [136, 175] on p "Environmental Sensors" at bounding box center [201, 179] width 142 height 8
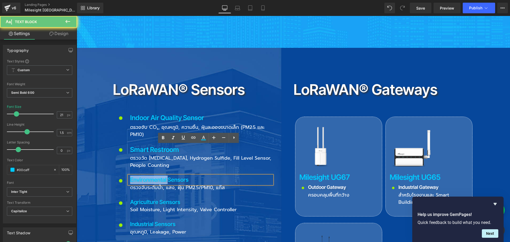
click at [136, 175] on p "Environmental Sensors" at bounding box center [201, 179] width 142 height 8
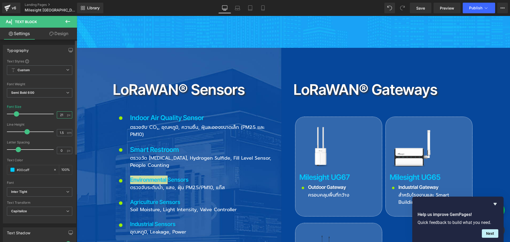
drag, startPoint x: 61, startPoint y: 112, endPoint x: 51, endPoint y: 112, distance: 9.8
click at [51, 112] on div "Font Size 21 px" at bounding box center [39, 114] width 65 height 18
type input "25"
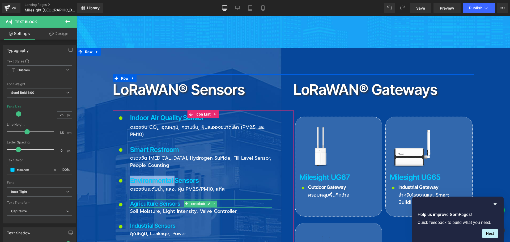
click at [138, 199] on p "Agriculture Sensors" at bounding box center [201, 203] width 142 height 8
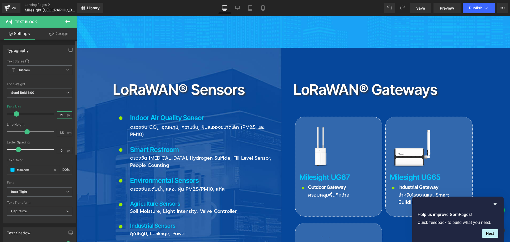
drag, startPoint x: 61, startPoint y: 115, endPoint x: 42, endPoint y: 115, distance: 19.6
click at [42, 115] on div "Font Size 21 px" at bounding box center [39, 114] width 65 height 18
type input "25"
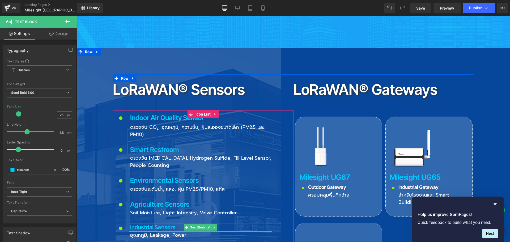
click at [138, 223] on p "Industrial Sensors" at bounding box center [201, 227] width 142 height 8
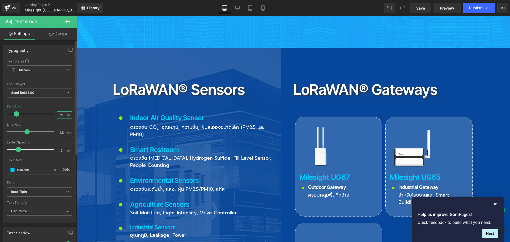
drag, startPoint x: 64, startPoint y: 117, endPoint x: 41, endPoint y: 113, distance: 23.2
click at [41, 113] on div "Font Size 21 px" at bounding box center [39, 114] width 65 height 18
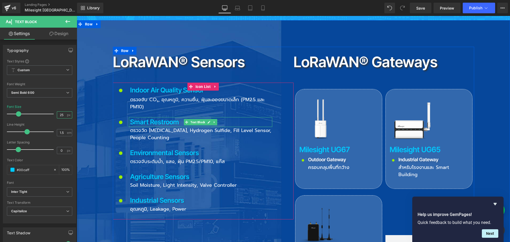
scroll to position [664, 0]
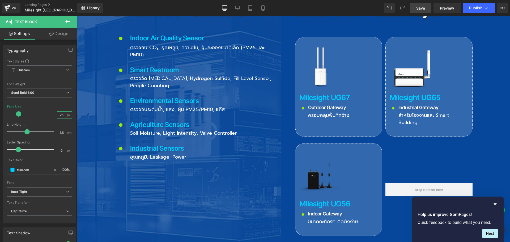
type input "25"
click at [422, 9] on span "Save" at bounding box center [420, 8] width 9 height 6
click at [418, 7] on span "Save" at bounding box center [420, 8] width 9 height 6
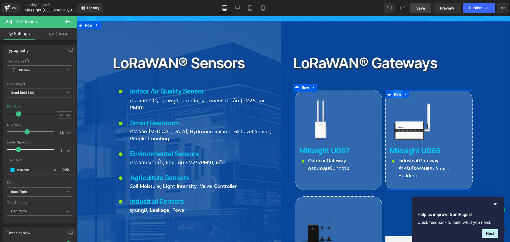
scroll to position [637, 0]
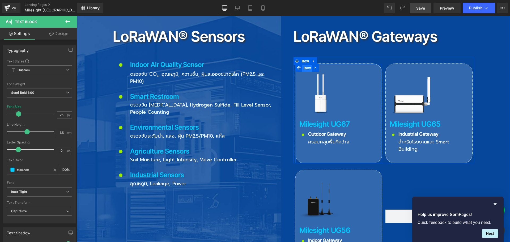
click at [303, 64] on span "Row" at bounding box center [307, 68] width 10 height 8
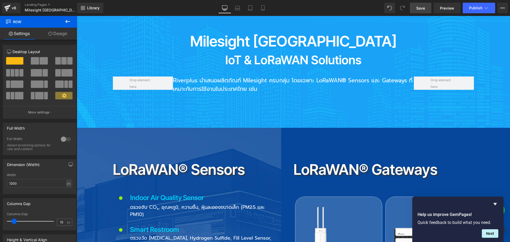
scroll to position [558, 0]
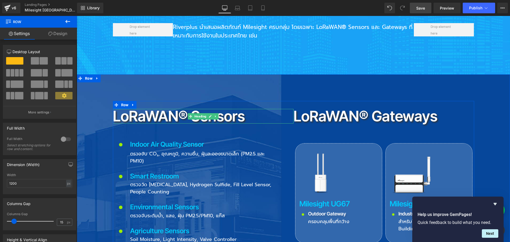
click at [201, 109] on h2 "LoRaWAN® Sensors" at bounding box center [203, 116] width 181 height 15
click at [227, 109] on h2 "LoRaWAN® Sensors" at bounding box center [203, 116] width 181 height 15
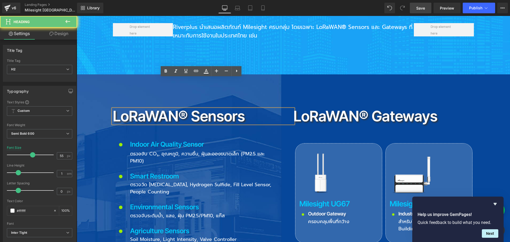
click at [233, 109] on h2 "LoRaWAN® Sensors" at bounding box center [203, 116] width 181 height 15
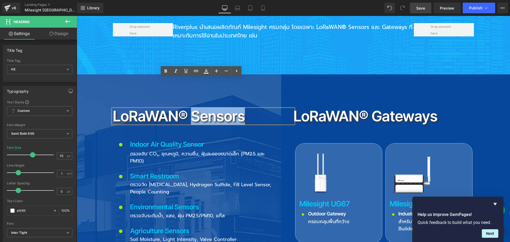
drag, startPoint x: 192, startPoint y: 86, endPoint x: 244, endPoint y: 88, distance: 51.8
click at [244, 109] on h2 "LoRaWAN® Sensors" at bounding box center [203, 116] width 181 height 15
click at [206, 73] on icon at bounding box center [206, 73] width 5 height 1
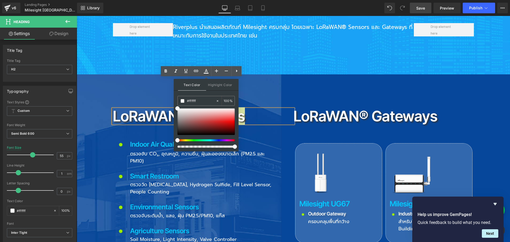
drag, startPoint x: 207, startPoint y: 102, endPoint x: 176, endPoint y: 102, distance: 30.3
click at [176, 102] on div "Text Color Highlight Color rgb(255, 255, 255) #ffffff 100 % transparent transpa…" at bounding box center [206, 115] width 65 height 72
paste input "00CCDD"
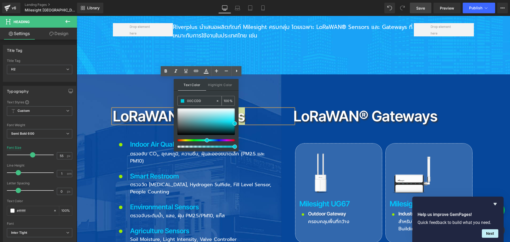
type input "#00ccdd"
click at [181, 100] on span at bounding box center [183, 101] width 4 height 4
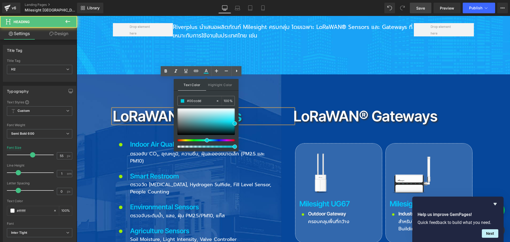
click at [247, 109] on h2 "LoRaWAN® Sensors" at bounding box center [203, 116] width 181 height 15
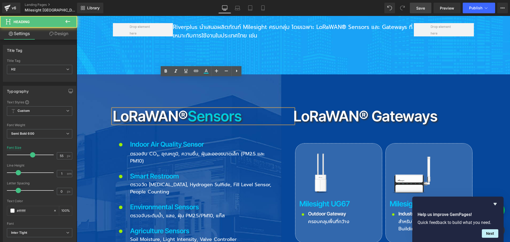
click at [254, 104] on div "LoRaWAN® Sensors Heading Icon Indoor Air Quality Sensor Text Block ตรวจจับ CO₂,…" at bounding box center [203, 189] width 181 height 170
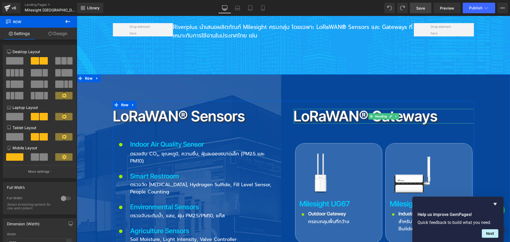
click at [428, 109] on h2 "LoRaWAN® Gateways" at bounding box center [383, 116] width 181 height 15
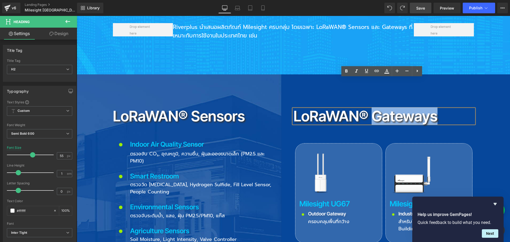
drag, startPoint x: 440, startPoint y: 85, endPoint x: 368, endPoint y: 85, distance: 72.2
click at [368, 109] on h2 "LoRaWAN® Gateways" at bounding box center [383, 116] width 181 height 15
click at [387, 72] on icon at bounding box center [386, 71] width 6 height 6
type input "#ffffff"
type input "100"
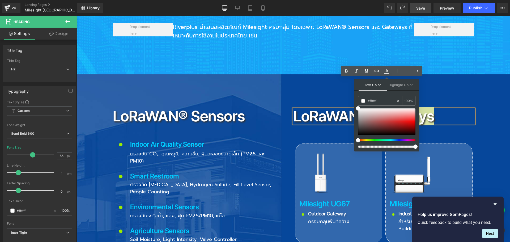
drag, startPoint x: 460, startPoint y: 116, endPoint x: 353, endPoint y: 100, distance: 108.8
paste input "00CCDD"
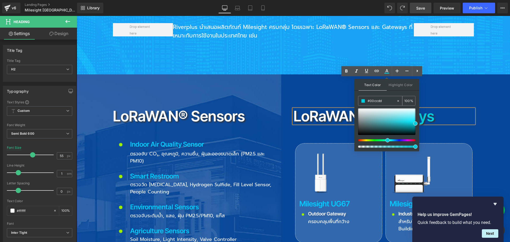
click at [363, 101] on span at bounding box center [363, 101] width 4 height 4
click at [387, 72] on icon at bounding box center [386, 71] width 6 height 6
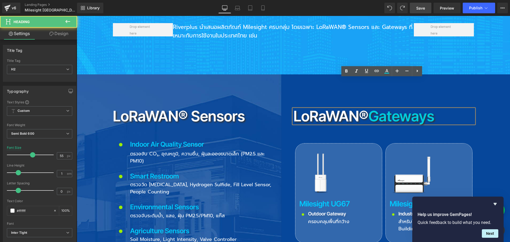
click at [432, 107] on span "Gateways" at bounding box center [401, 116] width 66 height 18
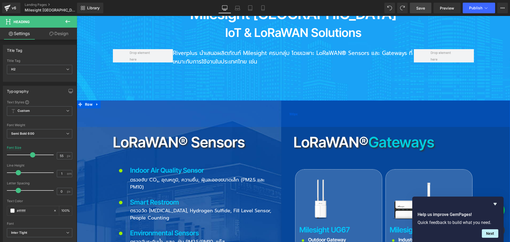
scroll to position [504, 0]
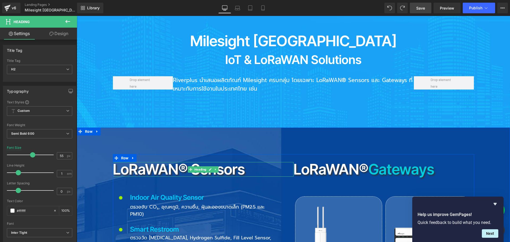
click at [208, 162] on h2 "LoRaWAN® Sensors" at bounding box center [203, 169] width 181 height 15
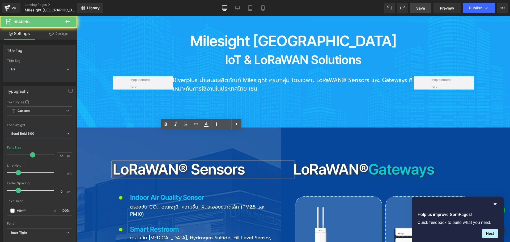
click at [225, 162] on h2 "LoRaWAN® Sensors" at bounding box center [203, 169] width 181 height 15
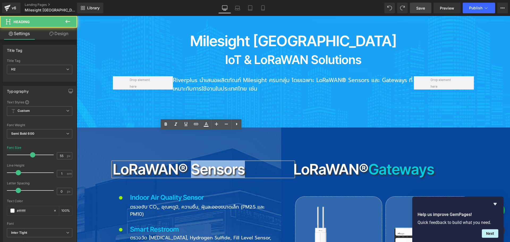
drag, startPoint x: 190, startPoint y: 139, endPoint x: 242, endPoint y: 139, distance: 51.8
click at [242, 162] on h2 "LoRaWAN® Sensors" at bounding box center [203, 169] width 181 height 15
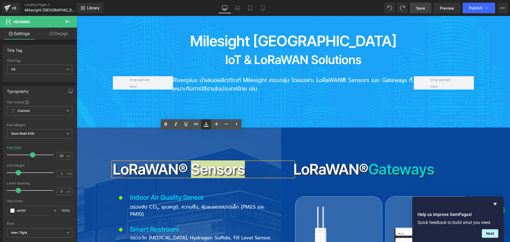
click at [209, 125] on link at bounding box center [206, 124] width 10 height 10
type input "#ffffff"
type input "100"
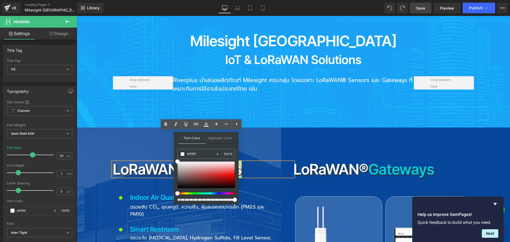
drag, startPoint x: 283, startPoint y: 171, endPoint x: 173, endPoint y: 153, distance: 111.9
paste input "7CF5FF"
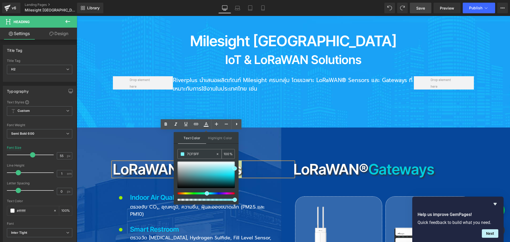
type input "#7cf5ff"
click at [181, 154] on span at bounding box center [183, 154] width 4 height 4
click at [207, 127] on icon at bounding box center [206, 124] width 6 height 6
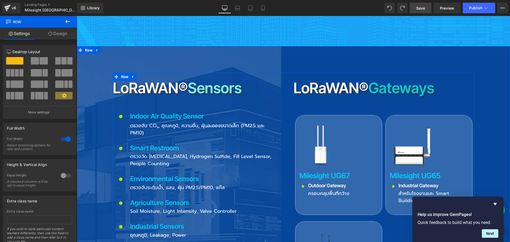
scroll to position [611, 0]
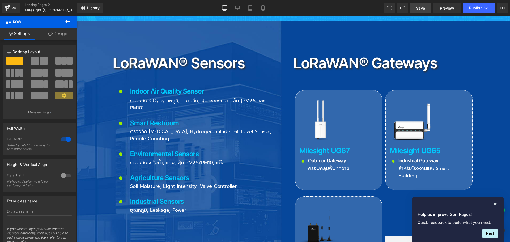
click at [427, 8] on link "Save" at bounding box center [421, 8] width 22 height 11
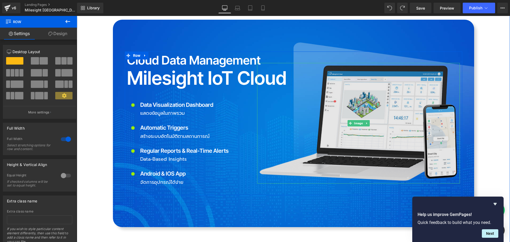
scroll to position [1089, 0]
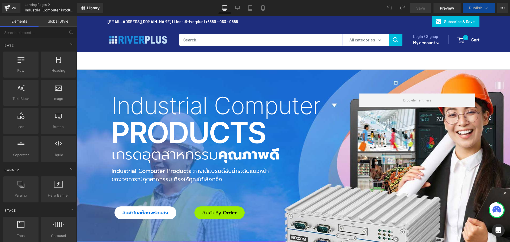
drag, startPoint x: 293, startPoint y: 5, endPoint x: 337, endPoint y: 7, distance: 44.4
click at [337, 7] on div "Library Desktop Desktop Laptop Tablet Mobile Save Preview Publish Scheduled Vie…" at bounding box center [293, 8] width 433 height 11
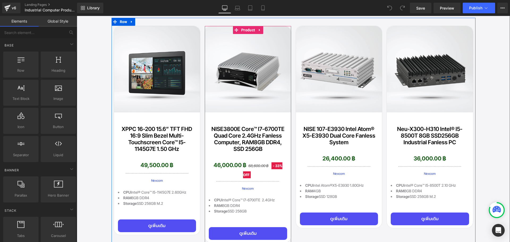
scroll to position [478, 0]
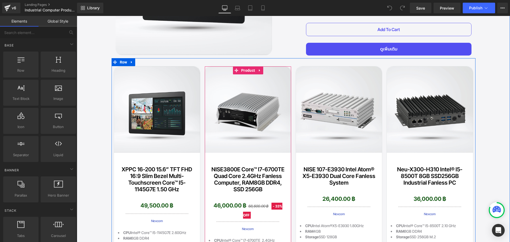
click at [259, 69] on icon at bounding box center [259, 70] width 1 height 2
click at [263, 70] on link at bounding box center [263, 70] width 7 height 8
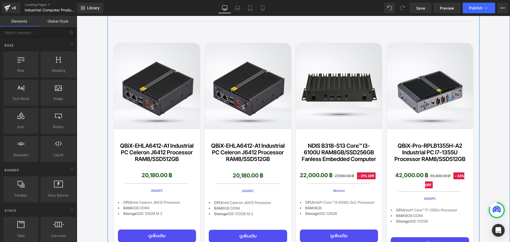
scroll to position [743, 0]
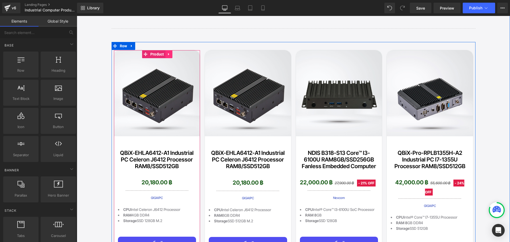
click at [168, 52] on icon at bounding box center [169, 54] width 4 height 4
click at [170, 52] on icon at bounding box center [172, 54] width 4 height 4
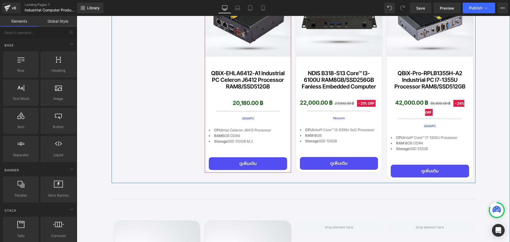
scroll to position [929, 0]
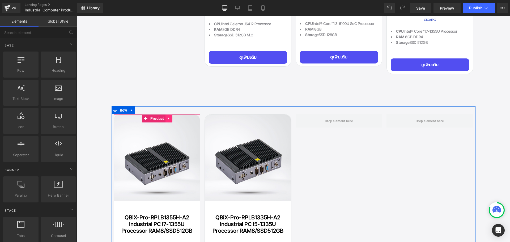
click at [169, 118] on link at bounding box center [168, 118] width 7 height 8
click at [170, 117] on icon at bounding box center [172, 119] width 4 height 4
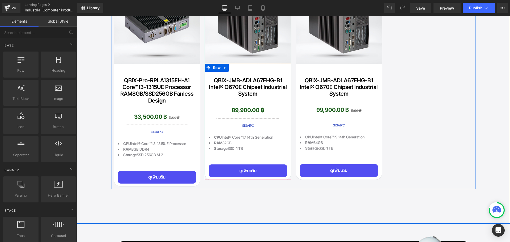
scroll to position [1832, 0]
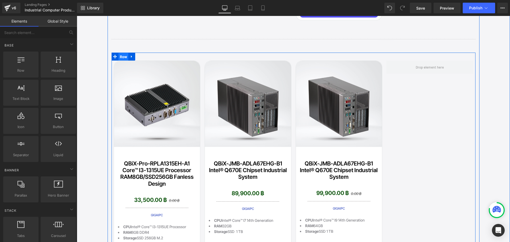
click at [123, 54] on span "Row" at bounding box center [123, 57] width 10 height 8
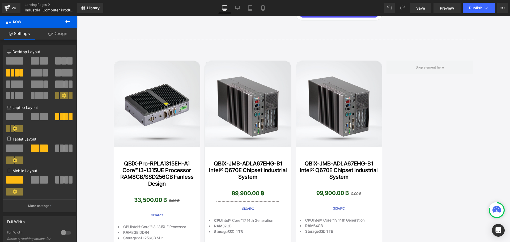
click at [68, 21] on icon at bounding box center [68, 21] width 6 height 6
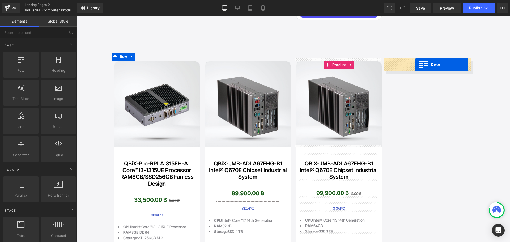
drag, startPoint x: 99, startPoint y: 82, endPoint x: 415, endPoint y: 65, distance: 316.1
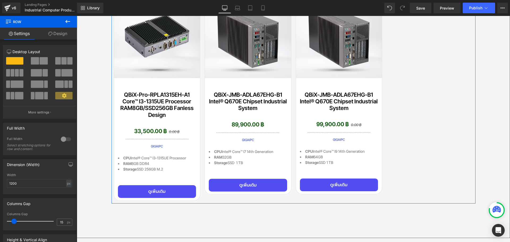
scroll to position [1858, 0]
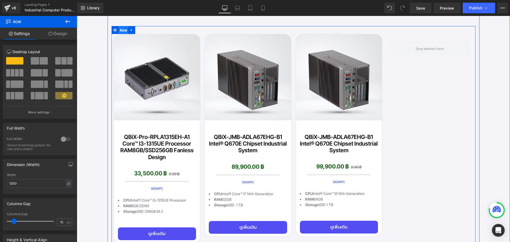
click at [121, 29] on span "Row" at bounding box center [123, 30] width 10 height 8
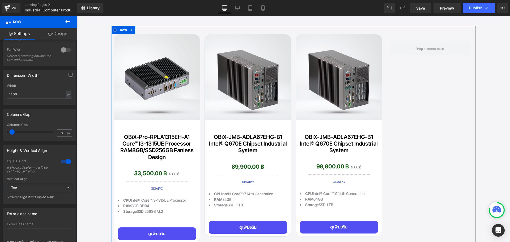
scroll to position [216, 0]
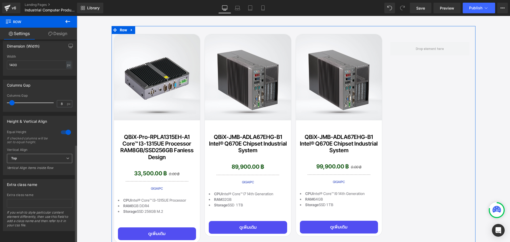
click at [60, 154] on span "Top" at bounding box center [39, 158] width 65 height 9
click at [36, 172] on li "Middle" at bounding box center [38, 176] width 63 height 8
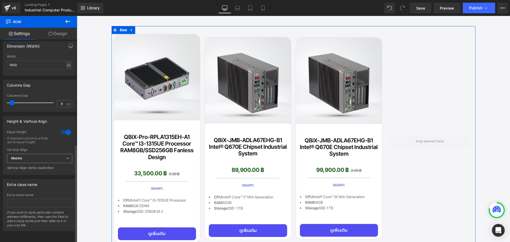
click at [50, 155] on span "Middle" at bounding box center [39, 158] width 65 height 9
click at [40, 164] on li "Top" at bounding box center [38, 168] width 63 height 8
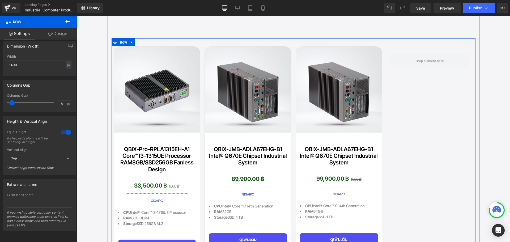
scroll to position [1832, 0]
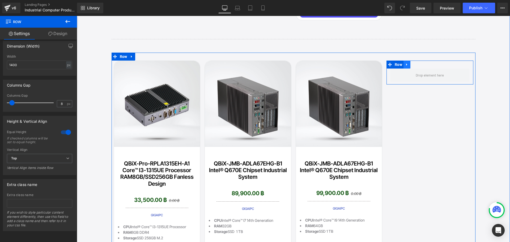
click at [408, 63] on link at bounding box center [406, 65] width 7 height 8
click at [419, 63] on icon at bounding box center [421, 65] width 4 height 4
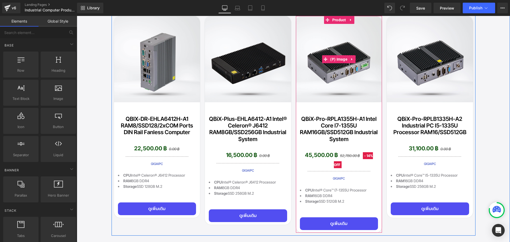
scroll to position [1593, 0]
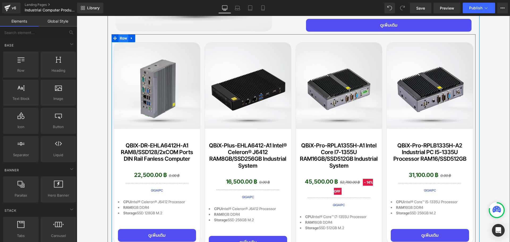
click at [122, 37] on span "Row" at bounding box center [123, 38] width 10 height 8
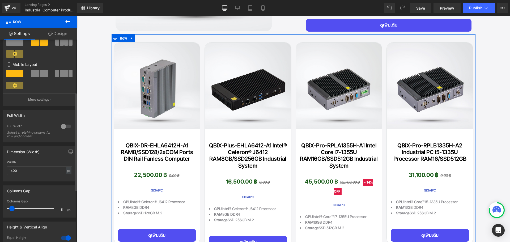
scroll to position [216, 0]
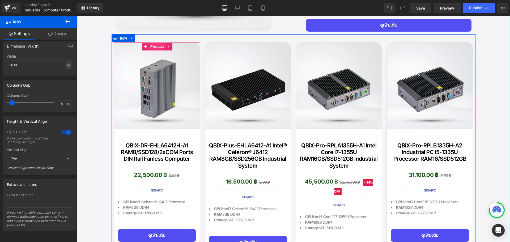
click at [156, 43] on span "Product" at bounding box center [157, 46] width 16 height 8
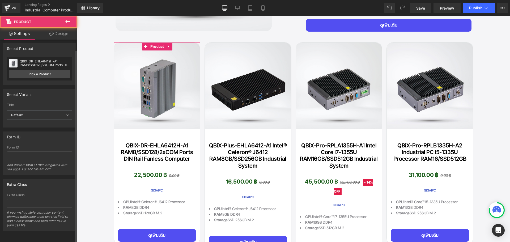
scroll to position [6, 0]
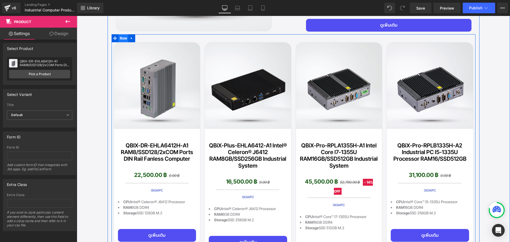
click at [121, 37] on span "Row" at bounding box center [123, 38] width 10 height 8
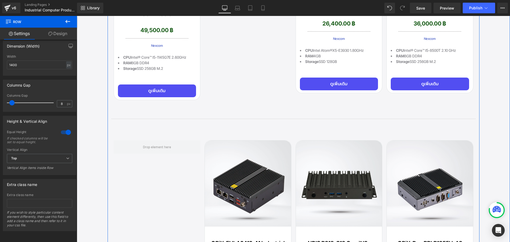
scroll to position [558, 0]
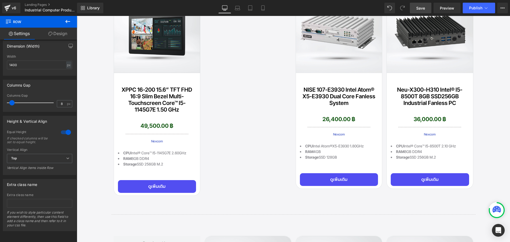
click at [419, 7] on span "Save" at bounding box center [420, 8] width 9 height 6
click at [441, 7] on span "Preview" at bounding box center [447, 8] width 14 height 6
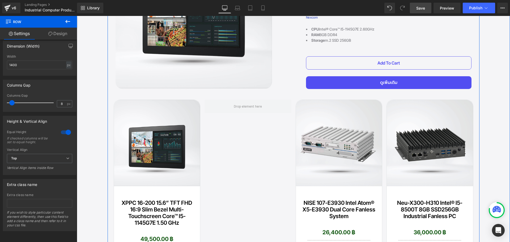
scroll to position [451, 0]
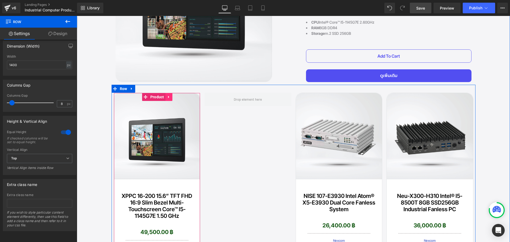
click at [168, 96] on icon at bounding box center [168, 97] width 1 height 2
click at [164, 95] on icon at bounding box center [166, 97] width 4 height 4
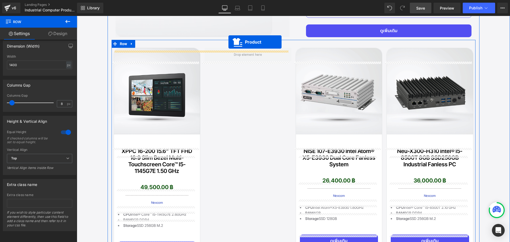
scroll to position [480, 0]
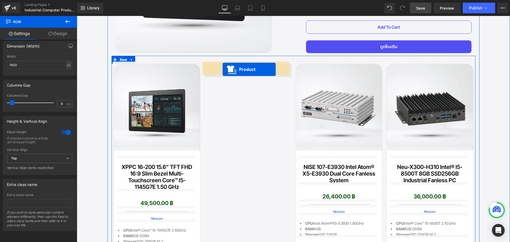
drag, startPoint x: 151, startPoint y: 148, endPoint x: 222, endPoint y: 69, distance: 106.2
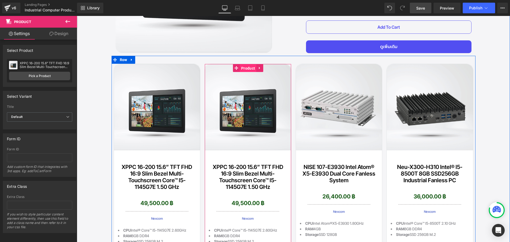
click at [243, 66] on span "Product" at bounding box center [248, 68] width 16 height 8
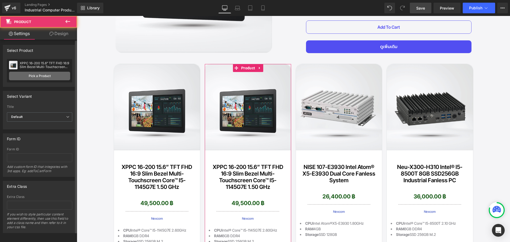
click at [42, 76] on link "Pick a Product" at bounding box center [39, 76] width 61 height 8
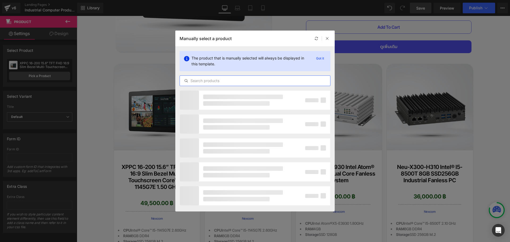
click at [226, 81] on input "text" at bounding box center [255, 81] width 150 height 6
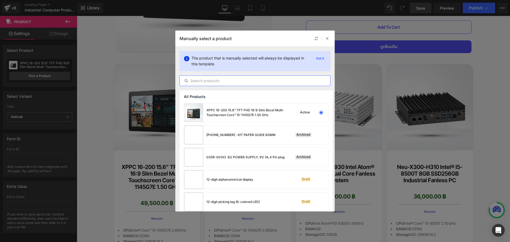
paste input "NIFE200 Celeron J1900 Quad Core 2.0GHz with Fieldbus Expansion Ability"
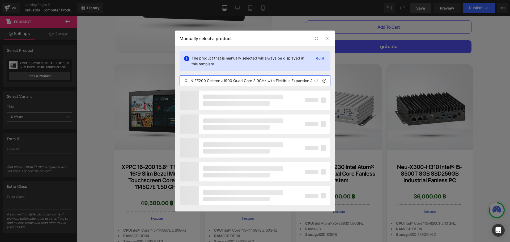
scroll to position [0, 10]
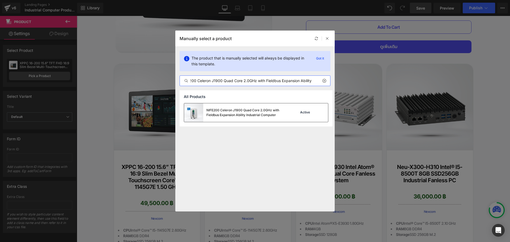
type input "NIFE200 Celeron J1900 Quad Core 2.0GHz with Fieldbus Expansion Ability"
click at [226, 112] on div "NIFE200 Celeron J1900 Quad Core 2.0GHz with Fieldbus Expansion Ability Industri…" at bounding box center [246, 113] width 80 height 10
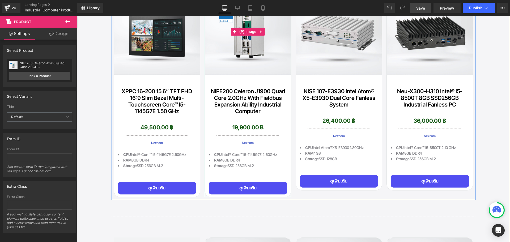
scroll to position [560, 0]
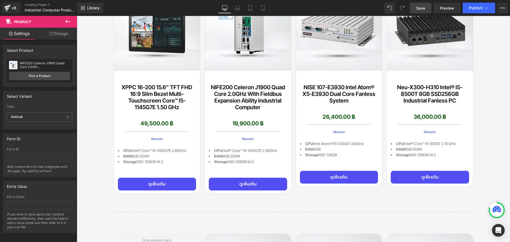
click at [423, 8] on span "Save" at bounding box center [420, 8] width 9 height 6
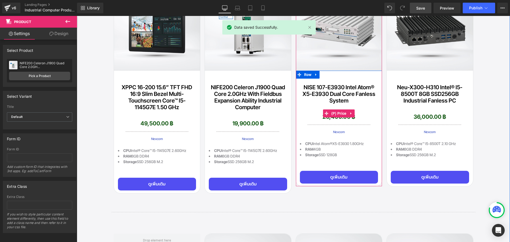
scroll to position [480, 0]
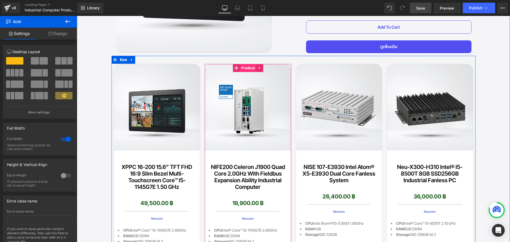
click at [248, 67] on span "Product" at bounding box center [248, 68] width 16 height 8
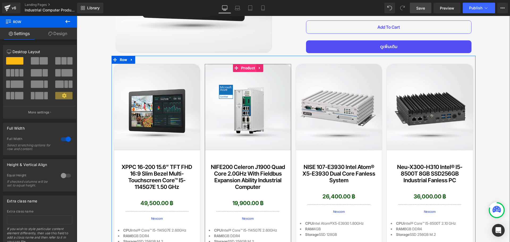
click at [243, 66] on span "Product" at bounding box center [248, 68] width 16 height 8
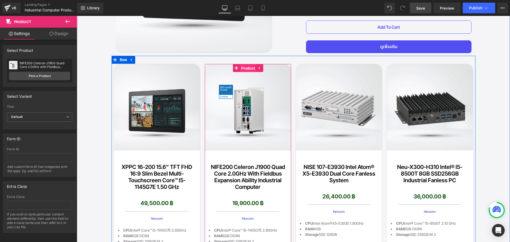
click at [243, 66] on span "Product" at bounding box center [248, 68] width 16 height 8
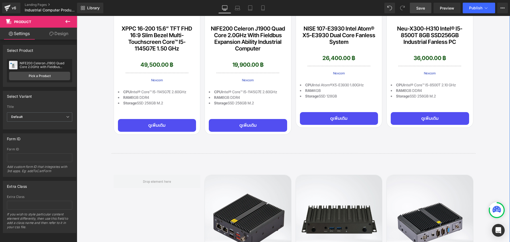
scroll to position [586, 0]
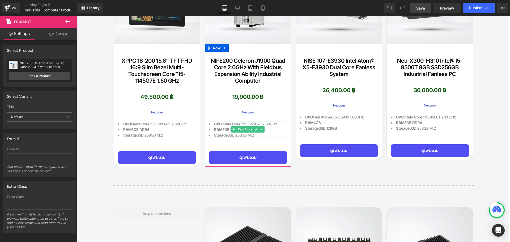
drag, startPoint x: 235, startPoint y: 122, endPoint x: 227, endPoint y: 121, distance: 8.0
click at [235, 122] on li "CPU Intel® Core™ i5-1145G7E 2.60GHz" at bounding box center [248, 124] width 78 height 6
click at [233, 122] on li "CPU Intel® Core™ i5-1145G7E 2.60GHz" at bounding box center [248, 124] width 78 height 6
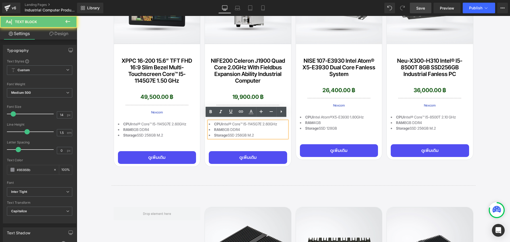
click at [223, 121] on li "CPU Intel® Core™ i5-1145G7E 2.60GHz" at bounding box center [248, 124] width 78 height 6
drag, startPoint x: 220, startPoint y: 122, endPoint x: 275, endPoint y: 122, distance: 55.0
click at [275, 122] on li "CPU Intel® Core™ i5-1145G7E 2.60GHz" at bounding box center [248, 124] width 78 height 6
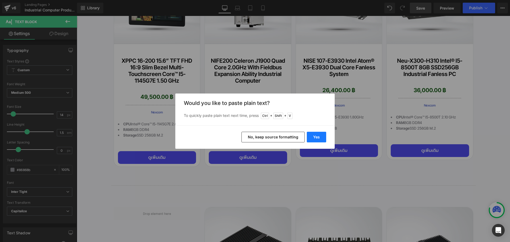
click at [323, 141] on button "Yes" at bounding box center [316, 137] width 19 height 11
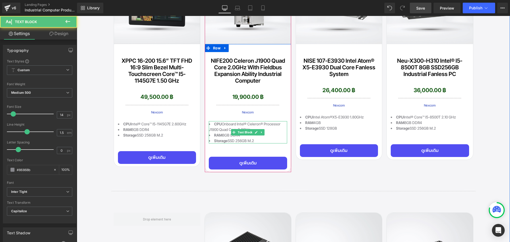
click at [219, 128] on li "CPU Onboard Intel® Celeron® processor J1900 Quad Core 2.0GHz" at bounding box center [248, 126] width 78 height 11
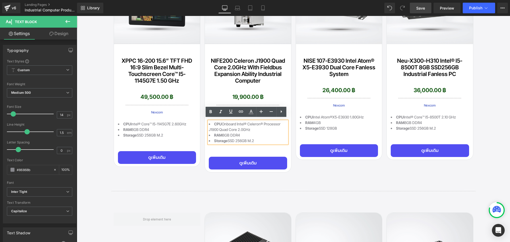
click at [228, 132] on li "RAM 8GB DDR4" at bounding box center [248, 135] width 78 height 6
drag, startPoint x: 222, startPoint y: 132, endPoint x: 239, endPoint y: 133, distance: 17.5
click at [239, 133] on li "RAM 8GB DDR4" at bounding box center [248, 135] width 78 height 6
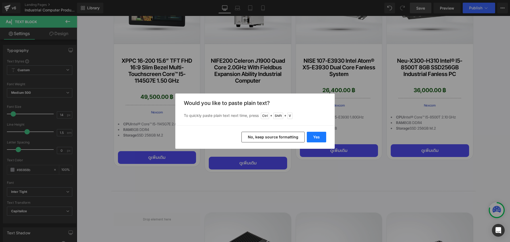
click at [315, 134] on button "Yes" at bounding box center [316, 137] width 19 height 11
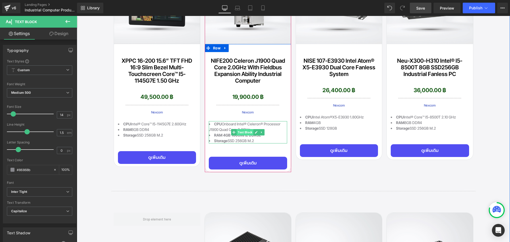
click at [237, 132] on span "Text Block" at bounding box center [245, 132] width 17 height 6
click at [226, 133] on strong "RAM 4GB 1600MHz DDR3L" at bounding box center [237, 135] width 47 height 5
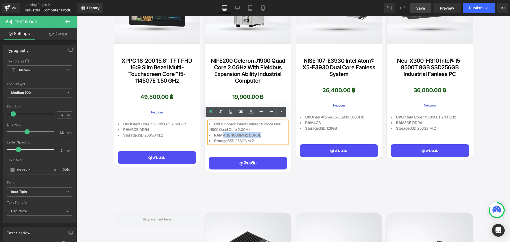
drag, startPoint x: 221, startPoint y: 132, endPoint x: 260, endPoint y: 134, distance: 39.1
click at [260, 134] on li "RAM 4GB 1600MHz DDR3L" at bounding box center [248, 135] width 78 height 6
click at [211, 111] on icon at bounding box center [210, 111] width 2 height 3
click at [233, 138] on li "Storage SSD 256GB m.2" at bounding box center [248, 141] width 78 height 6
drag, startPoint x: 227, startPoint y: 139, endPoint x: 259, endPoint y: 139, distance: 32.7
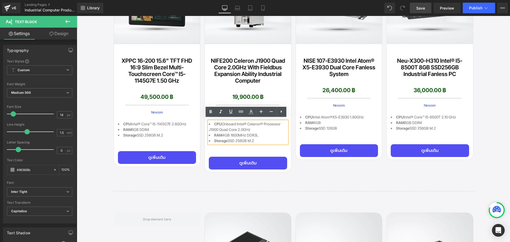
click at [259, 139] on li "Storage SSD 256GB m.2" at bounding box center [248, 141] width 78 height 6
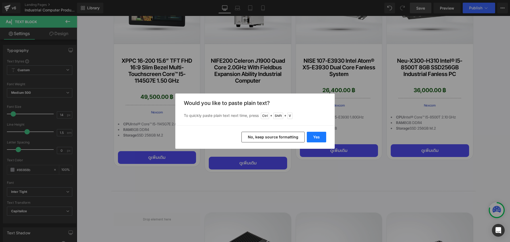
drag, startPoint x: 309, startPoint y: 137, endPoint x: 314, endPoint y: 137, distance: 5.0
click at [314, 137] on button "Yes" at bounding box center [316, 137] width 19 height 11
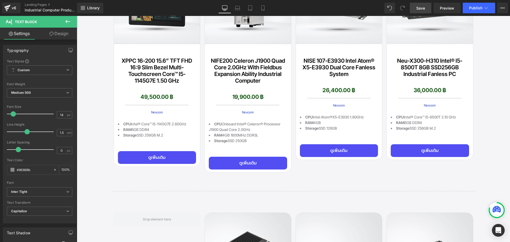
click at [422, 8] on span "Save" at bounding box center [420, 8] width 9 height 6
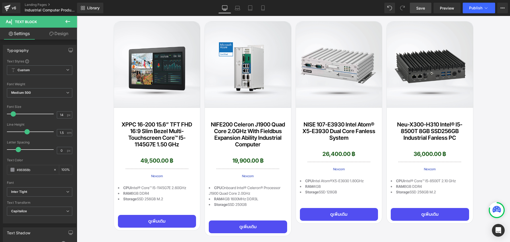
scroll to position [560, 0]
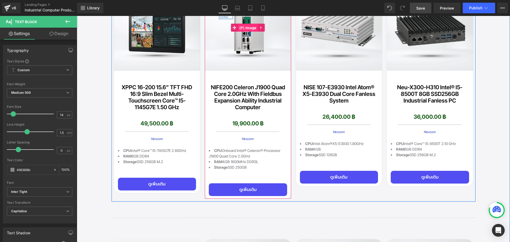
click at [248, 27] on span "(P) Image" at bounding box center [248, 28] width 20 height 8
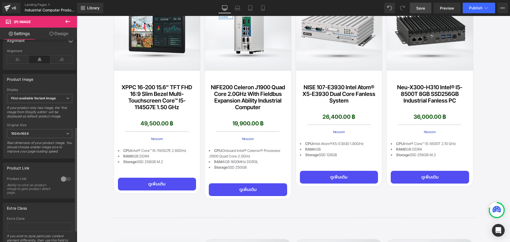
scroll to position [191, 0]
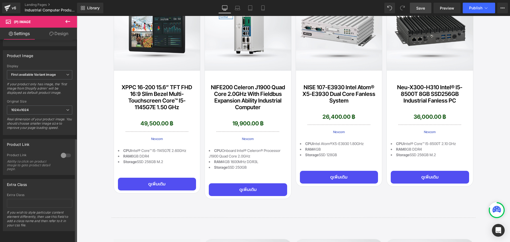
click at [62, 151] on div at bounding box center [65, 155] width 13 height 8
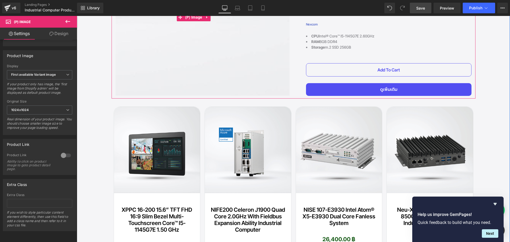
scroll to position [480, 0]
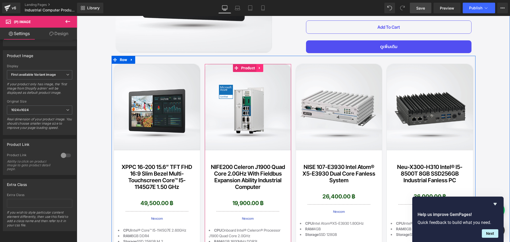
click at [258, 68] on icon at bounding box center [260, 68] width 4 height 4
click at [255, 66] on icon at bounding box center [256, 68] width 4 height 4
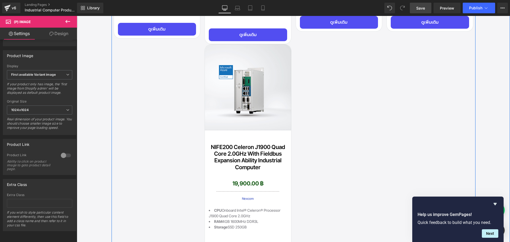
scroll to position [720, 0]
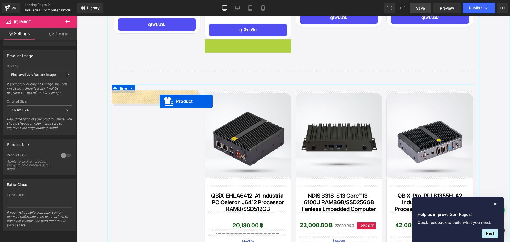
drag, startPoint x: 238, startPoint y: 41, endPoint x: 160, endPoint y: 101, distance: 99.1
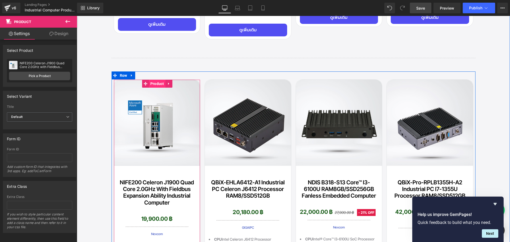
click at [155, 83] on span "Product" at bounding box center [157, 84] width 16 height 8
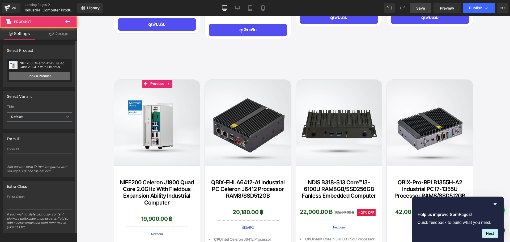
click at [40, 74] on link "Pick a Product" at bounding box center [39, 76] width 61 height 8
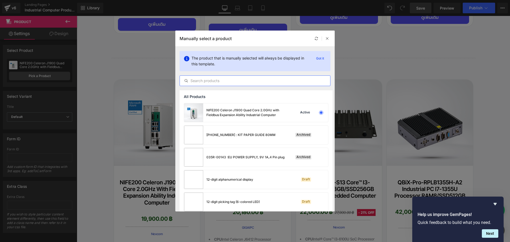
click at [227, 82] on input "text" at bounding box center [255, 81] width 150 height 6
paste input "NIFE200P2-RAM4GB DDR3L 1866 SO-DIMM-SSD128GB2.5SATA3-w ADP-WARRANTY3Y"
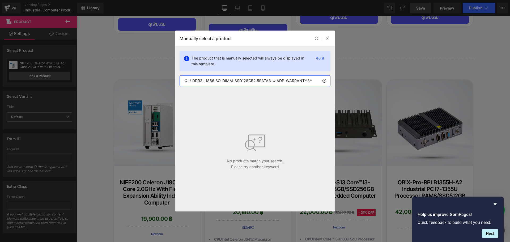
scroll to position [0, 0]
drag, startPoint x: 237, startPoint y: 81, endPoint x: 170, endPoint y: 80, distance: 66.9
click at [170, 80] on div "Manually select a product The product that is manually selected will always be …" at bounding box center [255, 121] width 510 height 242
click at [277, 80] on input "NIFE200P2-RAM4GB DDR3L 1866 SO-DIMM-SSD128GB2.5SATA3-w ADP-WARRANTY3Y" at bounding box center [255, 81] width 150 height 6
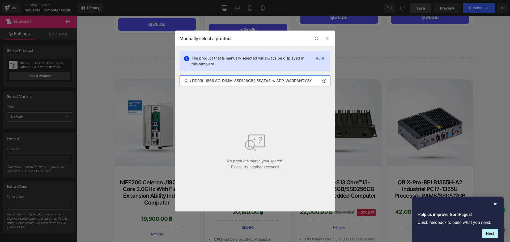
drag, startPoint x: 283, startPoint y: 81, endPoint x: 332, endPoint y: 81, distance: 49.1
click at [332, 81] on div "The product that is manually selected will always be displayed in this template…" at bounding box center [254, 69] width 159 height 44
click at [305, 79] on input "NIFE200P2-RAM4GB DDR3L 1866 SO-DIMM-SSD128GB2.5SATA3-w ADP-WARRANTY3Y" at bounding box center [255, 81] width 150 height 6
drag, startPoint x: 313, startPoint y: 80, endPoint x: 283, endPoint y: 83, distance: 30.4
click at [283, 83] on input "NIFE200P2-RAM4GB DDR3L 1866 SO-DIMM-SSD128GB2.5SATA3-w ADP-WARRANTY3Y" at bounding box center [255, 81] width 150 height 6
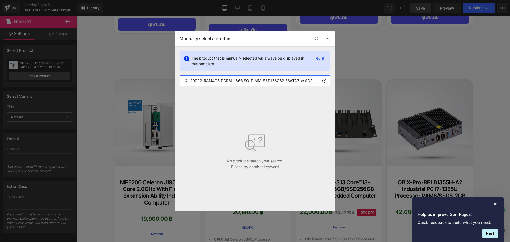
scroll to position [0, 0]
drag, startPoint x: 215, startPoint y: 80, endPoint x: 161, endPoint y: 81, distance: 53.6
click at [161, 81] on div "Manually select a product The product that is manually selected will always be …" at bounding box center [255, 121] width 510 height 242
click at [249, 83] on input "NIFE200P2-RAM4GB DDR3L 1866 SO-DIMM-SSD128GB2.5SATA3-w ADP" at bounding box center [255, 81] width 150 height 6
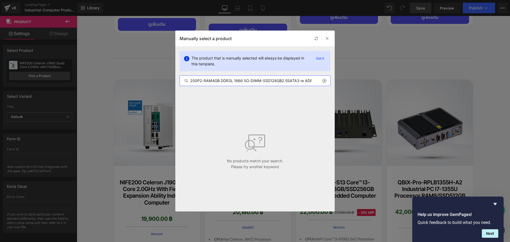
drag, startPoint x: 243, startPoint y: 81, endPoint x: 350, endPoint y: 82, distance: 107.5
click at [350, 82] on div "Manually select a product The product that is manually selected will always be …" at bounding box center [255, 121] width 510 height 242
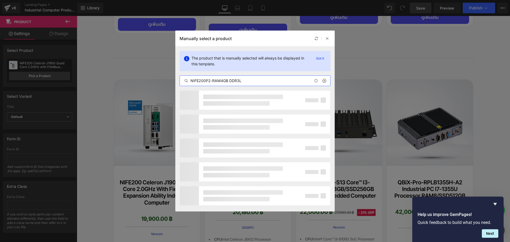
scroll to position [0, 0]
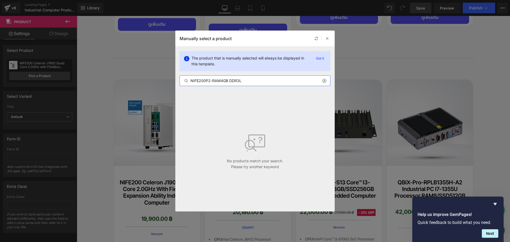
click at [212, 81] on input "NIFE200P2-RAM4GB DDR3L" at bounding box center [255, 81] width 150 height 6
drag, startPoint x: 212, startPoint y: 81, endPoint x: 294, endPoint y: 87, distance: 82.8
click at [294, 87] on div "The product that is manually selected will always be displayed in this template…" at bounding box center [254, 69] width 159 height 44
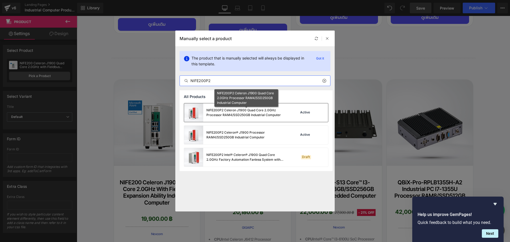
type input "NIFE200P2"
click at [268, 113] on div "NIFE200P2 Celeron J1900 Quad Core 2.0GHz Processor RAM4/SSD250GB Industrial Com…" at bounding box center [246, 113] width 80 height 10
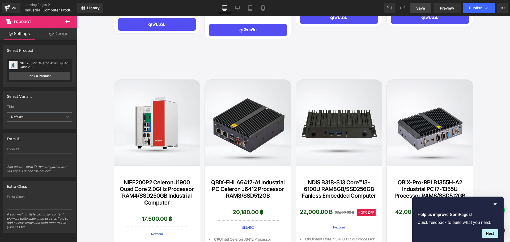
click at [423, 10] on span "Save" at bounding box center [420, 8] width 9 height 6
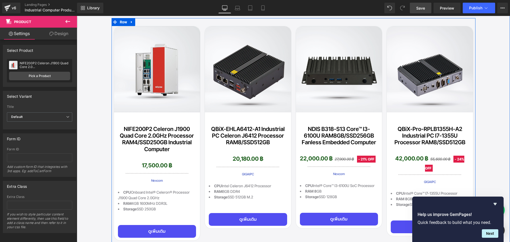
scroll to position [826, 0]
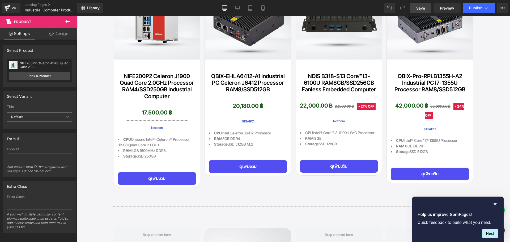
click at [422, 9] on span "Save" at bounding box center [420, 8] width 9 height 6
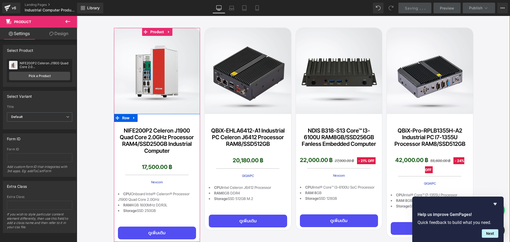
scroll to position [720, 0]
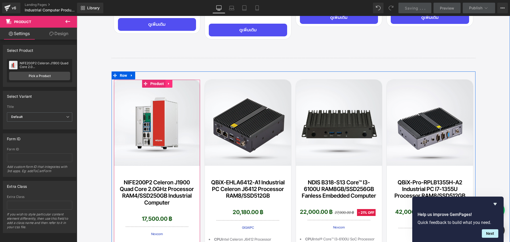
click at [168, 82] on icon at bounding box center [168, 83] width 1 height 2
click at [170, 82] on icon at bounding box center [172, 84] width 4 height 4
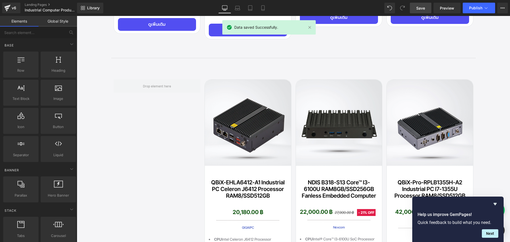
click at [421, 6] on span "Save" at bounding box center [420, 8] width 9 height 6
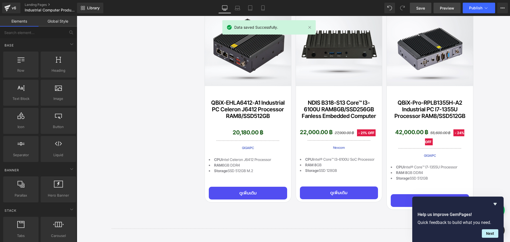
click at [441, 10] on span "Preview" at bounding box center [447, 8] width 14 height 6
